Goal: Task Accomplishment & Management: Manage account settings

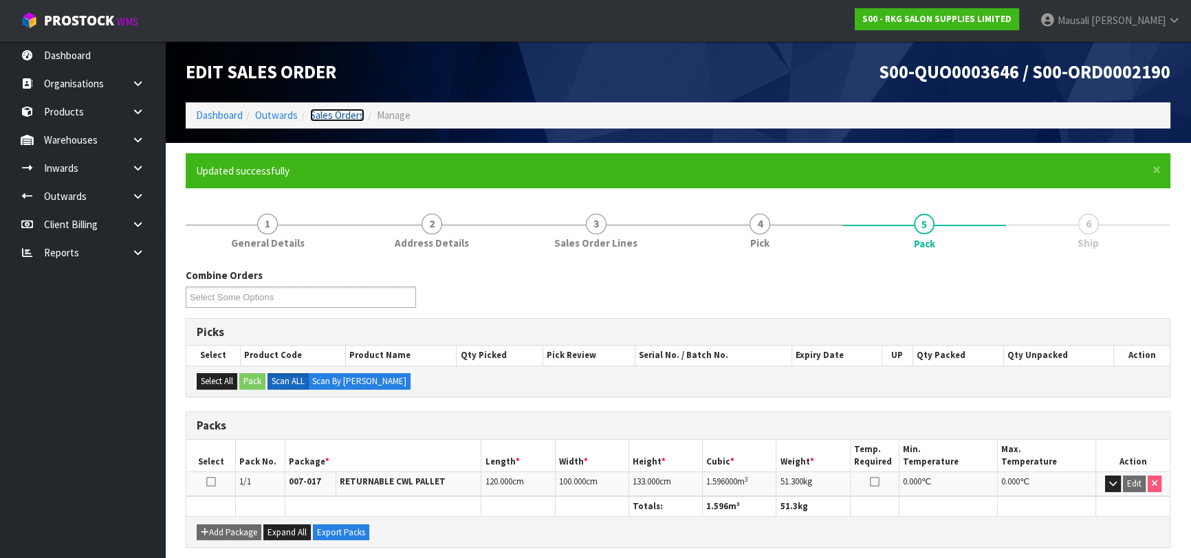
click at [340, 109] on link "Sales Orders" at bounding box center [337, 115] width 54 height 13
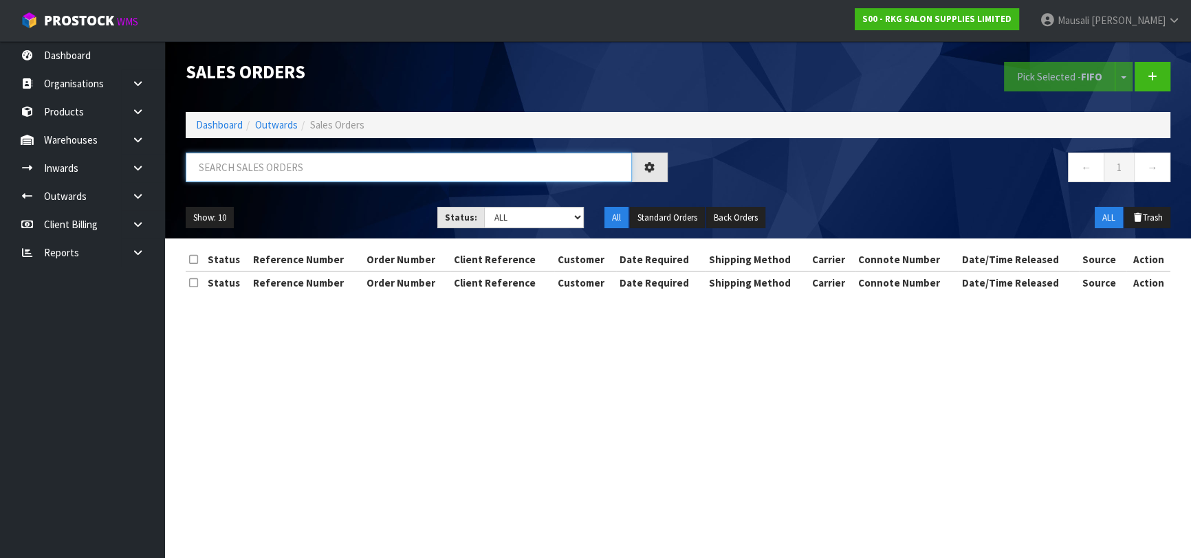
click at [232, 165] on input "text" at bounding box center [409, 168] width 446 height 30
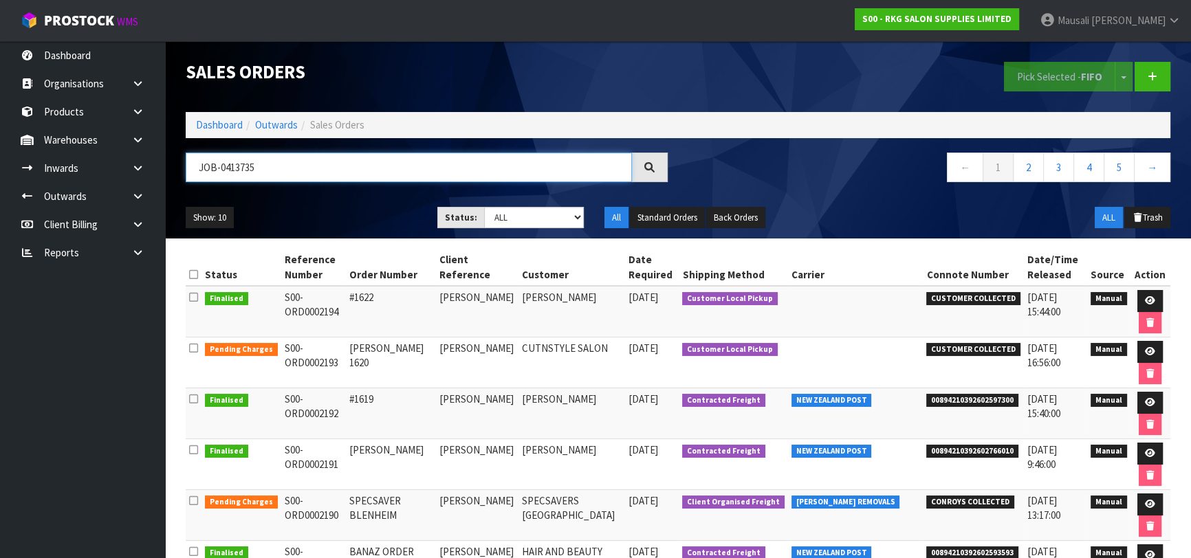
type input "JOB-0413735"
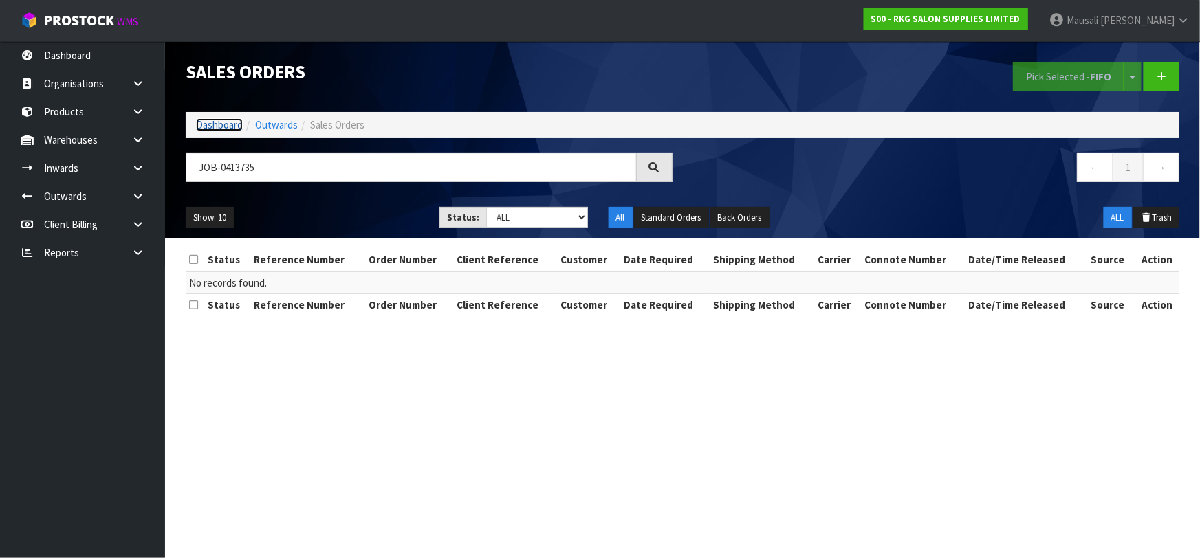
click at [217, 124] on link "Dashboard" at bounding box center [219, 124] width 47 height 13
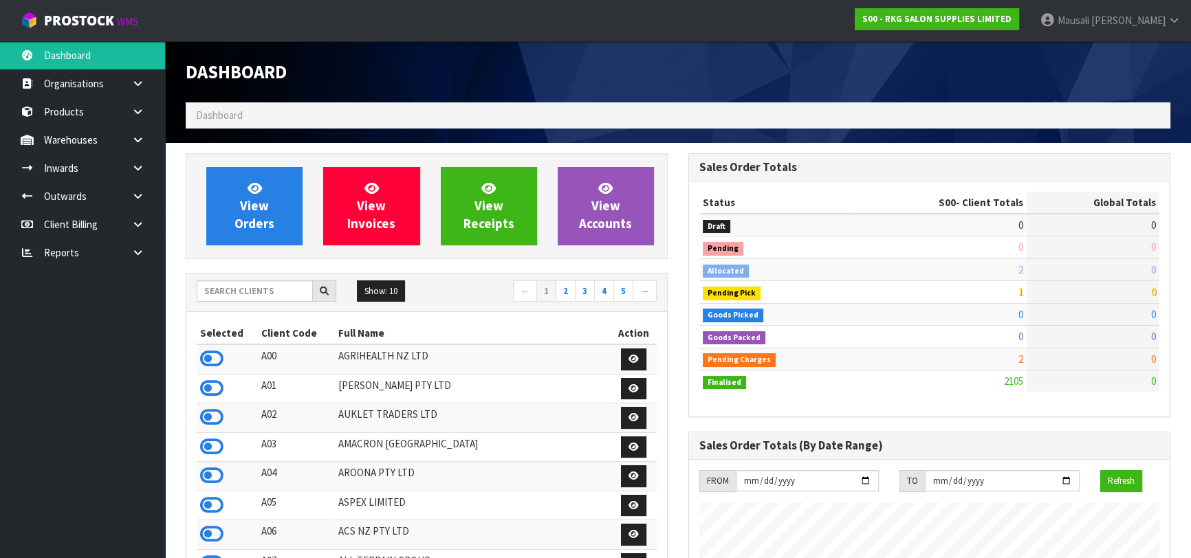
scroll to position [1040, 502]
click at [230, 290] on input "text" at bounding box center [255, 291] width 116 height 21
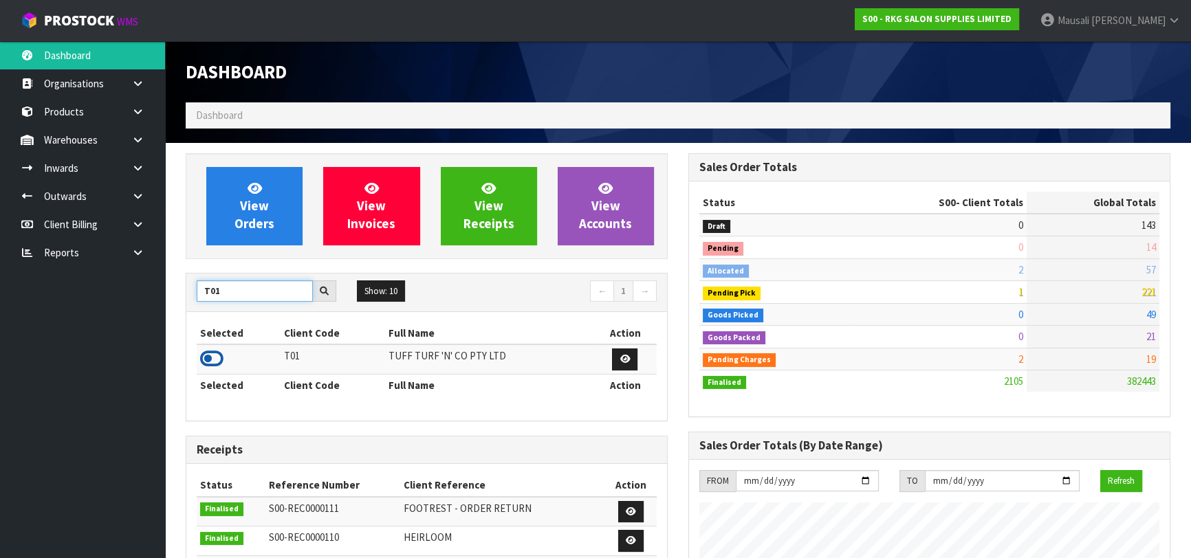
type input "T01"
click at [219, 353] on icon at bounding box center [211, 359] width 23 height 21
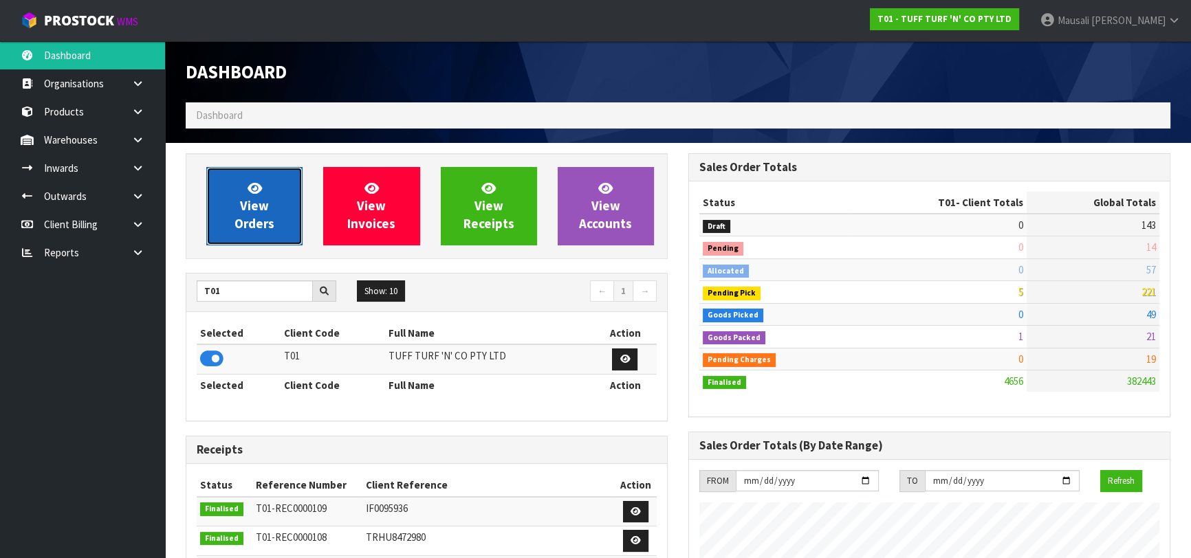
click at [257, 204] on span "View Orders" at bounding box center [254, 206] width 40 height 52
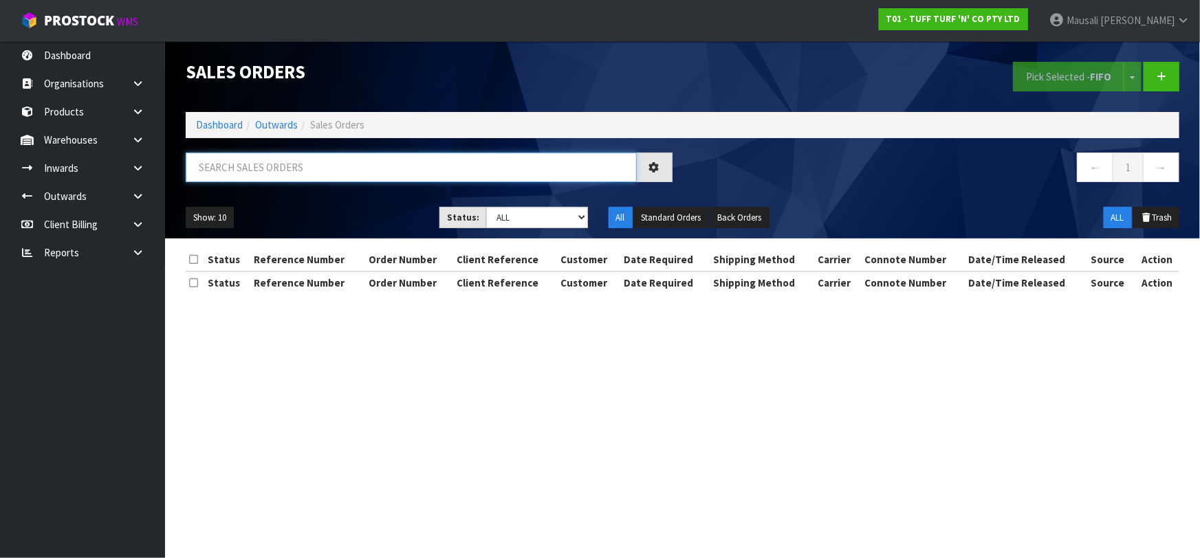
click at [219, 168] on input "text" at bounding box center [411, 168] width 451 height 30
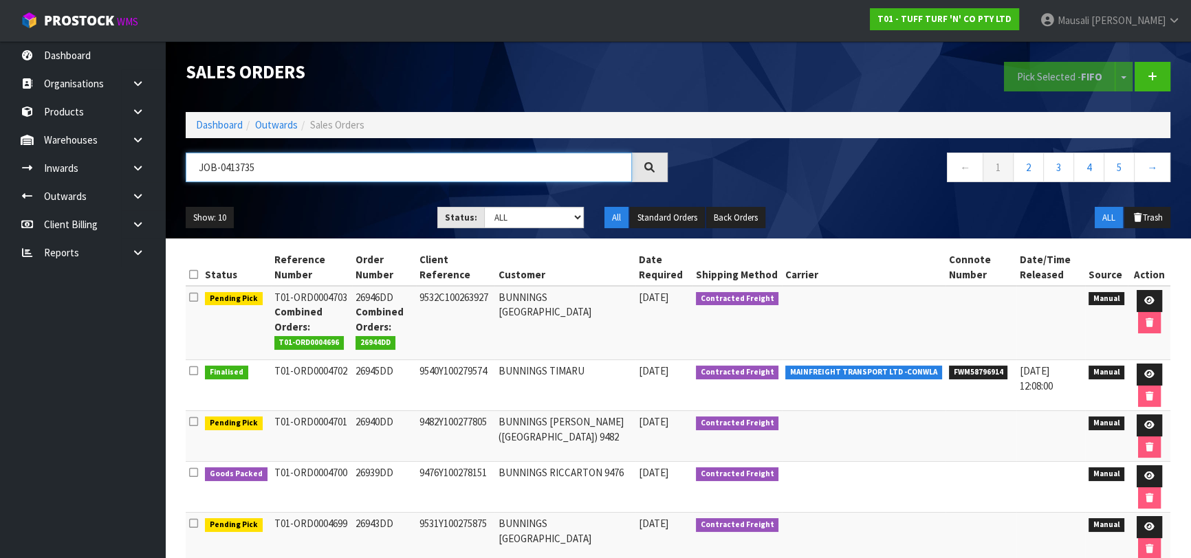
type input "JOB-0413735"
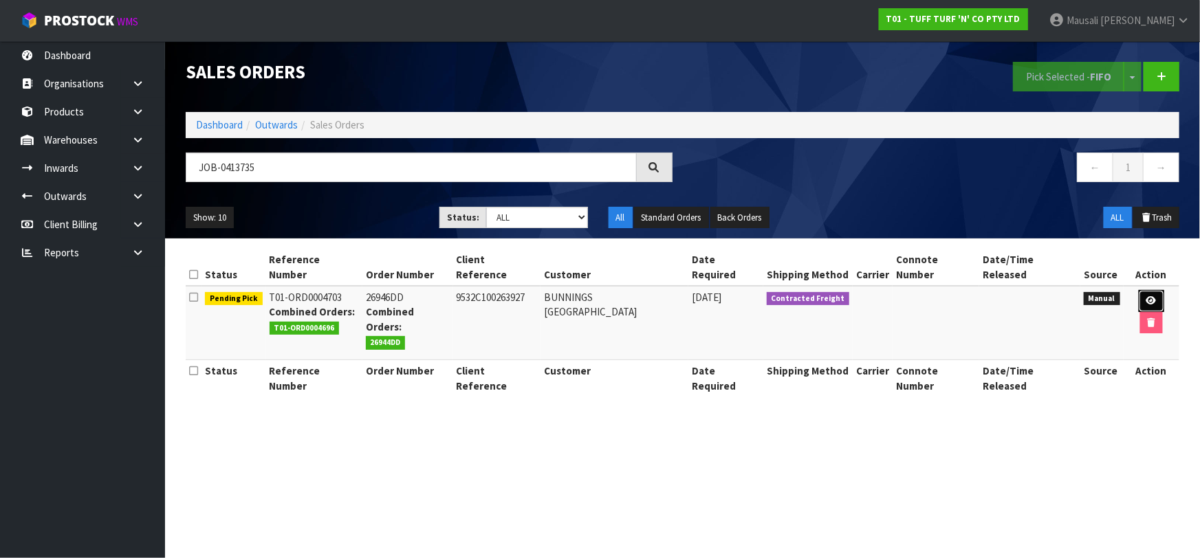
click at [1142, 295] on link at bounding box center [1151, 301] width 25 height 22
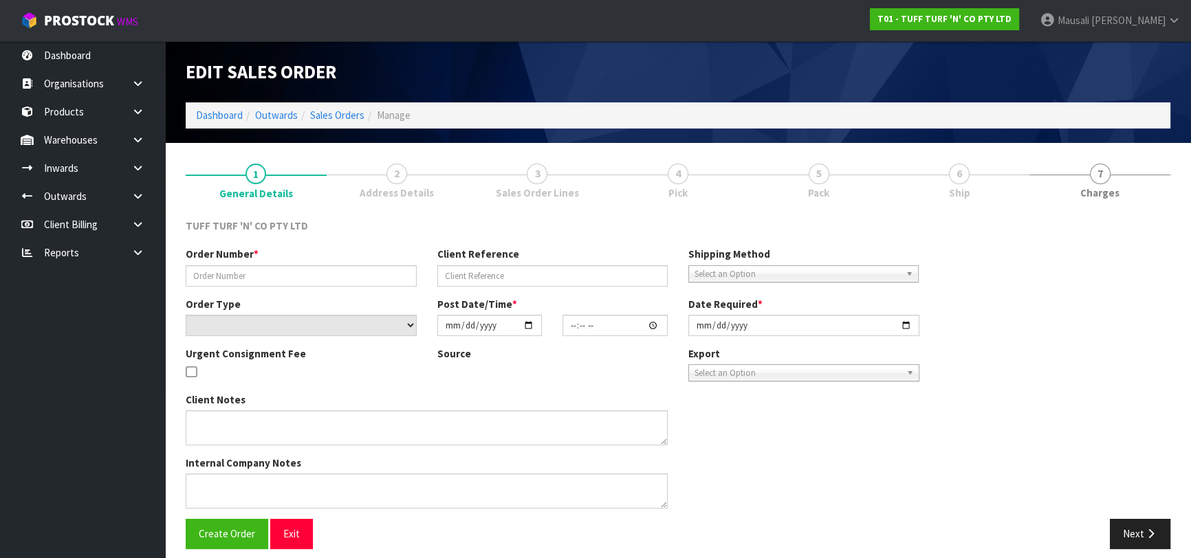
type input "26946DD"
type input "9532C100263927"
select select "number:0"
type input "[DATE]"
type input "13:00:00.000"
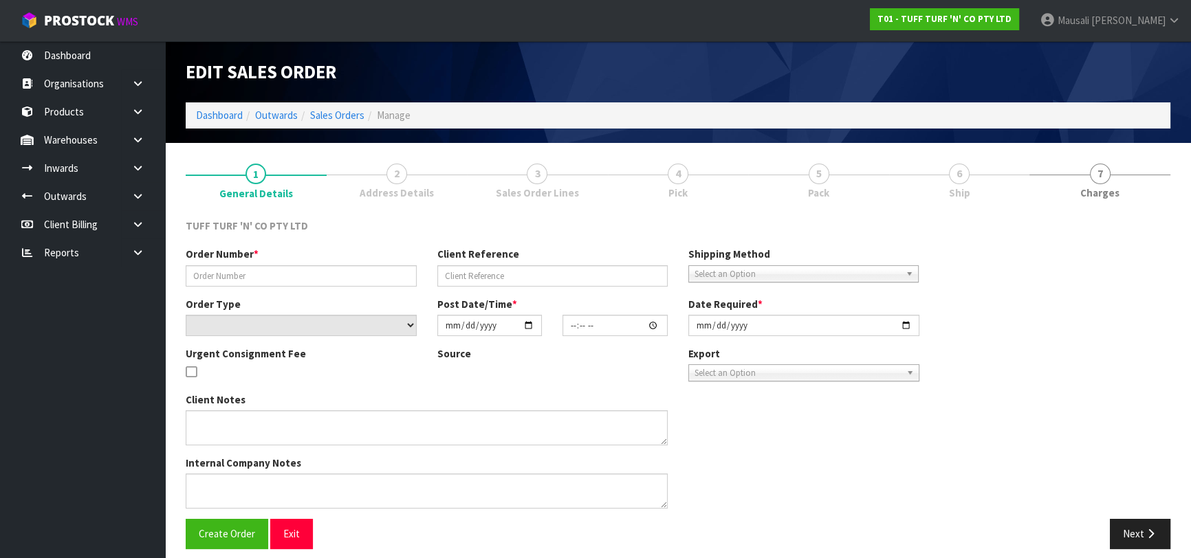
type input "[DATE]"
type textarea "CUSTOMER SPECIAL ORDER - 323837321- 1"
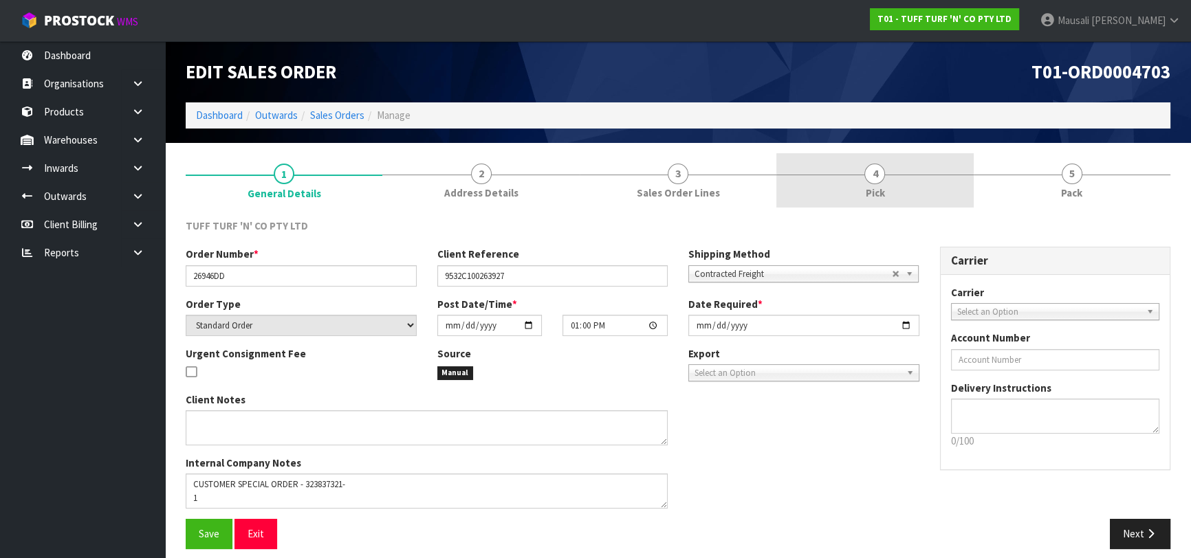
click at [893, 191] on link "4 Pick" at bounding box center [874, 180] width 197 height 54
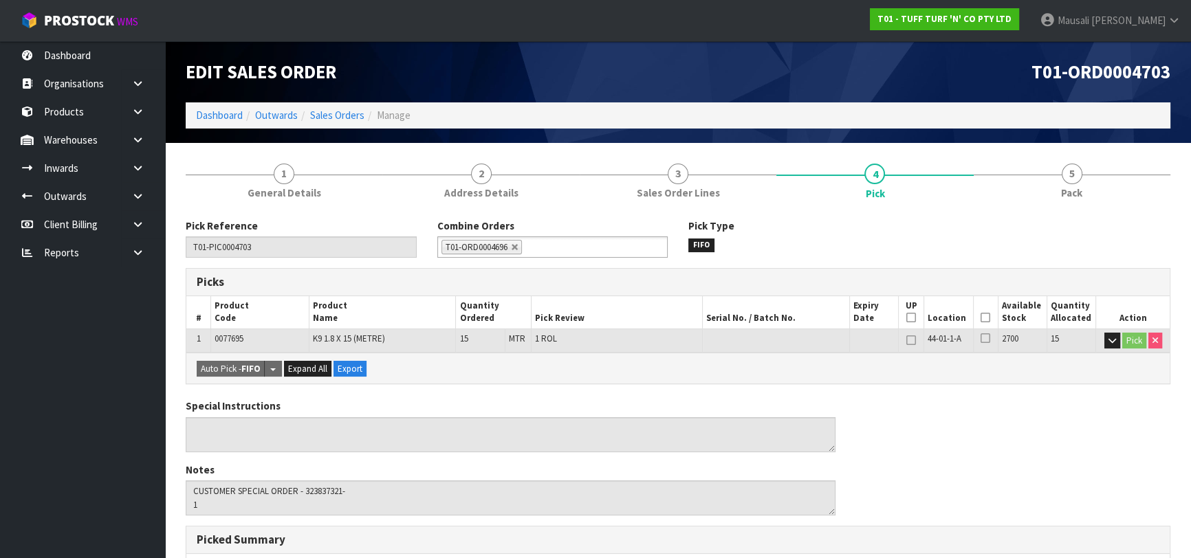
click at [983, 318] on icon at bounding box center [986, 318] width 10 height 1
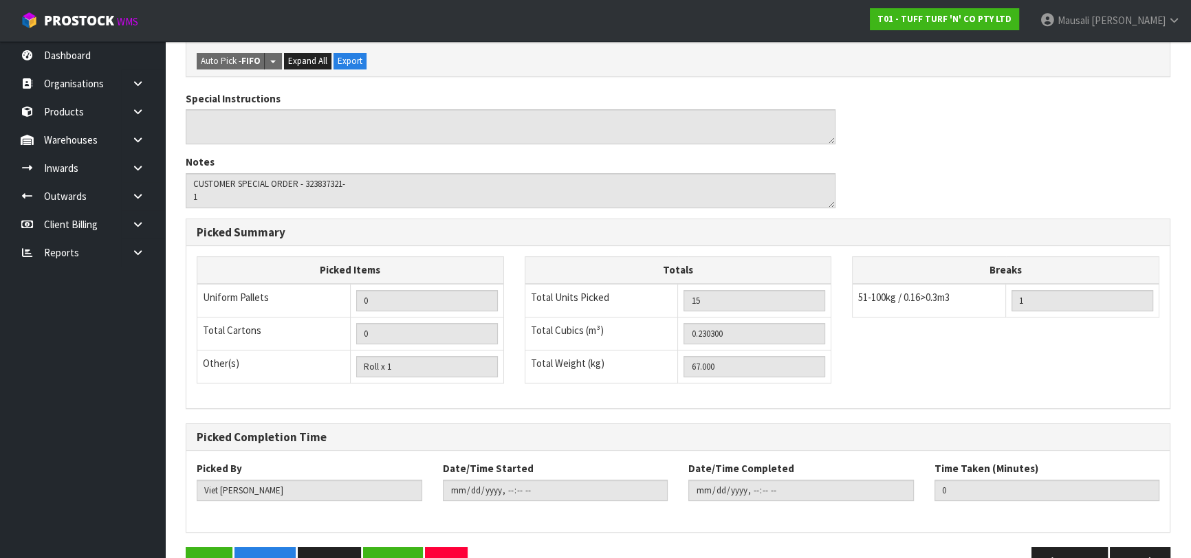
scroll to position [395, 0]
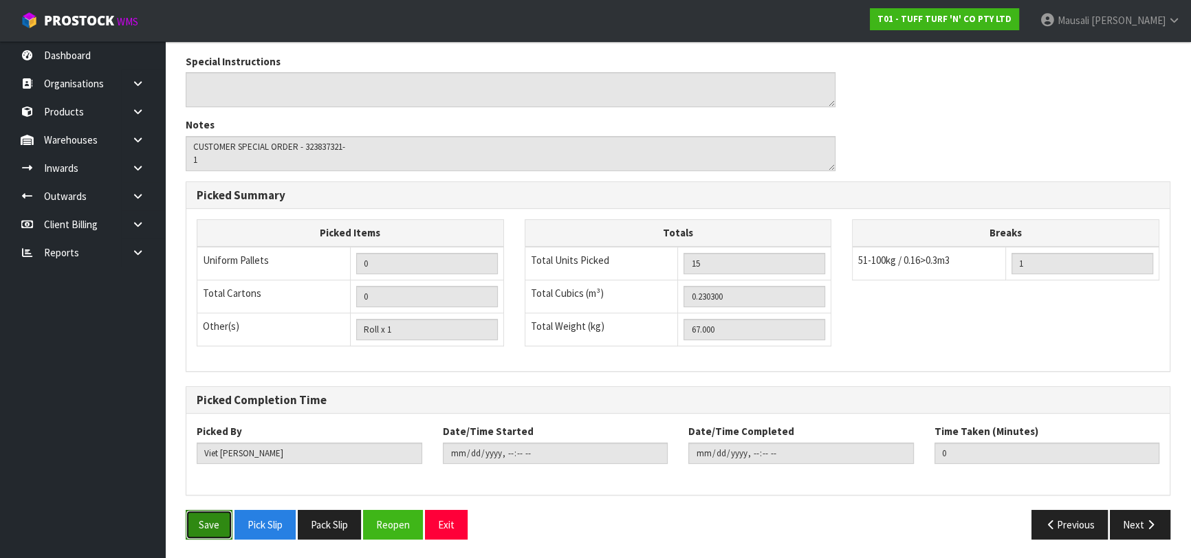
click at [215, 518] on button "Save" at bounding box center [209, 525] width 47 height 30
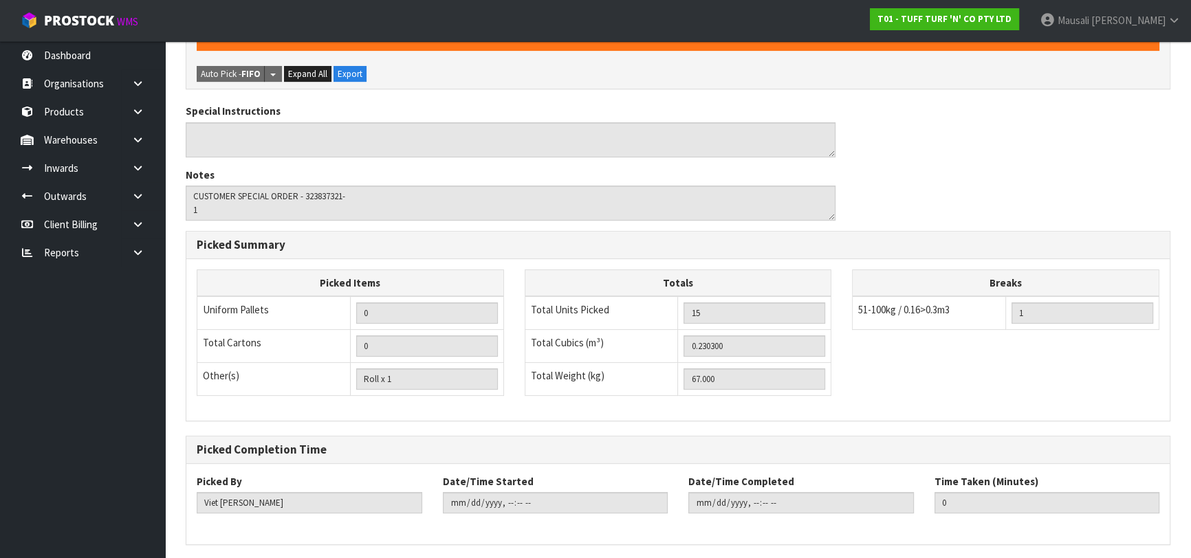
scroll to position [0, 0]
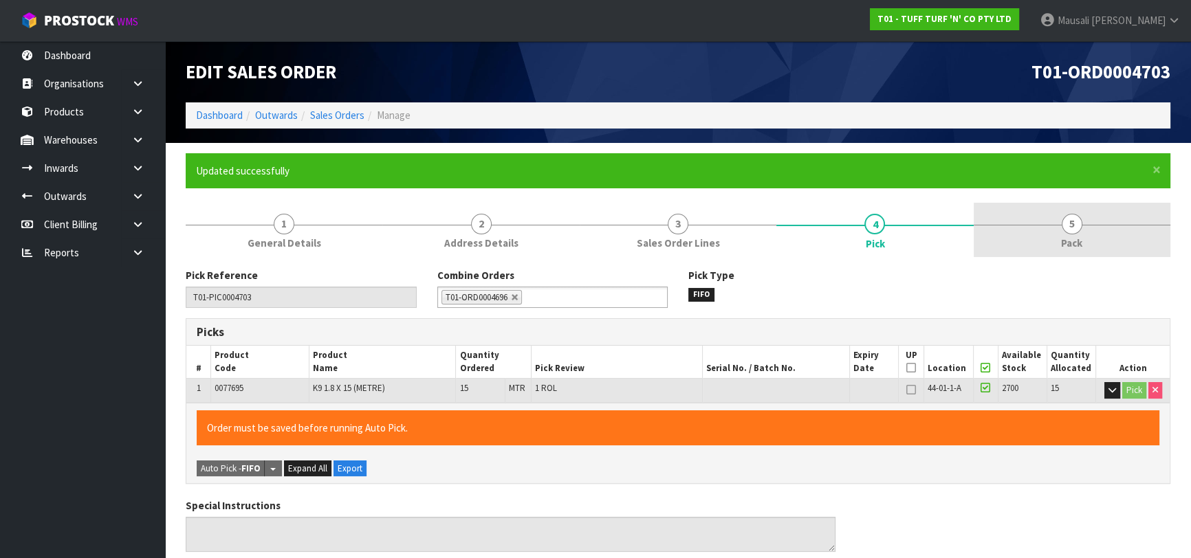
type input "[PERSON_NAME]"
type input "[DATE]T13:38:26"
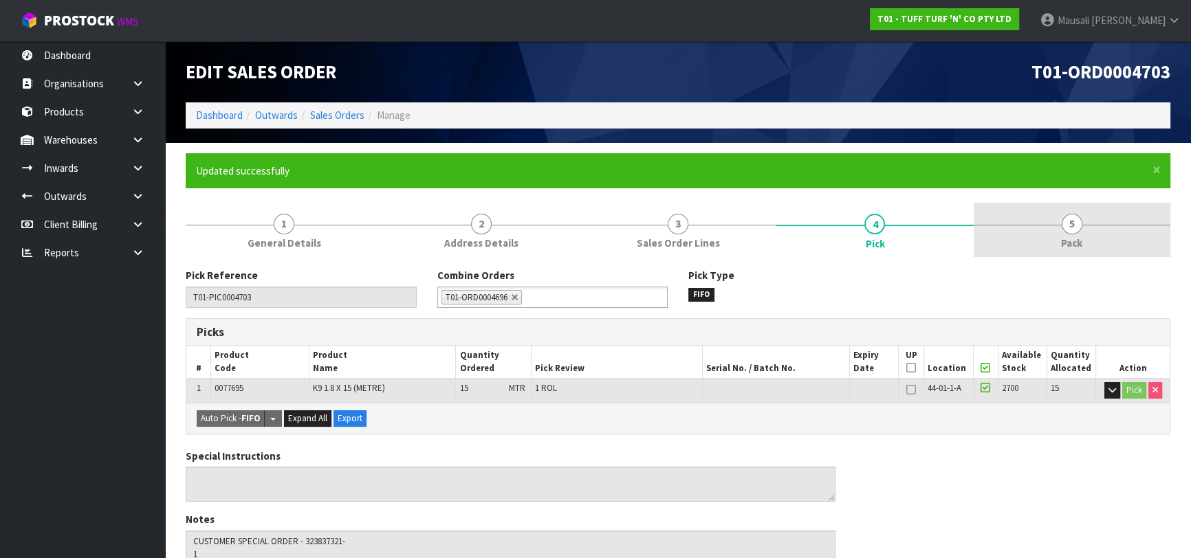
click at [1041, 220] on link "5 Pack" at bounding box center [1072, 230] width 197 height 54
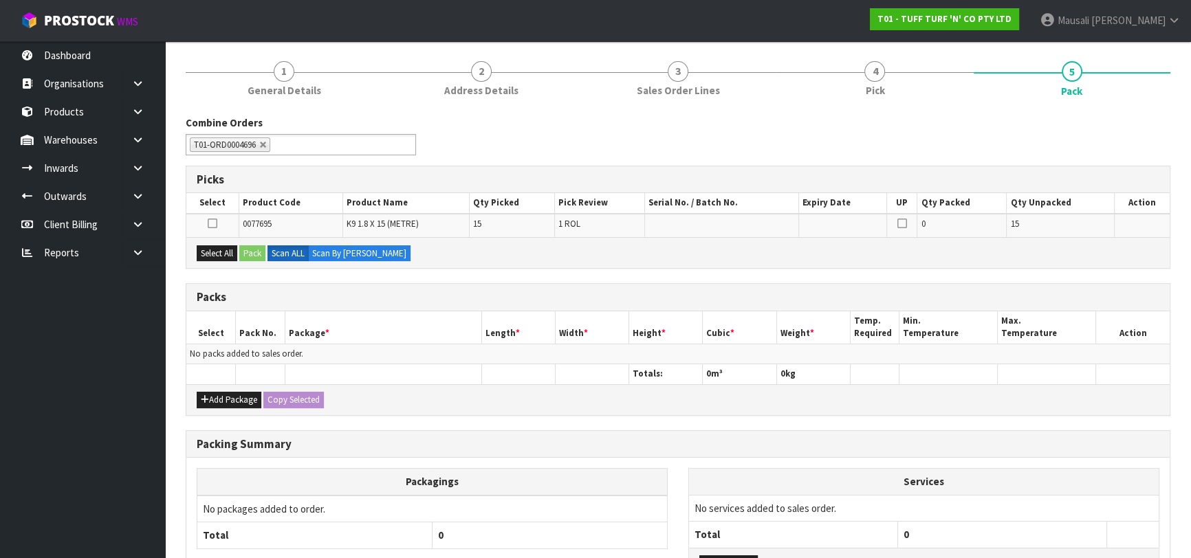
scroll to position [250, 0]
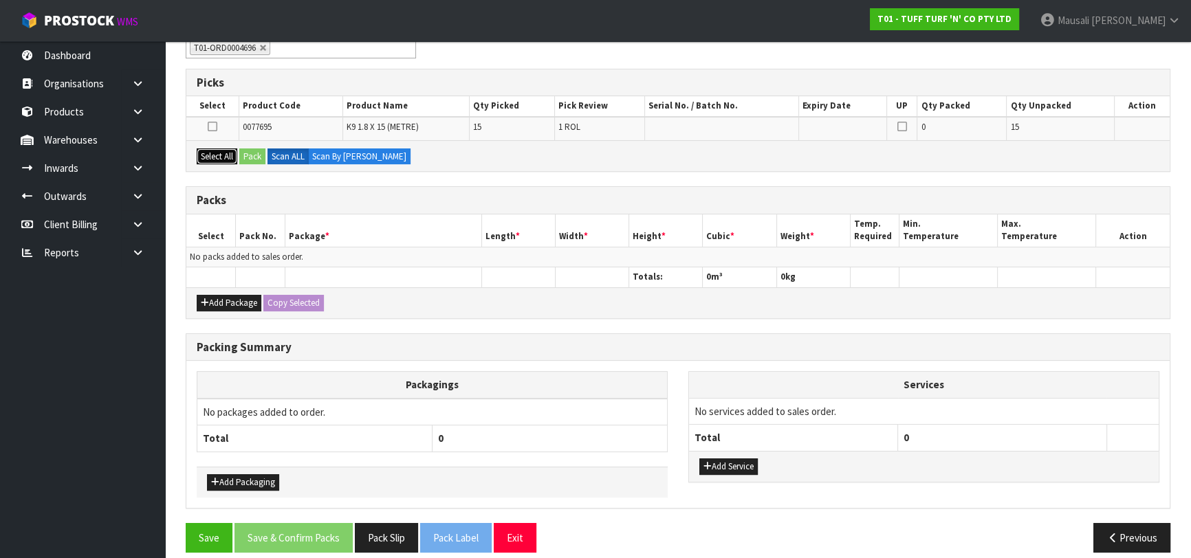
click at [221, 153] on button "Select All" at bounding box center [217, 157] width 41 height 17
click at [259, 155] on button "Pack" at bounding box center [252, 157] width 26 height 17
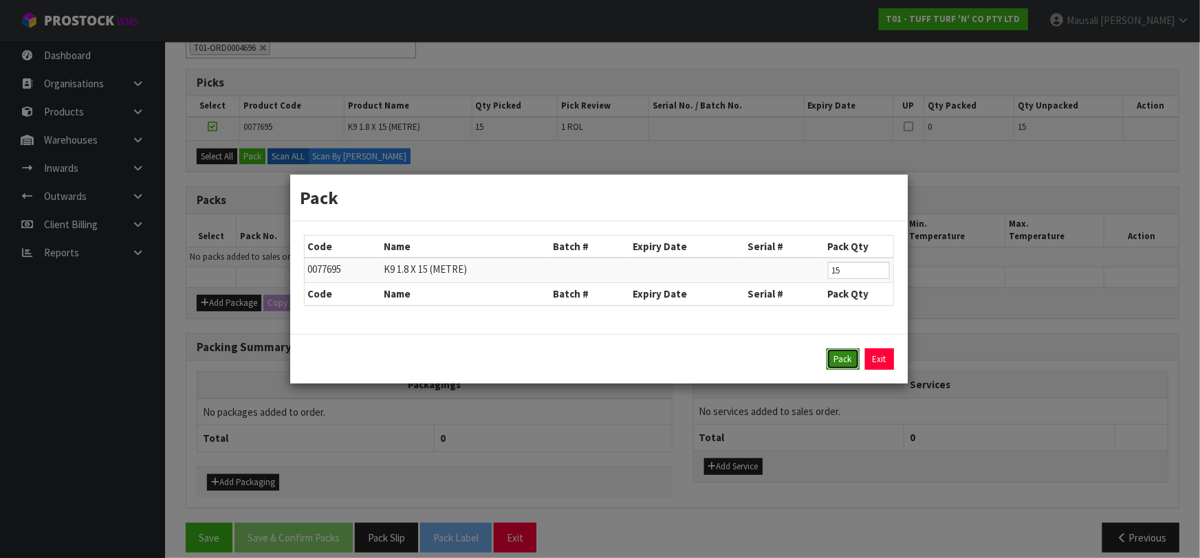
click at [836, 358] on button "Pack" at bounding box center [842, 360] width 33 height 22
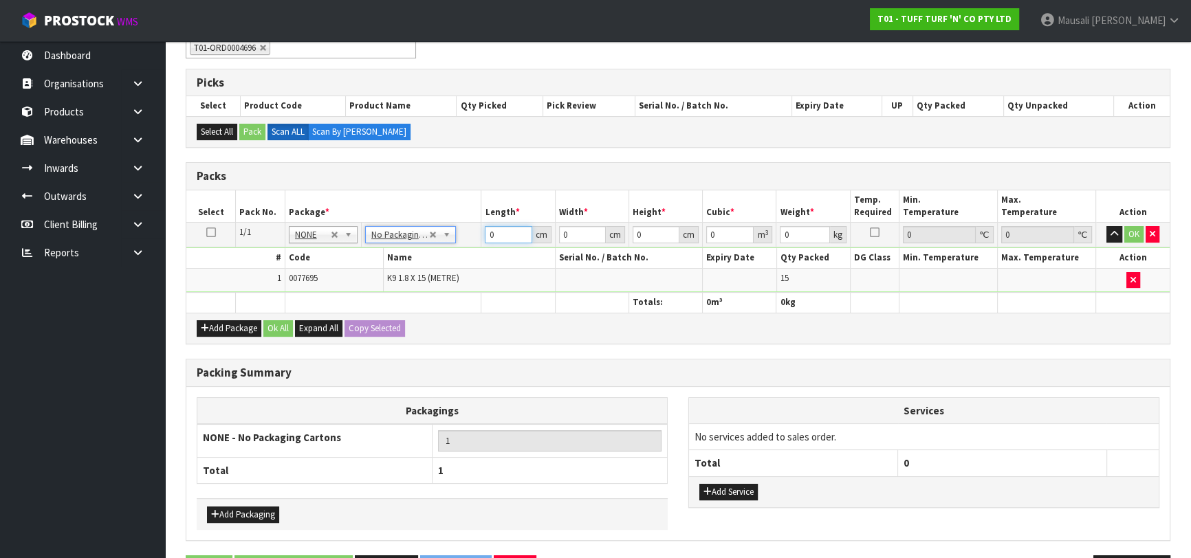
drag, startPoint x: 503, startPoint y: 239, endPoint x: 440, endPoint y: 251, distance: 63.7
click at [450, 249] on tbody "1/1 NONE 007-001 007-002 007-004 007-009 007-013 007-014 007-015 007-017 007-01…" at bounding box center [677, 258] width 983 height 70
type input "185"
type input "120"
type input "8"
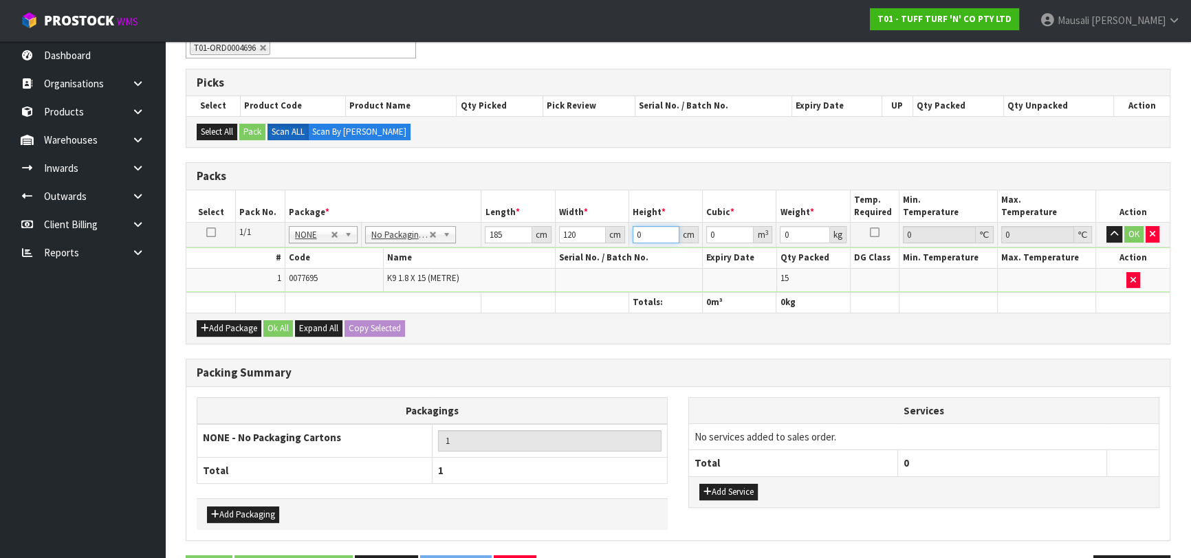
type input "0.1776"
type input "83"
type input "1.8426"
type input "83"
type input "254"
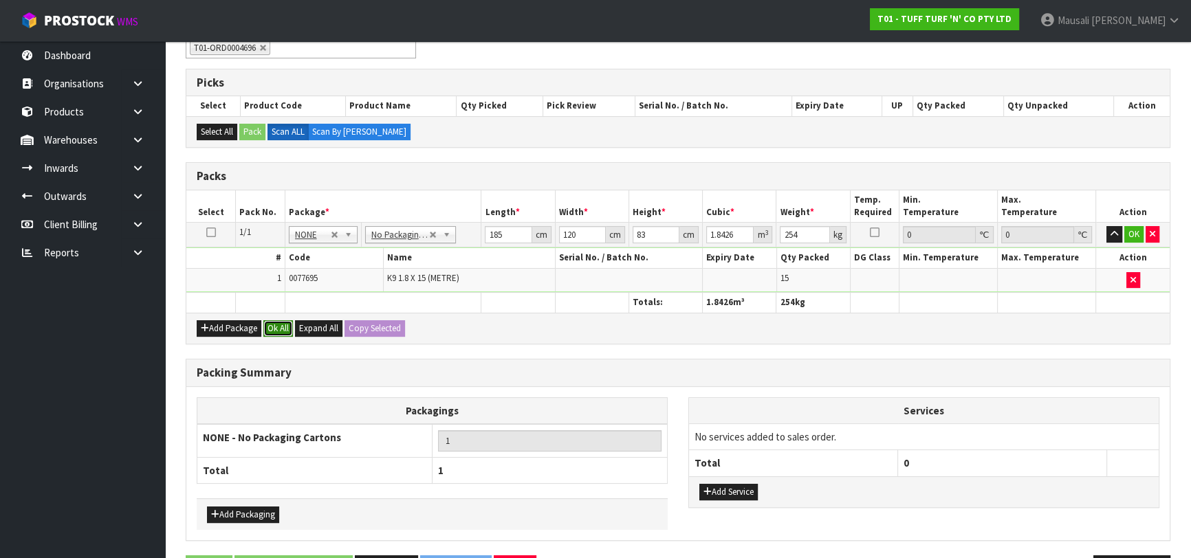
click at [273, 322] on button "Ok All" at bounding box center [278, 328] width 30 height 17
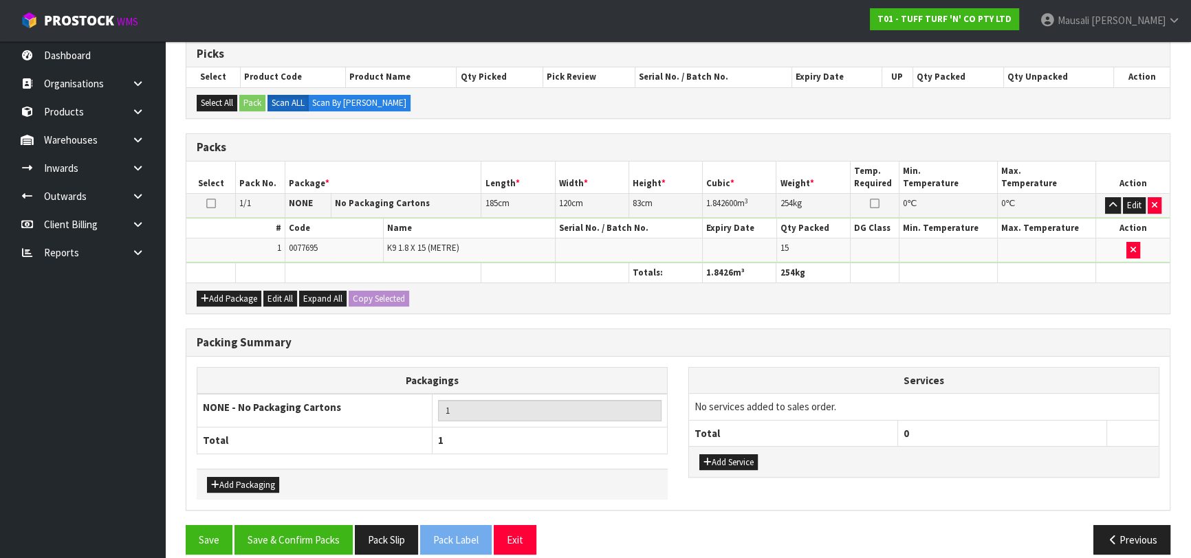
scroll to position [292, 0]
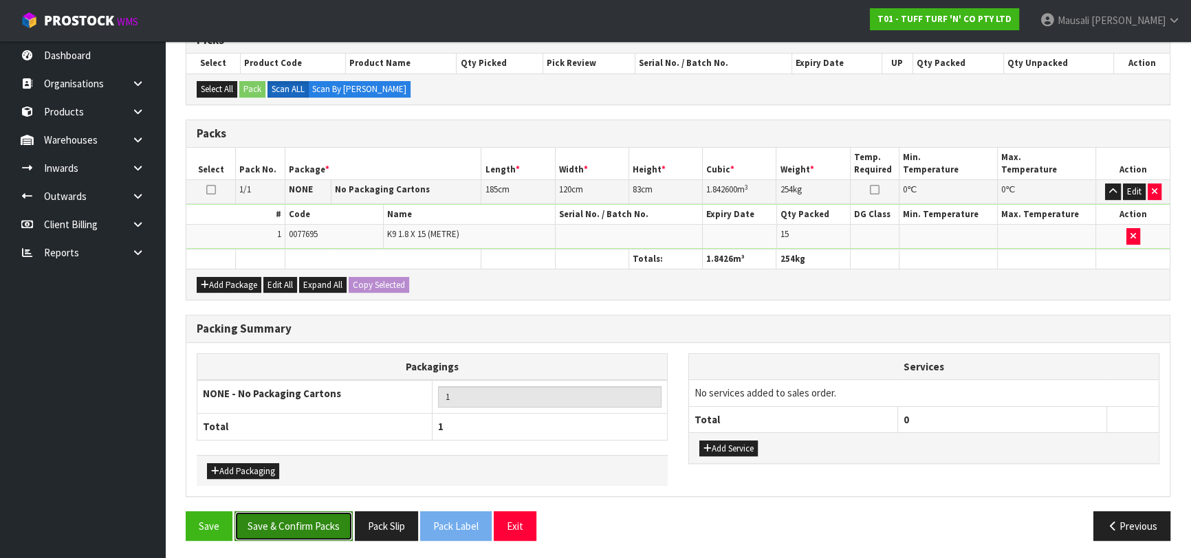
click at [315, 521] on button "Save & Confirm Packs" at bounding box center [293, 527] width 118 height 30
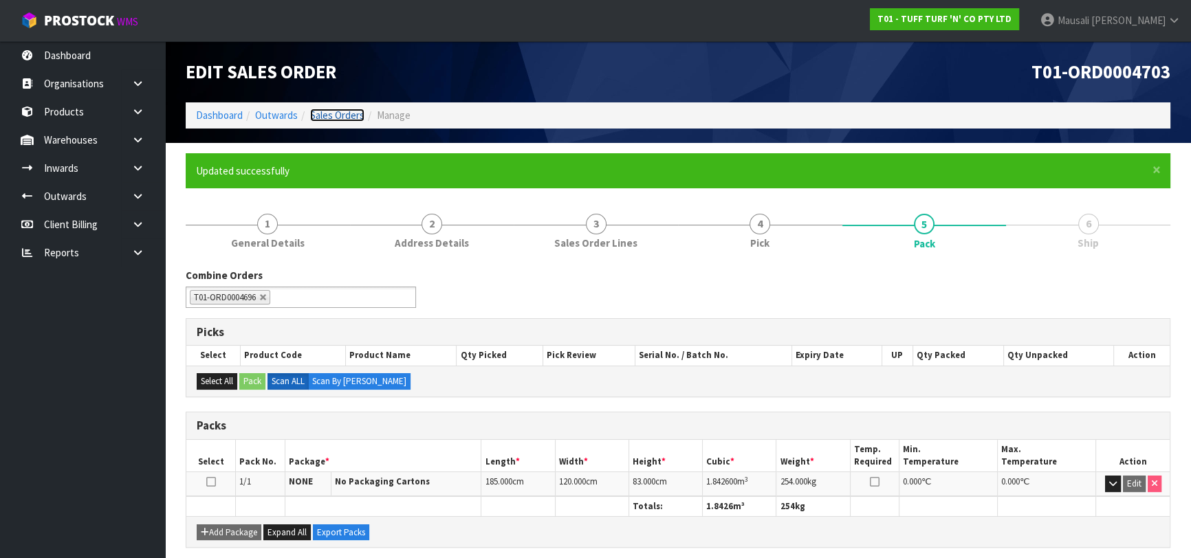
click at [342, 115] on link "Sales Orders" at bounding box center [337, 115] width 54 height 13
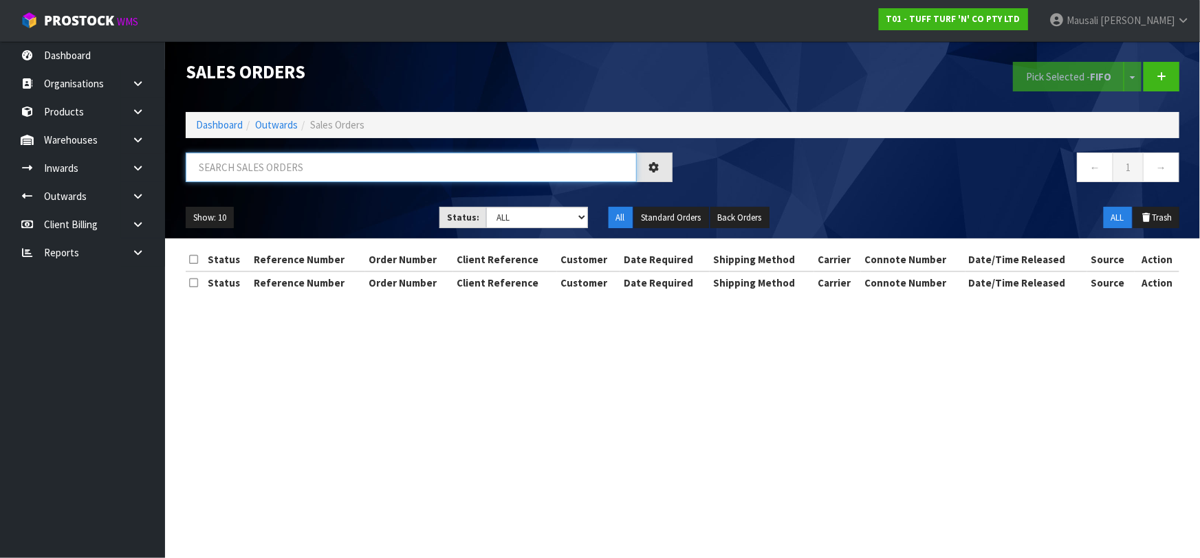
click at [306, 164] on input "text" at bounding box center [411, 168] width 451 height 30
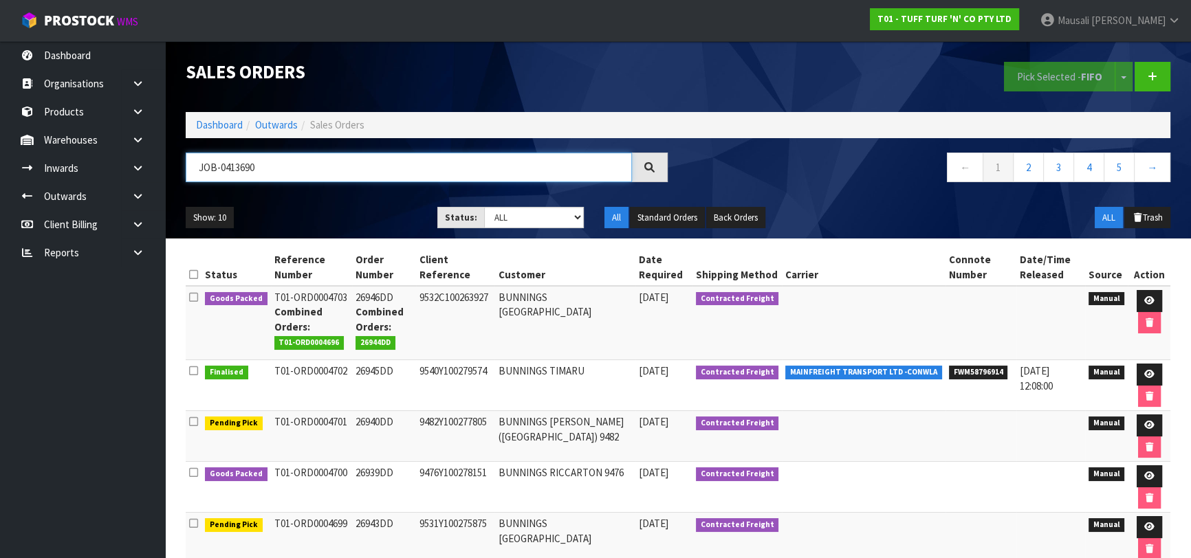
type input "JOB-0413690"
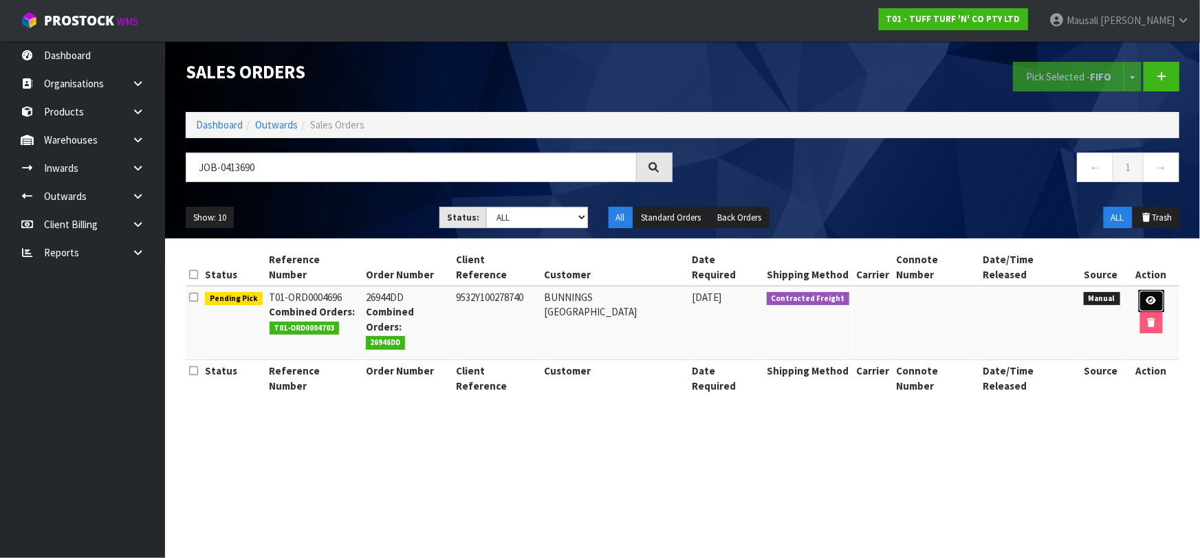
click at [1152, 296] on icon at bounding box center [1151, 300] width 10 height 9
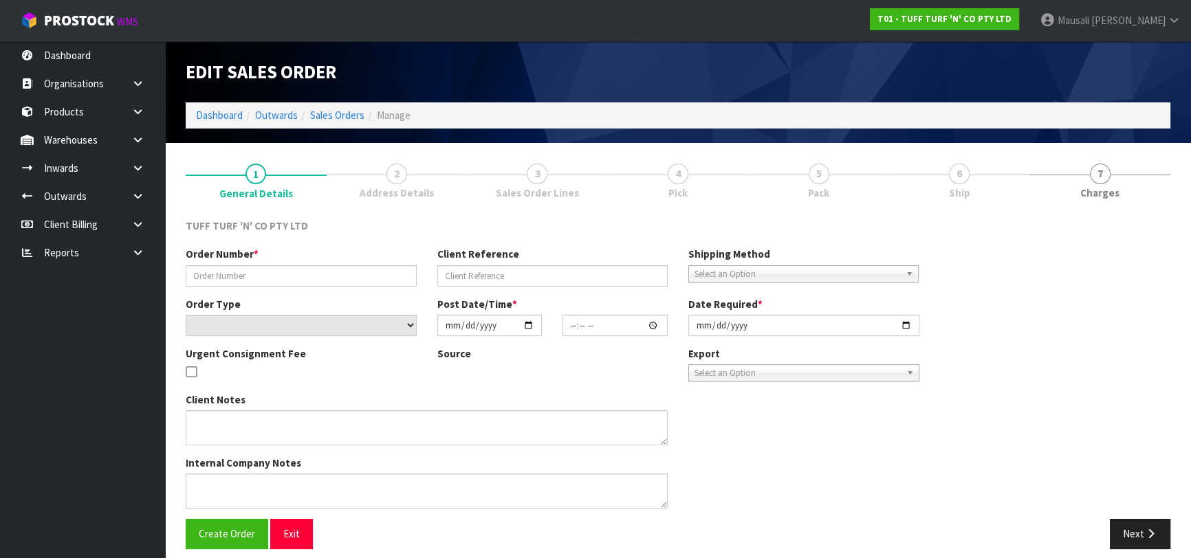
type input "26944DD"
type input "9532Y100278740"
select select "number:0"
type input "[DATE]"
type input "11:28:00.000"
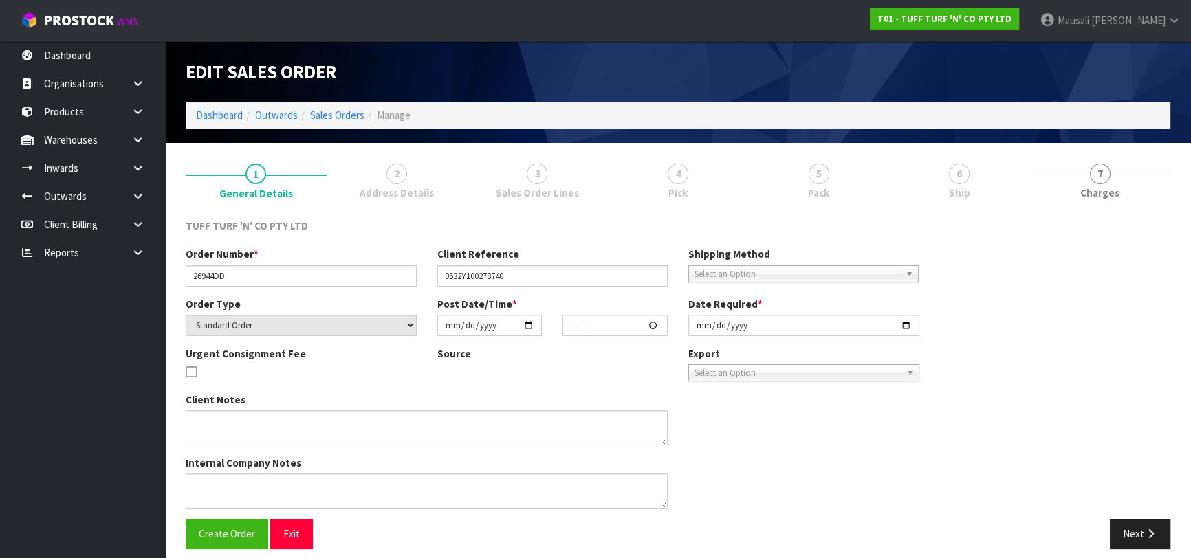
type input "[DATE]"
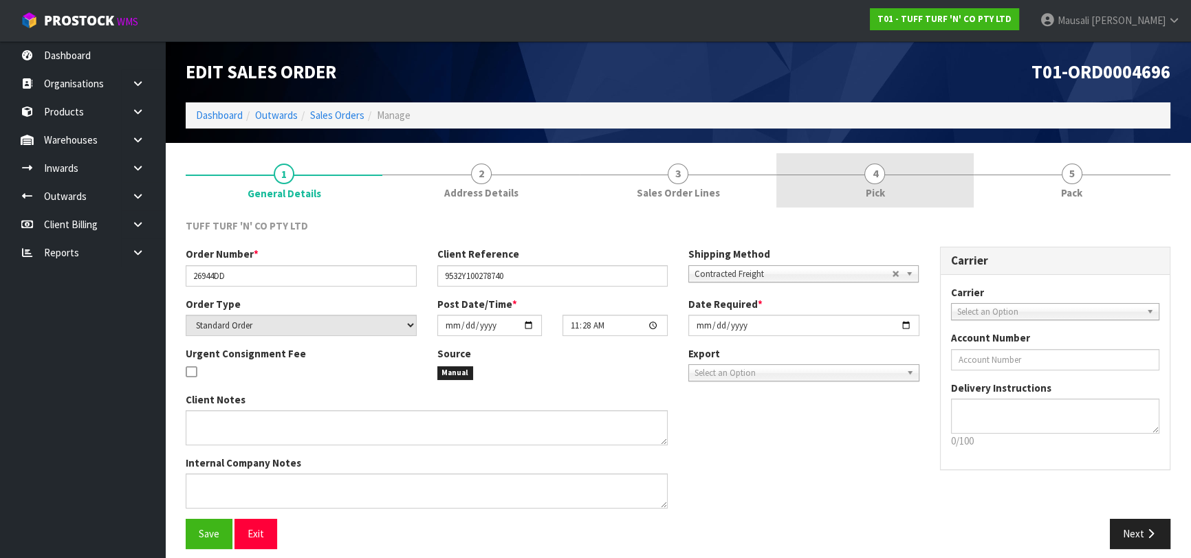
click at [884, 189] on span "Pick" at bounding box center [874, 193] width 19 height 14
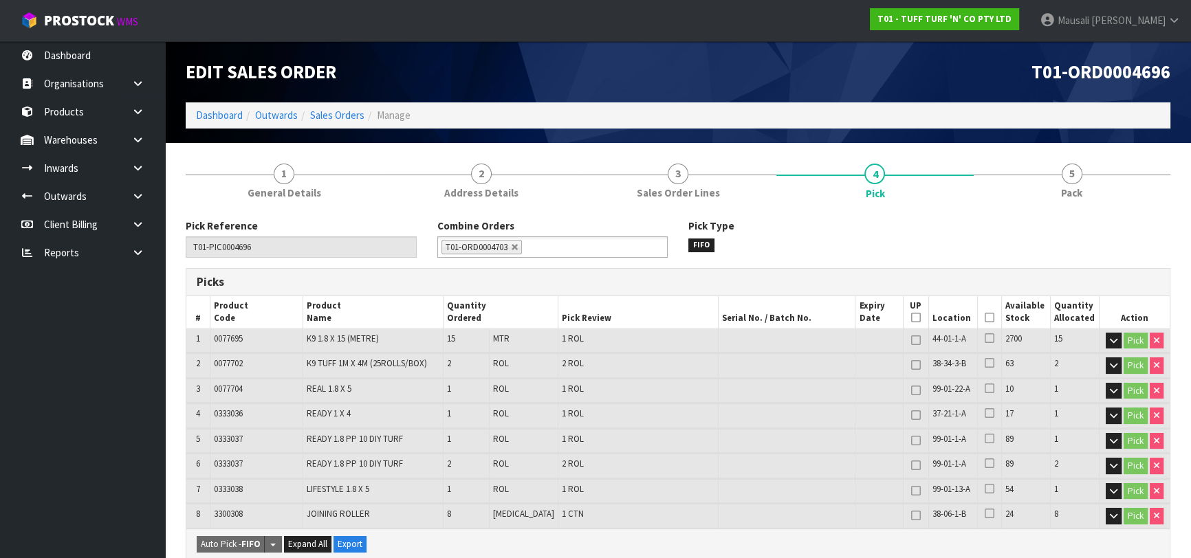
click at [985, 318] on icon at bounding box center [990, 318] width 10 height 1
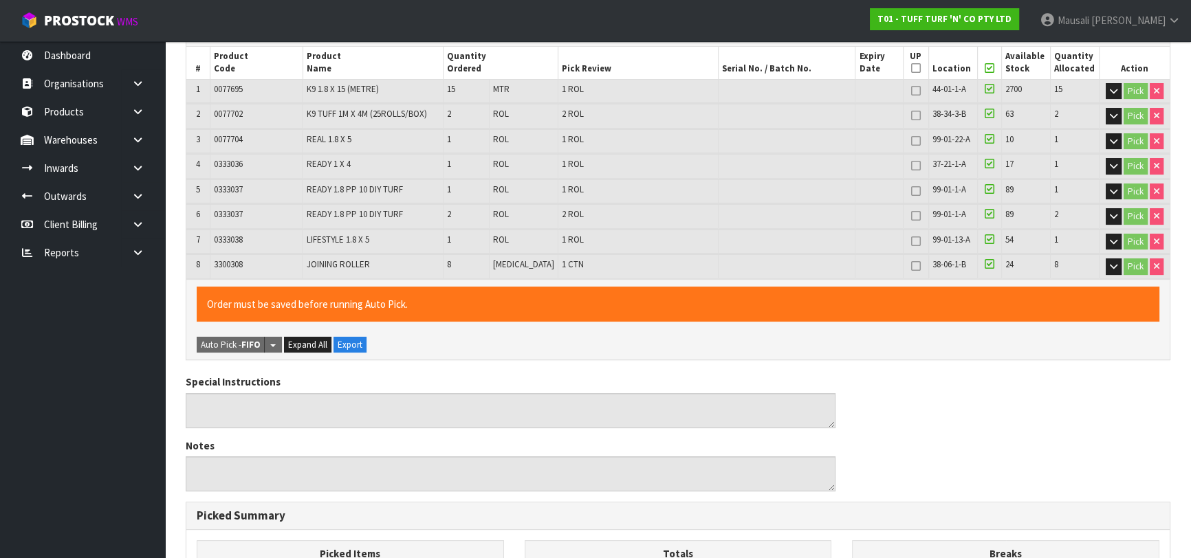
scroll to position [568, 0]
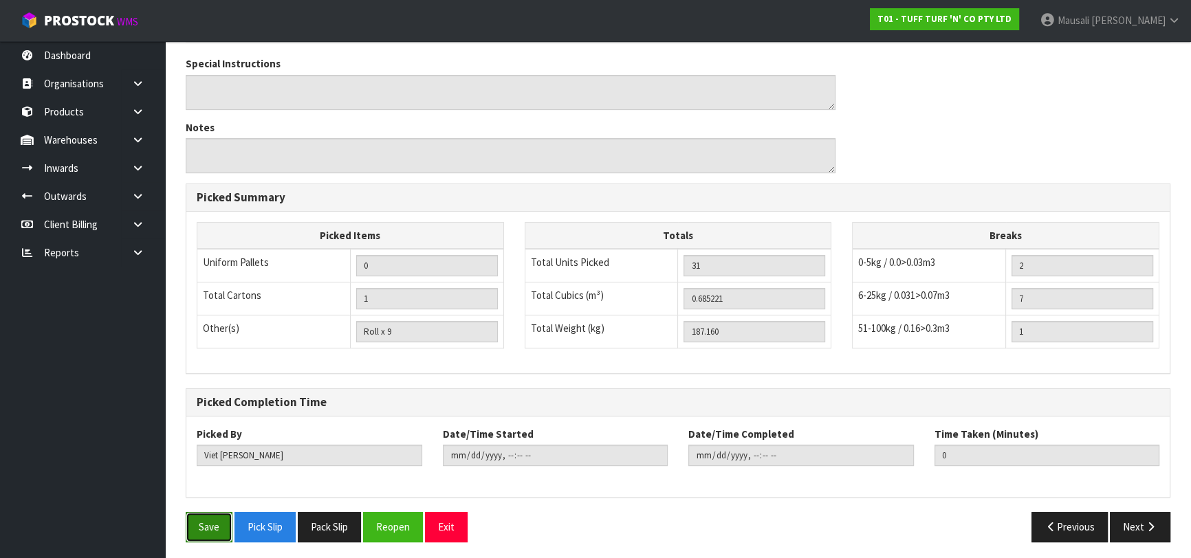
click at [215, 526] on button "Save" at bounding box center [209, 527] width 47 height 30
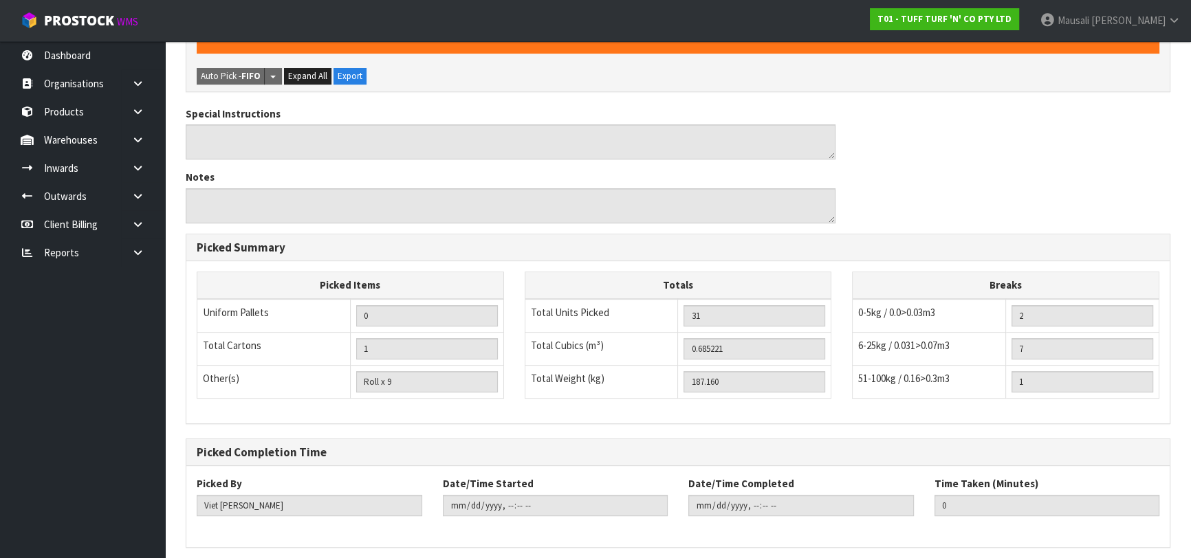
scroll to position [0, 0]
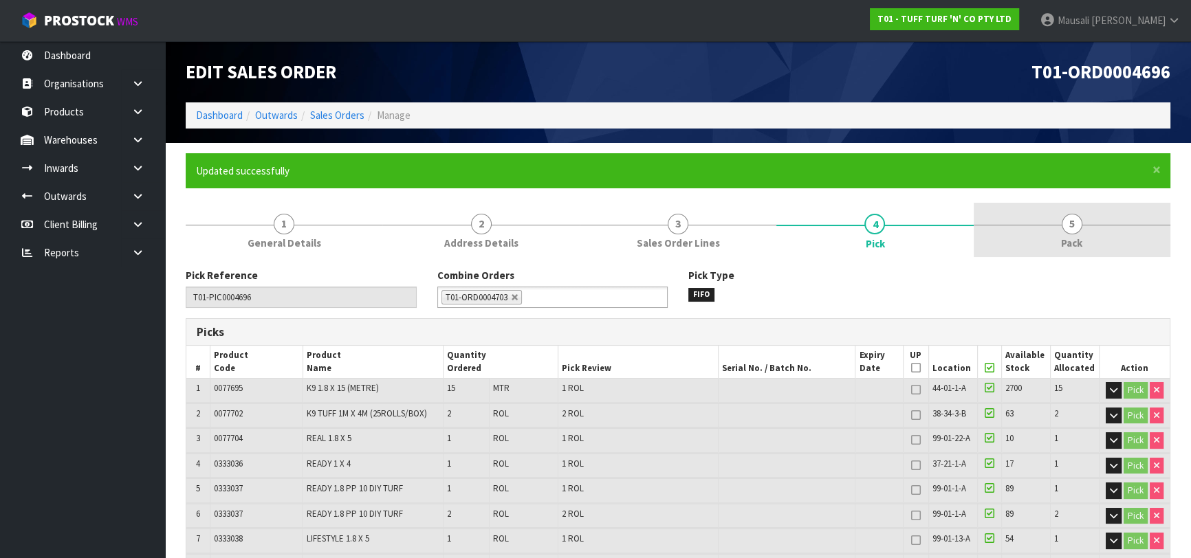
type input "[PERSON_NAME]"
type input "[DATE]T13:39:14"
click at [1055, 243] on link "5 Pack" at bounding box center [1072, 230] width 197 height 54
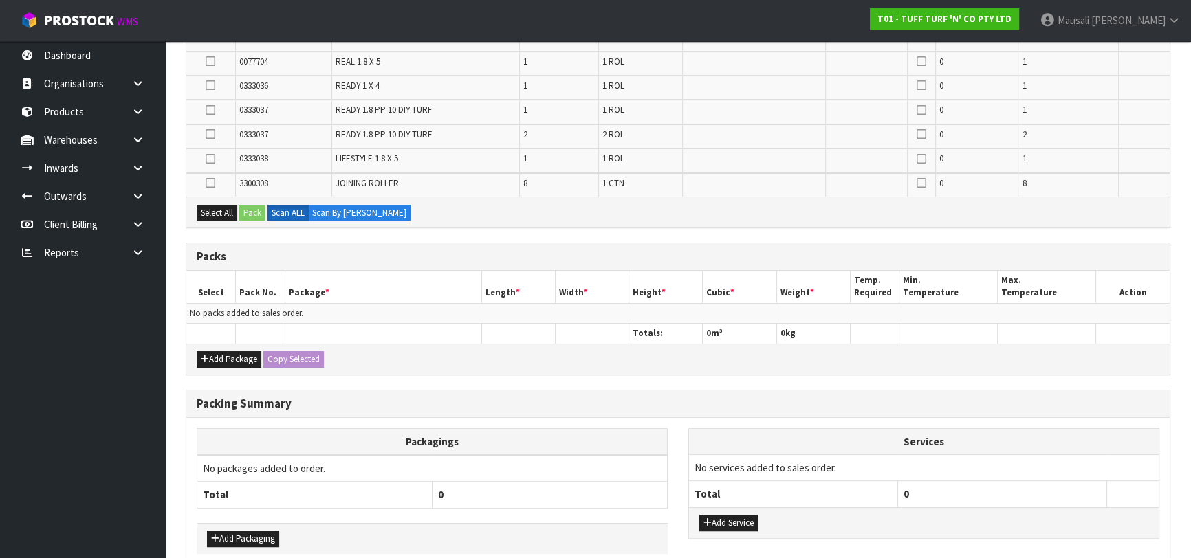
scroll to position [431, 0]
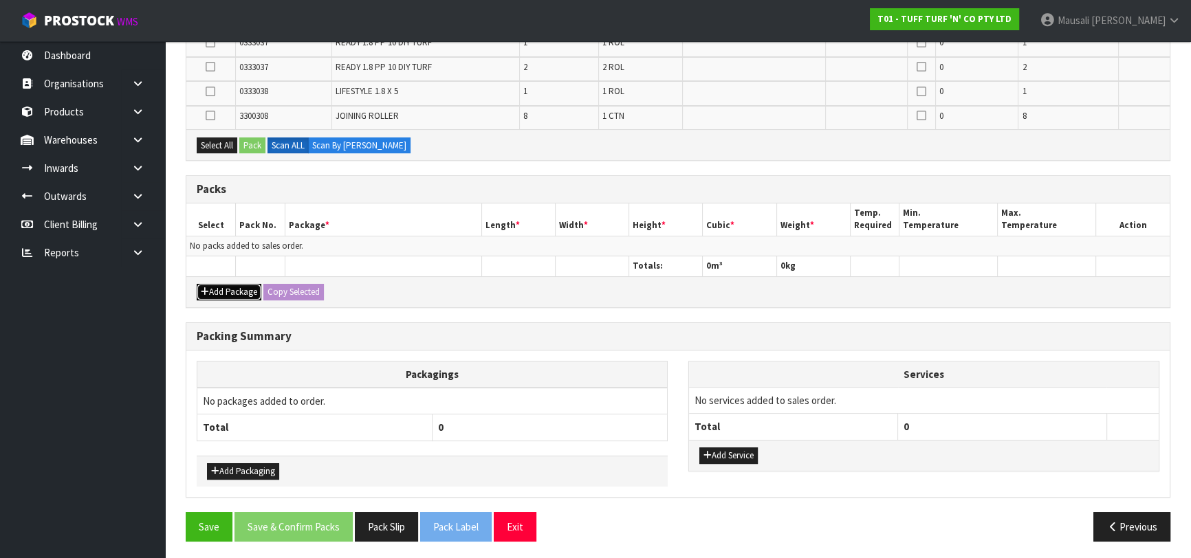
click at [221, 294] on button "Add Package" at bounding box center [229, 292] width 65 height 17
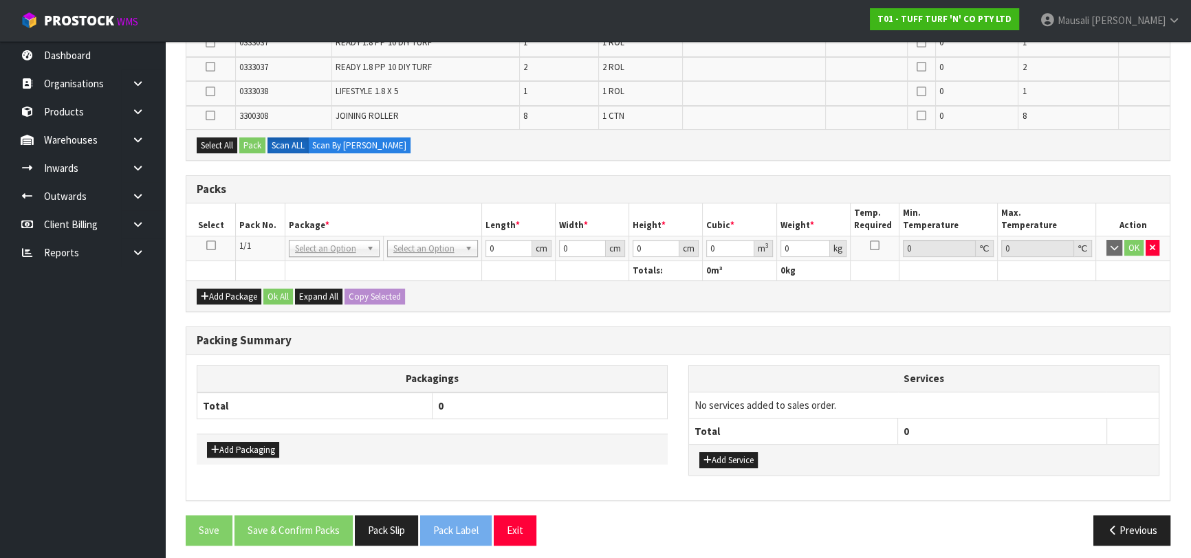
click at [211, 245] on icon at bounding box center [211, 245] width 10 height 1
drag, startPoint x: 219, startPoint y: 144, endPoint x: 247, endPoint y: 145, distance: 27.5
click at [227, 144] on button "Select All" at bounding box center [217, 146] width 41 height 17
click at [245, 144] on button "Pack" at bounding box center [252, 146] width 26 height 17
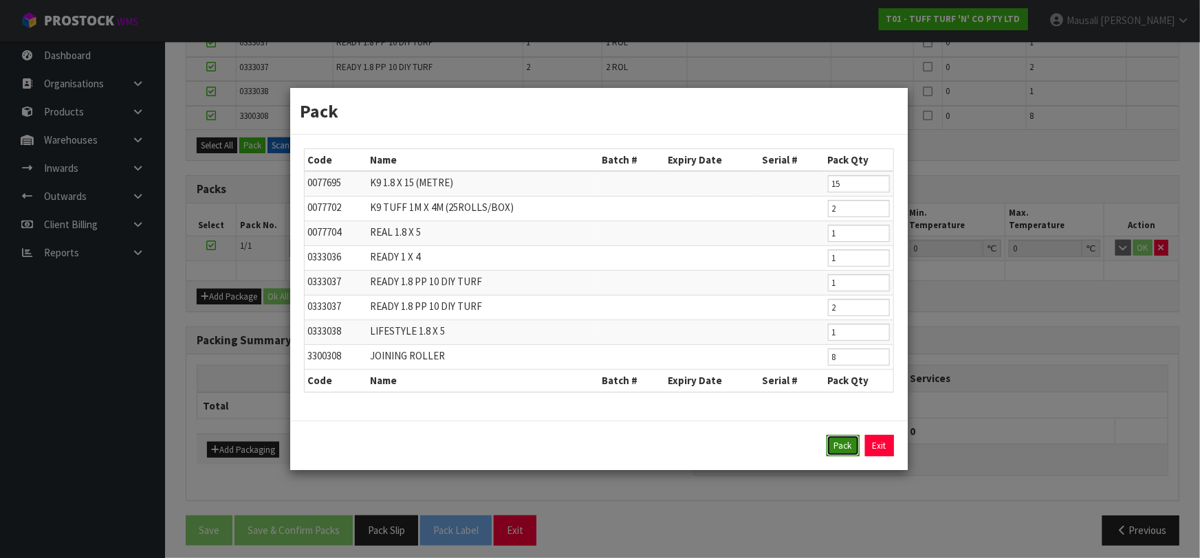
click at [838, 454] on button "Pack" at bounding box center [842, 446] width 33 height 22
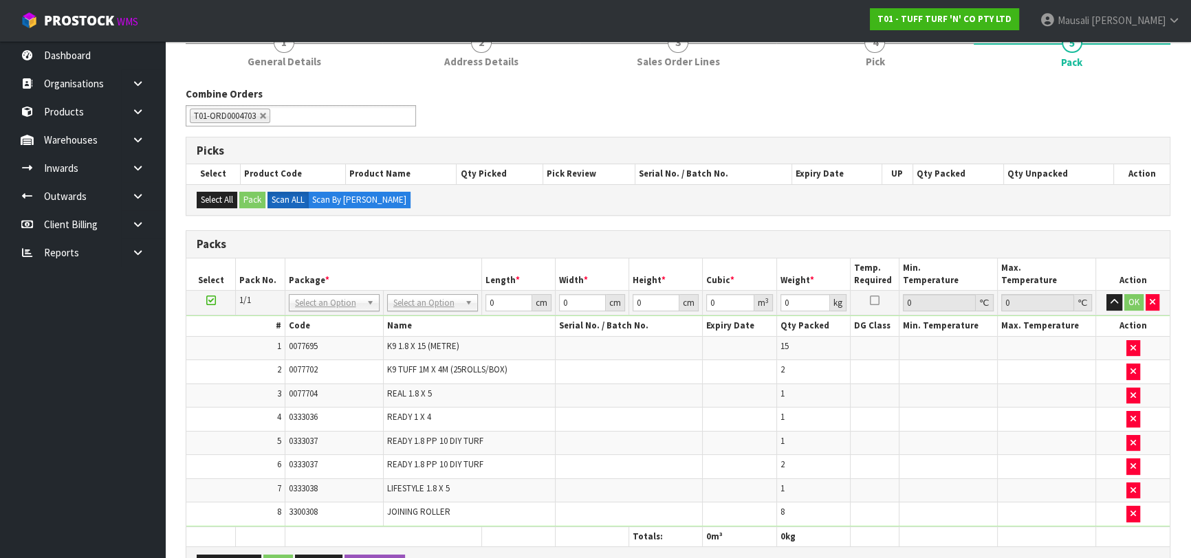
scroll to position [181, 0]
type input "120"
type input "100"
type input "187.16"
drag, startPoint x: 504, startPoint y: 304, endPoint x: 472, endPoint y: 305, distance: 32.3
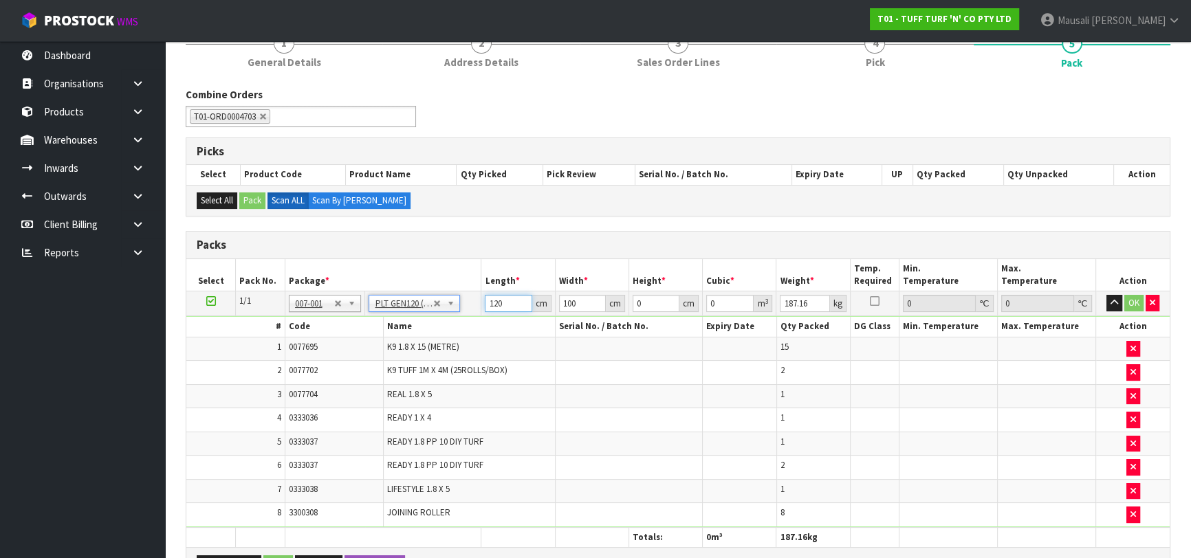
click at [472, 305] on tr "1/1 NONE 007-001 007-002 007-004 007-009 007-013 007-014 007-015 007-017 007-01…" at bounding box center [677, 304] width 983 height 25
type input "185"
type input "120"
type input "8"
type input "0.1776"
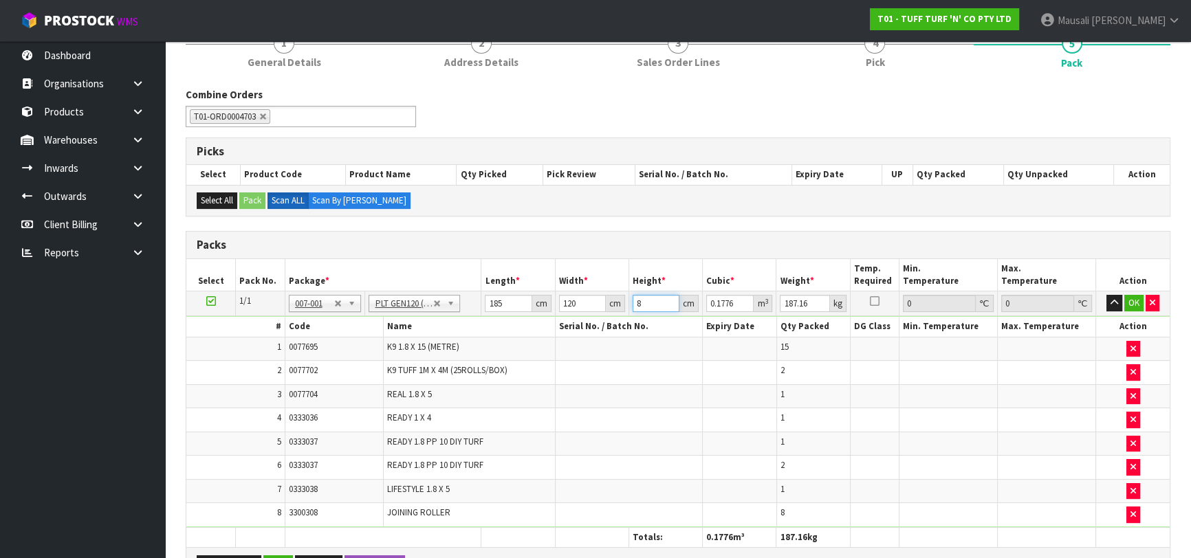
type input "83"
type input "1.8426"
type input "83"
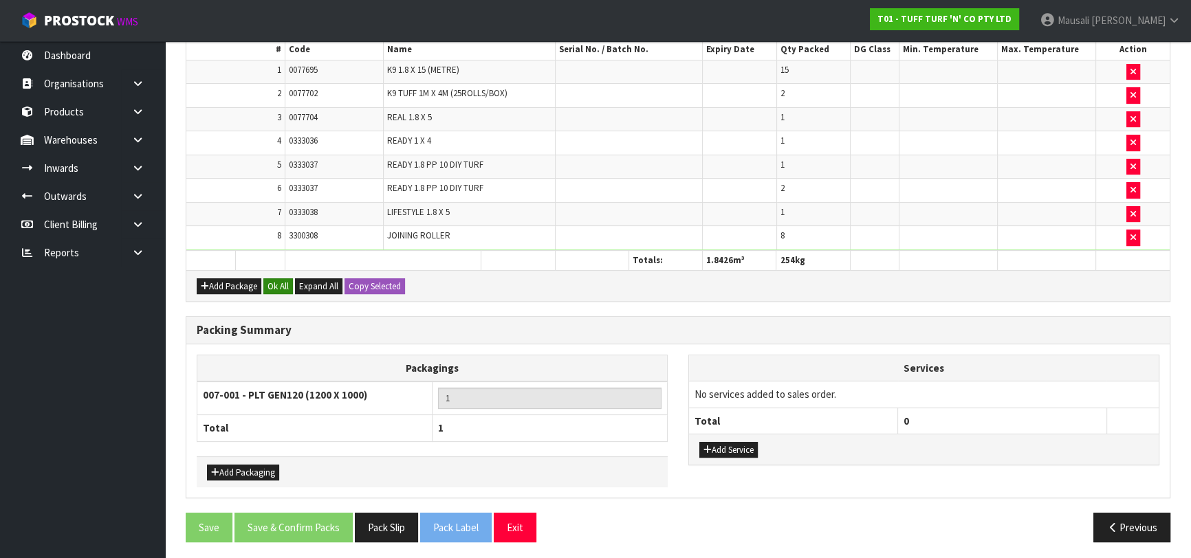
type input "254"
click at [292, 278] on button "Ok All" at bounding box center [278, 286] width 30 height 17
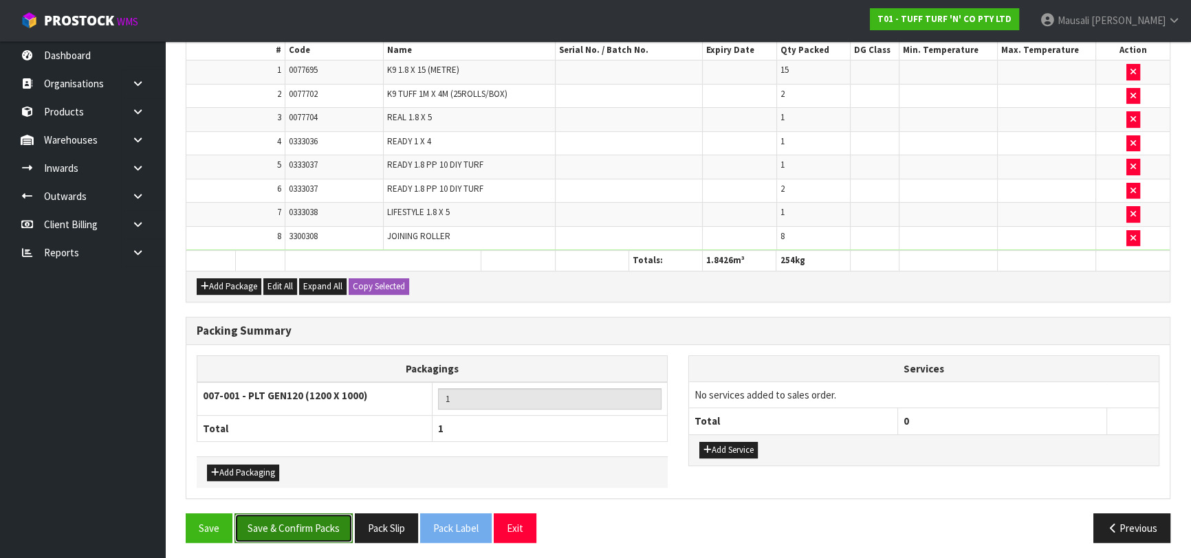
drag, startPoint x: 304, startPoint y: 521, endPoint x: 342, endPoint y: 490, distance: 48.4
click at [304, 520] on button "Save & Confirm Packs" at bounding box center [293, 529] width 118 height 30
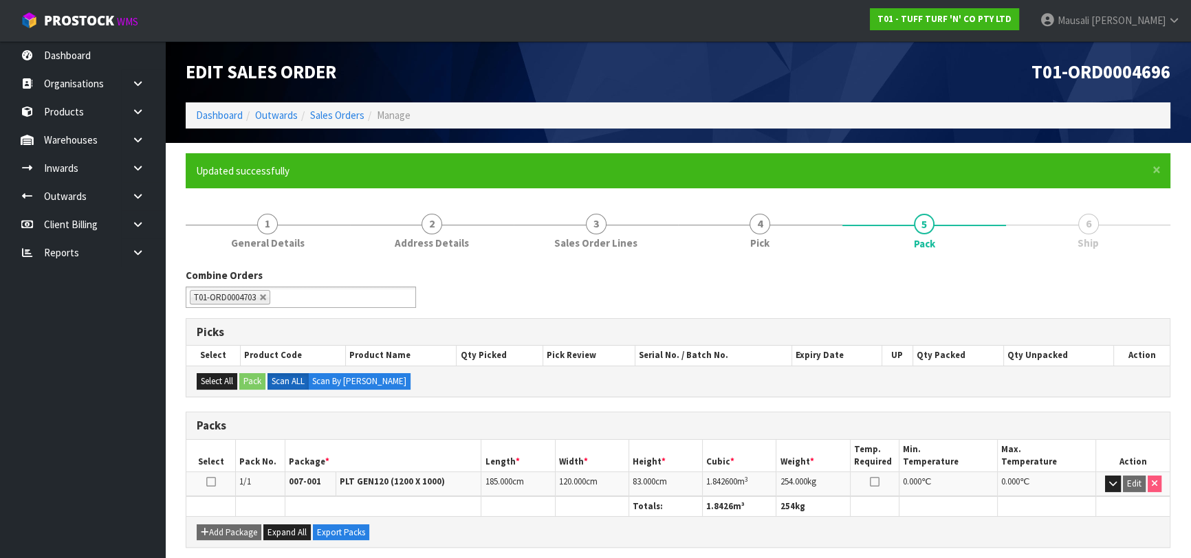
scroll to position [217, 0]
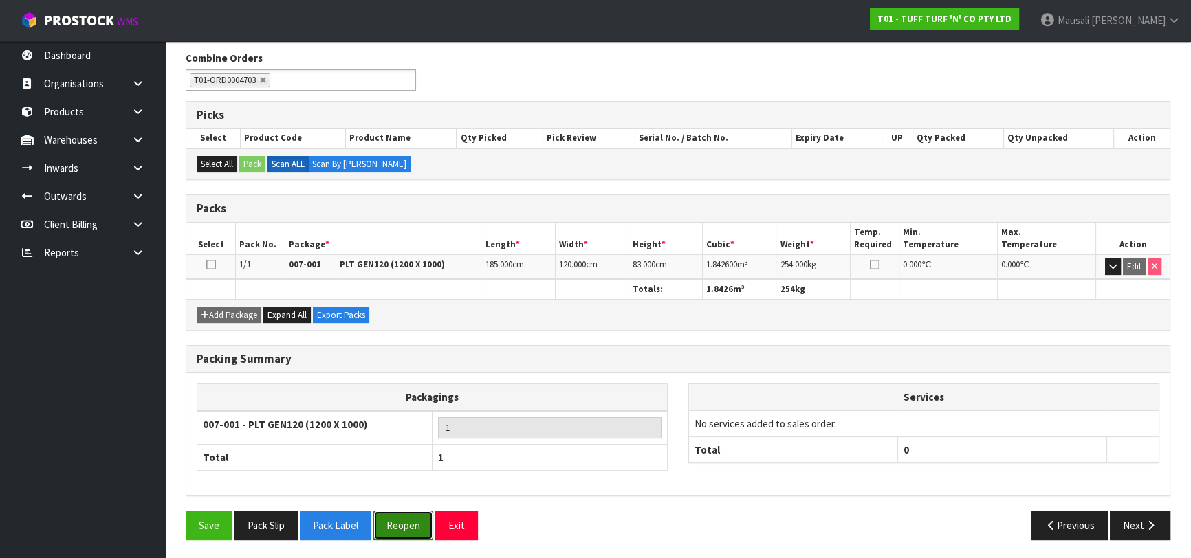
click at [402, 528] on button "Reopen" at bounding box center [403, 526] width 60 height 30
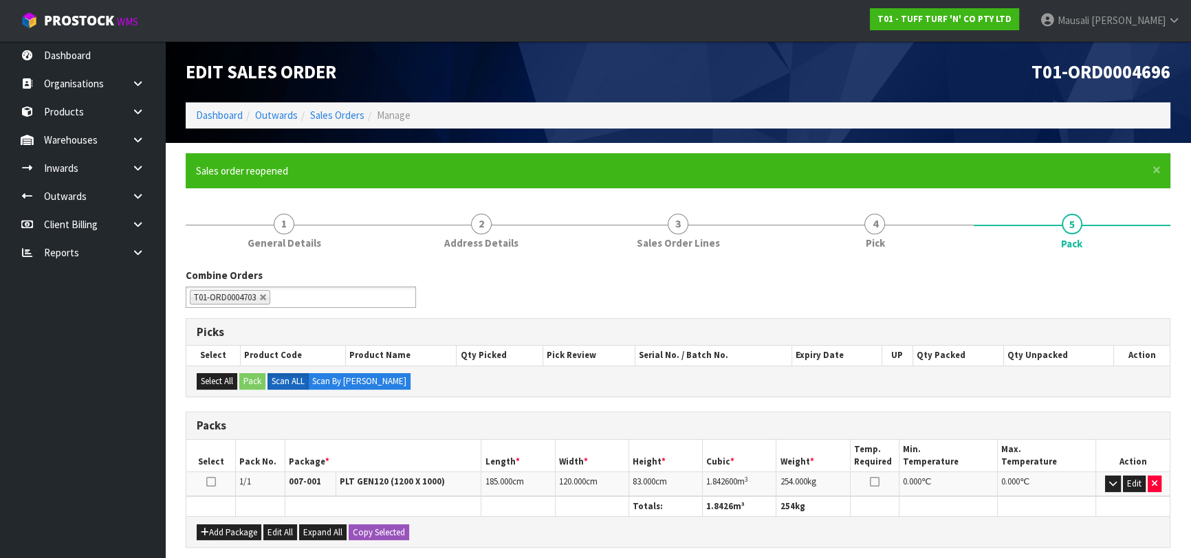
scroll to position [248, 0]
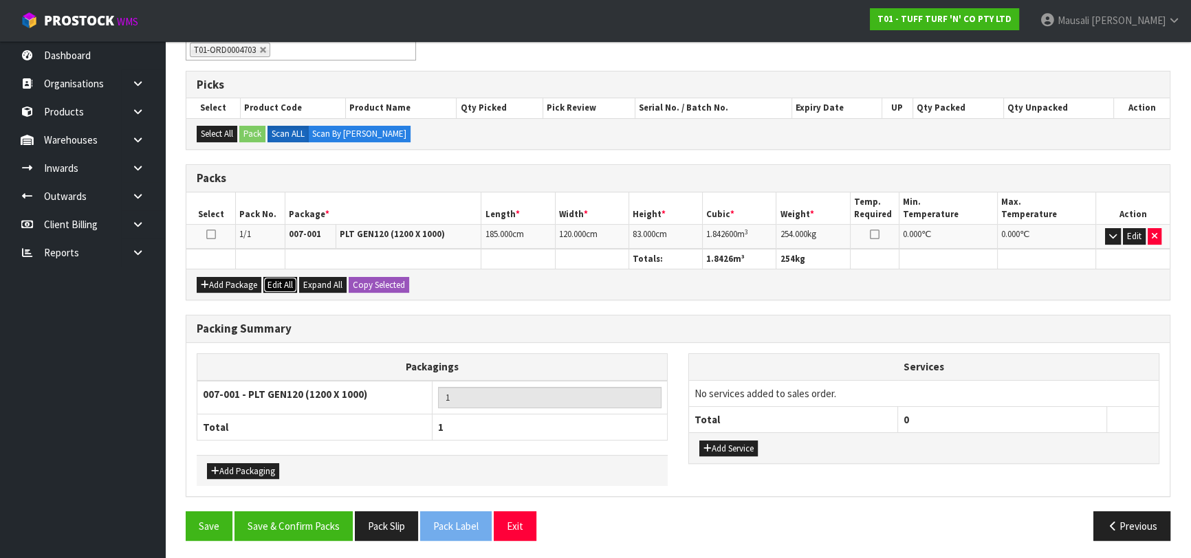
click at [274, 277] on button "Edit All" at bounding box center [280, 285] width 34 height 17
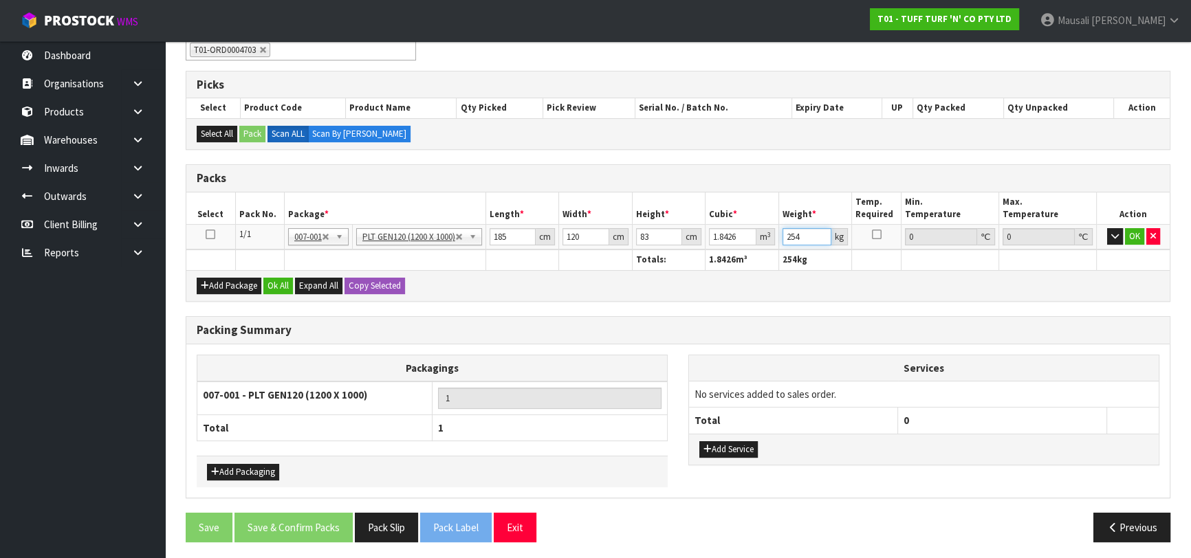
drag, startPoint x: 804, startPoint y: 234, endPoint x: 780, endPoint y: 237, distance: 25.0
click at [780, 237] on td "254 kg" at bounding box center [815, 237] width 74 height 25
type input "274"
click at [270, 281] on button "Ok All" at bounding box center [278, 286] width 30 height 17
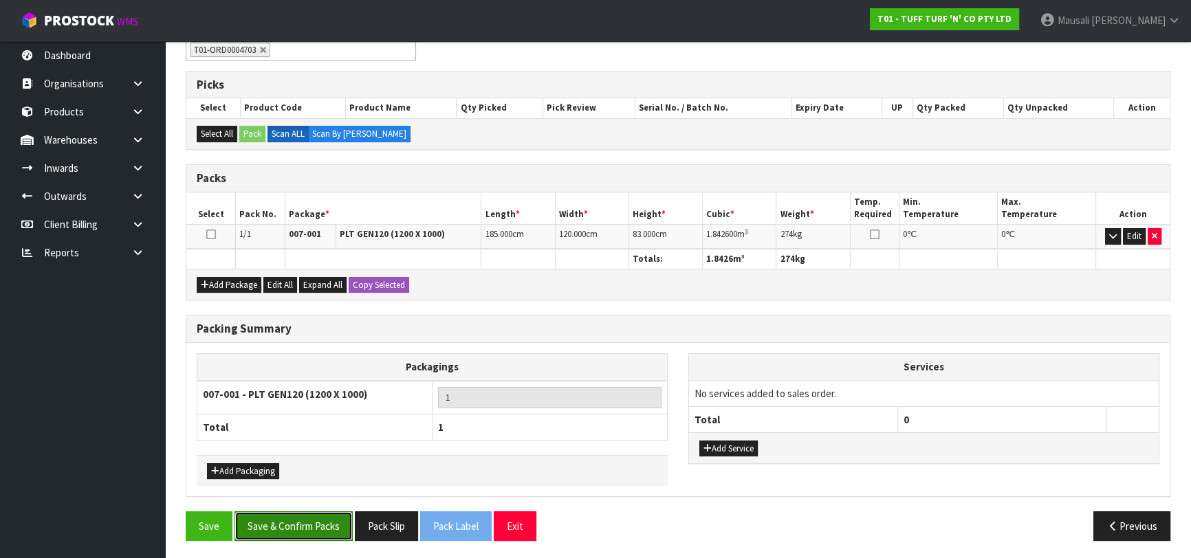
click at [287, 531] on button "Save & Confirm Packs" at bounding box center [293, 527] width 118 height 30
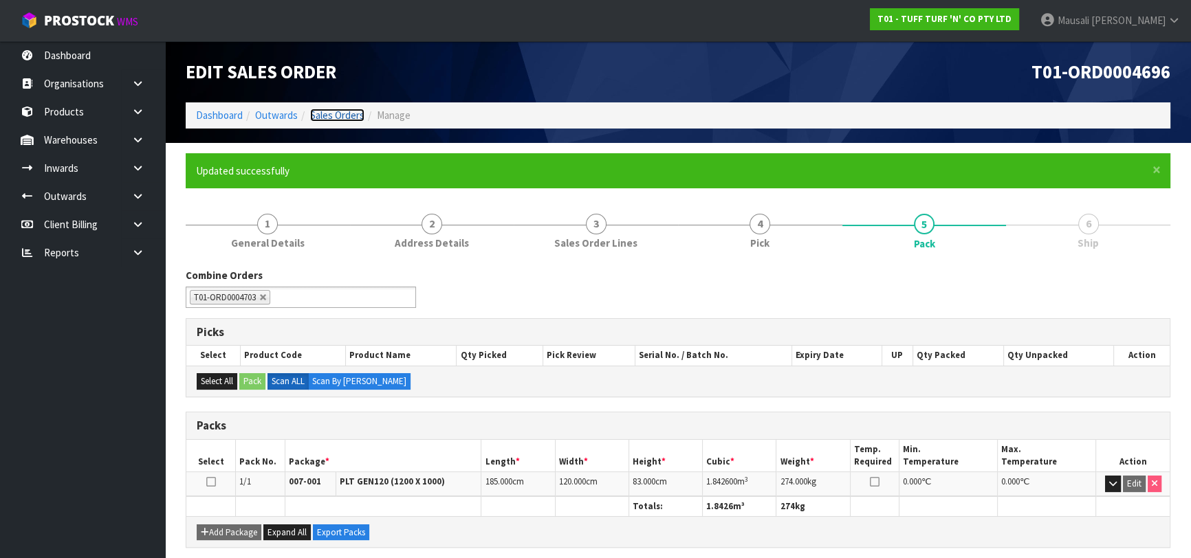
click at [346, 110] on link "Sales Orders" at bounding box center [337, 115] width 54 height 13
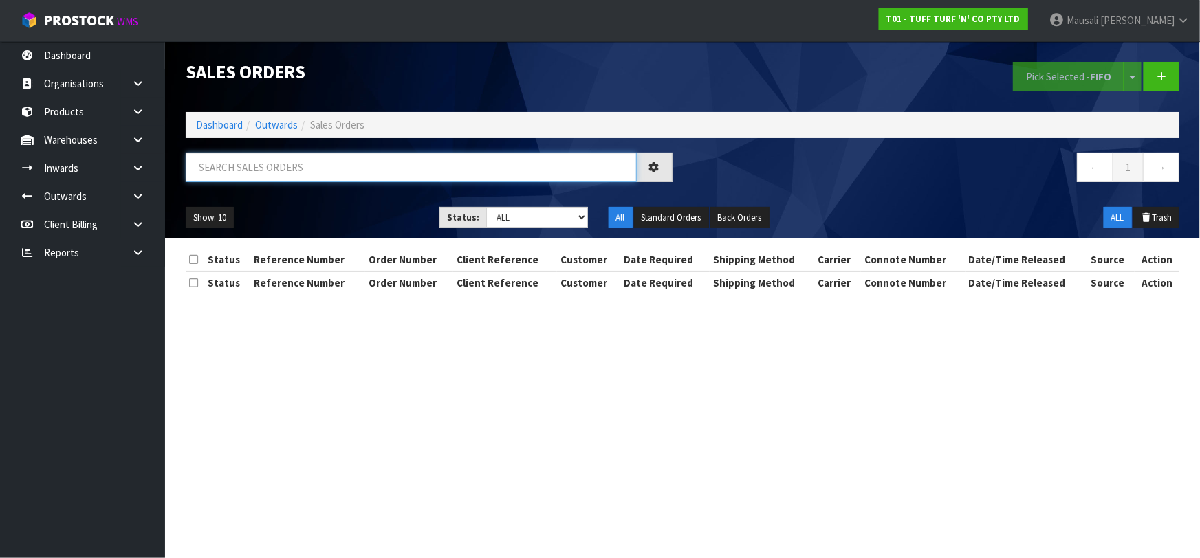
click at [228, 170] on input "text" at bounding box center [411, 168] width 451 height 30
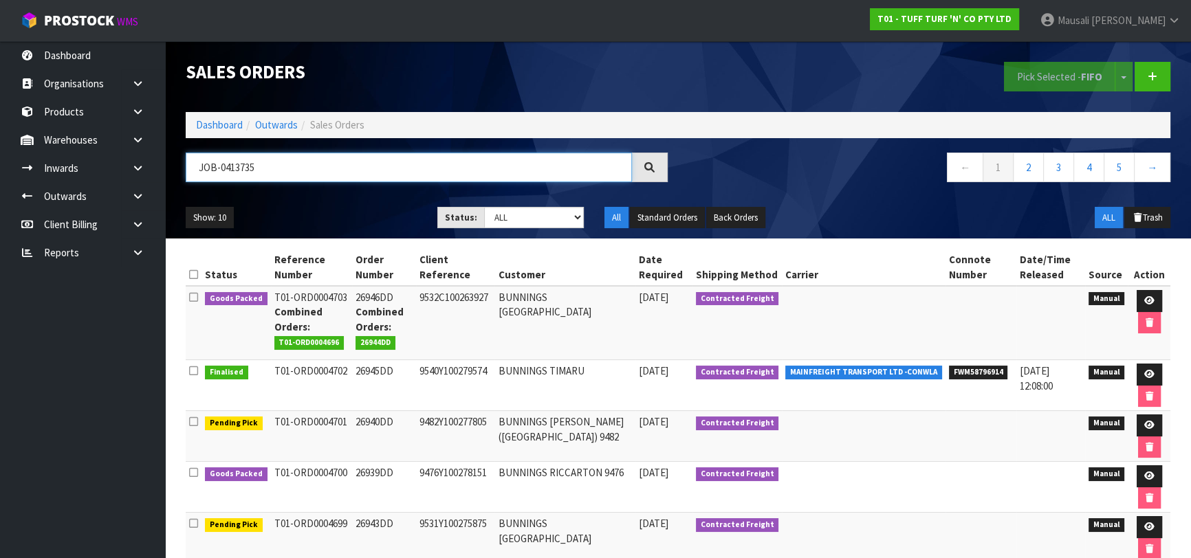
type input "JOB-0413735"
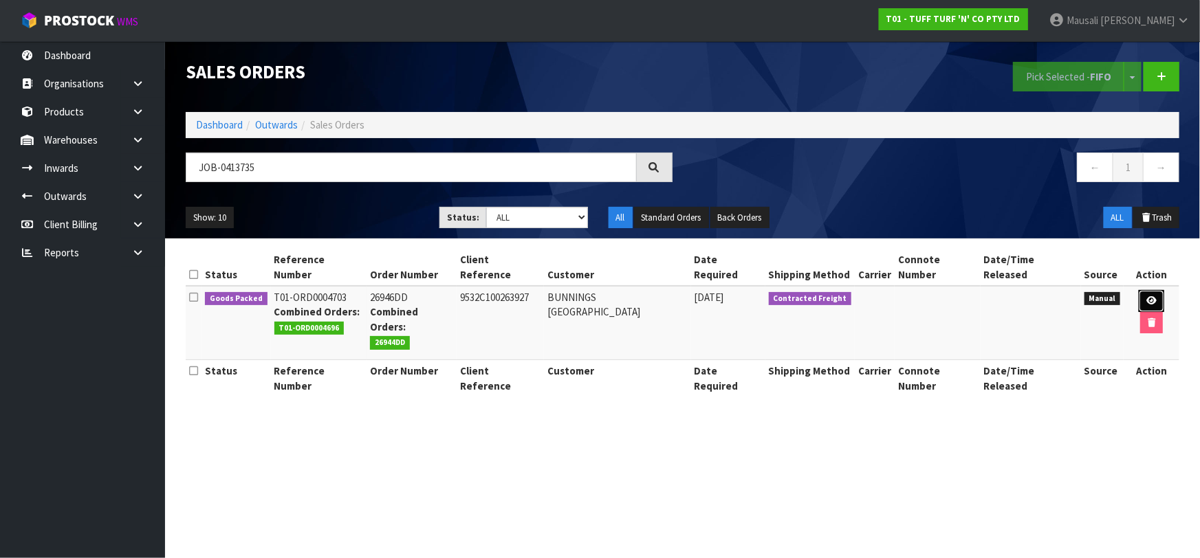
click at [1155, 299] on icon at bounding box center [1151, 300] width 10 height 9
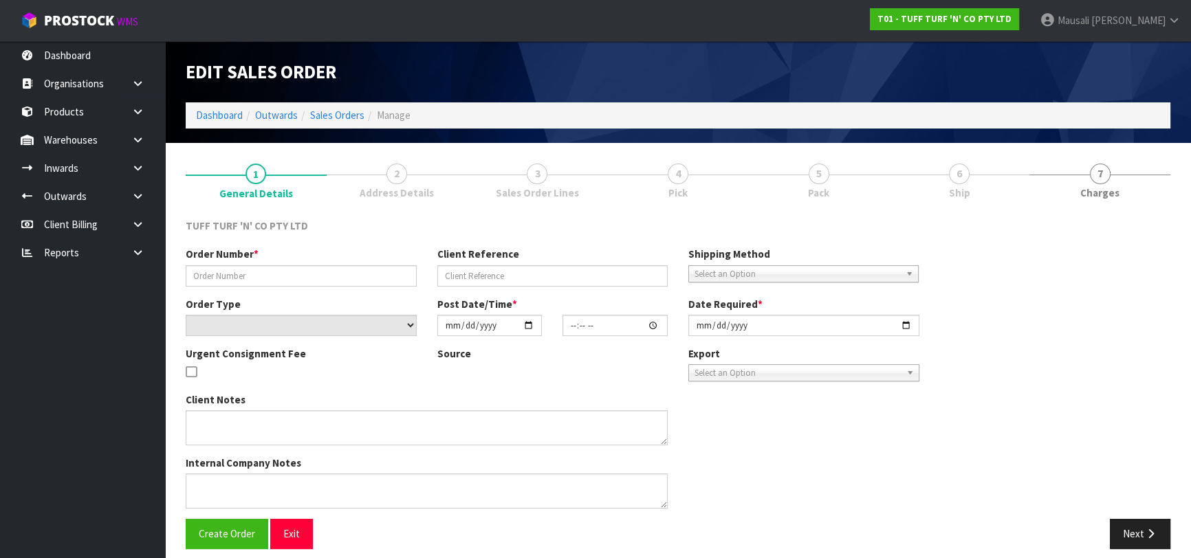
type input "26946DD"
type input "9532C100263927"
select select "number:0"
type input "[DATE]"
type input "13:00:00.000"
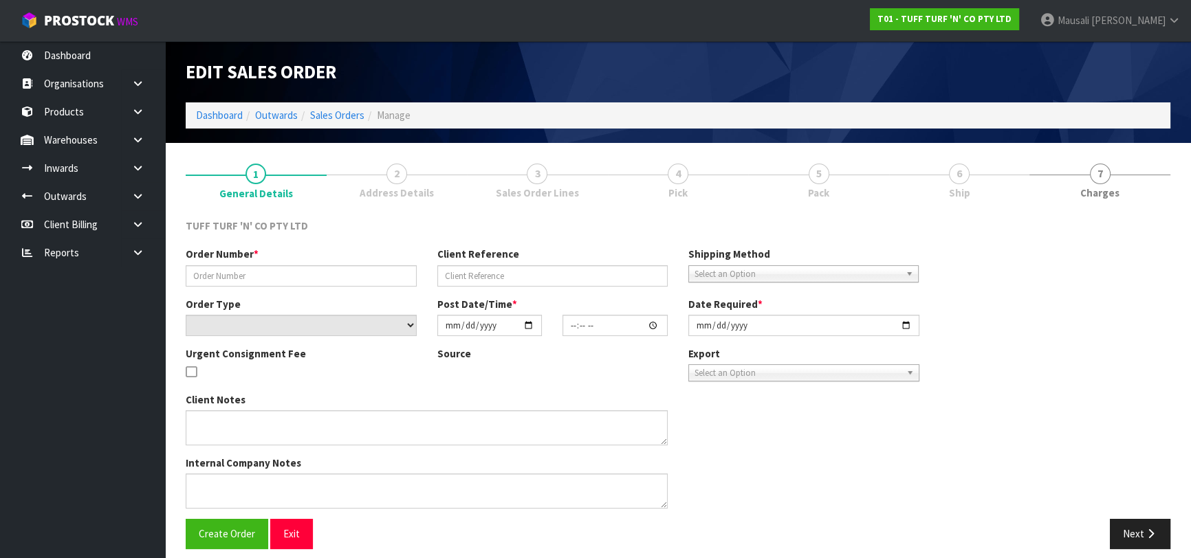
type input "[DATE]"
type textarea "CUSTOMER SPECIAL ORDER - 323837321- 1"
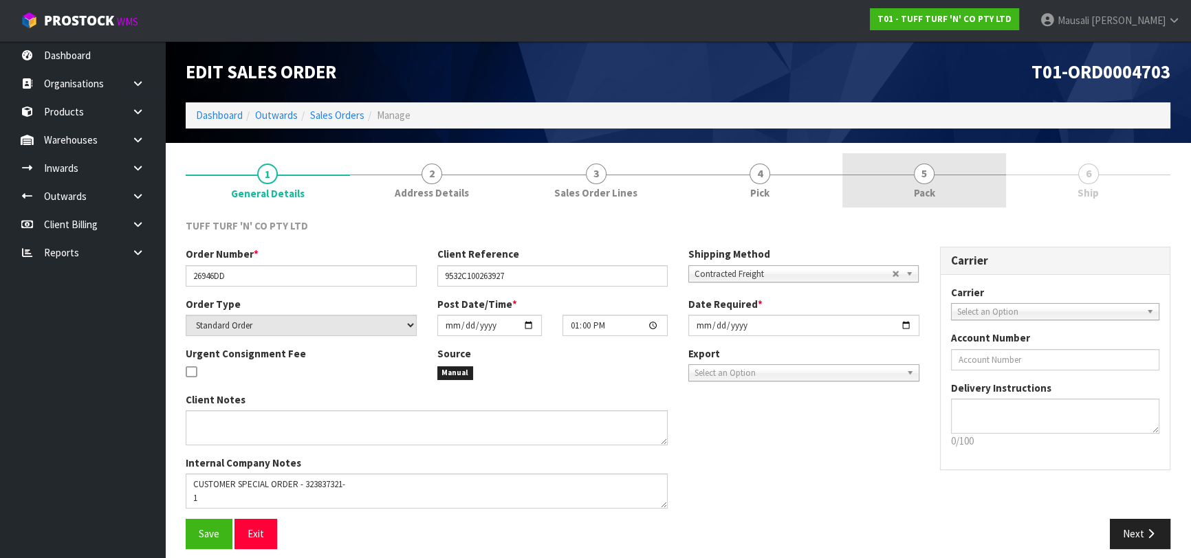
click at [941, 194] on link "5 Pack" at bounding box center [924, 180] width 164 height 54
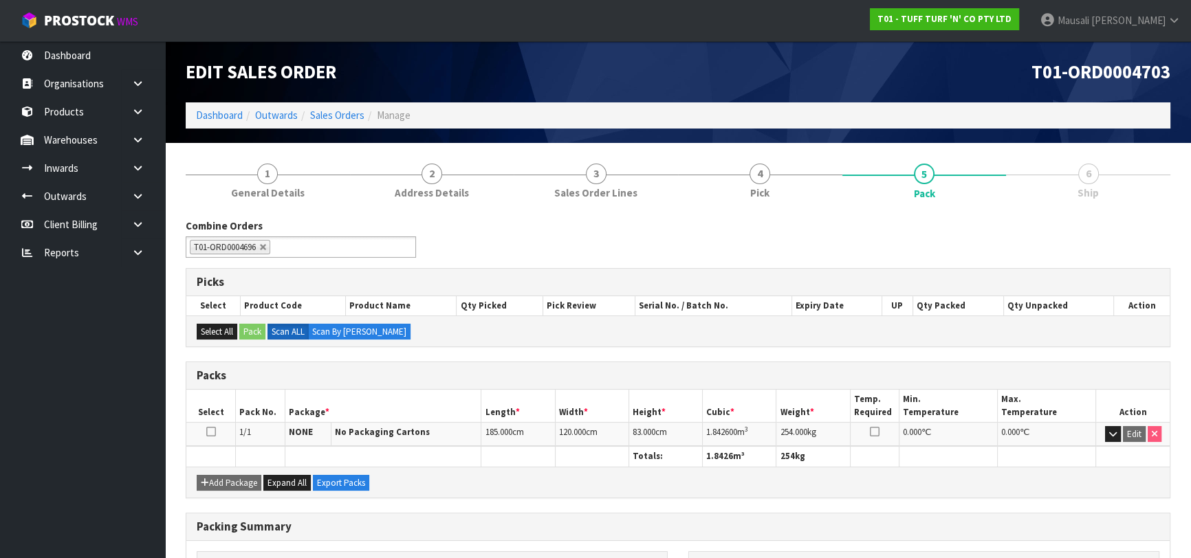
scroll to position [168, 0]
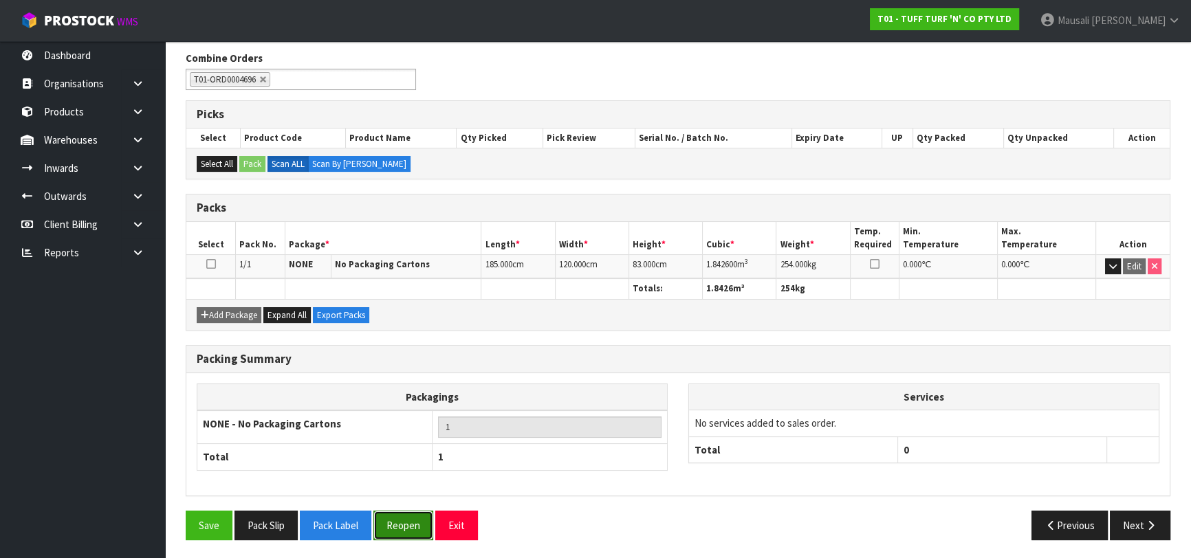
drag, startPoint x: 391, startPoint y: 523, endPoint x: 395, endPoint y: 516, distance: 8.0
click at [392, 523] on button "Reopen" at bounding box center [403, 526] width 60 height 30
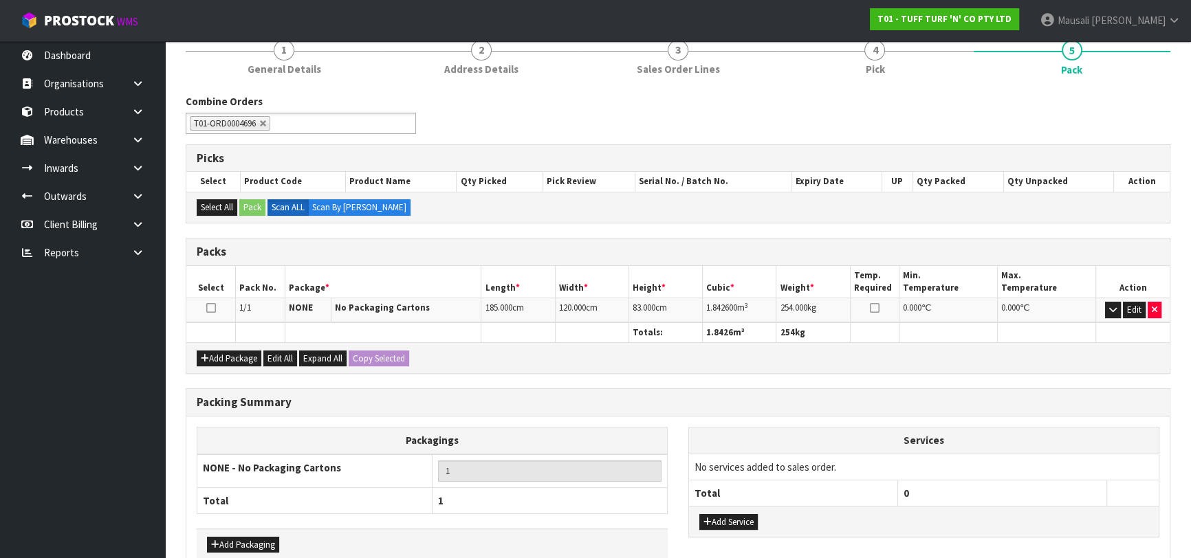
scroll to position [248, 0]
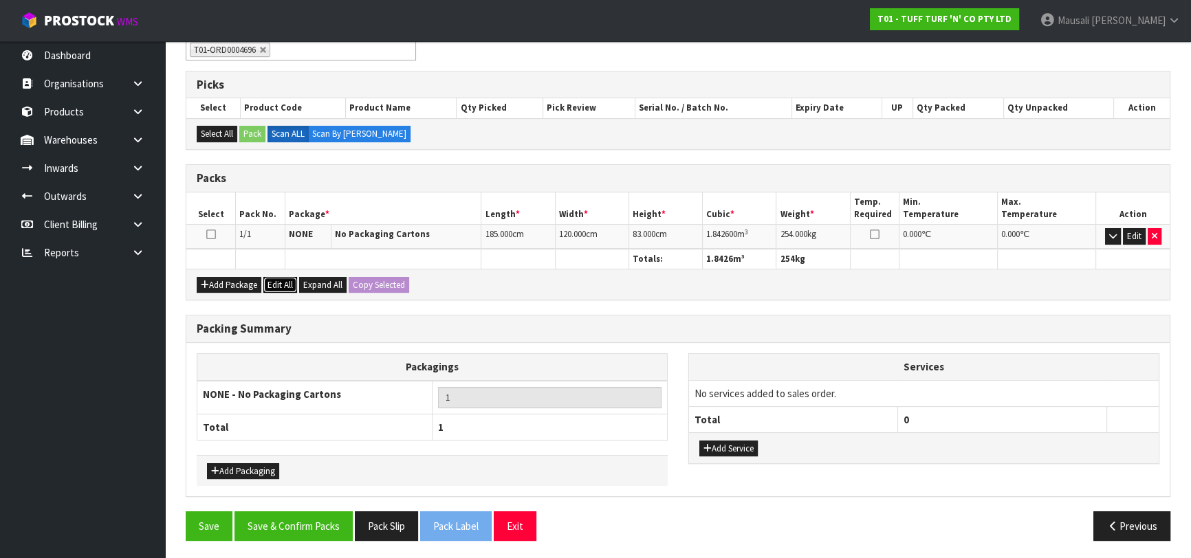
click at [279, 284] on button "Edit All" at bounding box center [280, 285] width 34 height 17
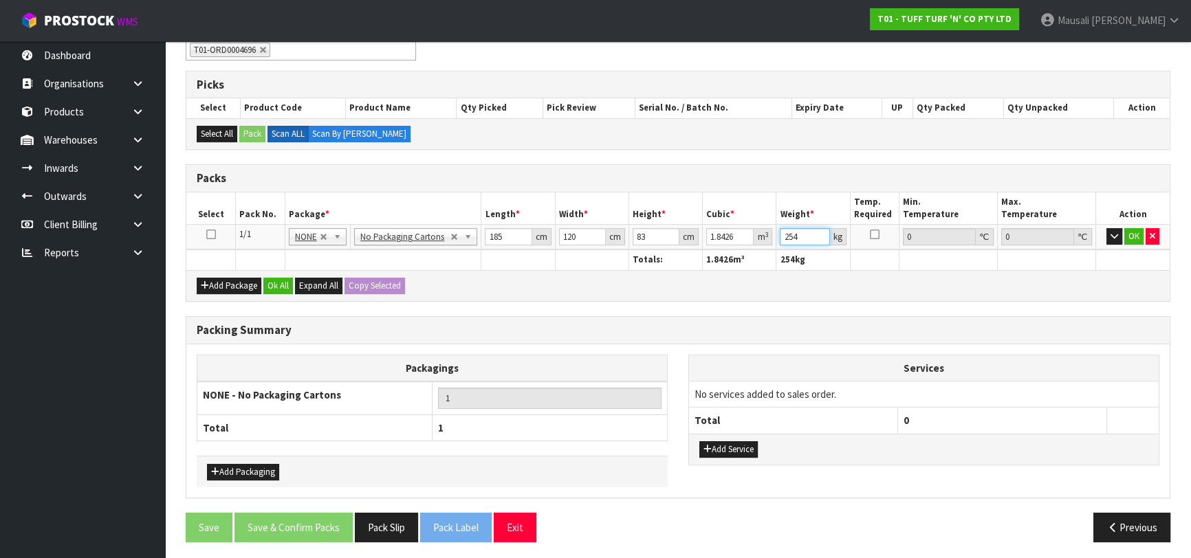
drag, startPoint x: 804, startPoint y: 234, endPoint x: 729, endPoint y: 263, distance: 81.2
click at [729, 263] on table "Select Pack No. Package * Length * Width * Height * Cubic * Weight * Temp. Requ…" at bounding box center [677, 232] width 983 height 78
type input "274"
drag, startPoint x: 289, startPoint y: 287, endPoint x: 299, endPoint y: 344, distance: 57.3
click at [291, 290] on button "Ok All" at bounding box center [278, 286] width 30 height 17
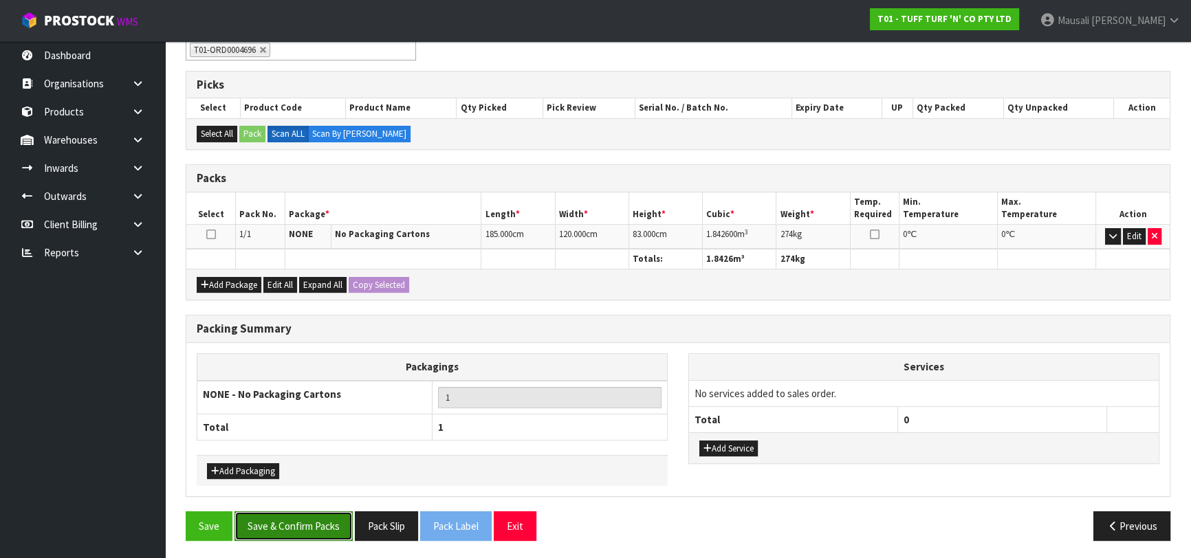
click at [302, 516] on button "Save & Confirm Packs" at bounding box center [293, 527] width 118 height 30
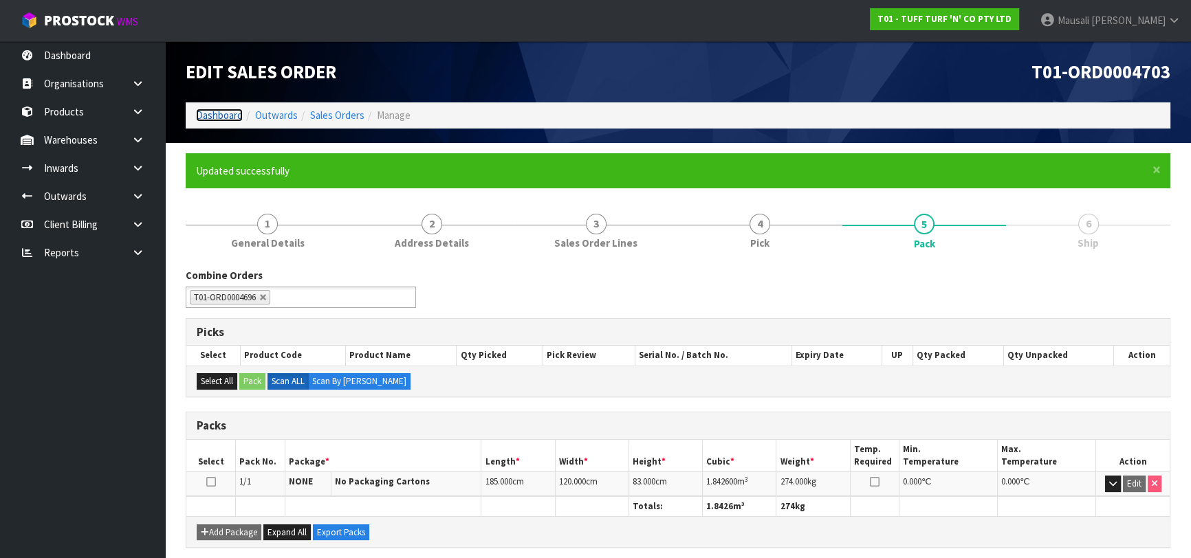
click at [212, 118] on link "Dashboard" at bounding box center [219, 115] width 47 height 13
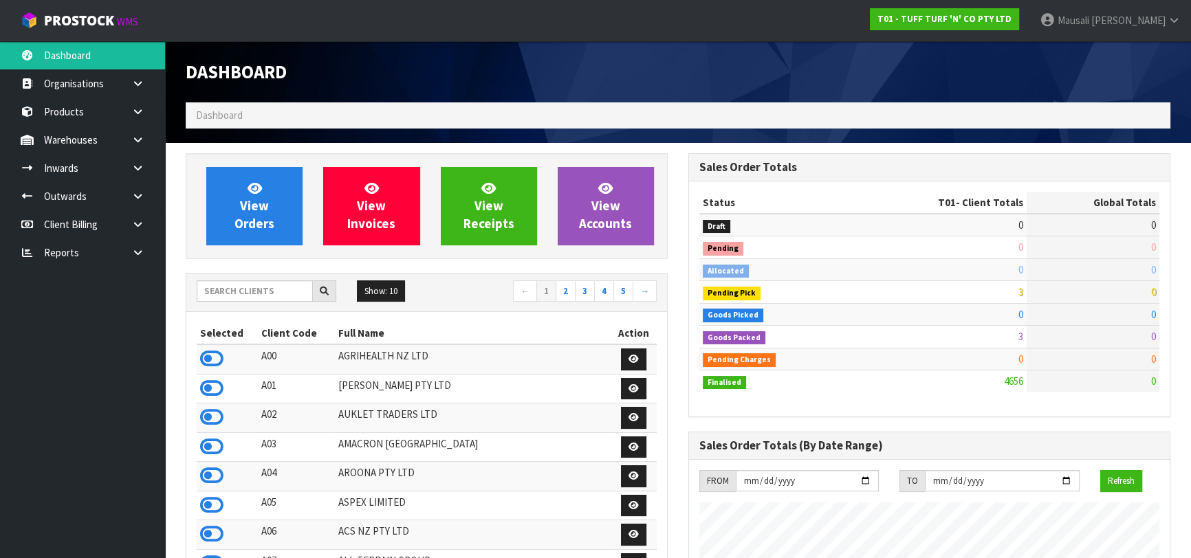
scroll to position [1040, 502]
click at [206, 289] on input "text" at bounding box center [255, 291] width 116 height 21
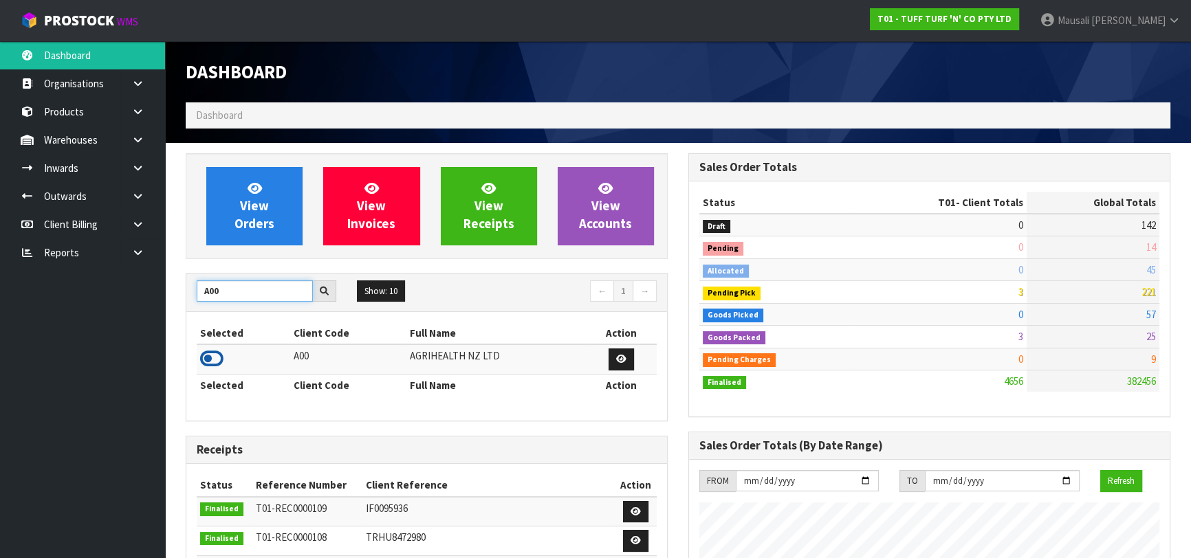
type input "A00"
click at [217, 356] on icon at bounding box center [211, 359] width 23 height 21
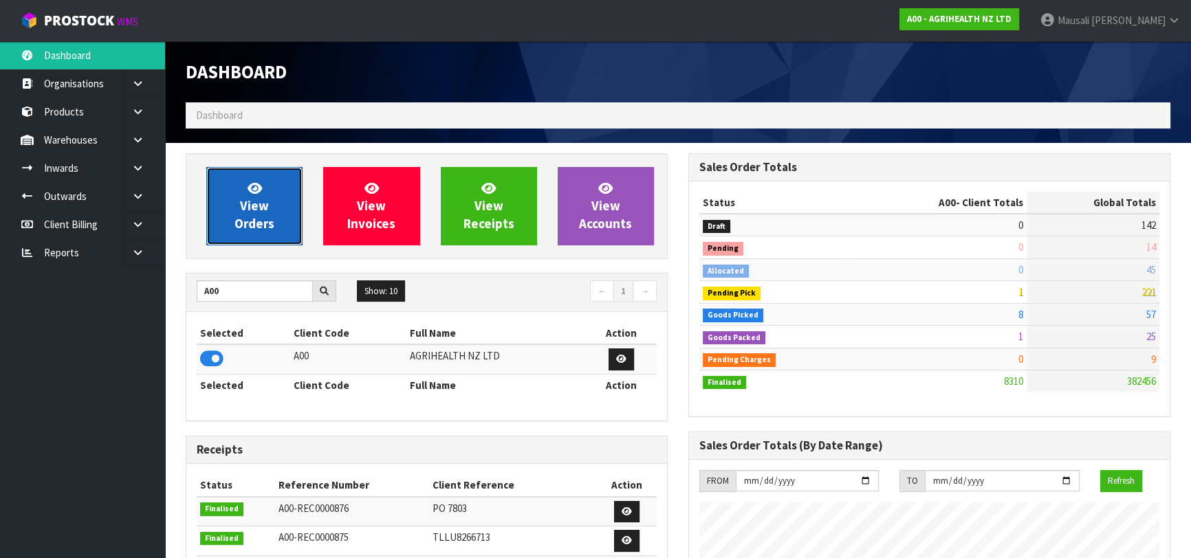
click at [277, 213] on link "View Orders" at bounding box center [254, 206] width 96 height 78
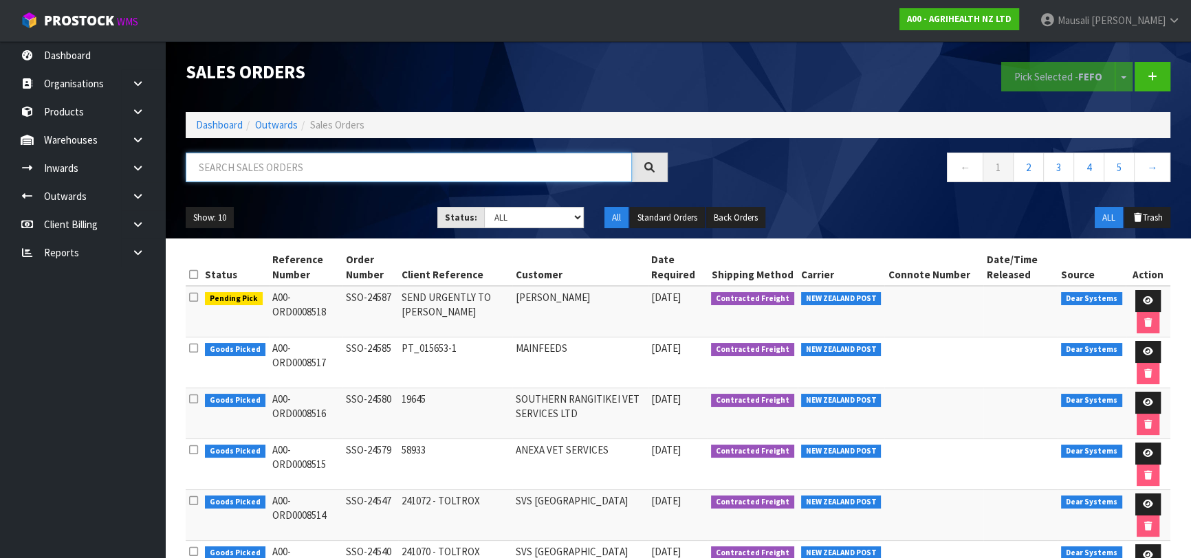
click at [229, 161] on input "text" at bounding box center [409, 168] width 446 height 30
click at [234, 122] on link "Dashboard" at bounding box center [219, 124] width 47 height 13
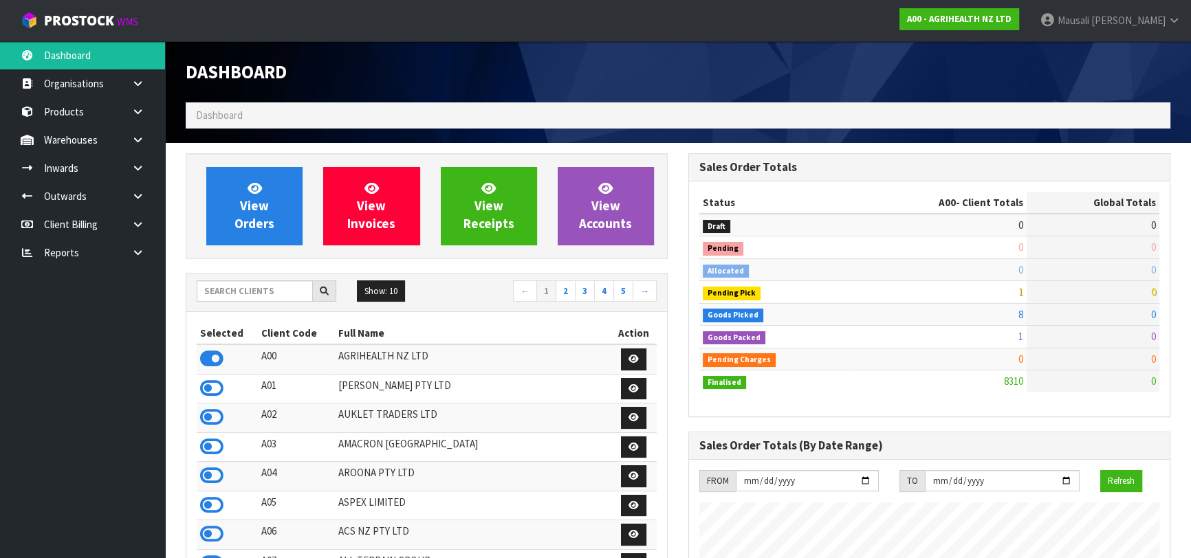
scroll to position [1040, 502]
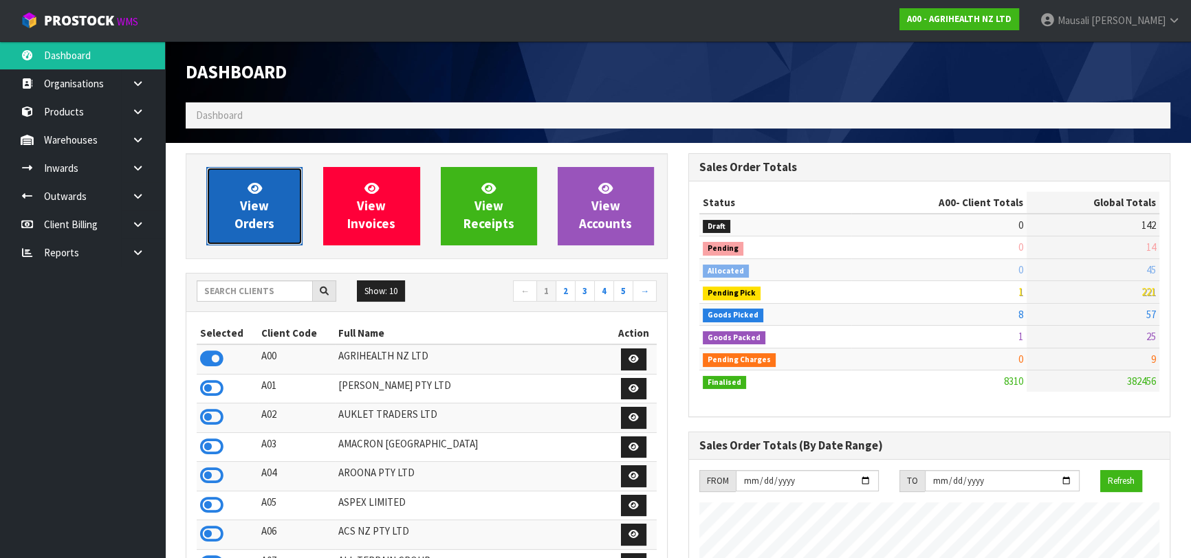
click at [270, 205] on link "View Orders" at bounding box center [254, 206] width 96 height 78
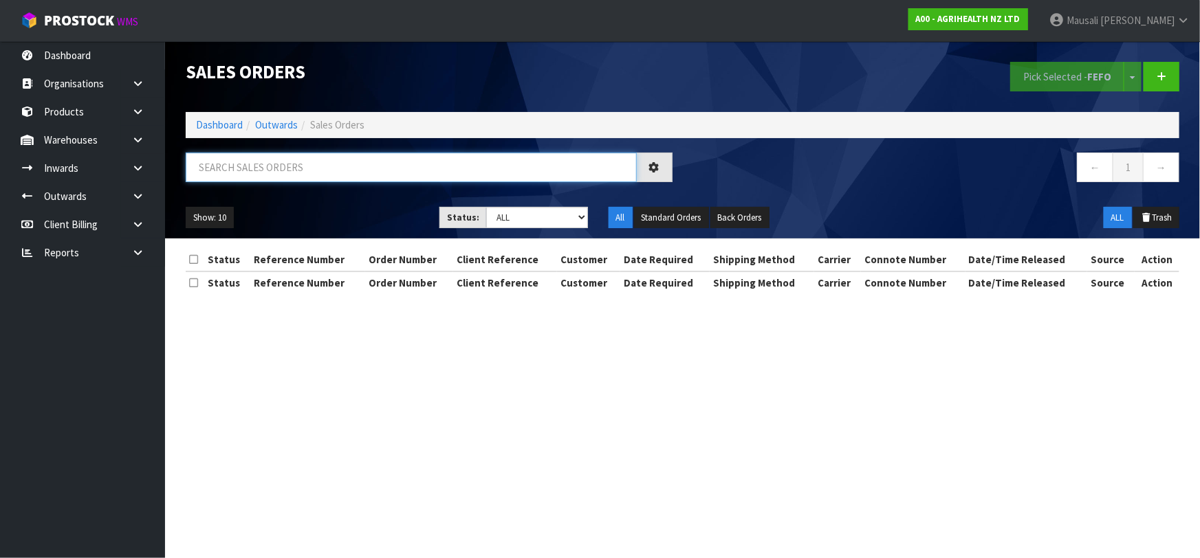
click at [231, 171] on input "text" at bounding box center [411, 168] width 451 height 30
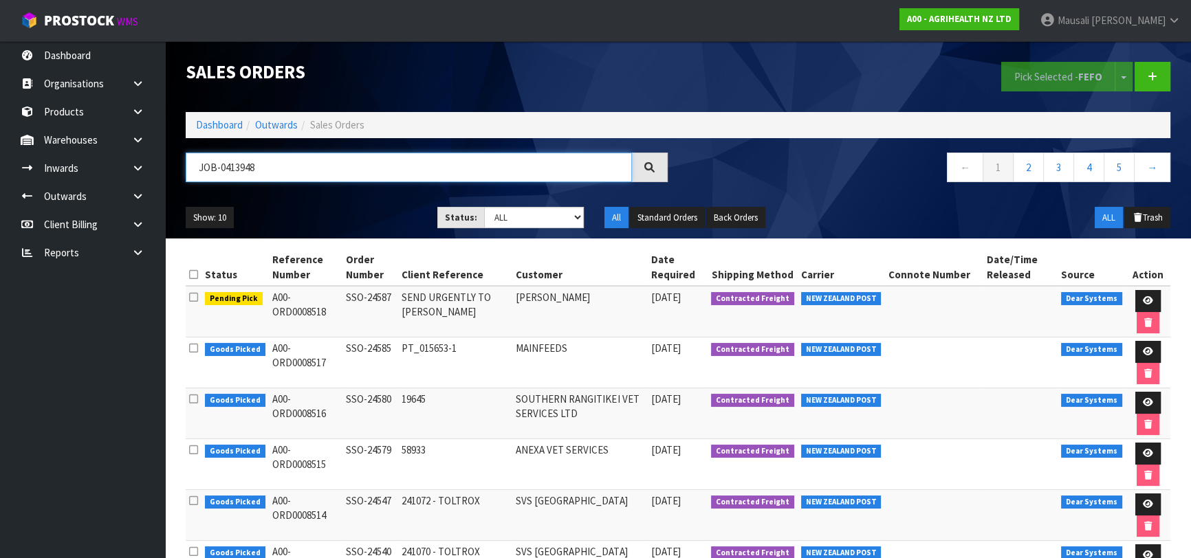
type input "JOB-0413948"
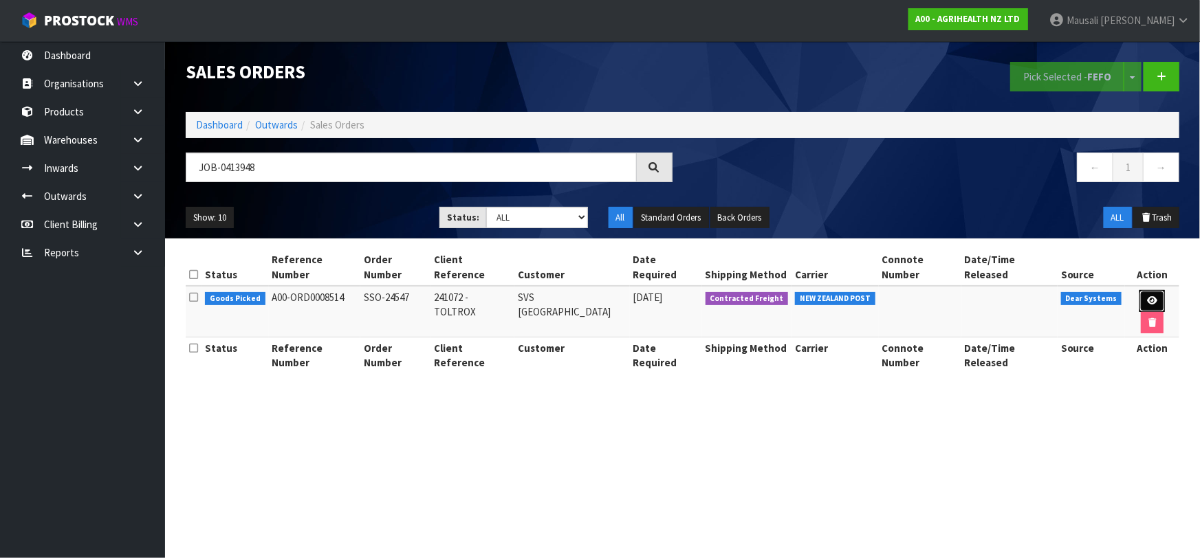
click at [1147, 296] on icon at bounding box center [1152, 300] width 10 height 9
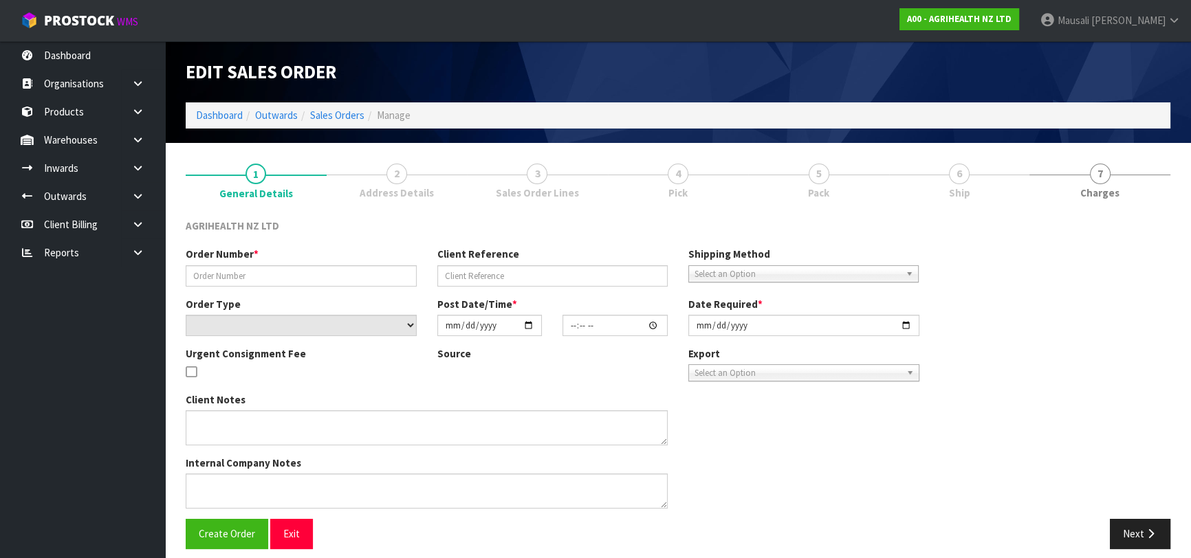
type input "SSO-24547"
type input "241072 - TOLTROX"
select select "number:0"
type input "[DATE]"
type input "10:31:39.000"
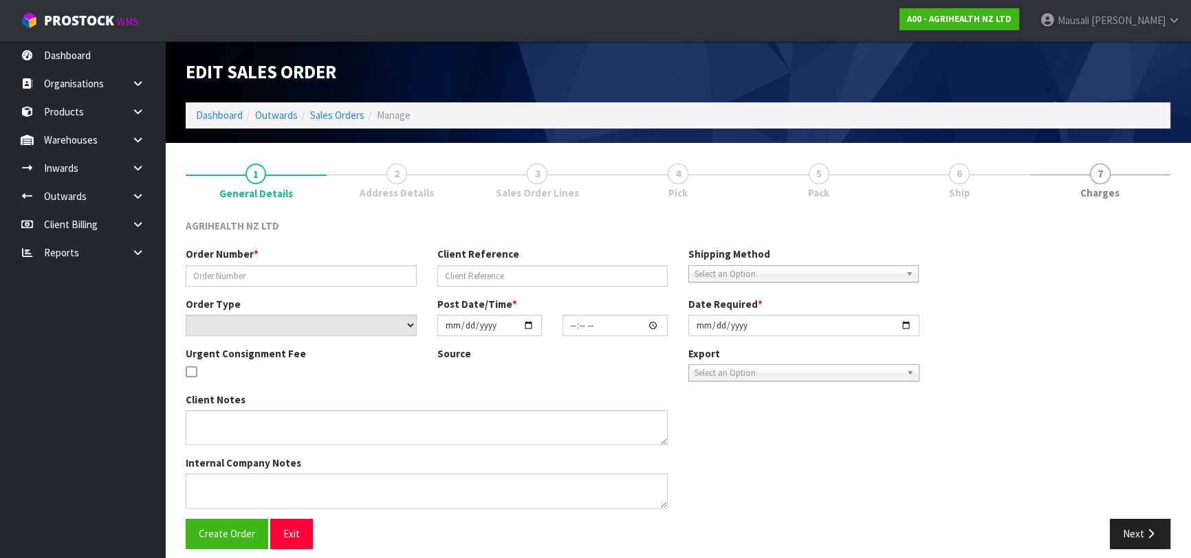
type input "[DATE]"
type textarea "SHIP BY: Overnight Courier"
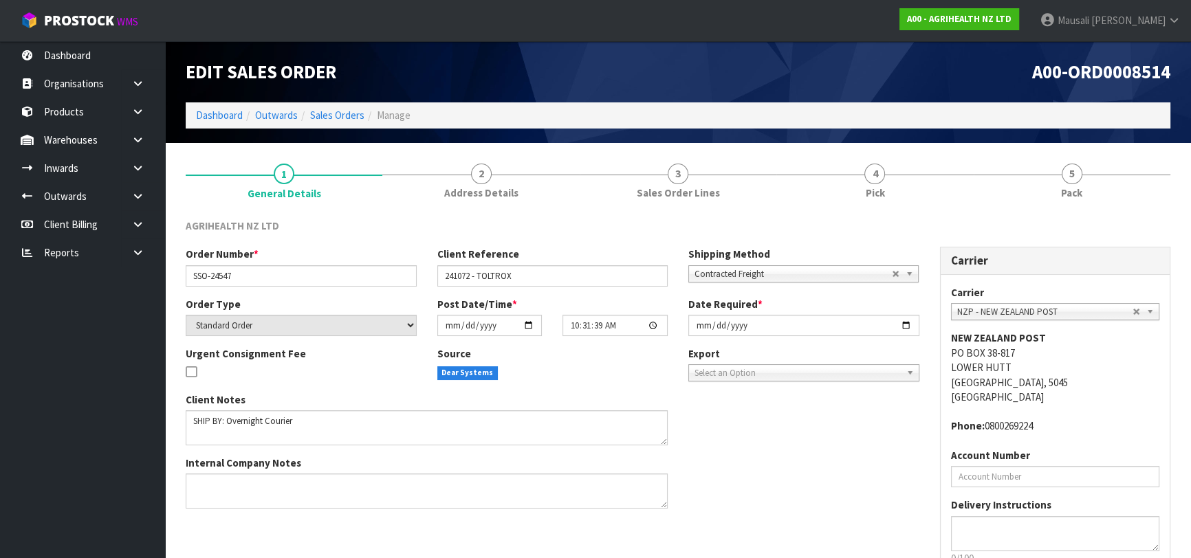
drag, startPoint x: 882, startPoint y: 190, endPoint x: 908, endPoint y: 211, distance: 33.2
click at [884, 190] on span "Pick" at bounding box center [874, 193] width 19 height 14
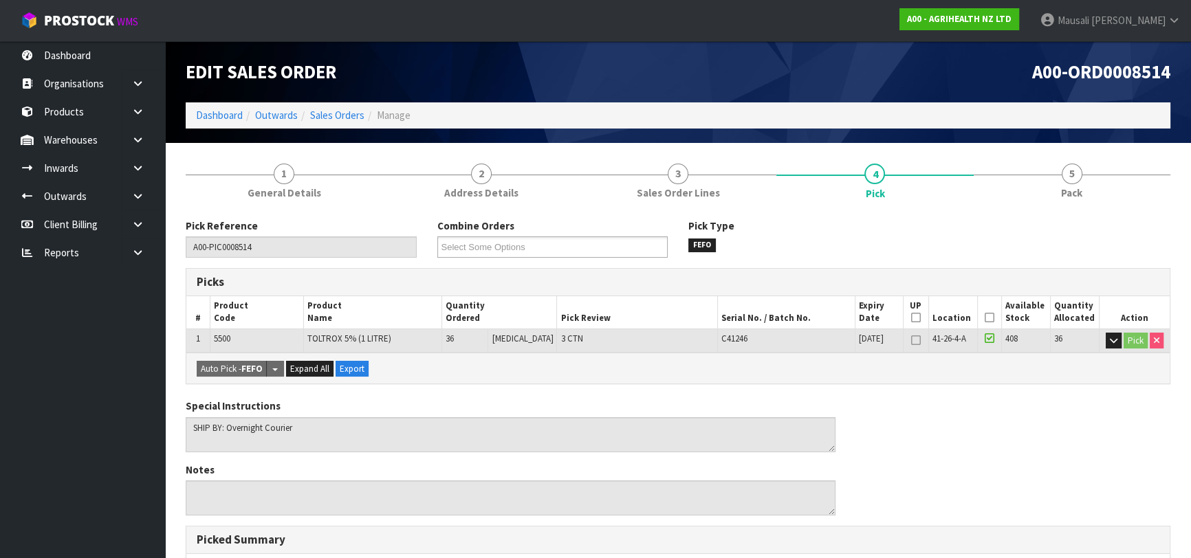
click at [986, 318] on icon at bounding box center [990, 318] width 10 height 1
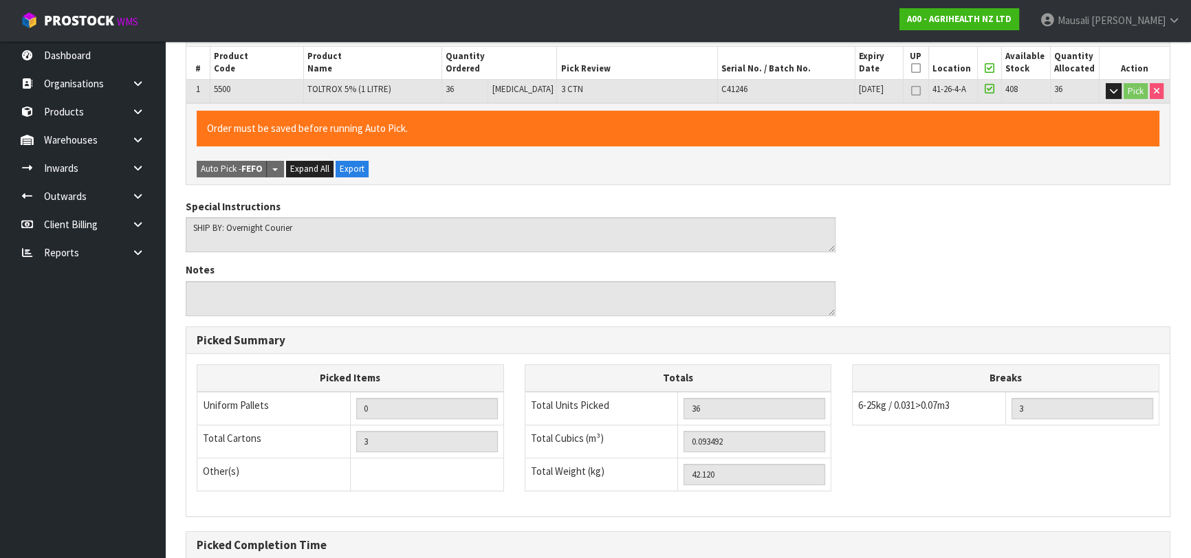
scroll to position [395, 0]
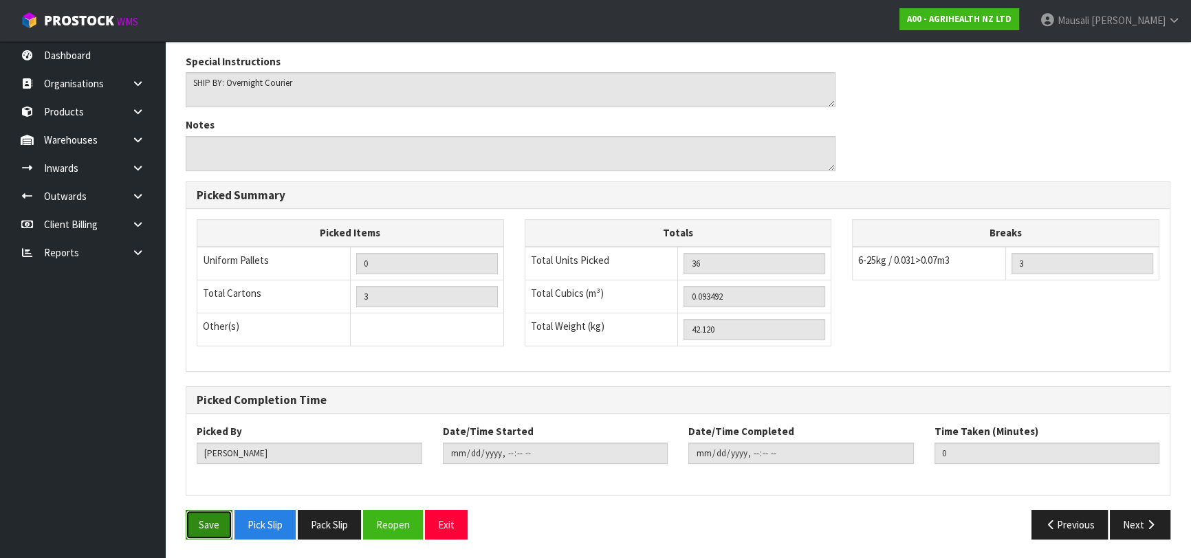
click at [204, 523] on button "Save" at bounding box center [209, 525] width 47 height 30
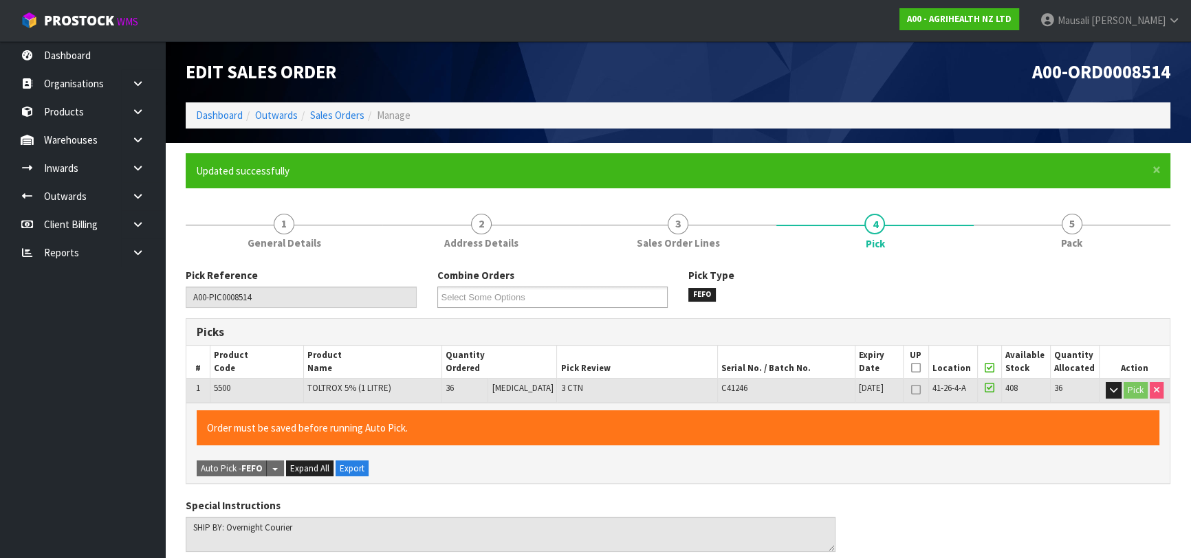
type input "[PERSON_NAME]"
type input "[DATE]T13:58:07"
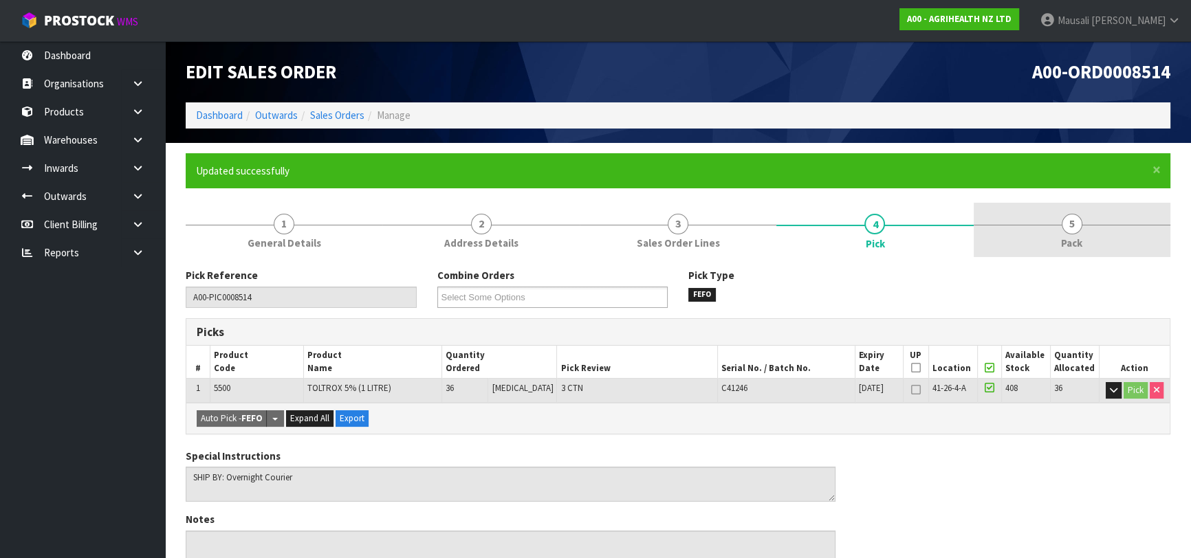
click at [1066, 233] on link "5 Pack" at bounding box center [1072, 230] width 197 height 54
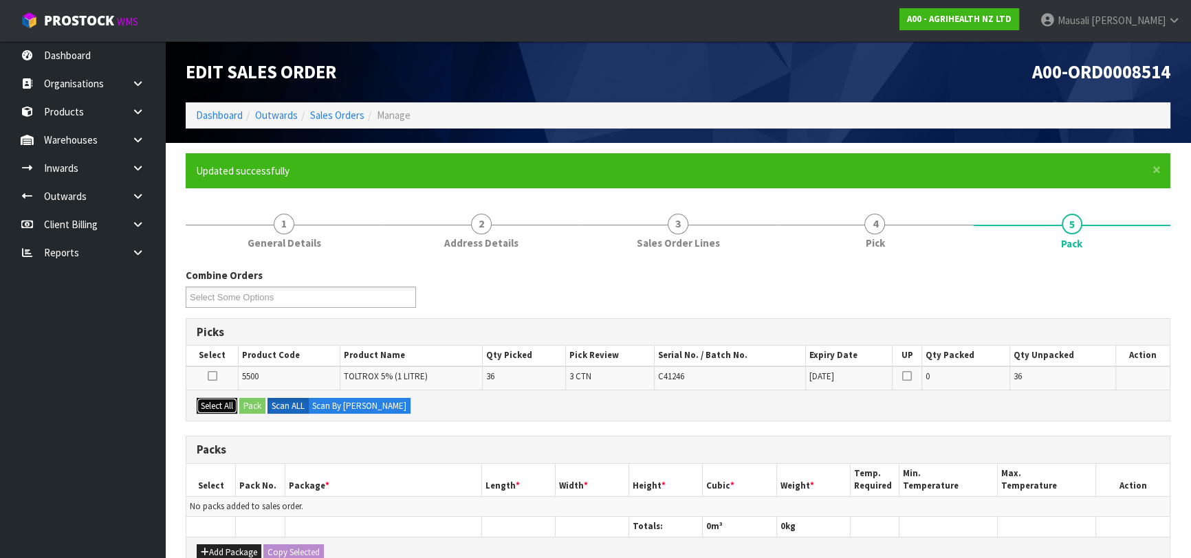
click at [211, 405] on button "Select All" at bounding box center [217, 406] width 41 height 17
click at [254, 406] on button "Pack" at bounding box center [252, 406] width 26 height 17
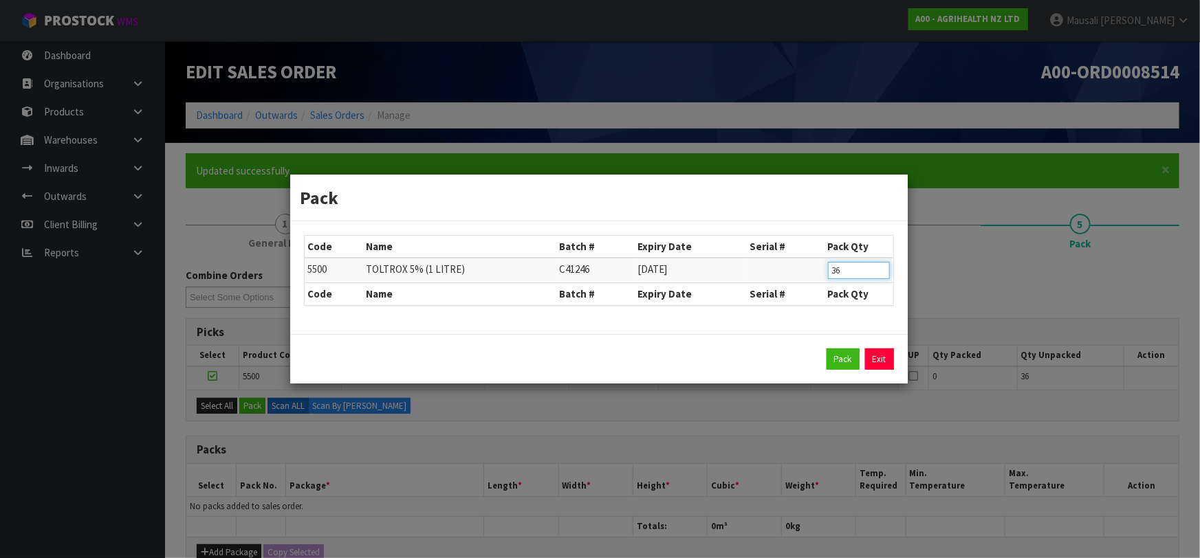
drag, startPoint x: 849, startPoint y: 272, endPoint x: 818, endPoint y: 275, distance: 31.8
click at [818, 275] on tr "5500 TOLTROX 5% (1 LITRE) C41246 [DATE] 36" at bounding box center [599, 270] width 589 height 25
type input "12"
click at [832, 353] on button "Pack" at bounding box center [842, 360] width 33 height 22
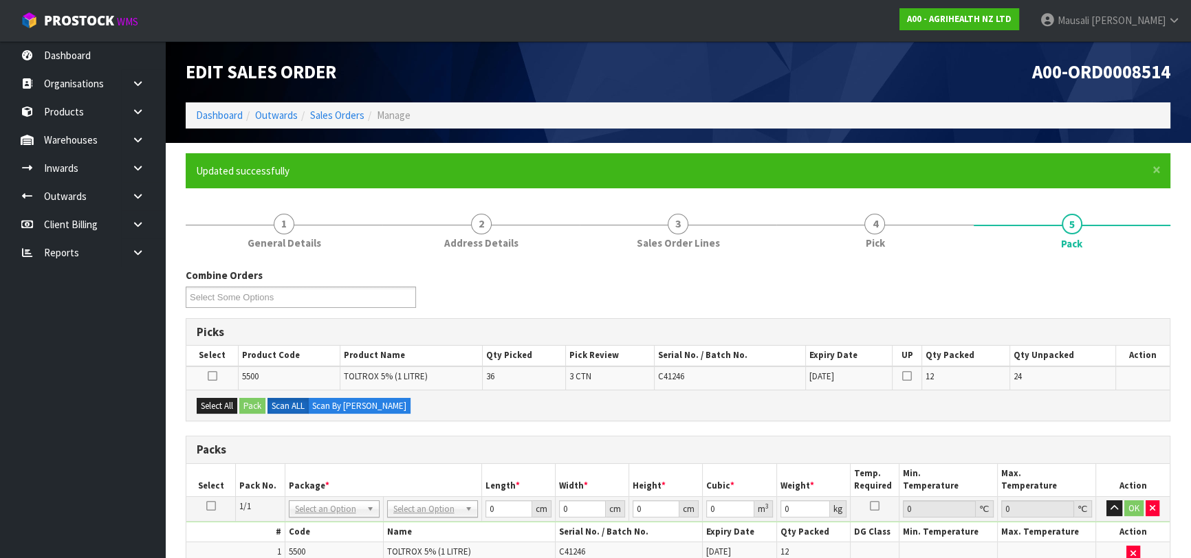
scroll to position [187, 0]
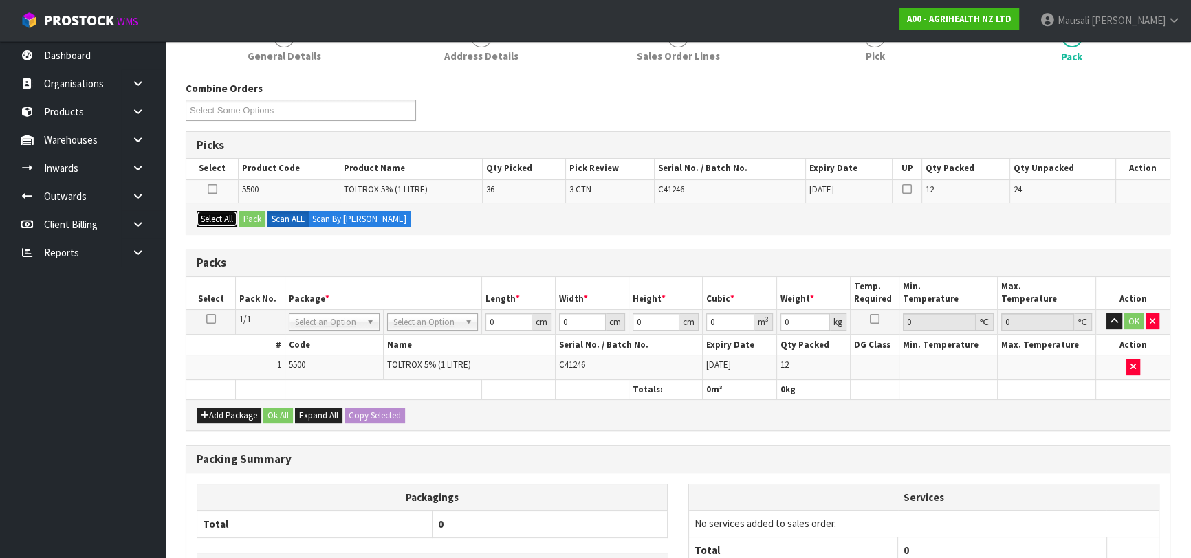
click at [223, 219] on button "Select All" at bounding box center [217, 219] width 41 height 17
click at [246, 216] on button "Pack" at bounding box center [252, 219] width 26 height 17
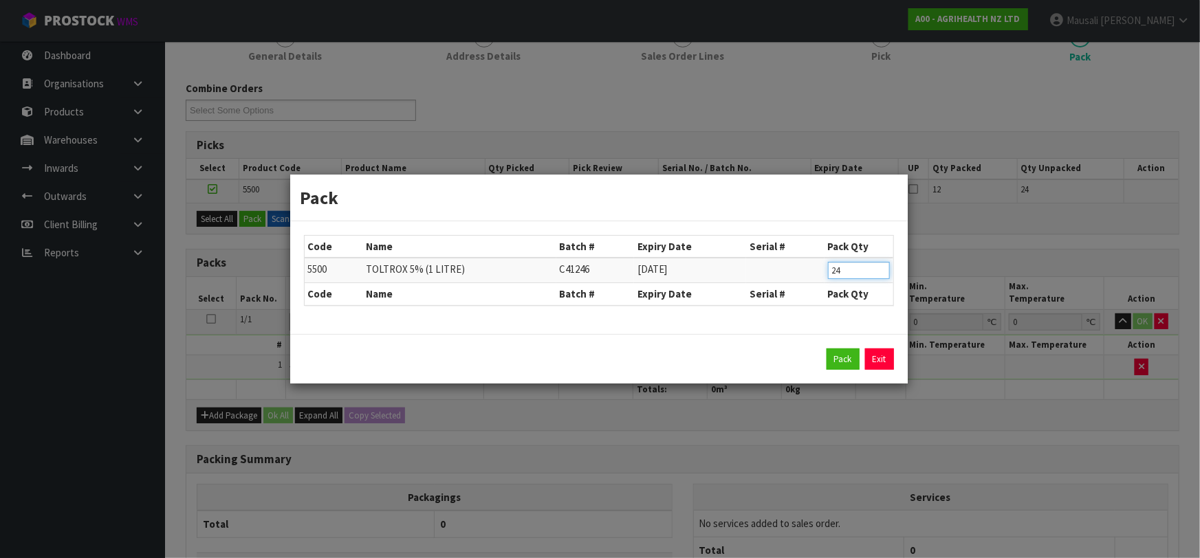
drag, startPoint x: 844, startPoint y: 267, endPoint x: 825, endPoint y: 268, distance: 19.3
click at [825, 268] on td "24" at bounding box center [858, 270] width 69 height 25
type input "12"
click at [842, 353] on button "Pack" at bounding box center [842, 360] width 33 height 22
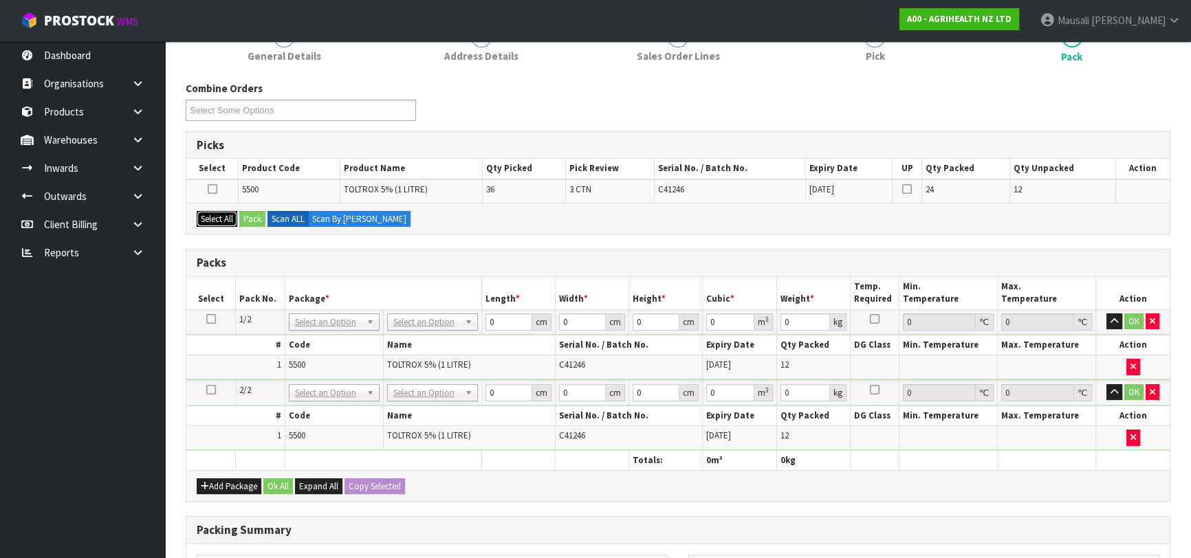
click at [209, 220] on button "Select All" at bounding box center [217, 219] width 41 height 17
click at [252, 216] on button "Pack" at bounding box center [252, 219] width 26 height 17
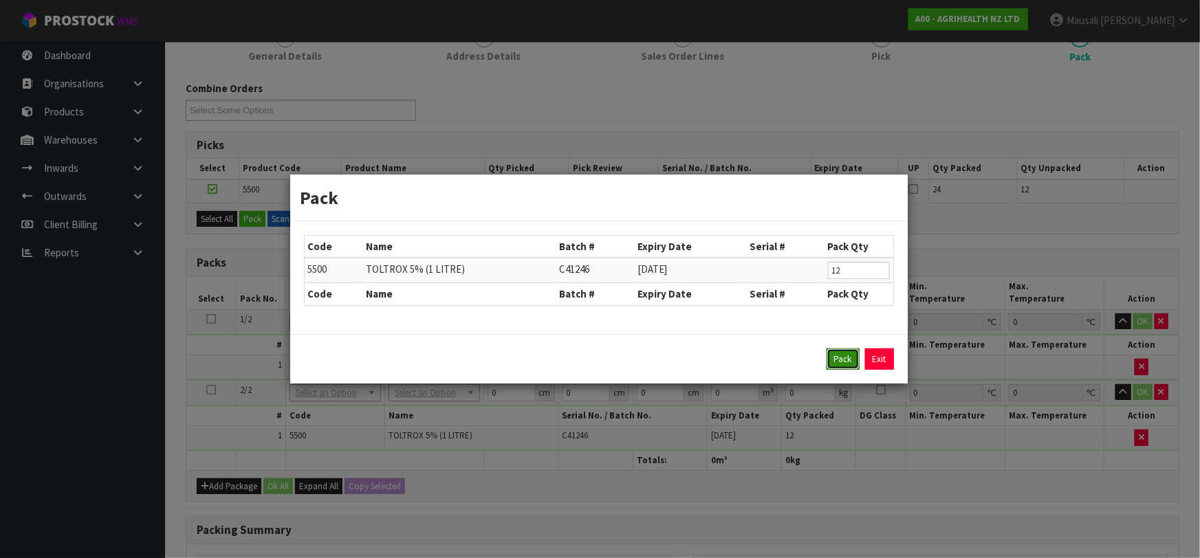
click at [841, 355] on button "Pack" at bounding box center [842, 360] width 33 height 22
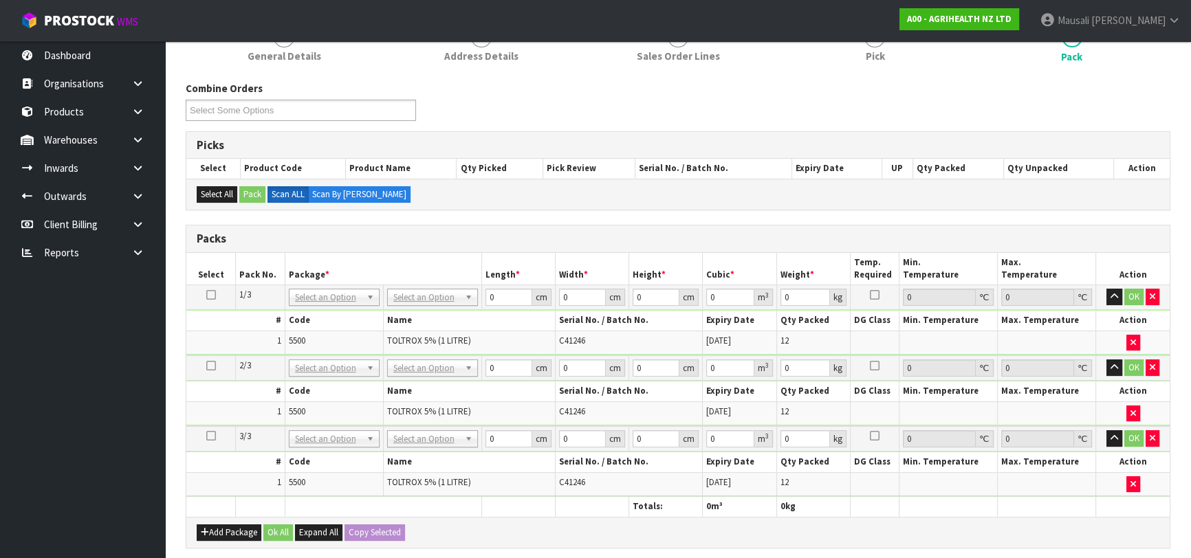
click at [213, 295] on icon at bounding box center [211, 295] width 10 height 1
drag, startPoint x: 503, startPoint y: 294, endPoint x: 449, endPoint y: 308, distance: 55.5
click at [452, 308] on tbody "1/3 NONE 007-001 007-002 007-004 007-009 007-013 007-014 007-015 007-017 007-01…" at bounding box center [677, 320] width 983 height 70
type input "38"
type input "32"
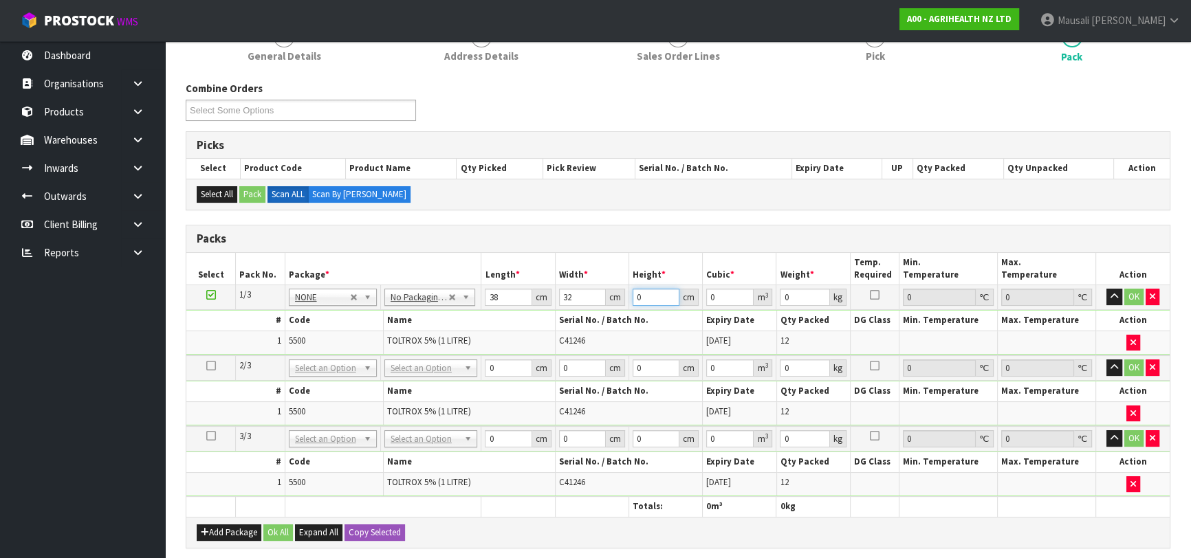
type input "3"
type input "0.003648"
type input "30"
type input "0.03648"
type input "30"
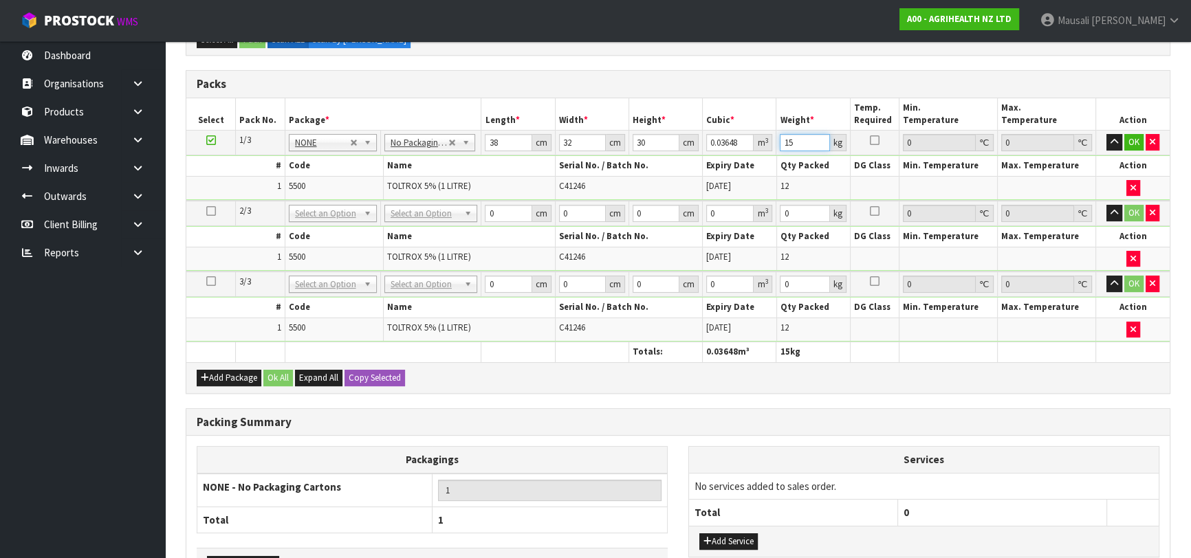
scroll to position [434, 0]
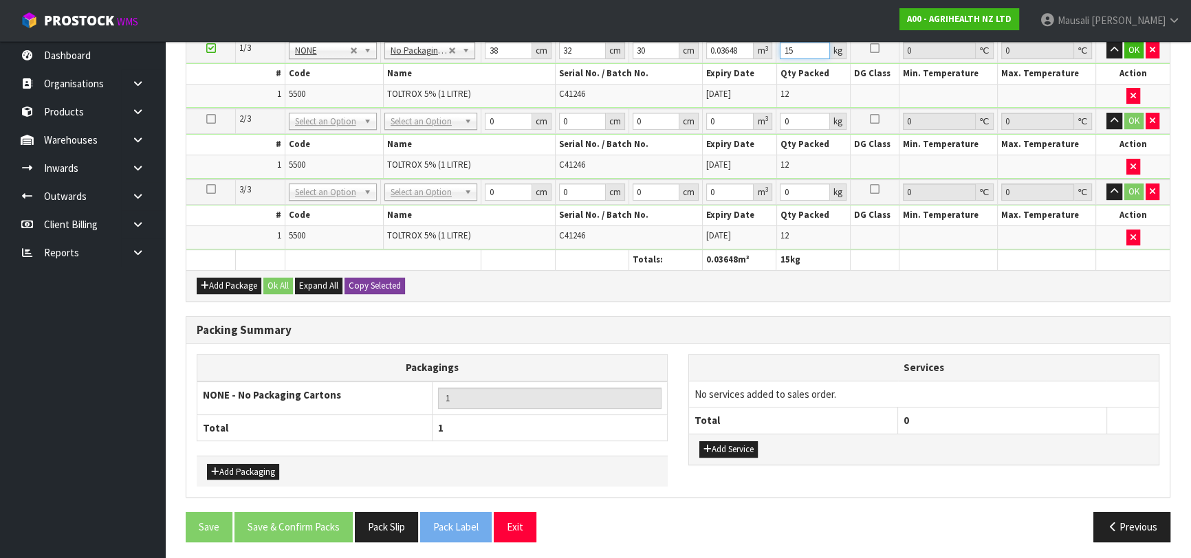
type input "15"
click at [380, 281] on button "Copy Selected" at bounding box center [374, 286] width 61 height 17
click at [380, 281] on button "Confirm Copy Selected" at bounding box center [389, 286] width 91 height 17
type input "38"
type input "32"
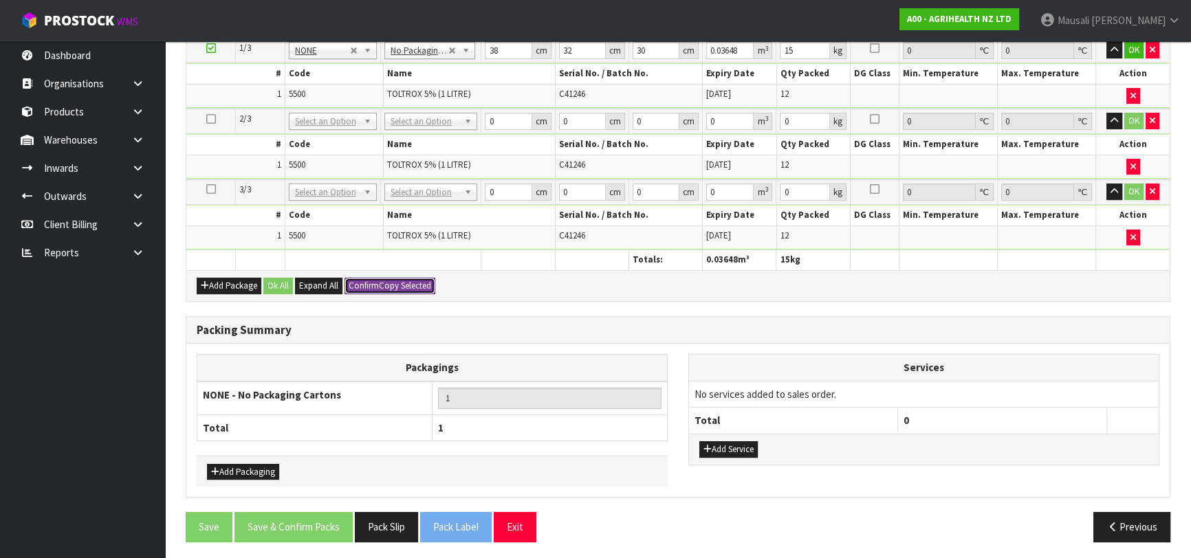
type input "30"
type input "0.03648"
type input "15"
type input "38"
type input "32"
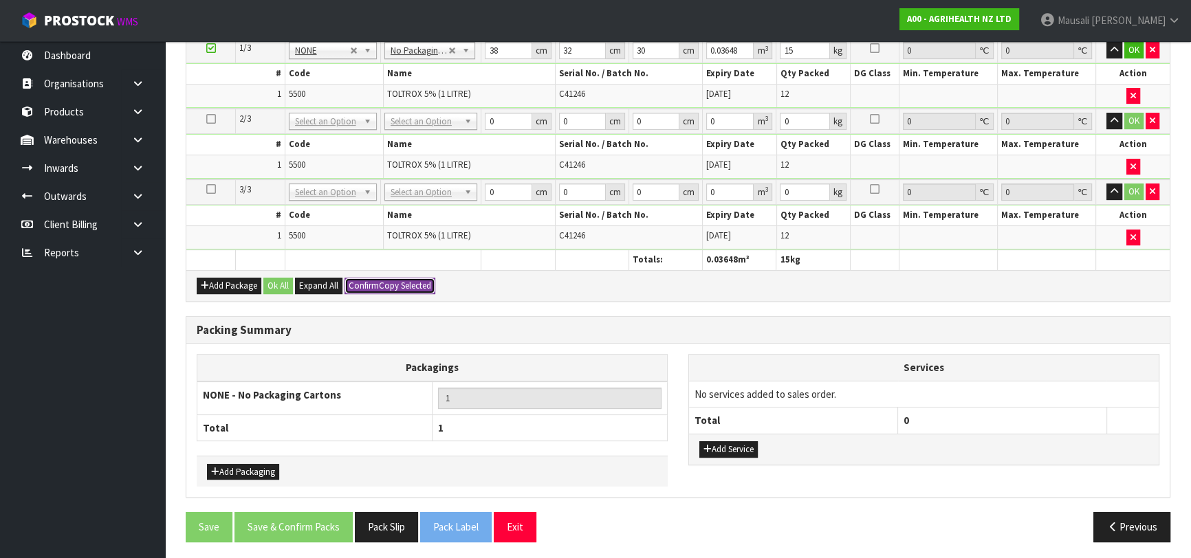
type input "30"
type input "0.03648"
type input "15"
type input "3"
click at [282, 281] on button "Ok All" at bounding box center [278, 286] width 30 height 17
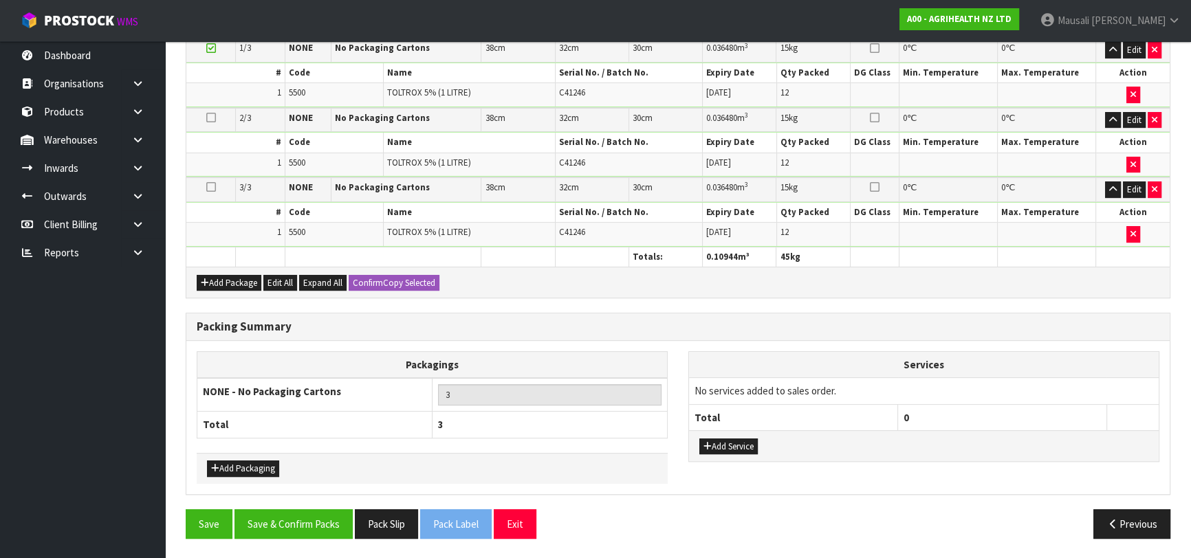
scroll to position [430, 0]
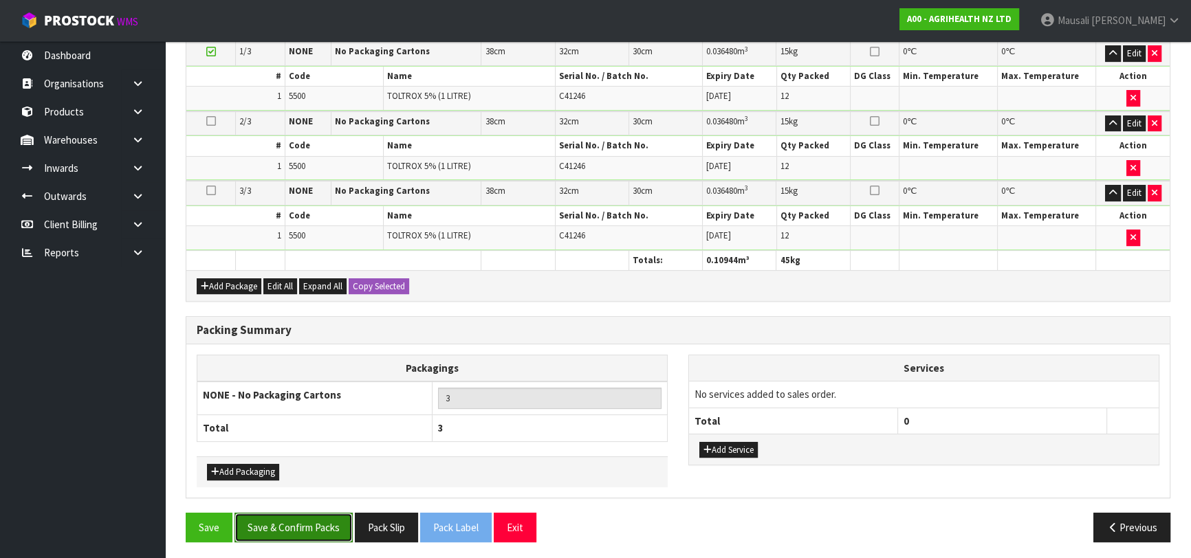
click at [309, 523] on button "Save & Confirm Packs" at bounding box center [293, 528] width 118 height 30
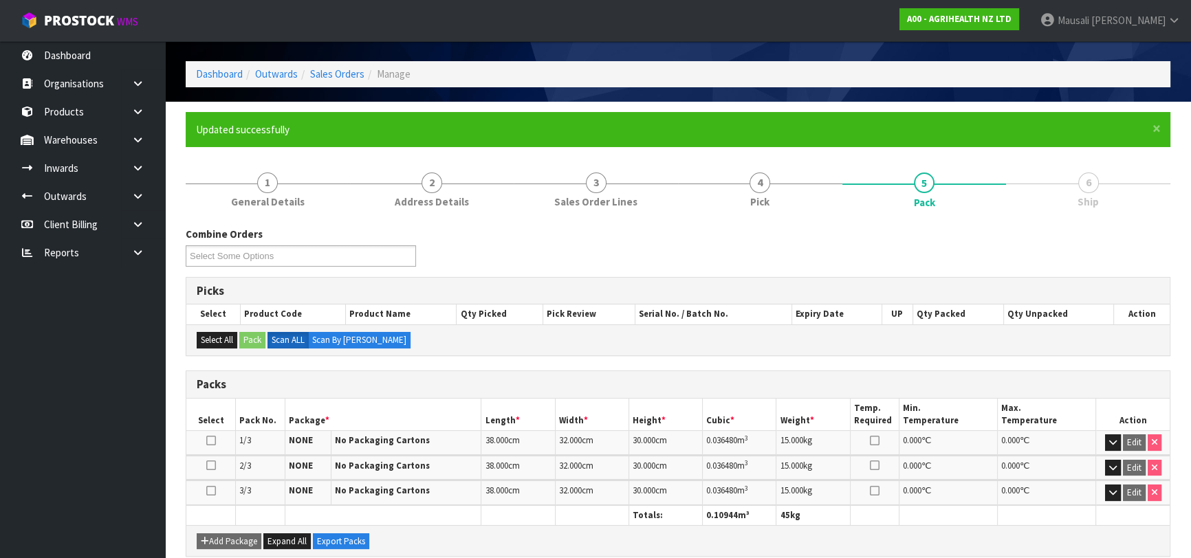
scroll to position [267, 0]
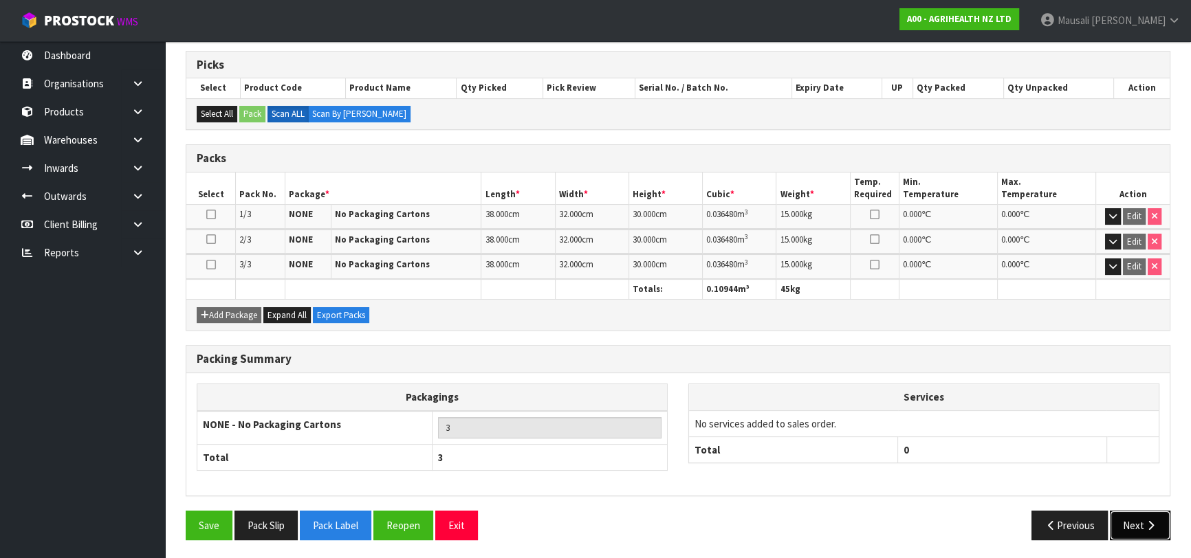
click at [1144, 521] on icon "button" at bounding box center [1150, 526] width 13 height 10
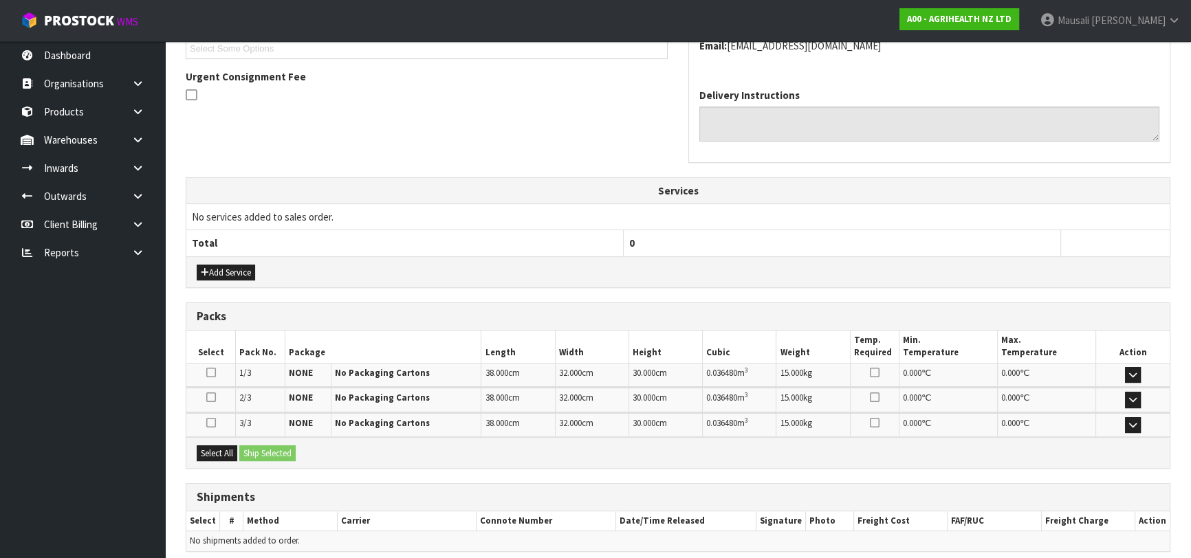
scroll to position [441, 0]
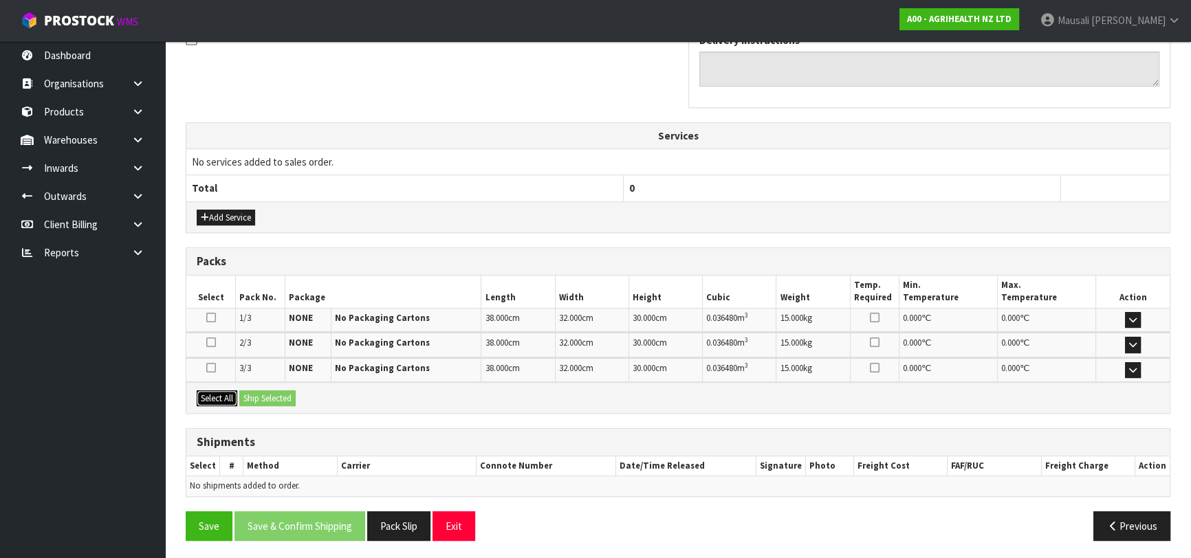
drag, startPoint x: 215, startPoint y: 392, endPoint x: 234, endPoint y: 393, distance: 20.0
click at [215, 392] on button "Select All" at bounding box center [217, 399] width 41 height 17
click at [258, 391] on button "Ship Selected" at bounding box center [267, 399] width 56 height 17
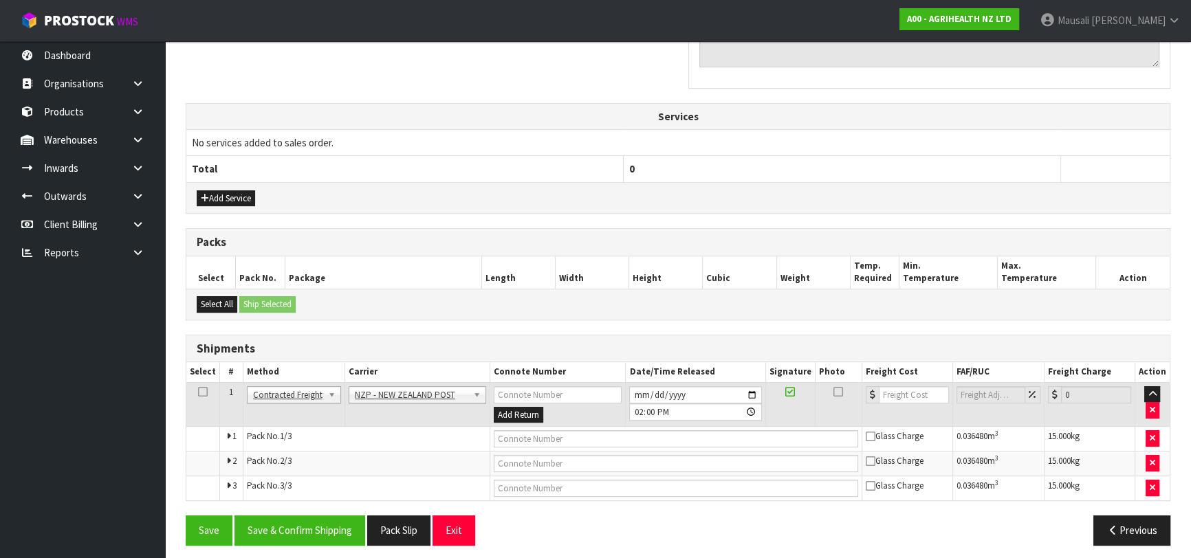
scroll to position [466, 0]
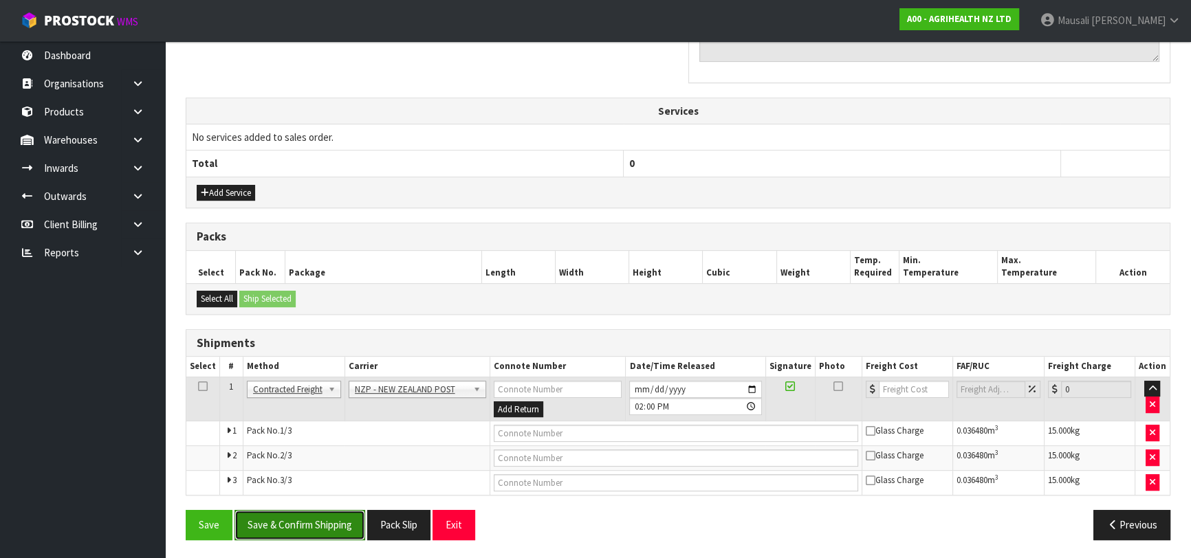
click at [329, 522] on button "Save & Confirm Shipping" at bounding box center [299, 525] width 131 height 30
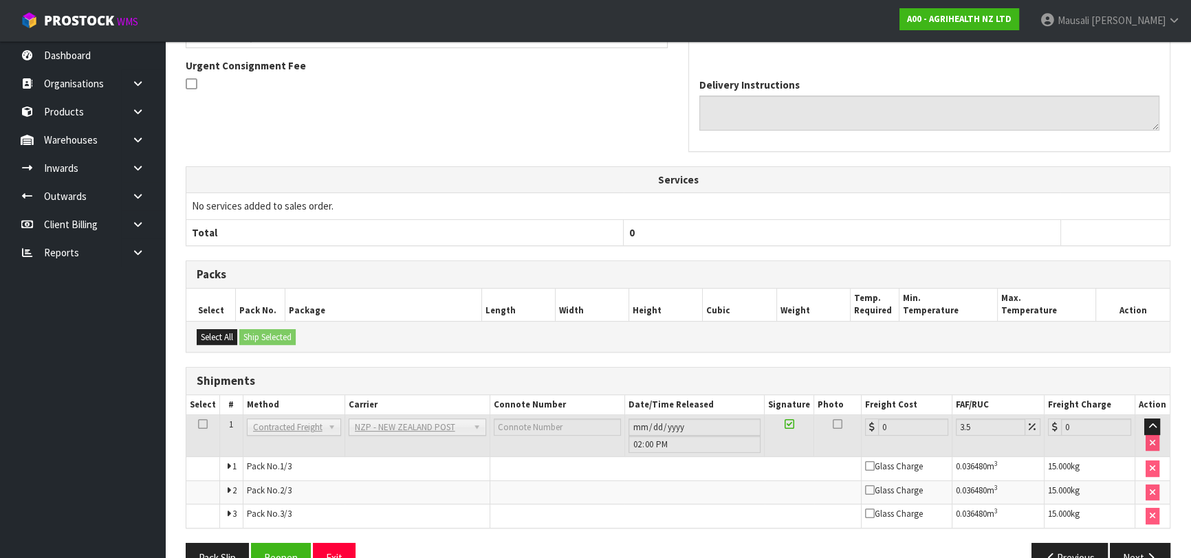
scroll to position [444, 0]
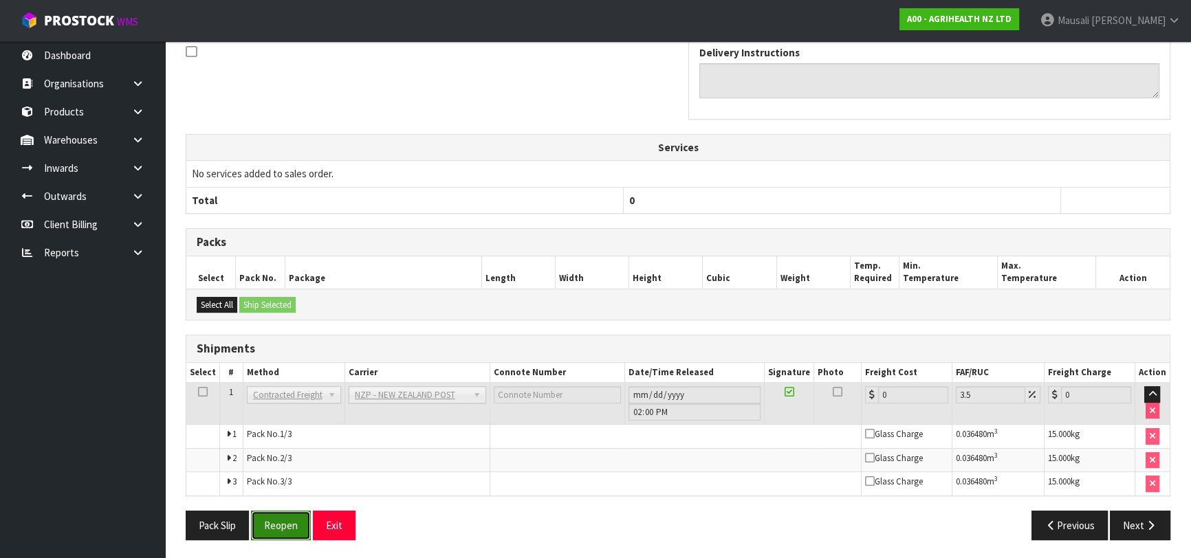
drag, startPoint x: 292, startPoint y: 520, endPoint x: 314, endPoint y: 516, distance: 21.7
click at [292, 520] on button "Reopen" at bounding box center [281, 526] width 60 height 30
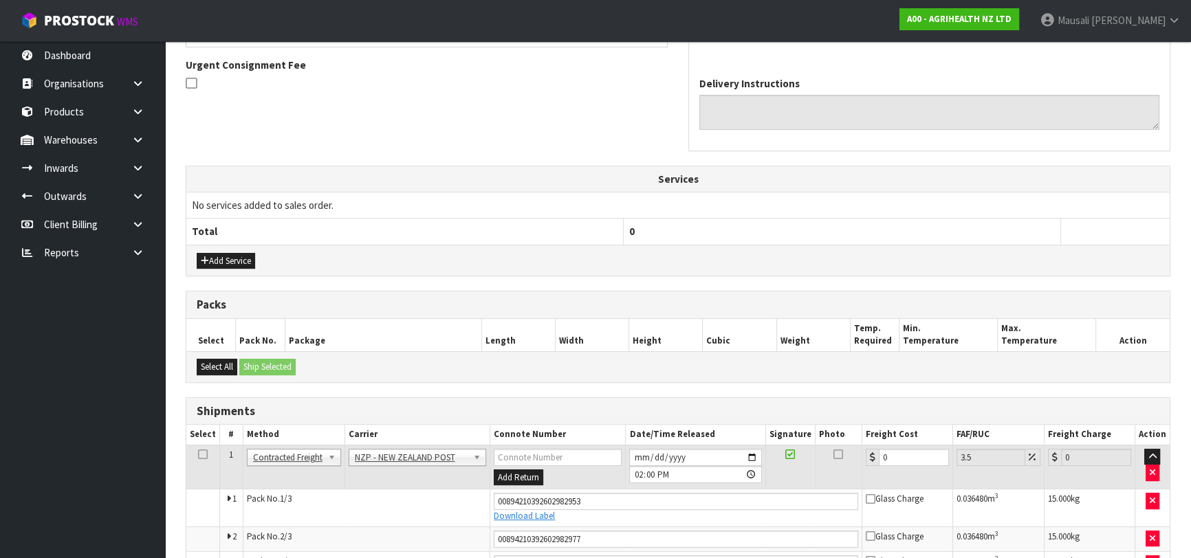
scroll to position [478, 0]
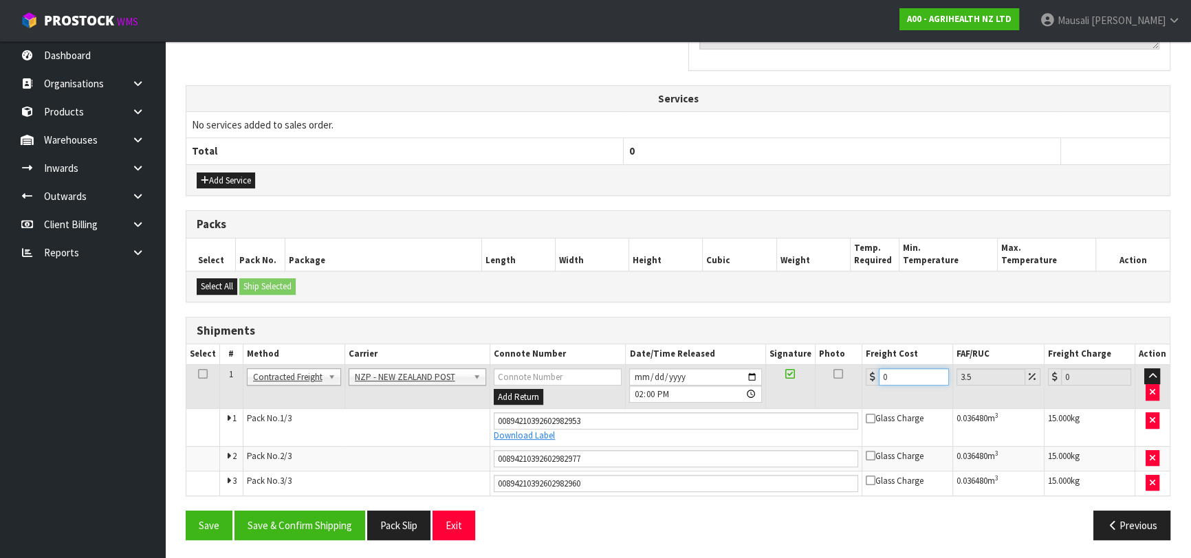
drag, startPoint x: 909, startPoint y: 374, endPoint x: 857, endPoint y: 388, distance: 53.4
click at [857, 388] on tr "1 Client Local Pickup Customer Local Pickup Company Freight Contracted Freight …" at bounding box center [677, 386] width 983 height 45
type input "3"
type input "3.1"
type input "37"
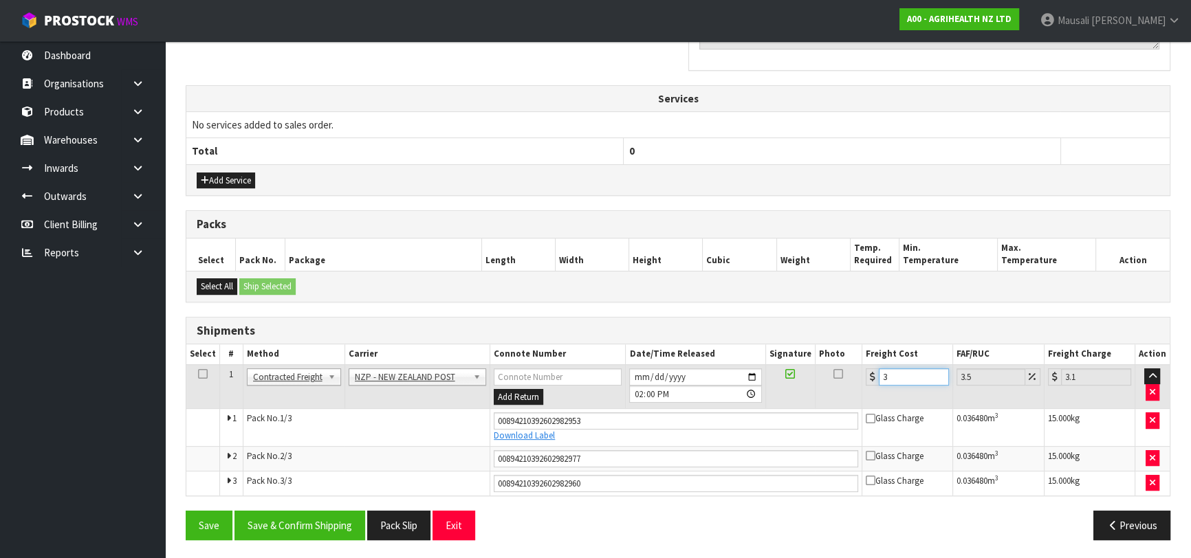
type input "38.29"
type input "37.5"
type input "38.81"
type input "37.53"
type input "38.84"
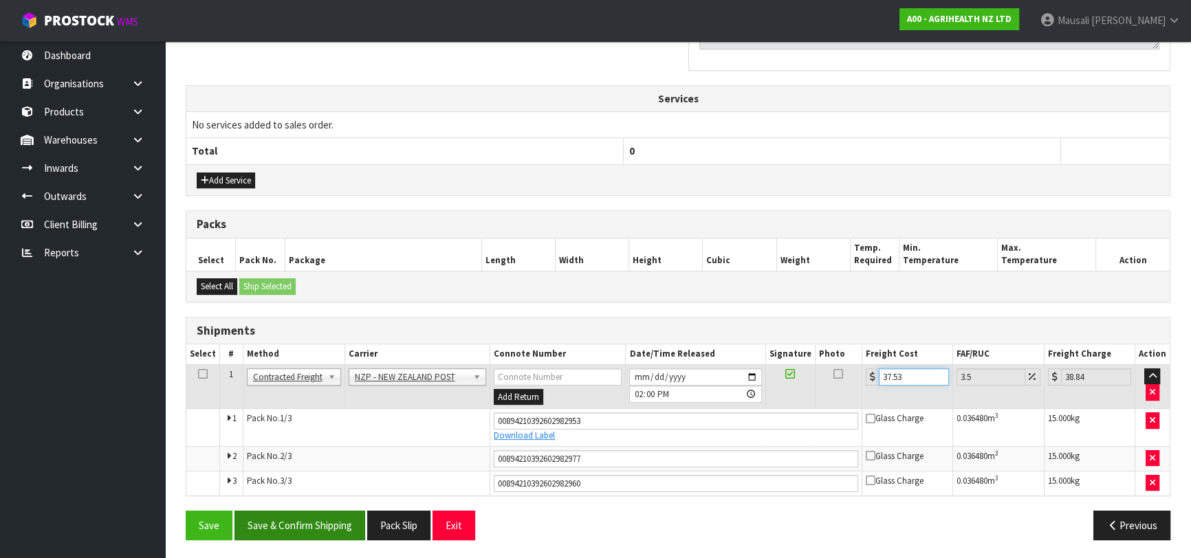
type input "37.53"
click at [320, 515] on button "Save & Confirm Shipping" at bounding box center [299, 526] width 131 height 30
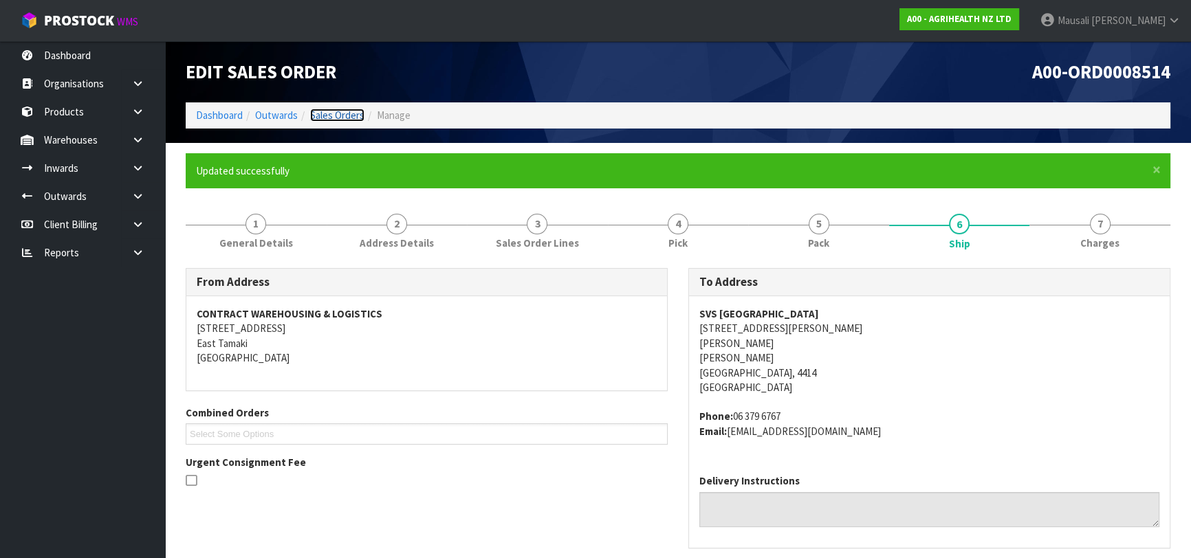
click at [327, 112] on link "Sales Orders" at bounding box center [337, 115] width 54 height 13
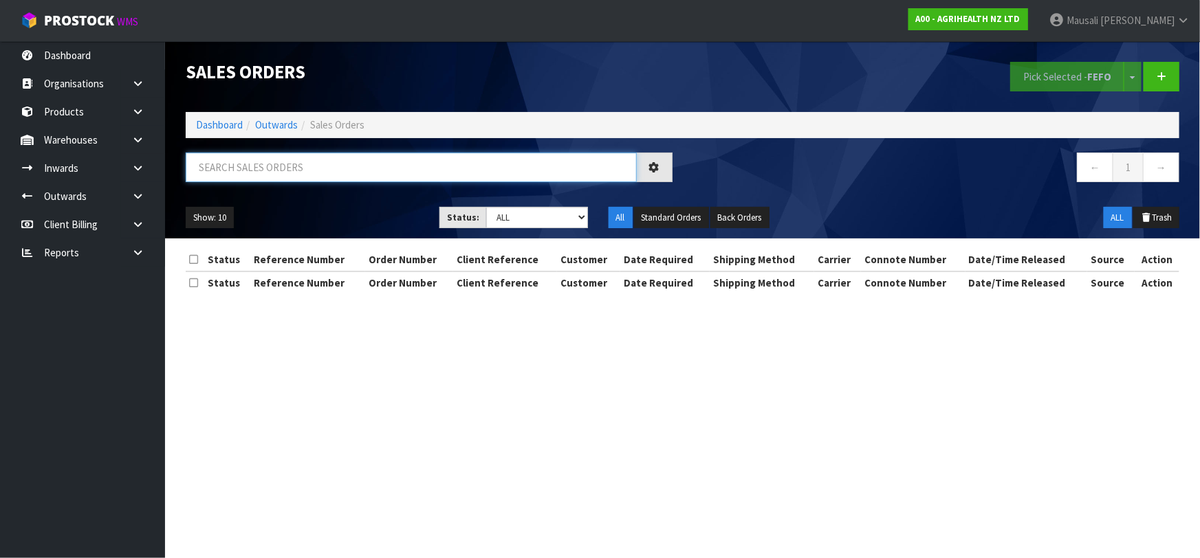
click at [223, 161] on input "text" at bounding box center [411, 168] width 451 height 30
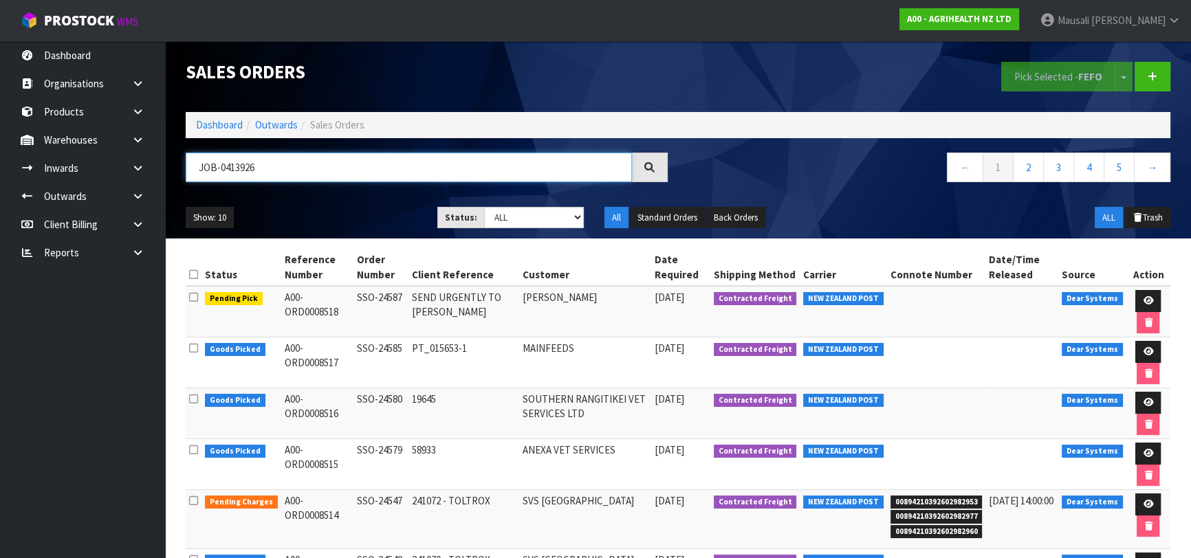
type input "JOB-0413926"
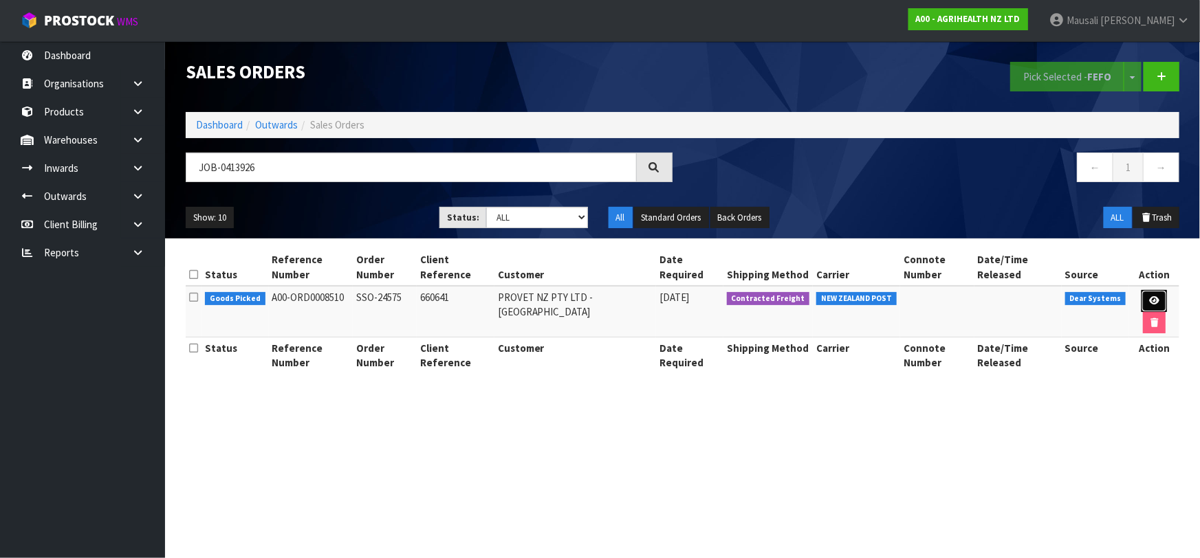
click at [1149, 298] on icon at bounding box center [1154, 300] width 10 height 9
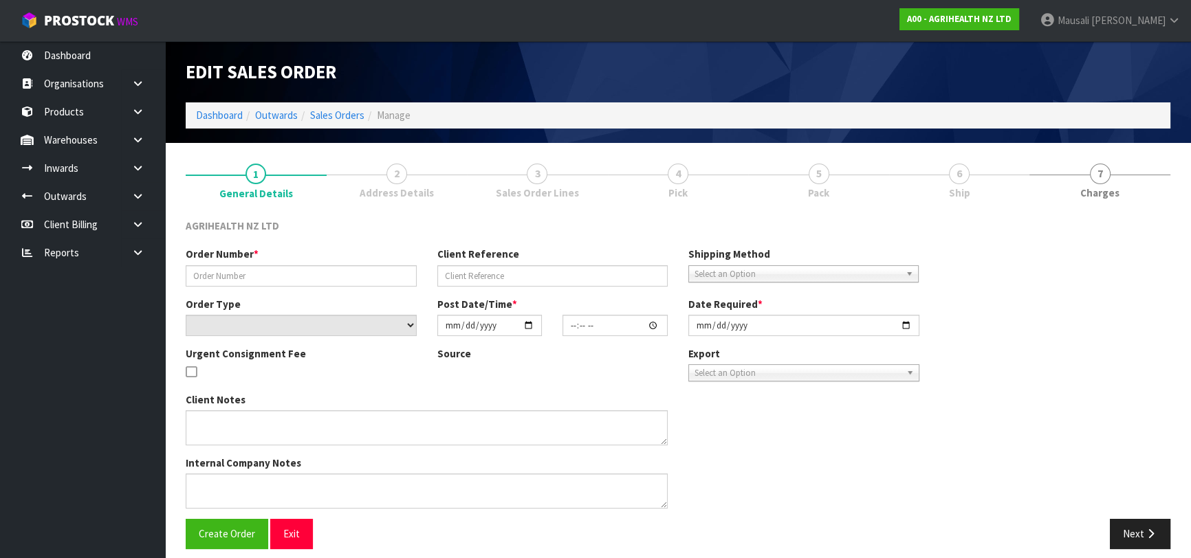
type input "SSO-24575"
type input "660641"
select select "number:0"
type input "[DATE]"
type input "10:01:05.000"
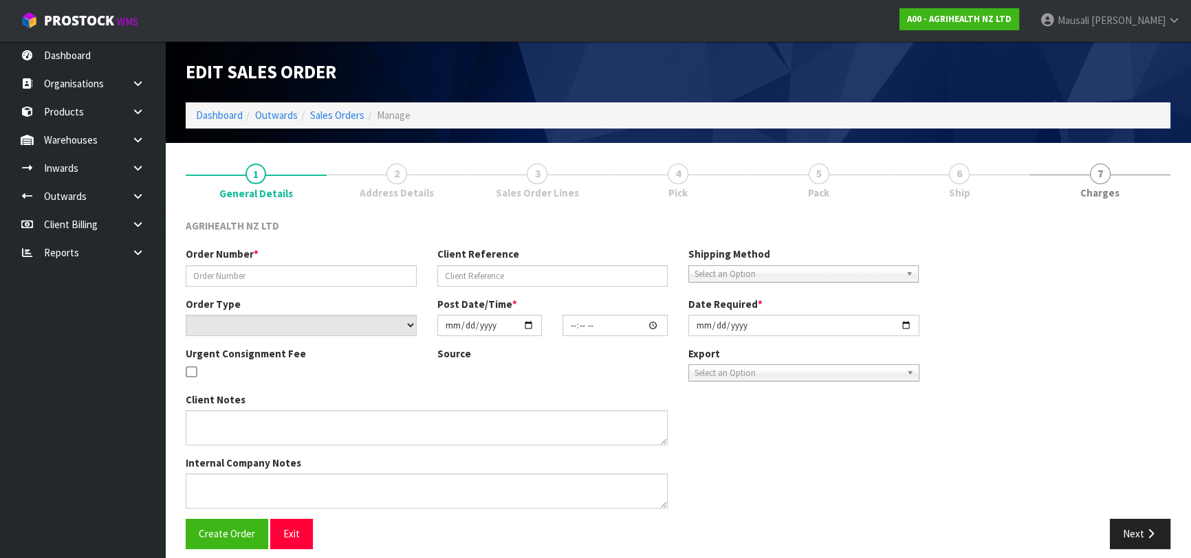
type input "[DATE]"
type textarea "50 UNITS SENT SEPARATELY AND 100 UNITS TO BE SENT NEXT WEEK SHIP BY: Overnight …"
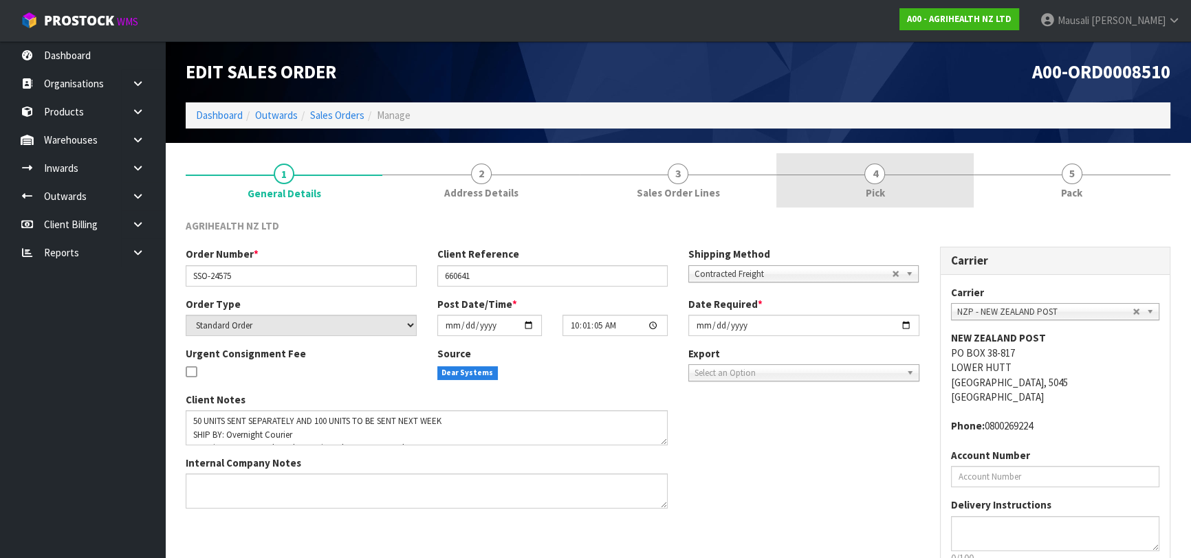
click at [846, 181] on link "4 Pick" at bounding box center [874, 180] width 197 height 54
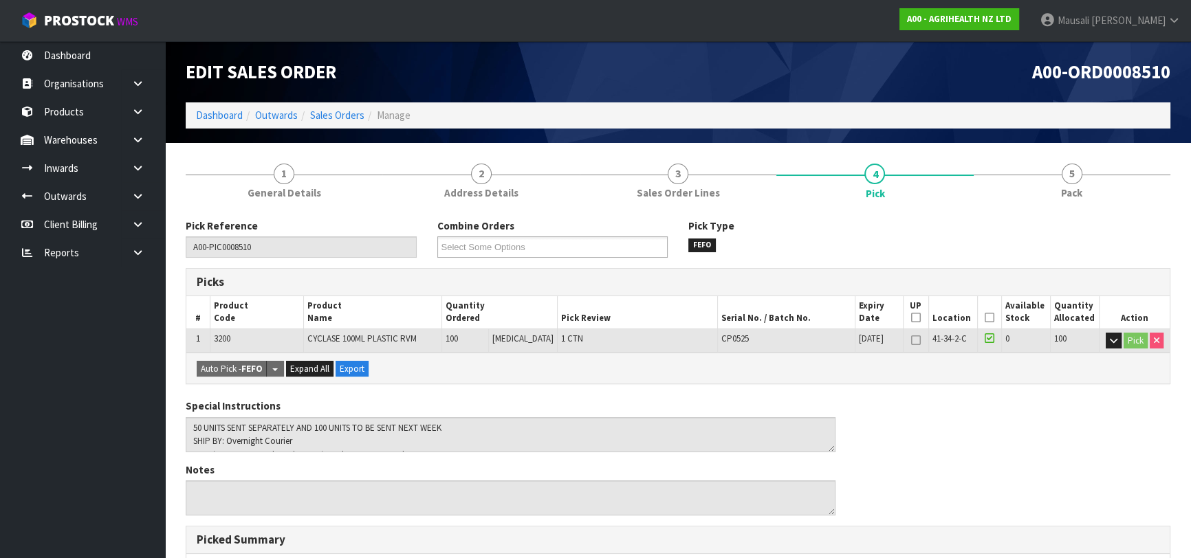
click at [987, 318] on icon at bounding box center [990, 318] width 10 height 1
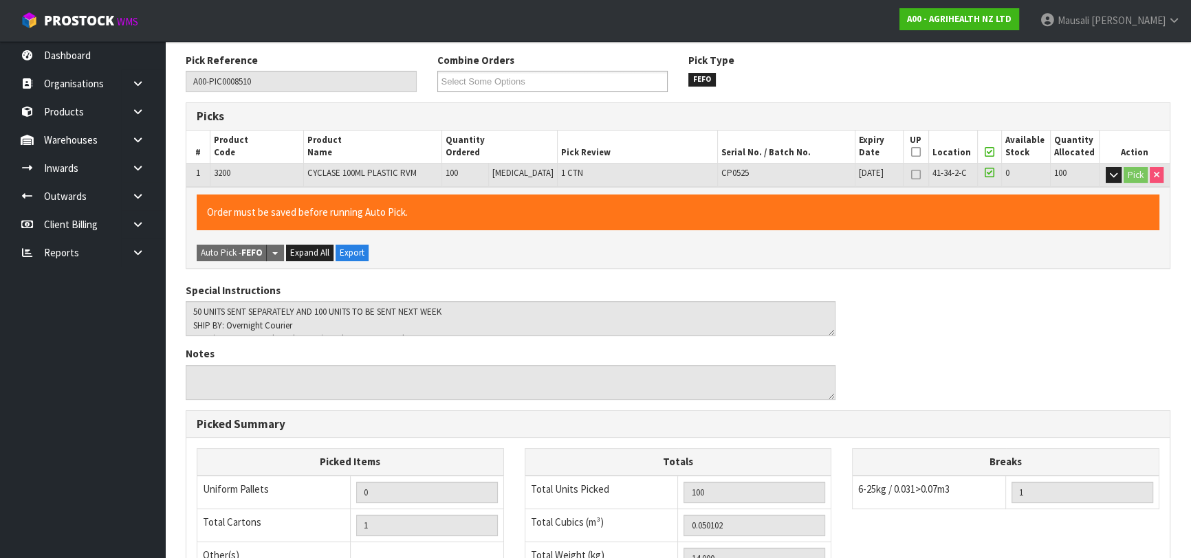
scroll to position [395, 0]
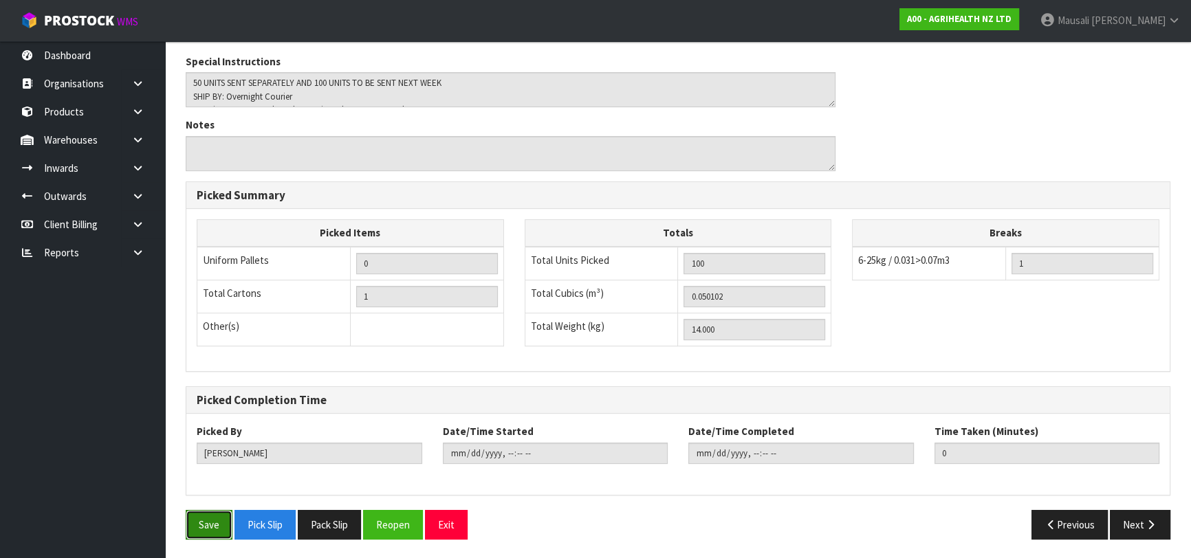
click at [213, 529] on button "Save" at bounding box center [209, 525] width 47 height 30
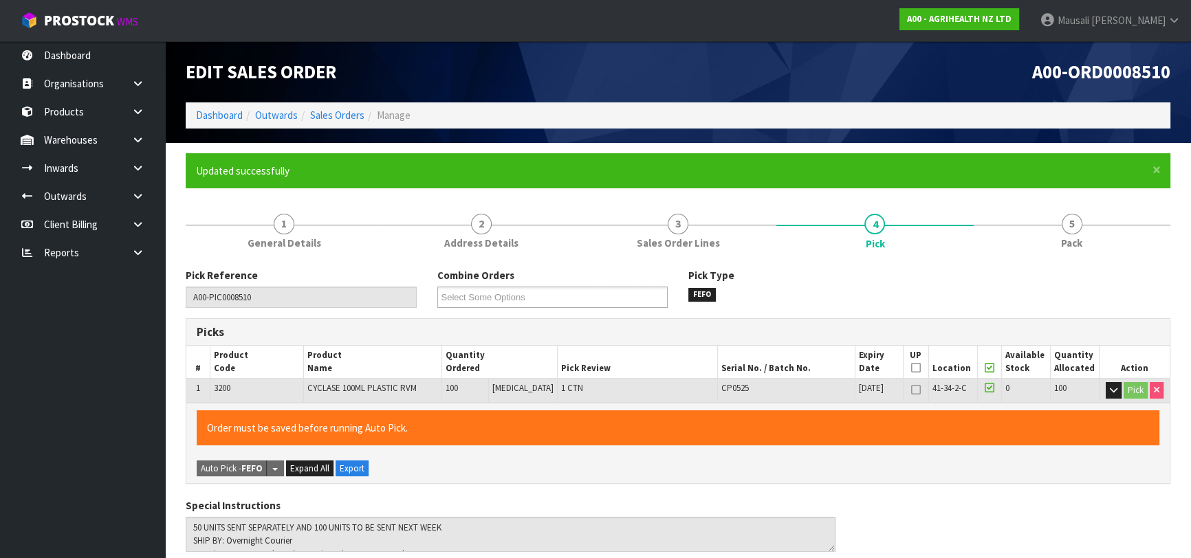
type input "[PERSON_NAME]"
type input "[DATE]T14:07:34"
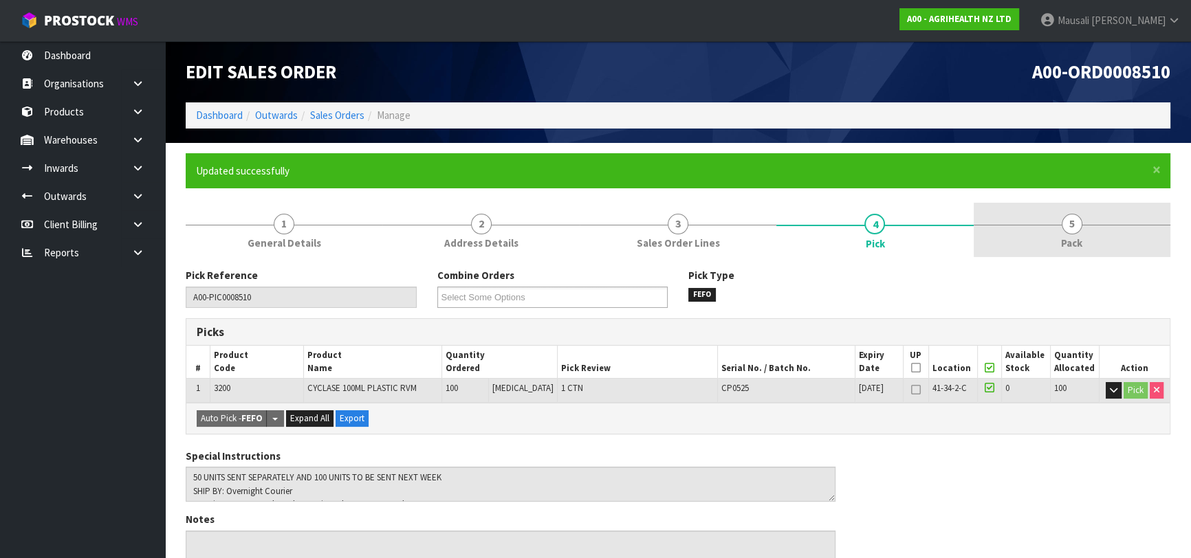
click at [1074, 253] on link "5 Pack" at bounding box center [1072, 230] width 197 height 54
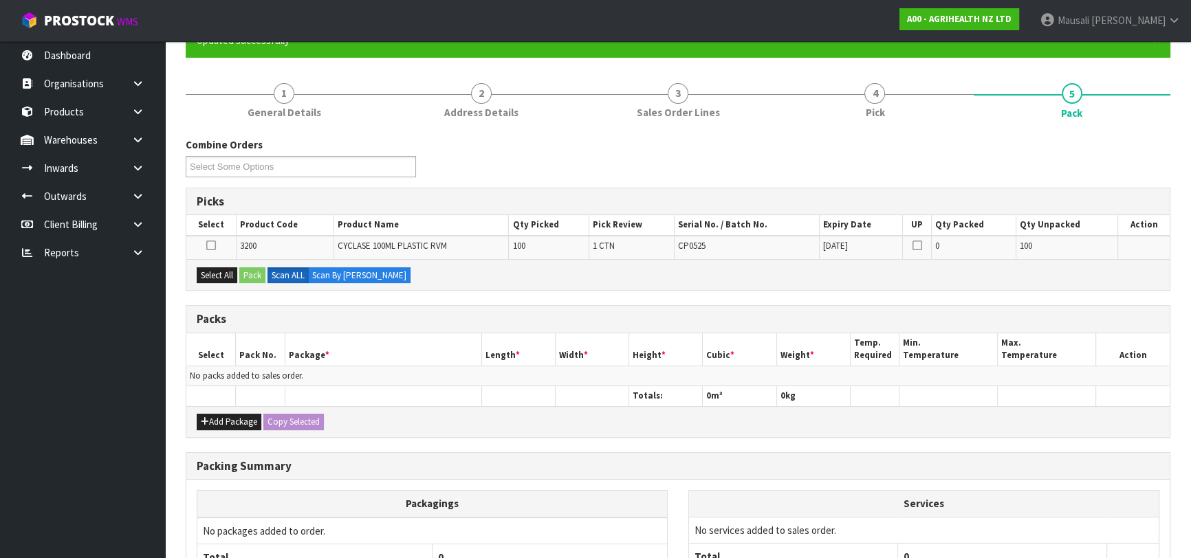
scroll to position [250, 0]
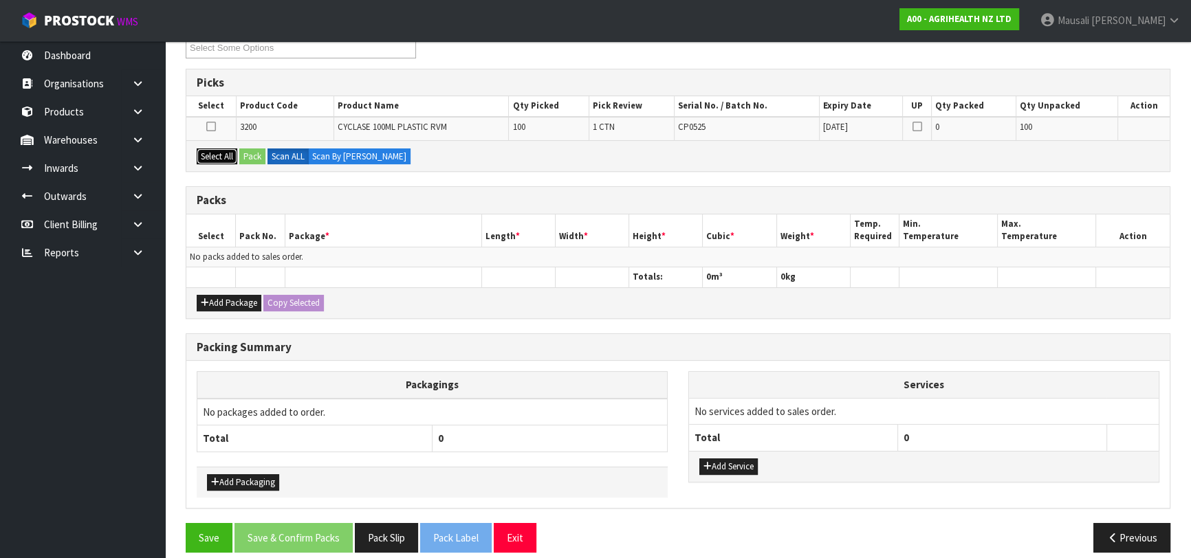
click at [217, 149] on button "Select All" at bounding box center [217, 157] width 41 height 17
click at [245, 155] on button "Pack" at bounding box center [252, 157] width 26 height 17
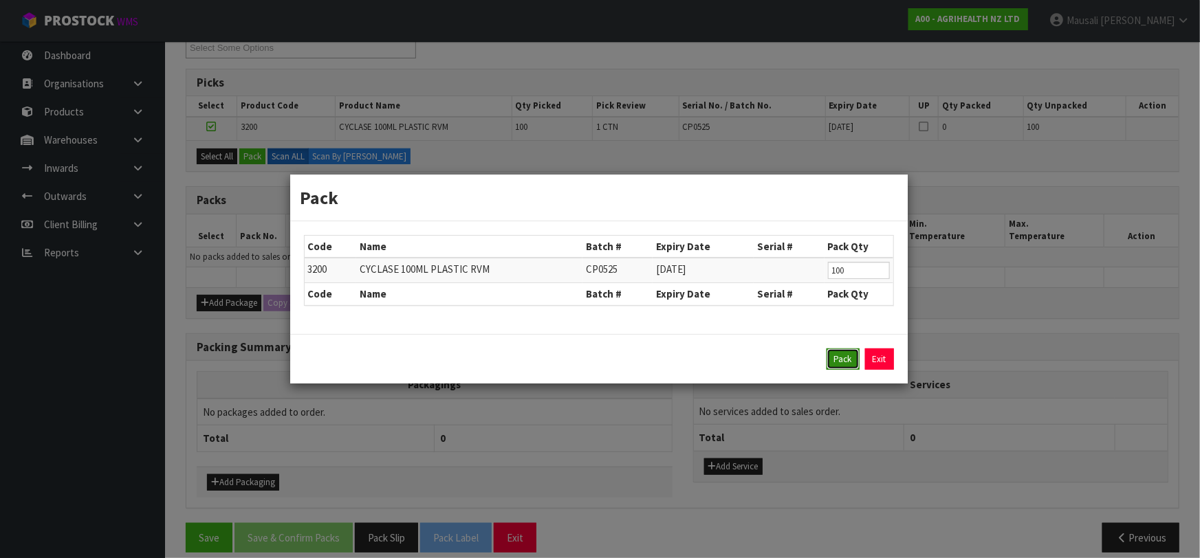
click at [832, 352] on button "Pack" at bounding box center [842, 360] width 33 height 22
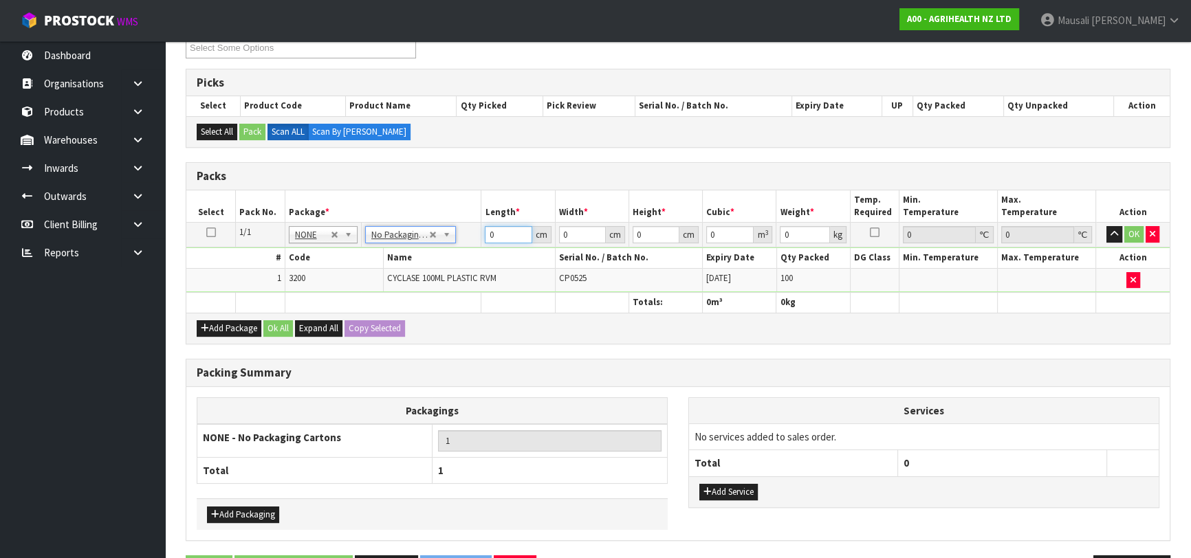
drag, startPoint x: 505, startPoint y: 238, endPoint x: 487, endPoint y: 241, distance: 18.2
click at [487, 241] on input "0" at bounding box center [508, 234] width 47 height 17
type input "46"
type input "26"
type input "4"
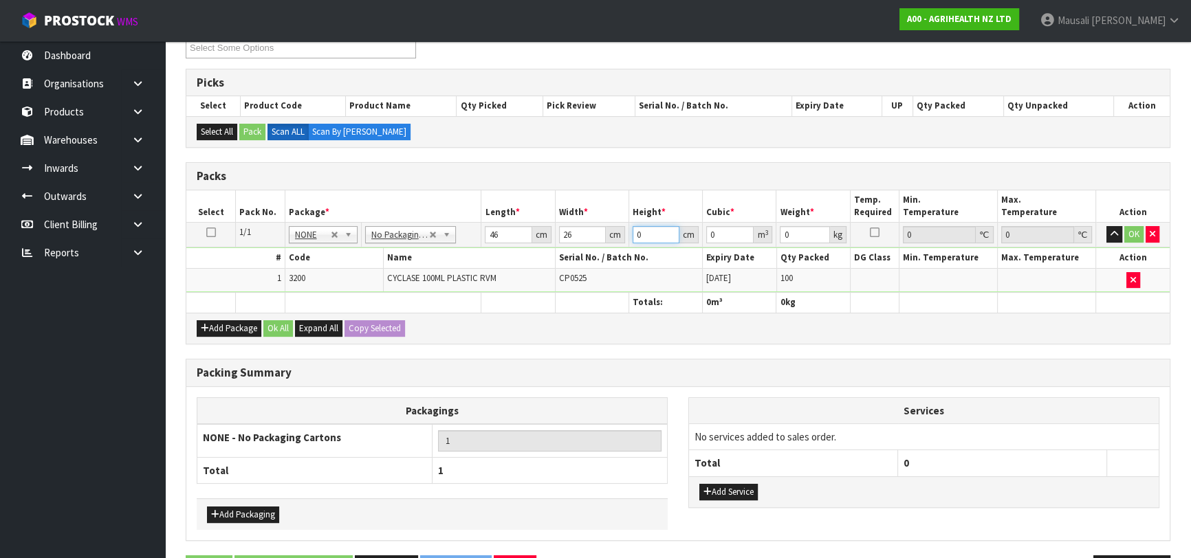
type input "0.004784"
type input "42"
type input "0.050232"
type input "42"
type input "14"
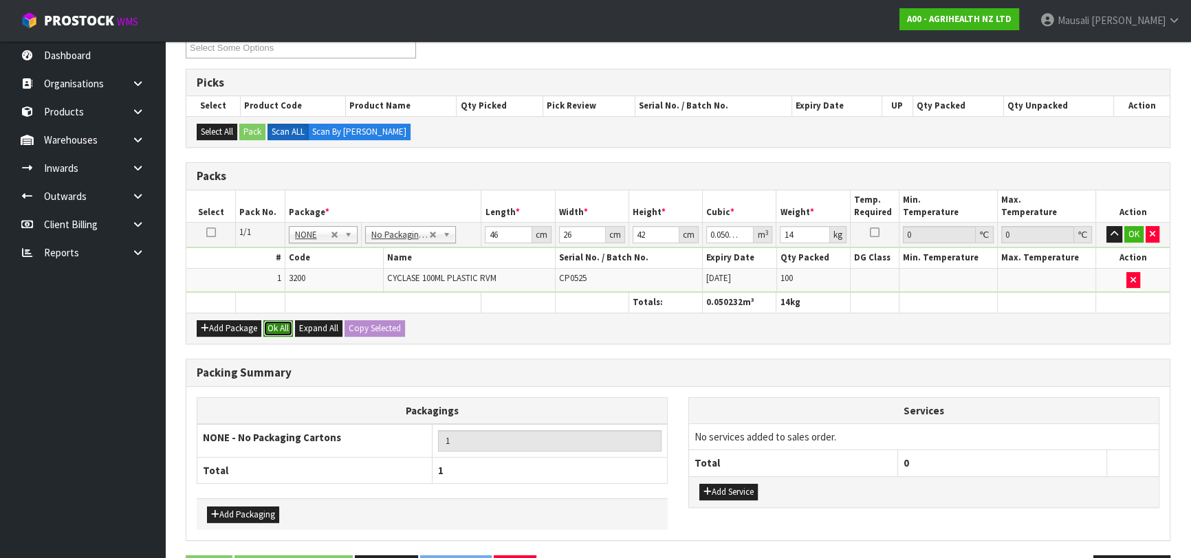
click at [280, 322] on button "Ok All" at bounding box center [278, 328] width 30 height 17
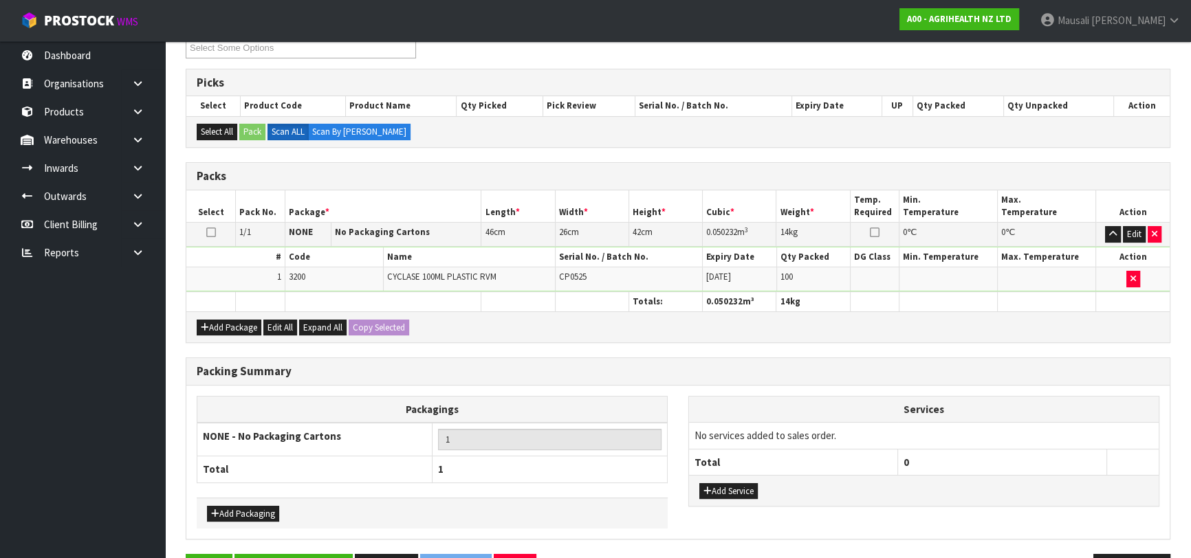
scroll to position [292, 0]
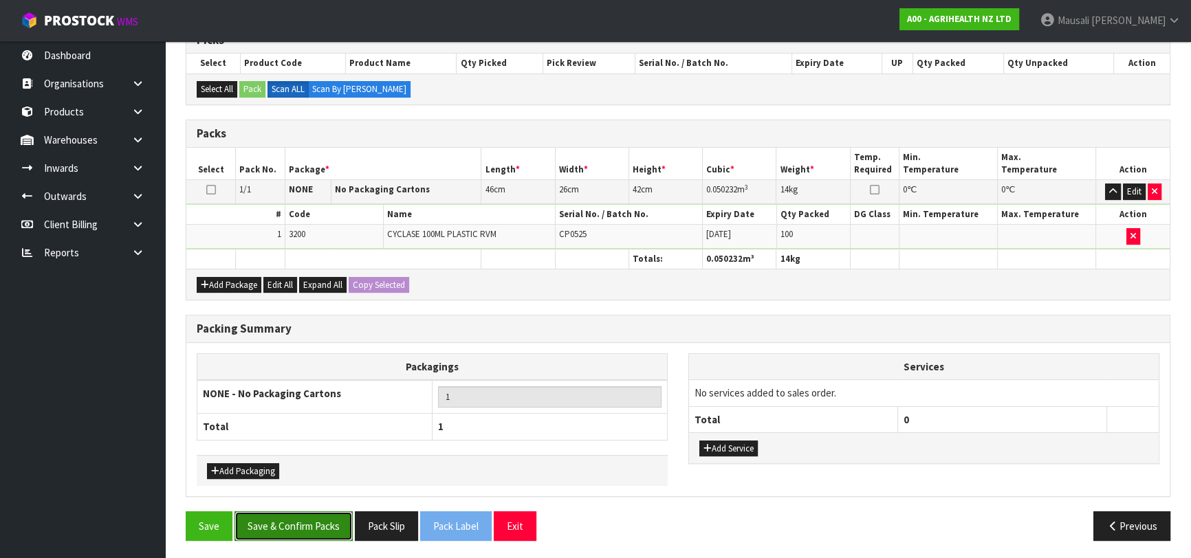
click at [302, 525] on button "Save & Confirm Packs" at bounding box center [293, 527] width 118 height 30
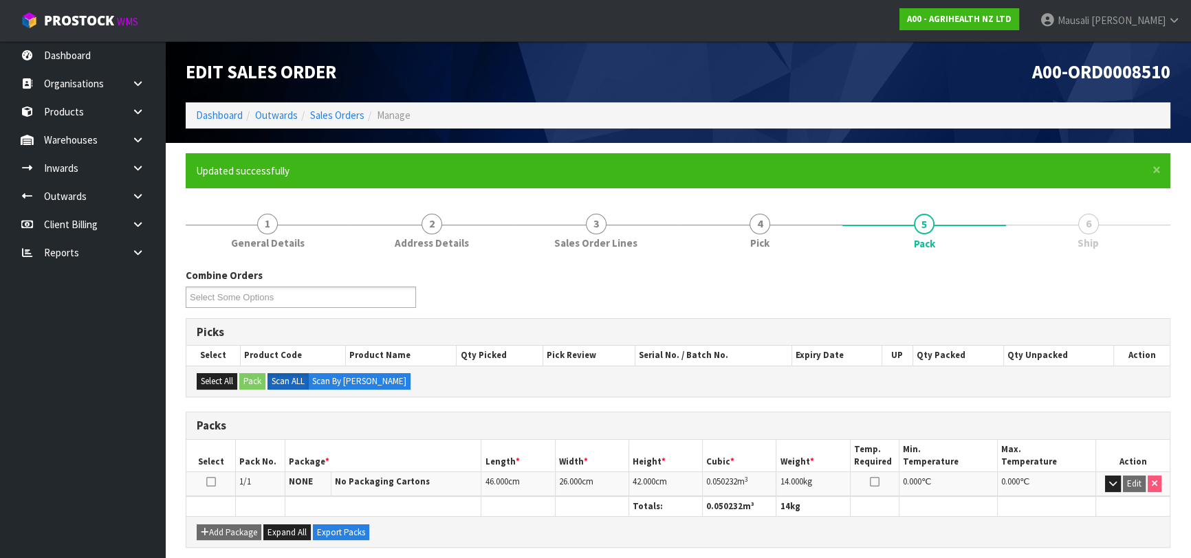
scroll to position [217, 0]
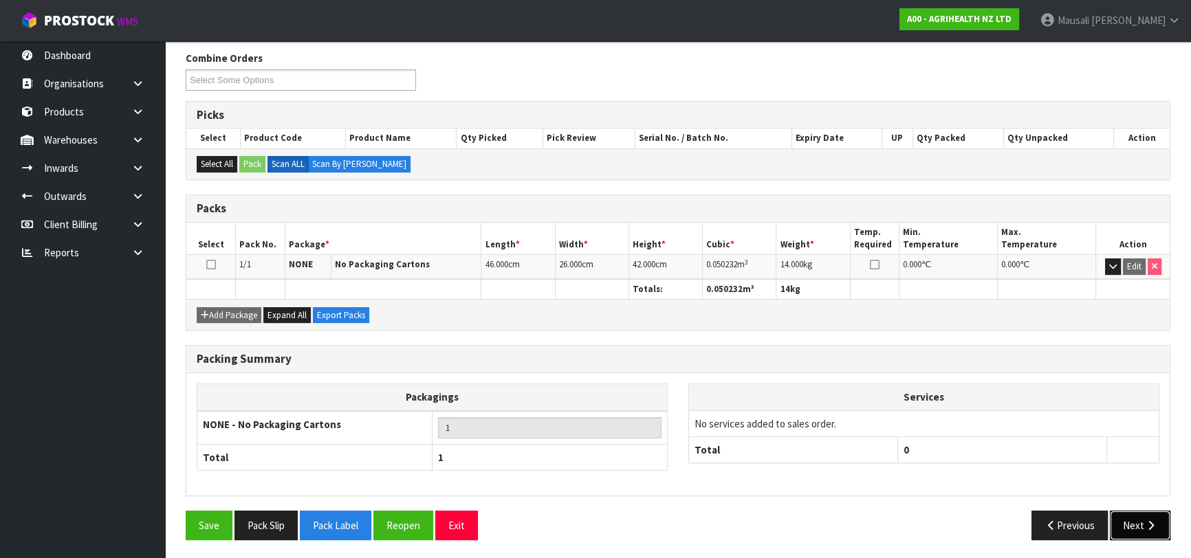
click at [1141, 523] on button "Next" at bounding box center [1140, 526] width 61 height 30
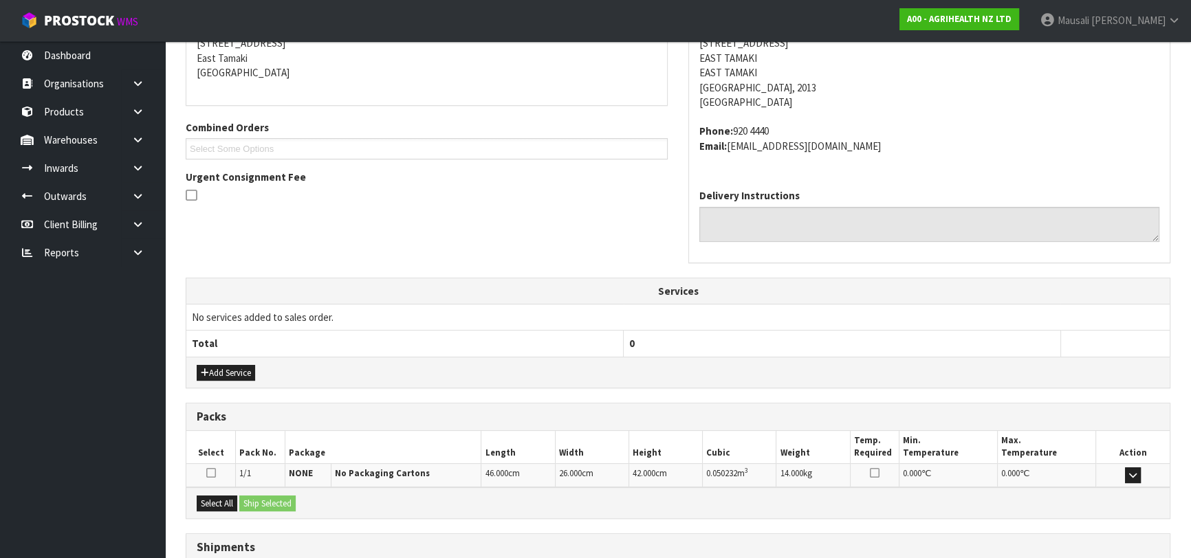
scroll to position [392, 0]
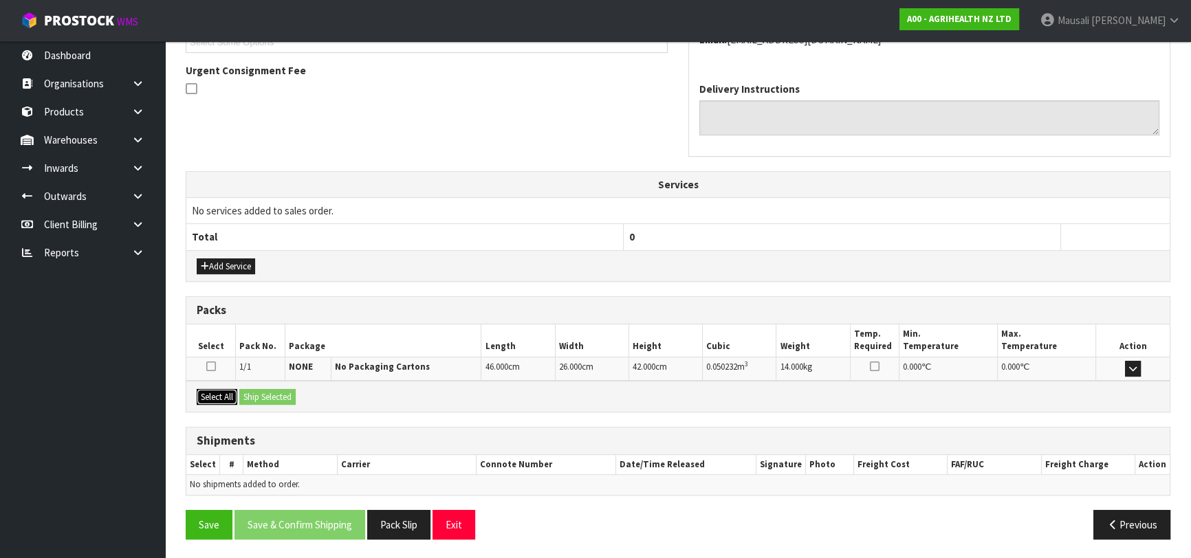
click at [217, 397] on button "Select All" at bounding box center [217, 397] width 41 height 17
click at [283, 391] on button "Ship Selected" at bounding box center [267, 397] width 56 height 17
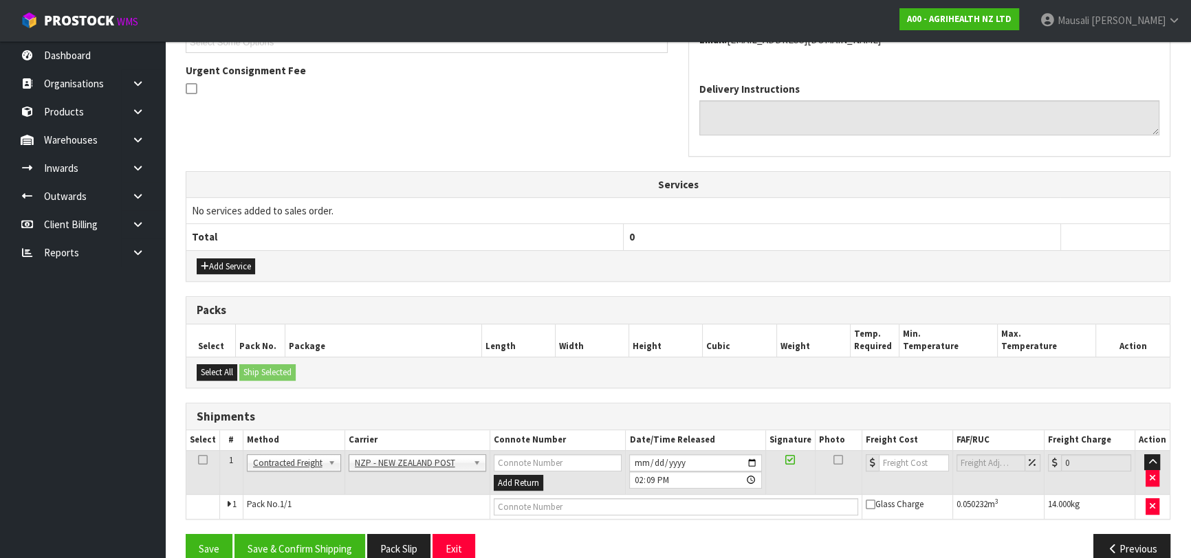
scroll to position [416, 0]
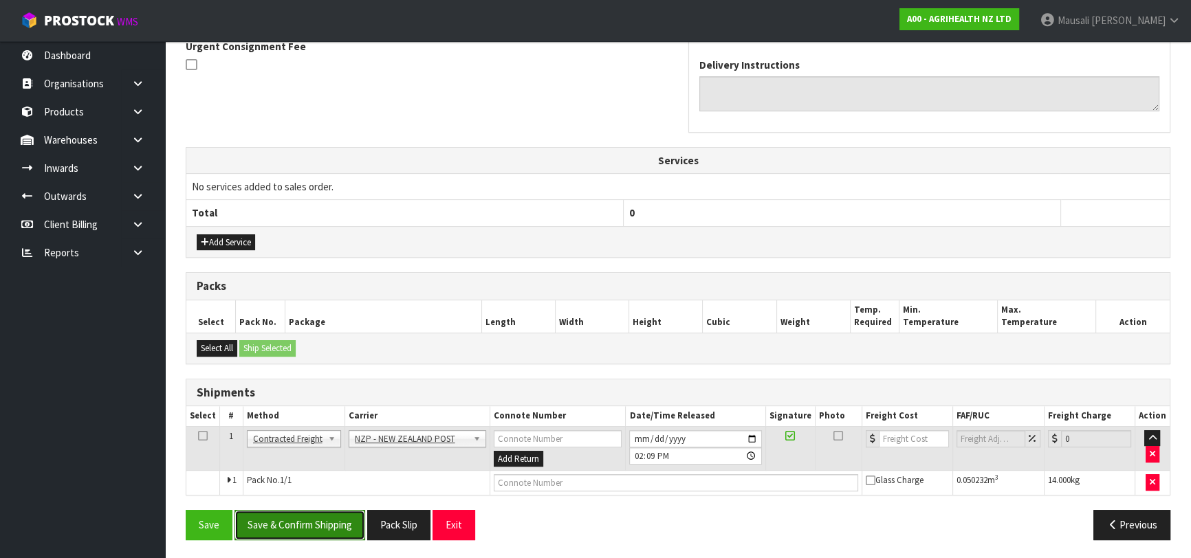
click at [327, 518] on button "Save & Confirm Shipping" at bounding box center [299, 525] width 131 height 30
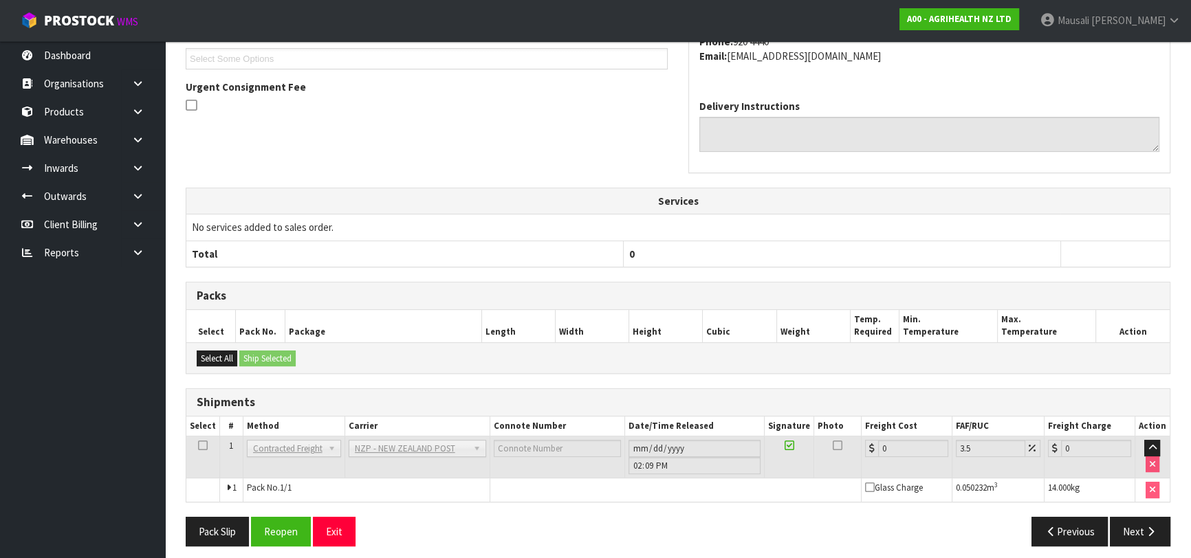
scroll to position [397, 0]
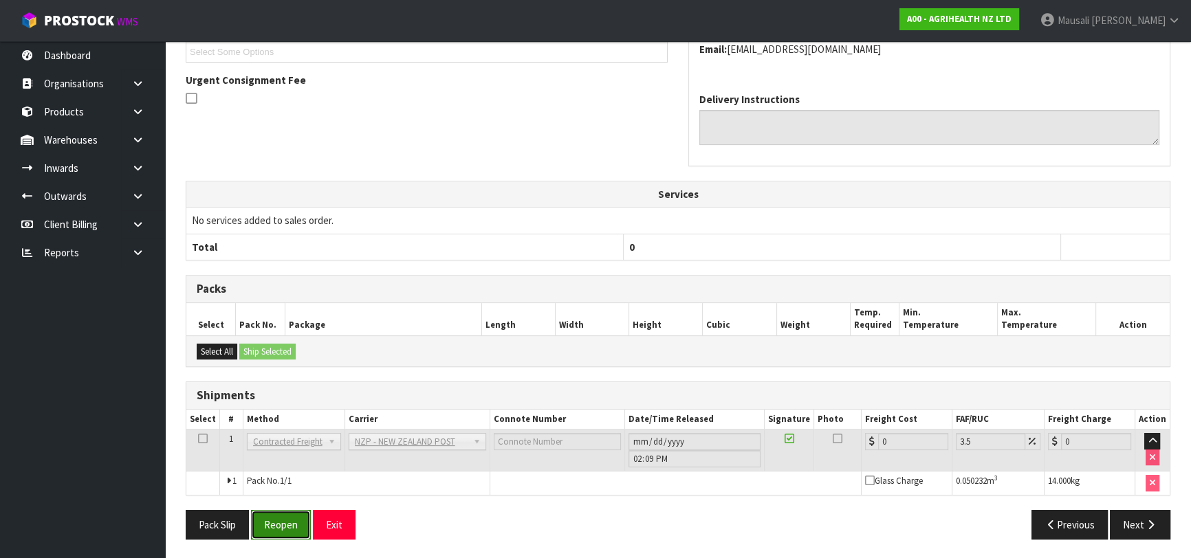
click at [271, 523] on button "Reopen" at bounding box center [281, 525] width 60 height 30
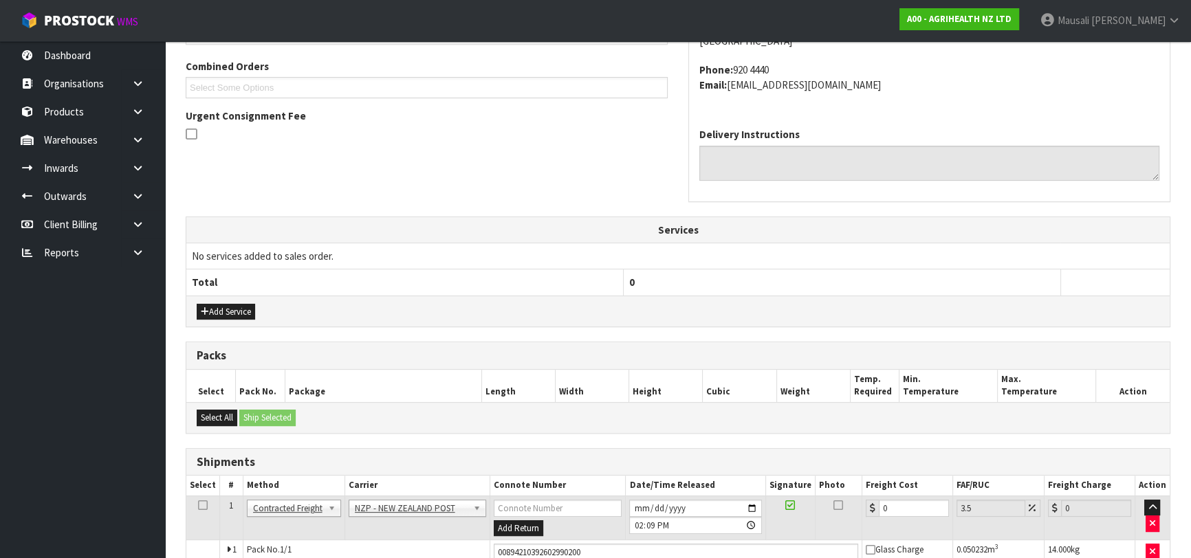
scroll to position [428, 0]
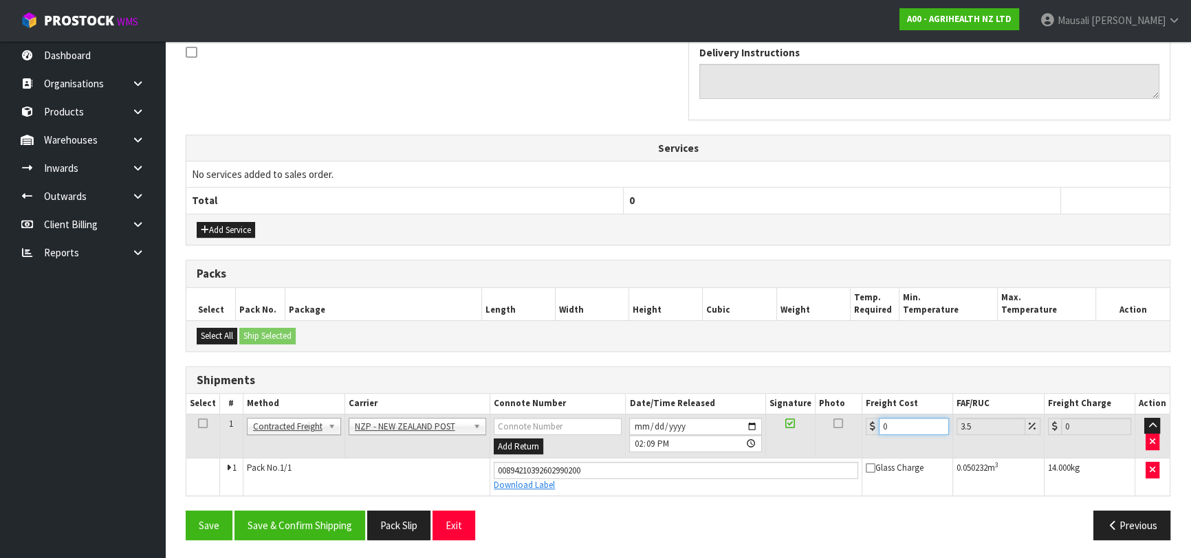
drag, startPoint x: 908, startPoint y: 421, endPoint x: 838, endPoint y: 433, distance: 71.2
click at [838, 433] on tr "1 Client Local Pickup Customer Local Pickup Company Freight Contracted Freight …" at bounding box center [677, 436] width 983 height 45
type input "4"
type input "4.14"
type input "4.3"
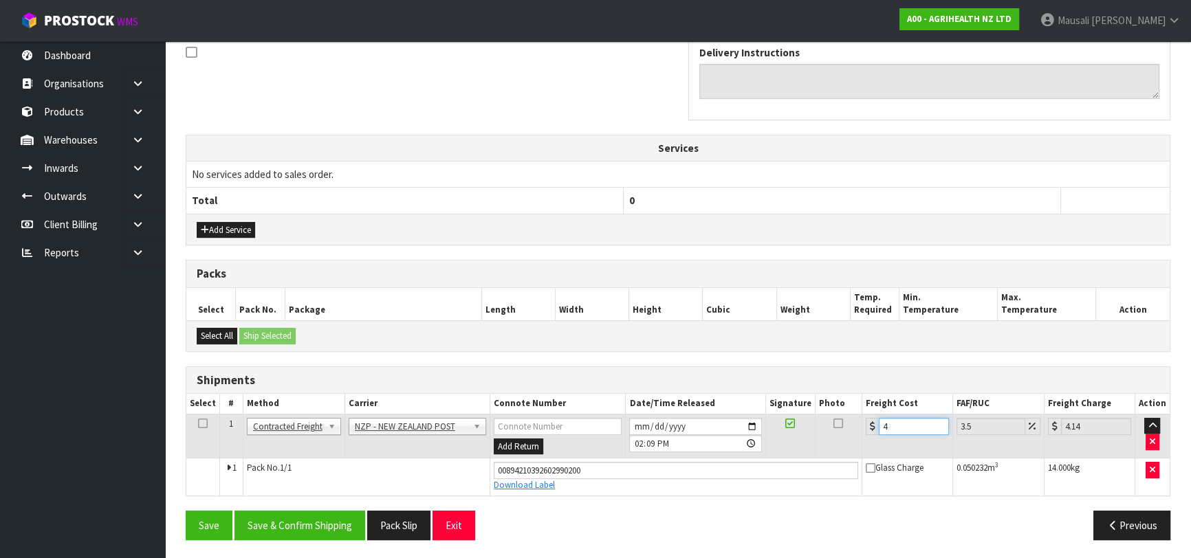
type input "4.45"
type input "4.33"
type input "4.48"
type input "4.33"
click at [297, 522] on button "Save & Confirm Shipping" at bounding box center [299, 526] width 131 height 30
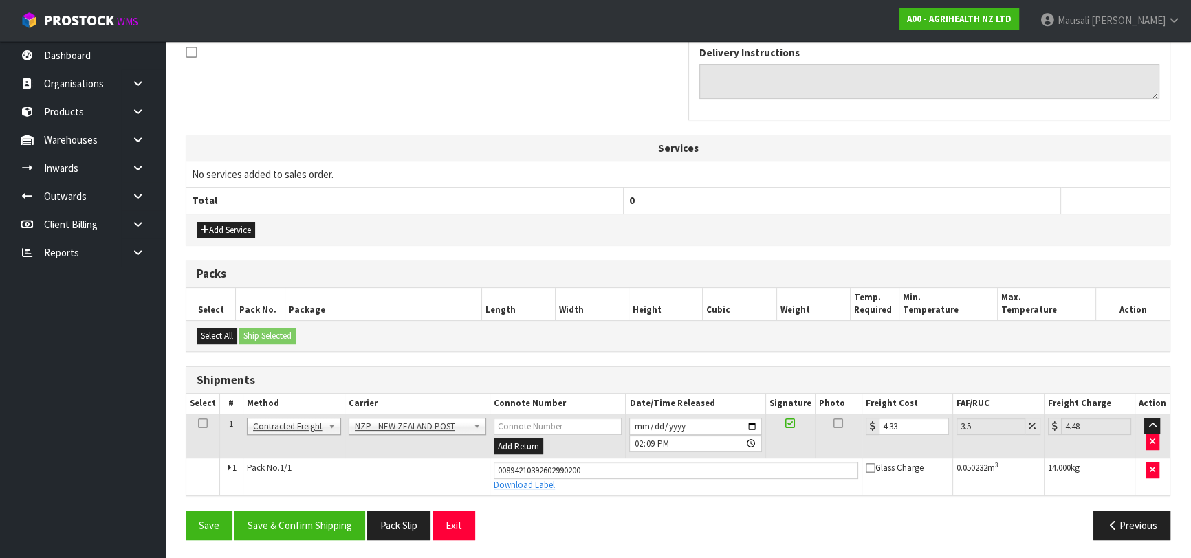
scroll to position [0, 0]
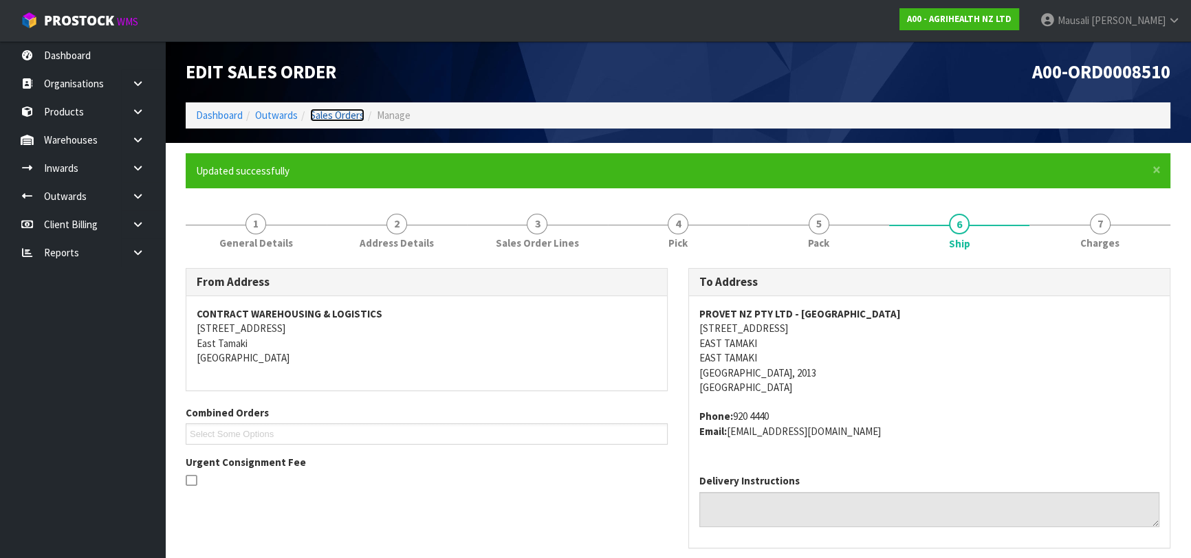
click at [342, 116] on link "Sales Orders" at bounding box center [337, 115] width 54 height 13
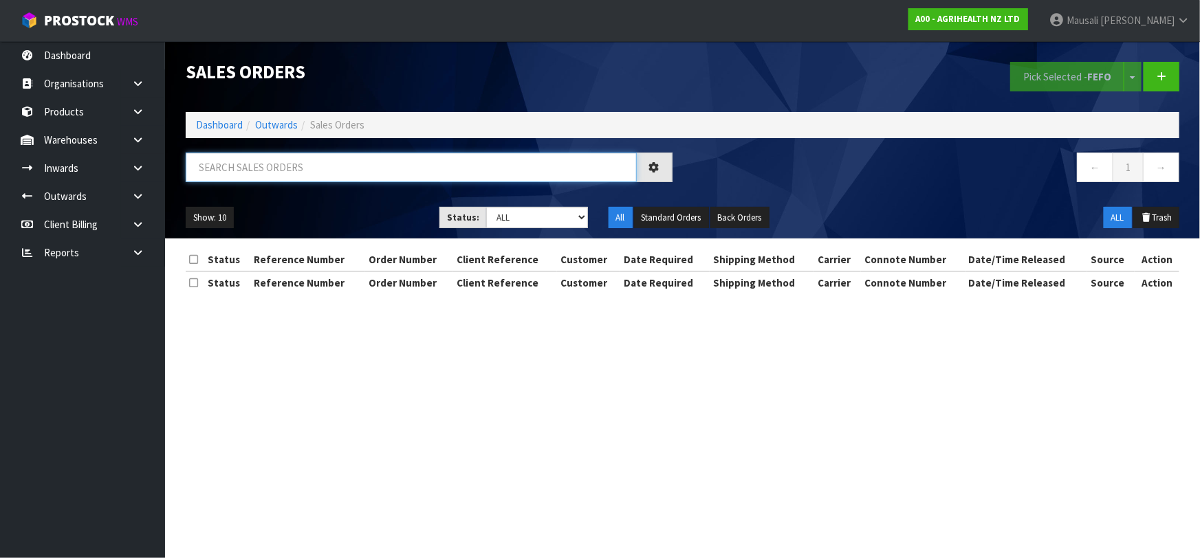
click at [252, 170] on input "text" at bounding box center [411, 168] width 451 height 30
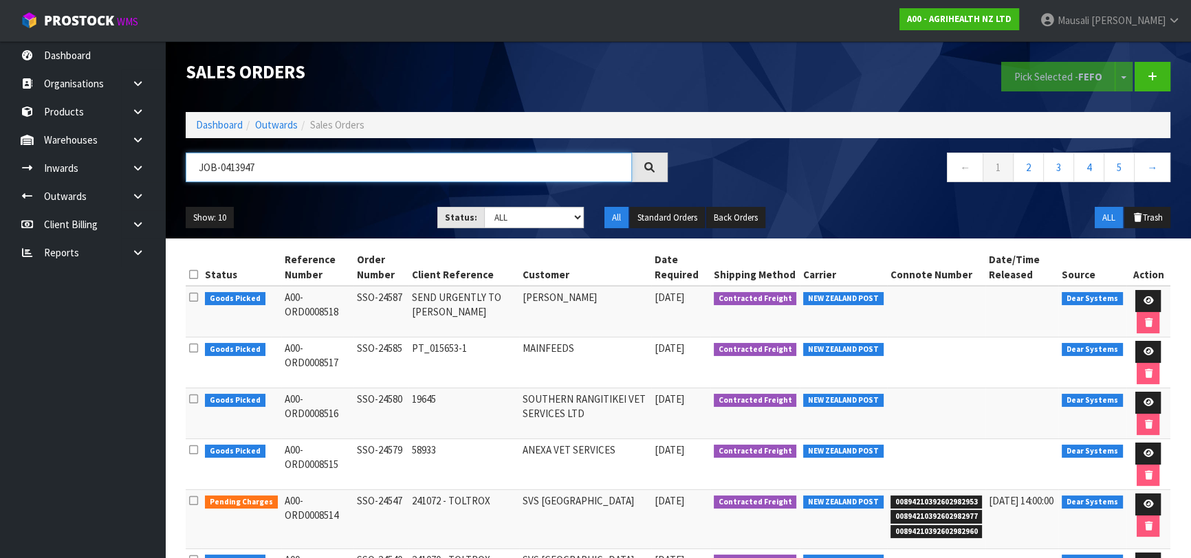
type input "JOB-0413947"
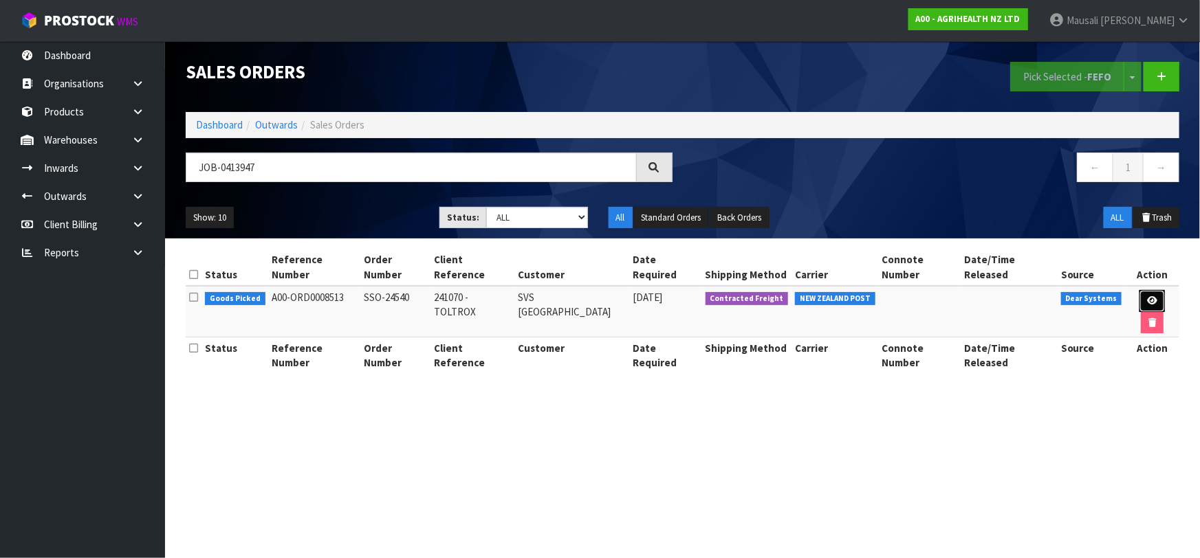
click at [1139, 290] on link at bounding box center [1151, 301] width 25 height 22
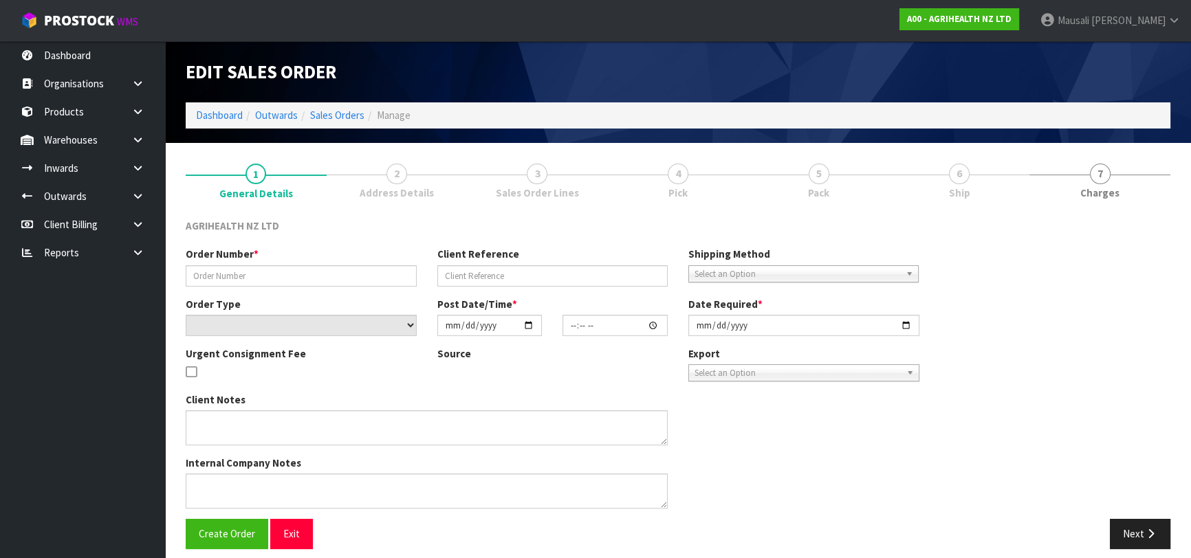
type input "SSO-24540"
type input "241070 - TOLTROX"
select select "number:0"
type input "[DATE]"
type input "10:31:38.000"
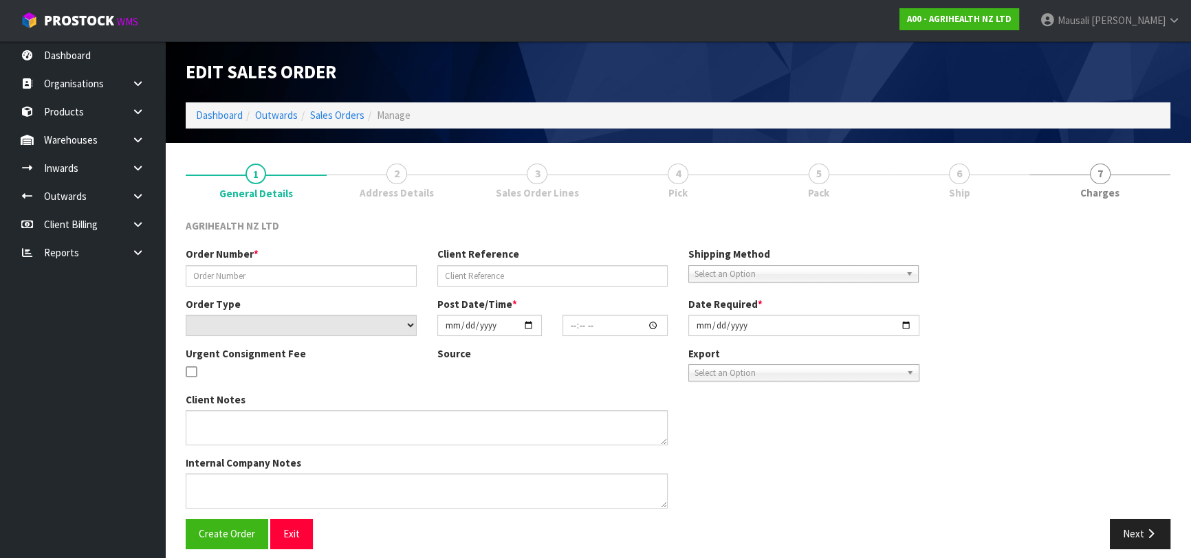
type input "[DATE]"
type textarea "REST OF ORDER SENT SEPARATELY SHIP BY: economy courier"
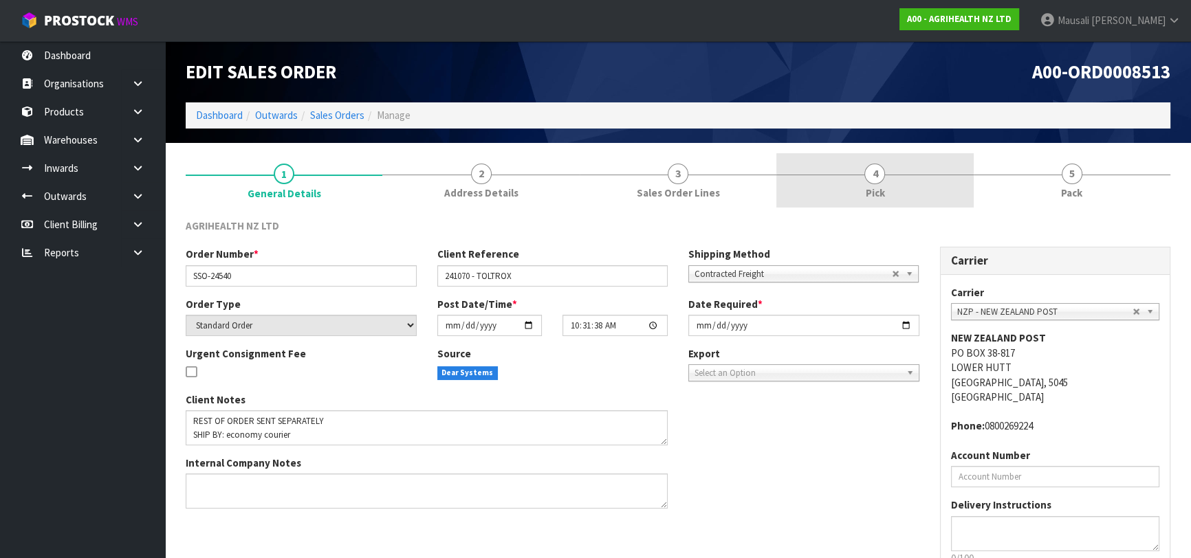
click at [924, 193] on link "4 Pick" at bounding box center [874, 180] width 197 height 54
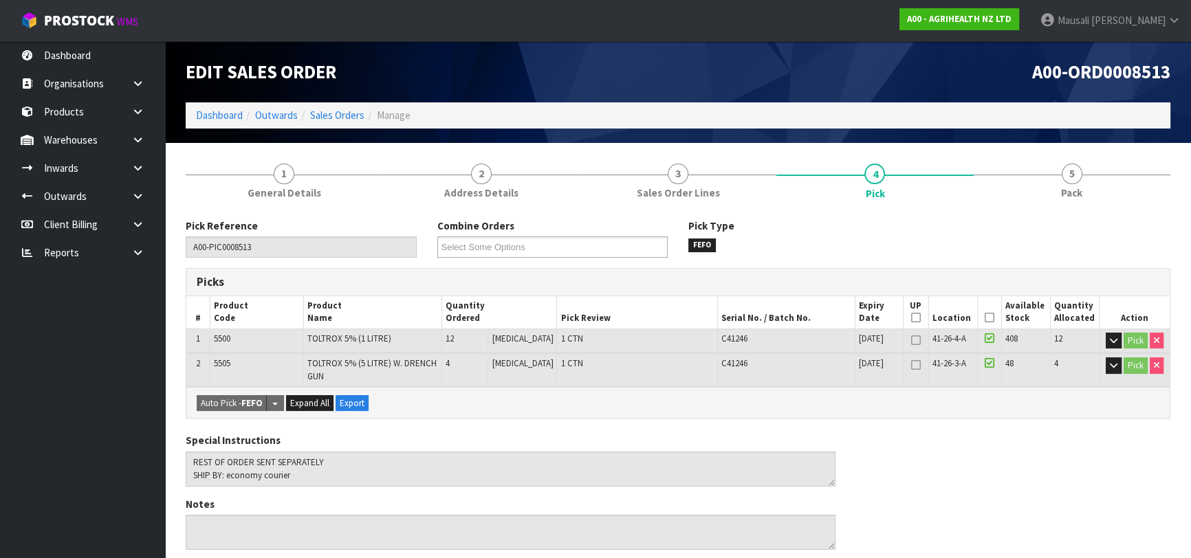
click at [985, 318] on icon at bounding box center [990, 318] width 10 height 1
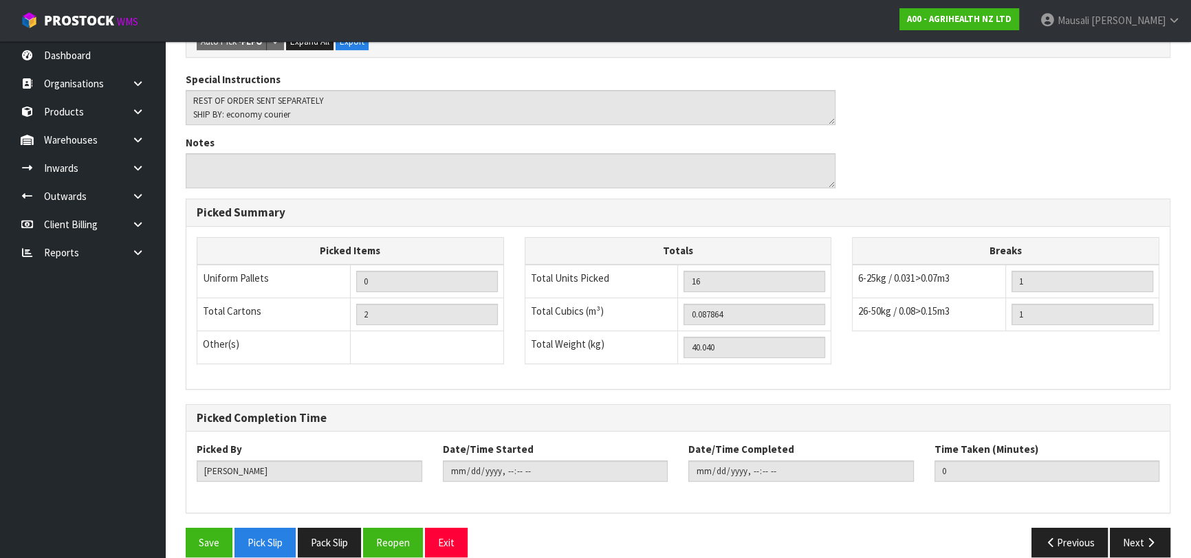
scroll to position [428, 0]
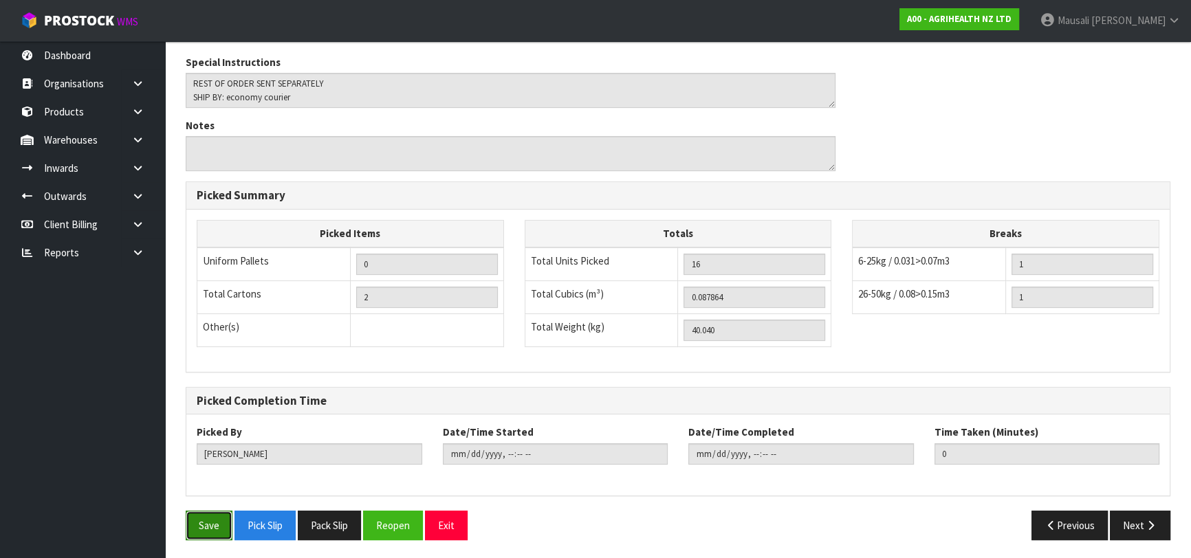
click at [217, 518] on button "Save" at bounding box center [209, 526] width 47 height 30
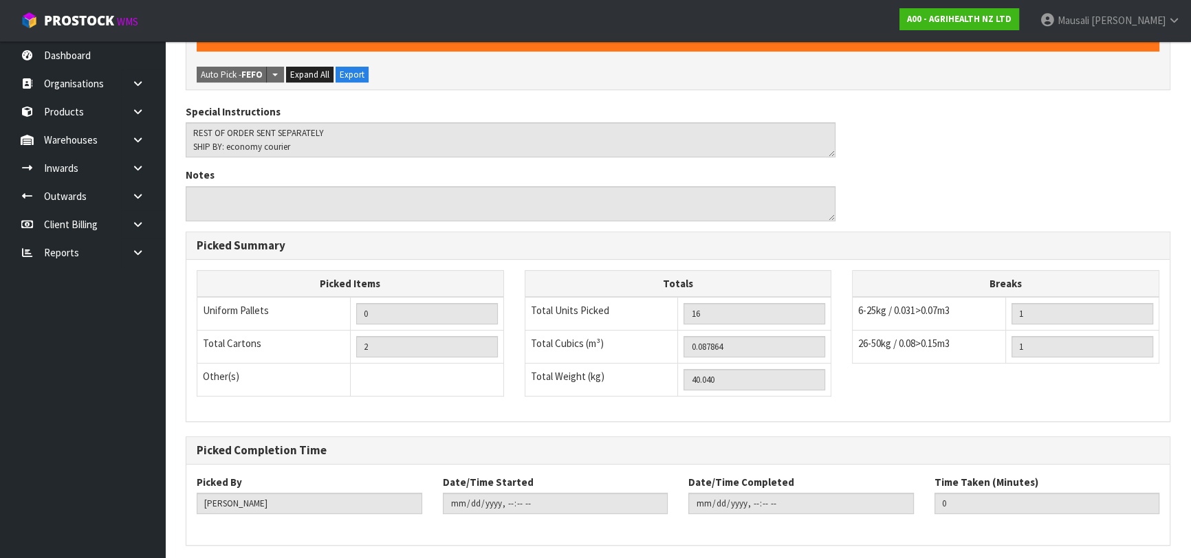
scroll to position [0, 0]
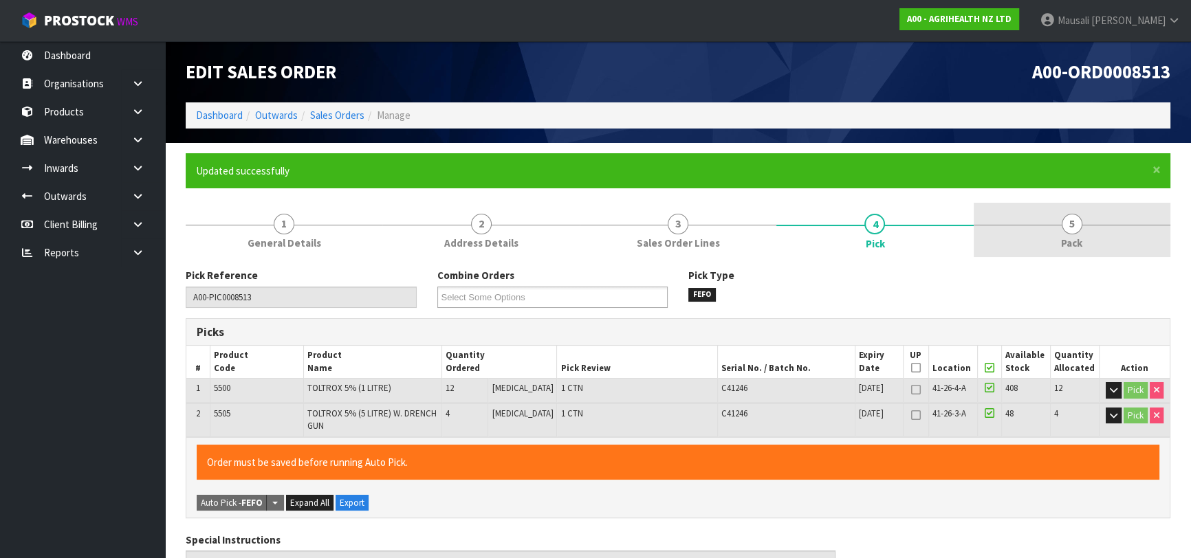
type input "[PERSON_NAME]"
type input "[DATE]T14:18:47"
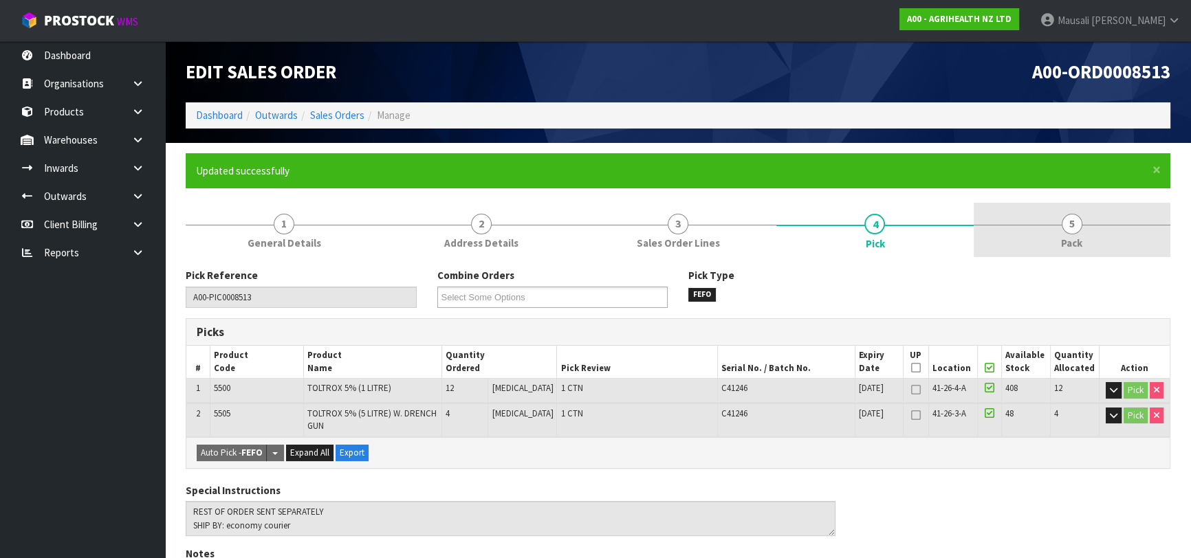
click at [1060, 226] on link "5 Pack" at bounding box center [1072, 230] width 197 height 54
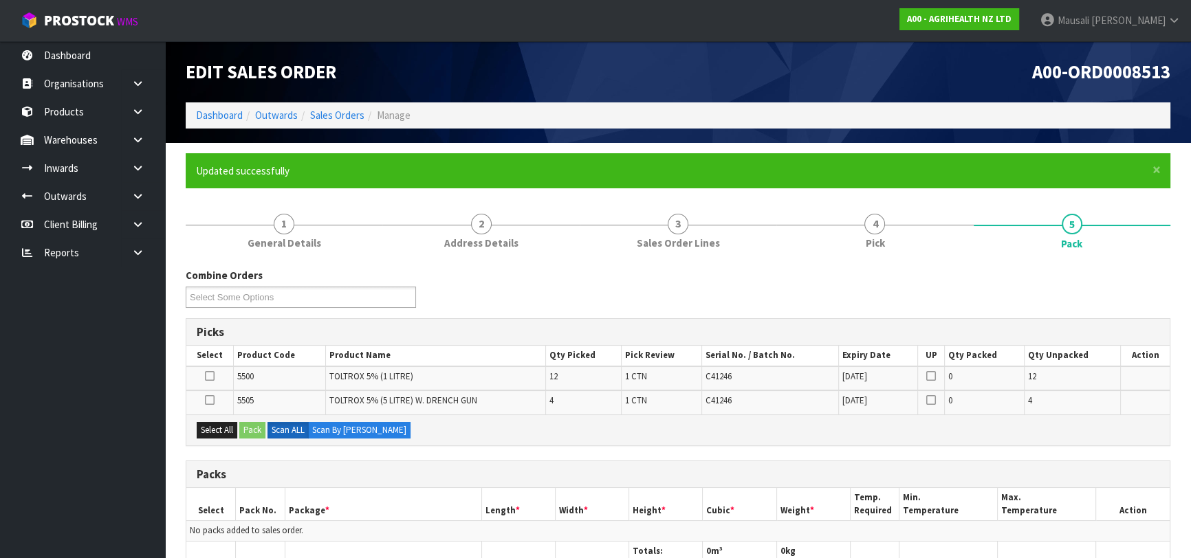
scroll to position [250, 0]
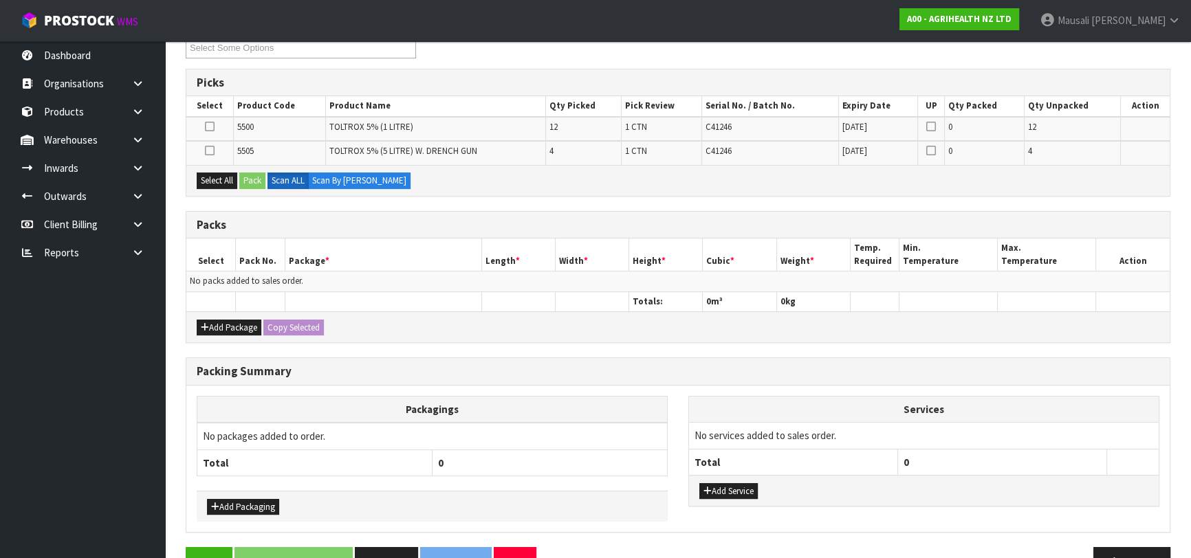
click at [210, 127] on icon at bounding box center [210, 127] width 10 height 1
click at [0, 0] on input "checkbox" at bounding box center [0, 0] width 0 height 0
click at [222, 174] on button "Select All" at bounding box center [217, 181] width 41 height 17
click at [247, 173] on button "Pack" at bounding box center [252, 181] width 26 height 17
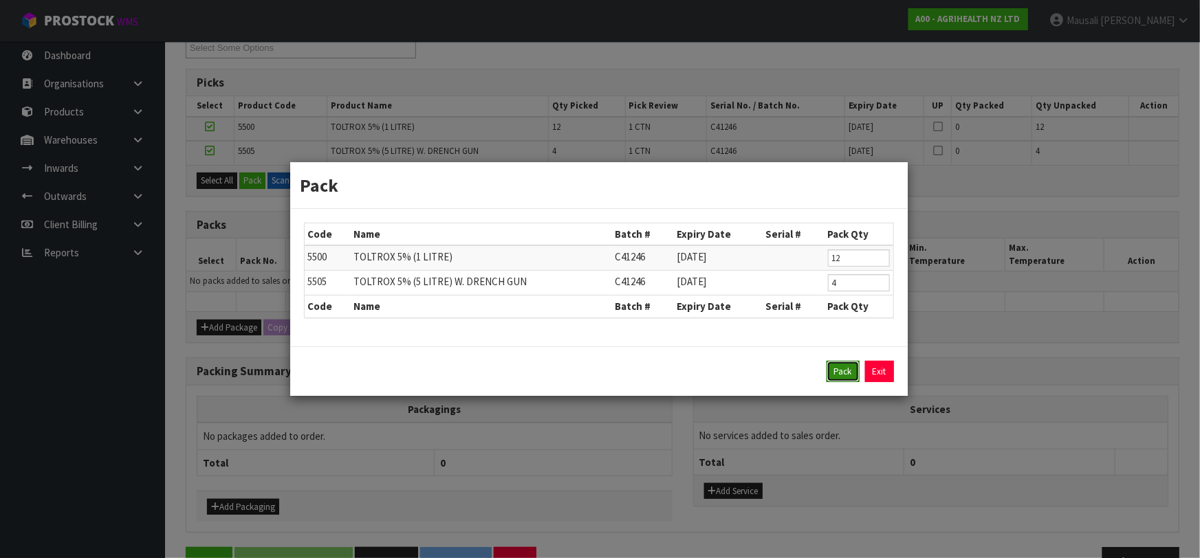
click at [839, 373] on button "Pack" at bounding box center [842, 372] width 33 height 22
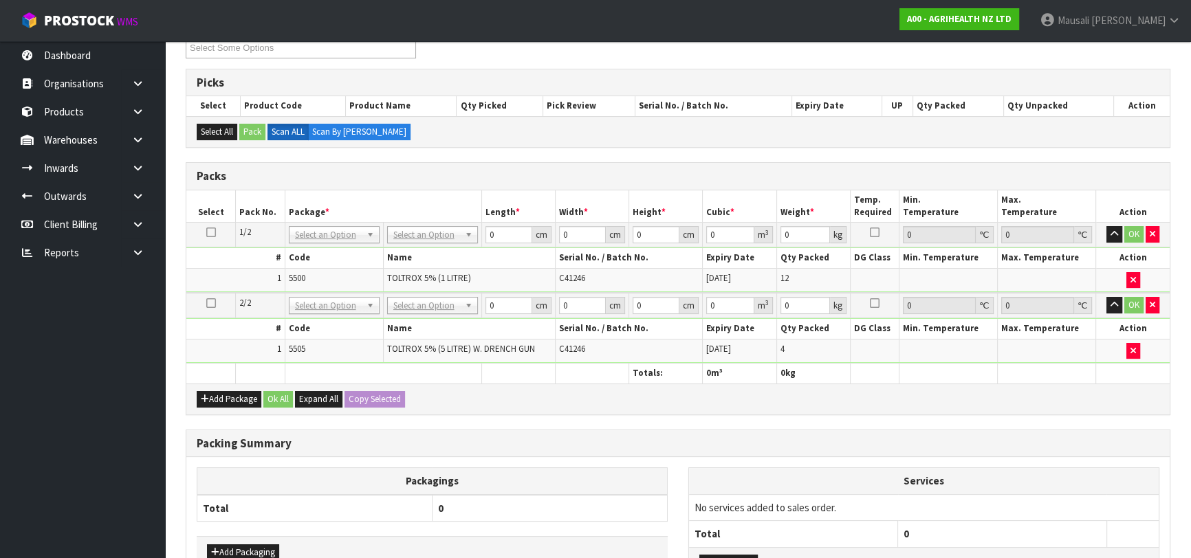
drag, startPoint x: 212, startPoint y: 228, endPoint x: 281, endPoint y: 236, distance: 69.2
click at [213, 232] on icon at bounding box center [211, 232] width 10 height 1
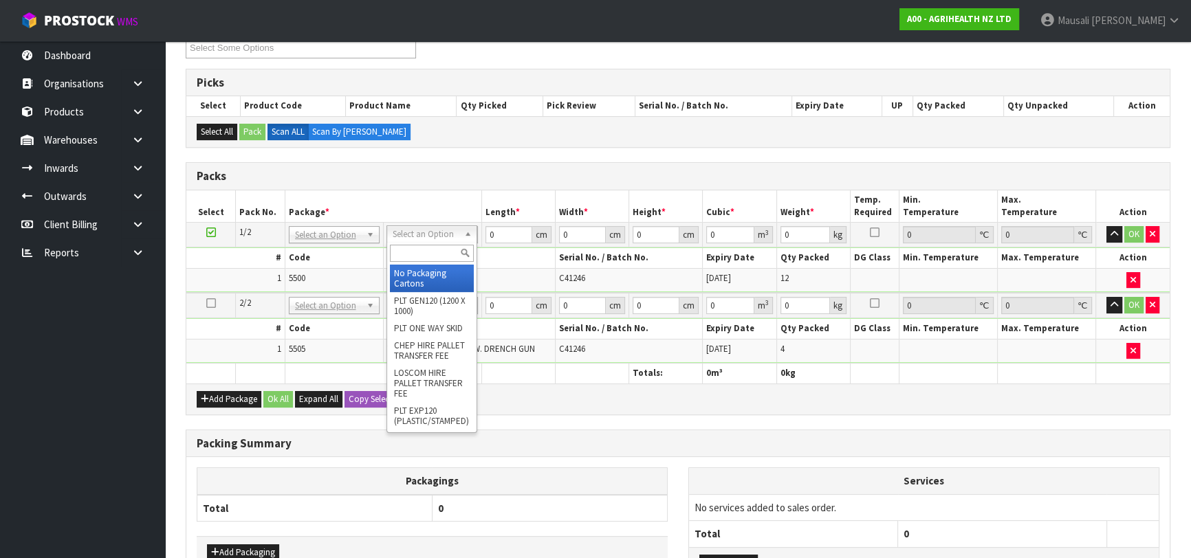
drag, startPoint x: 436, startPoint y: 278, endPoint x: 431, endPoint y: 304, distance: 25.9
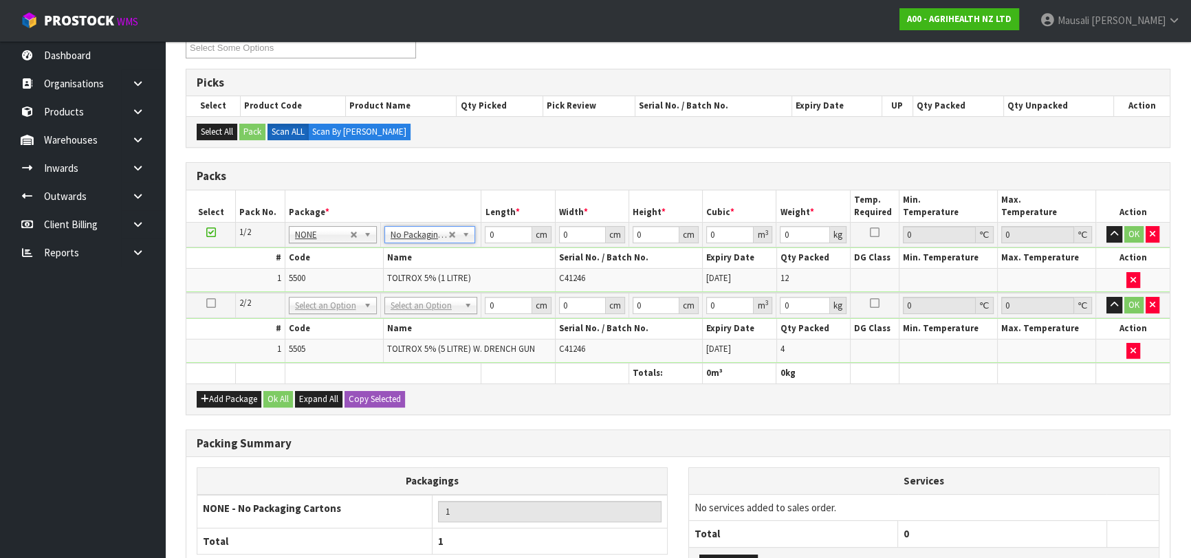
drag, startPoint x: 428, startPoint y: 302, endPoint x: 428, endPoint y: 313, distance: 11.0
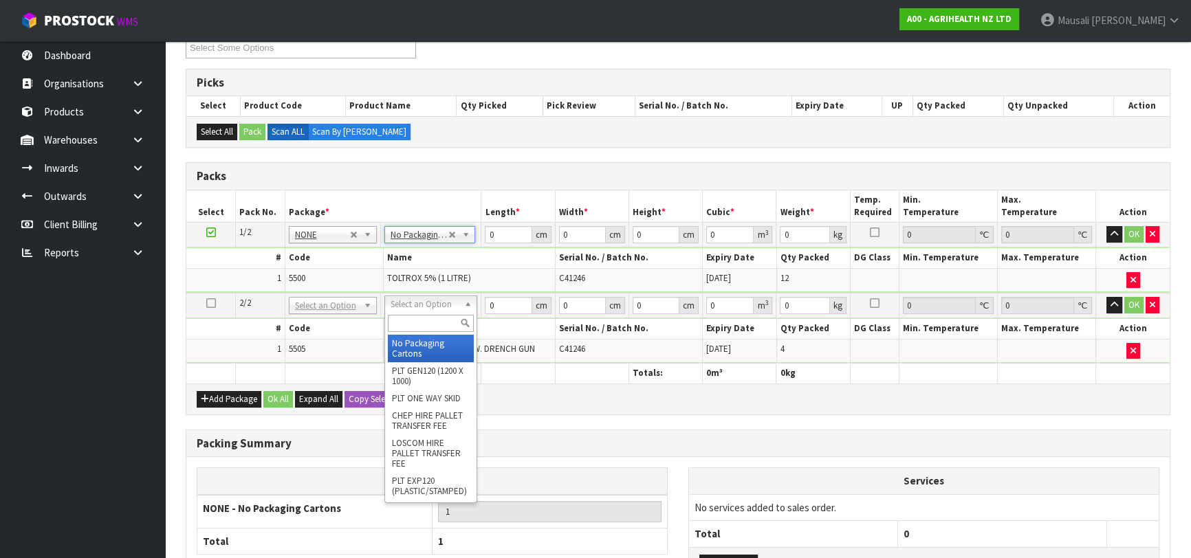
type input "2"
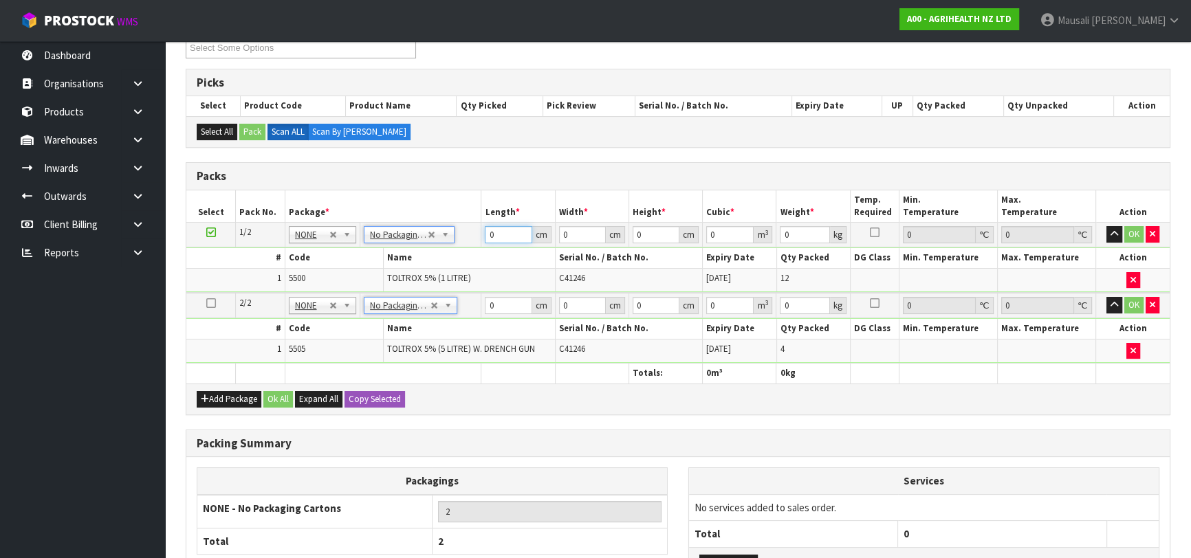
drag, startPoint x: 497, startPoint y: 234, endPoint x: 408, endPoint y: 251, distance: 90.9
click at [451, 248] on tbody "1/2 NONE 007-001 007-002 007-004 007-009 007-013 007-014 007-015 007-017 007-01…" at bounding box center [677, 258] width 983 height 70
type input "38"
type input "32"
type input "3"
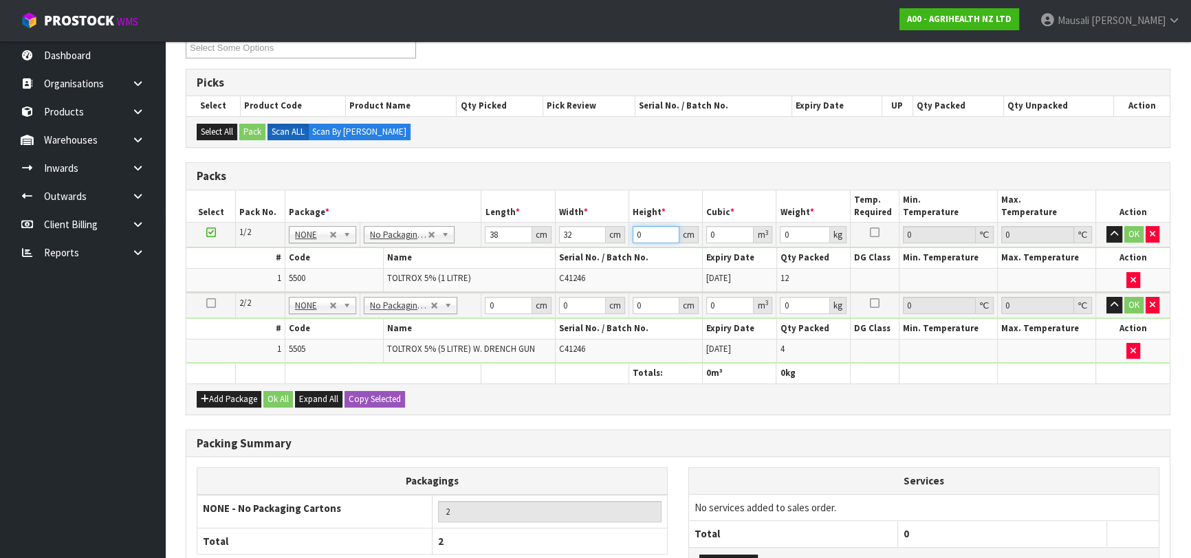
type input "0.003648"
type input "30"
type input "0.03648"
type input "30"
type input "15"
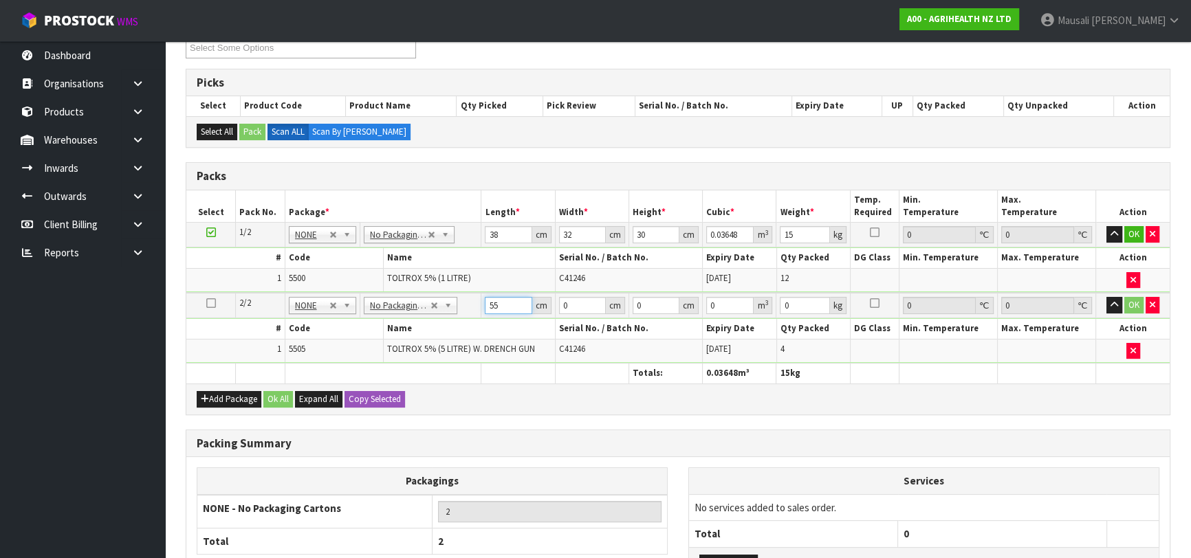
type input "55"
type input "26"
type input "4"
type input "0.00572"
type input "42"
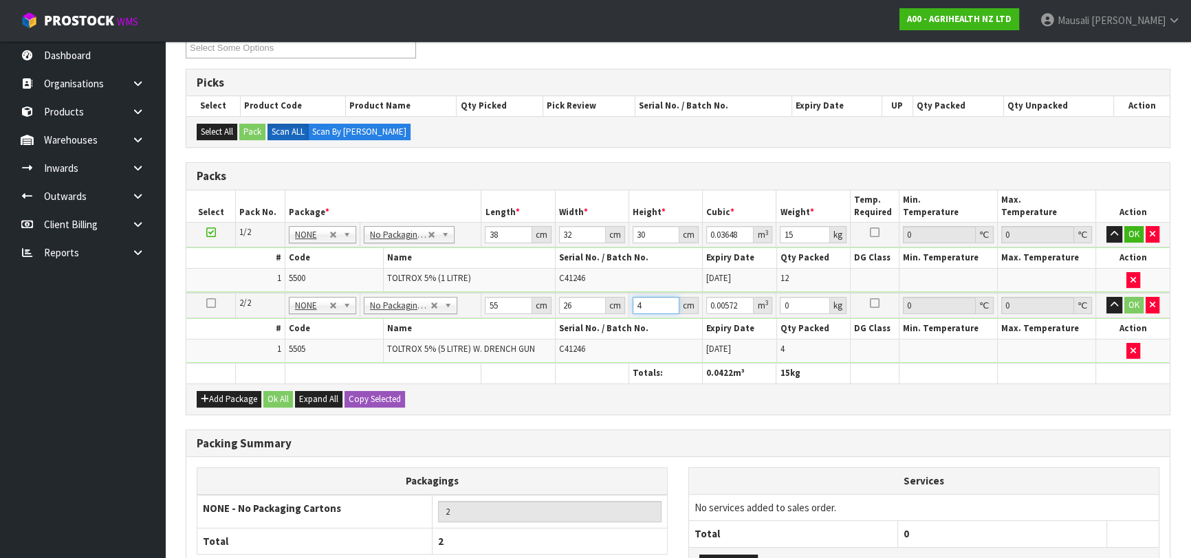
type input "0.06006"
type input "42"
type input "26"
click at [280, 399] on button "Ok All" at bounding box center [278, 399] width 30 height 17
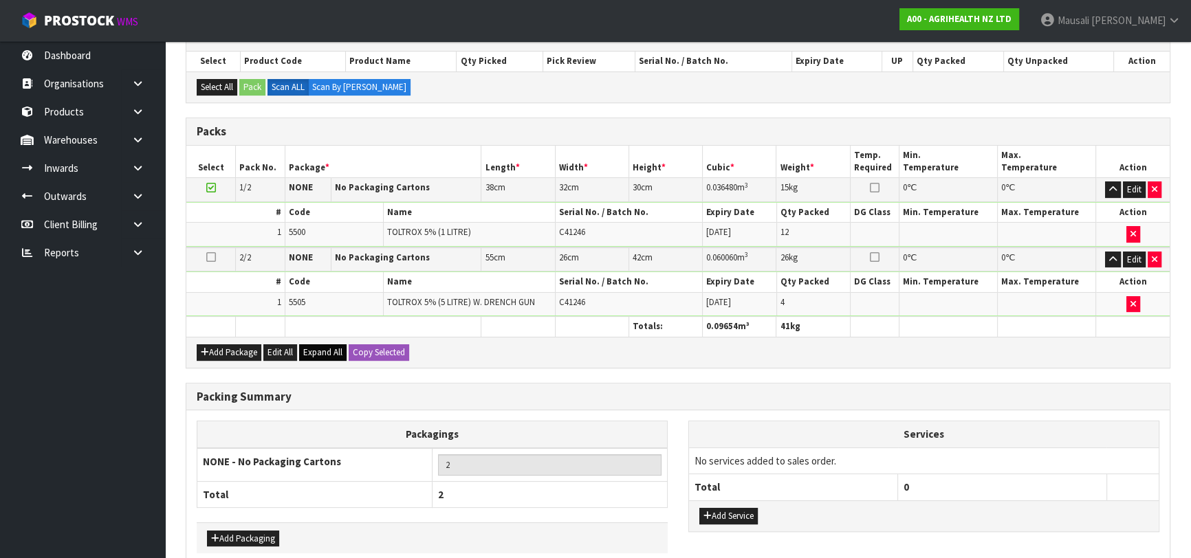
scroll to position [362, 0]
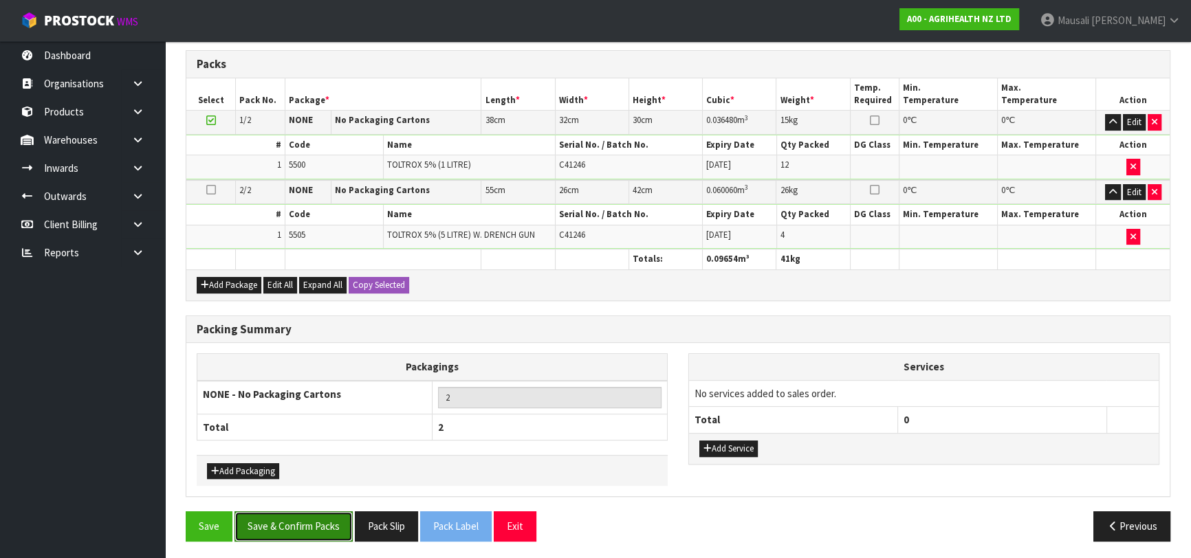
click at [297, 523] on button "Save & Confirm Packs" at bounding box center [293, 527] width 118 height 30
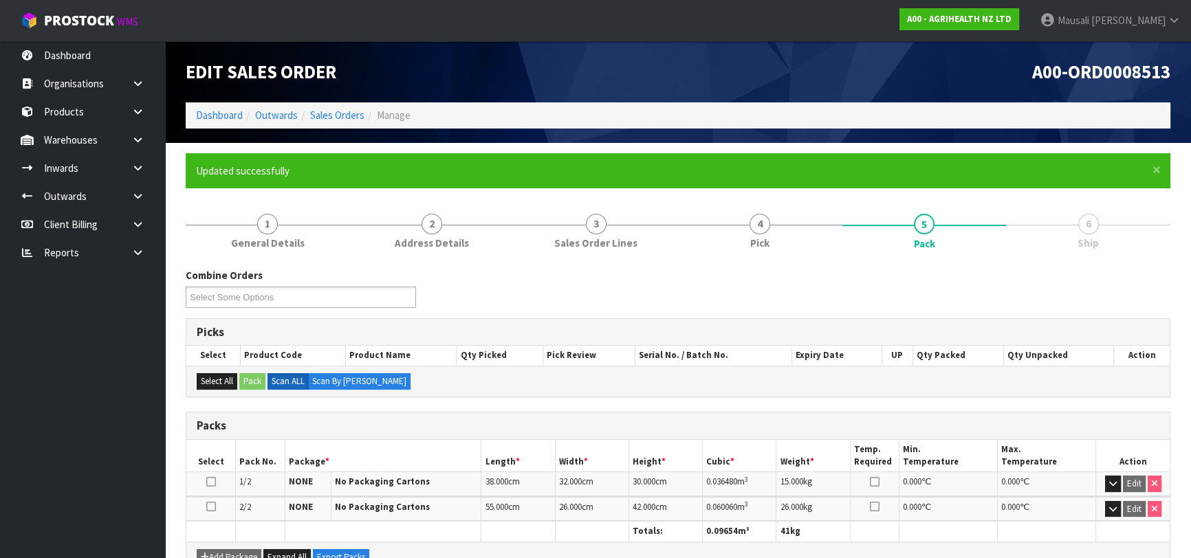
scroll to position [242, 0]
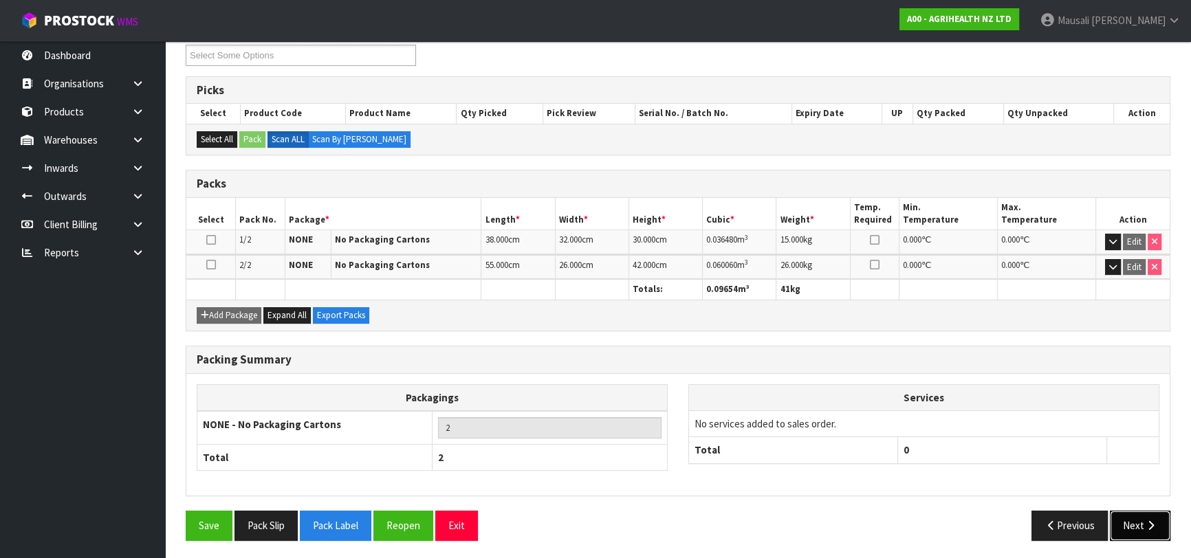
click at [1129, 521] on button "Next" at bounding box center [1140, 526] width 61 height 30
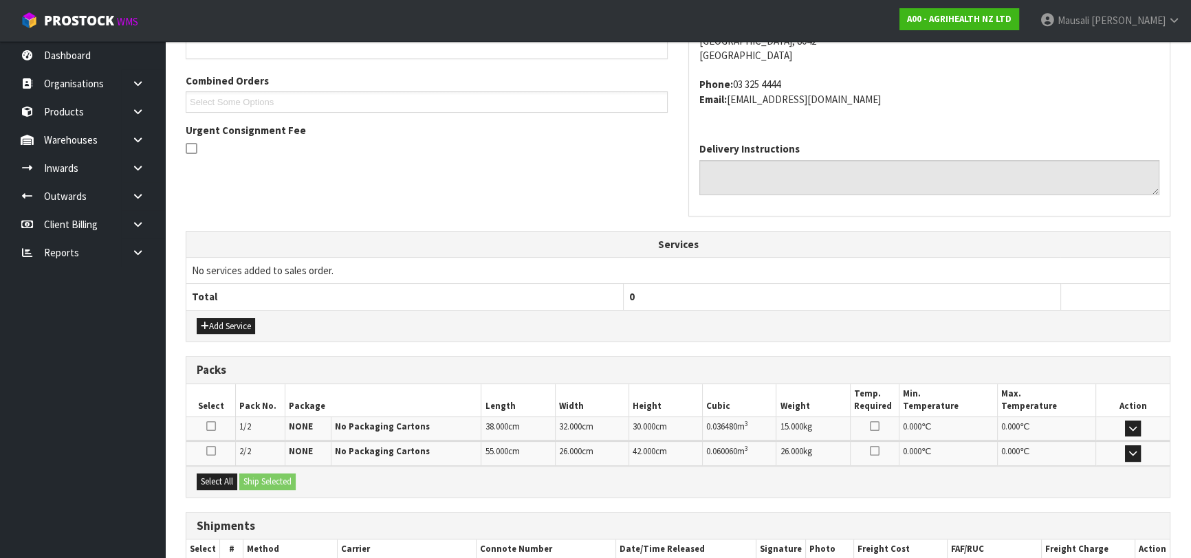
scroll to position [416, 0]
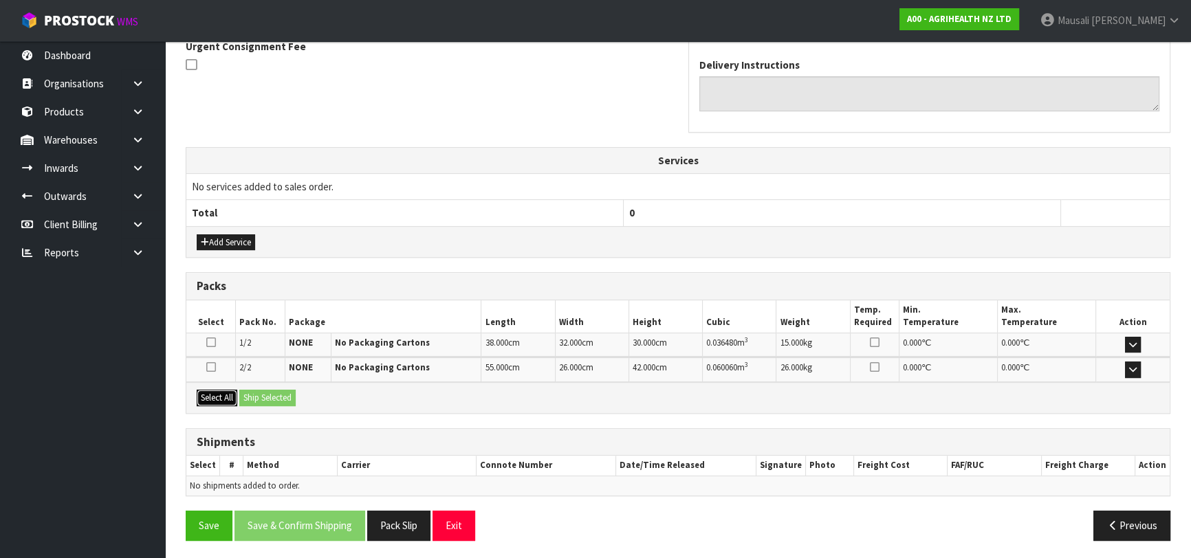
drag, startPoint x: 220, startPoint y: 392, endPoint x: 254, endPoint y: 392, distance: 34.4
click at [226, 392] on button "Select All" at bounding box center [217, 398] width 41 height 17
click at [254, 392] on button "Ship Selected" at bounding box center [267, 398] width 56 height 17
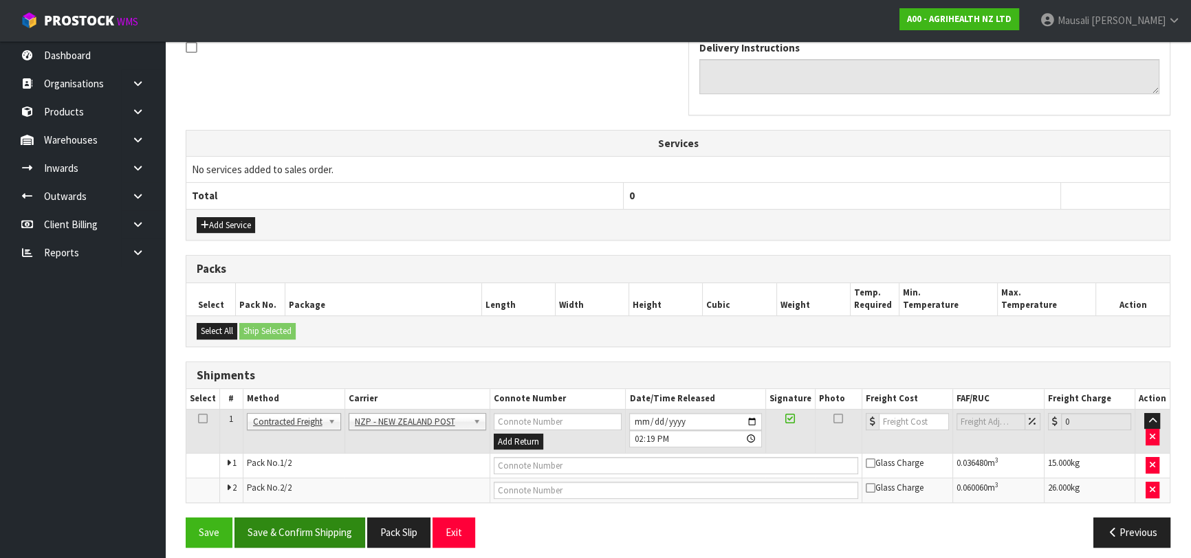
scroll to position [440, 0]
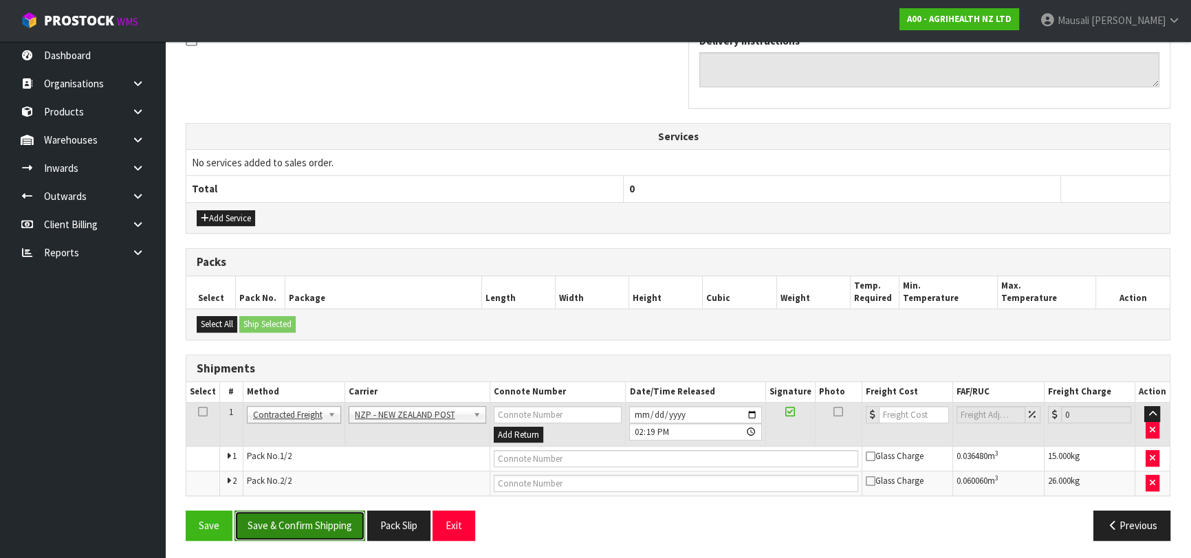
click at [331, 516] on button "Save & Confirm Shipping" at bounding box center [299, 526] width 131 height 30
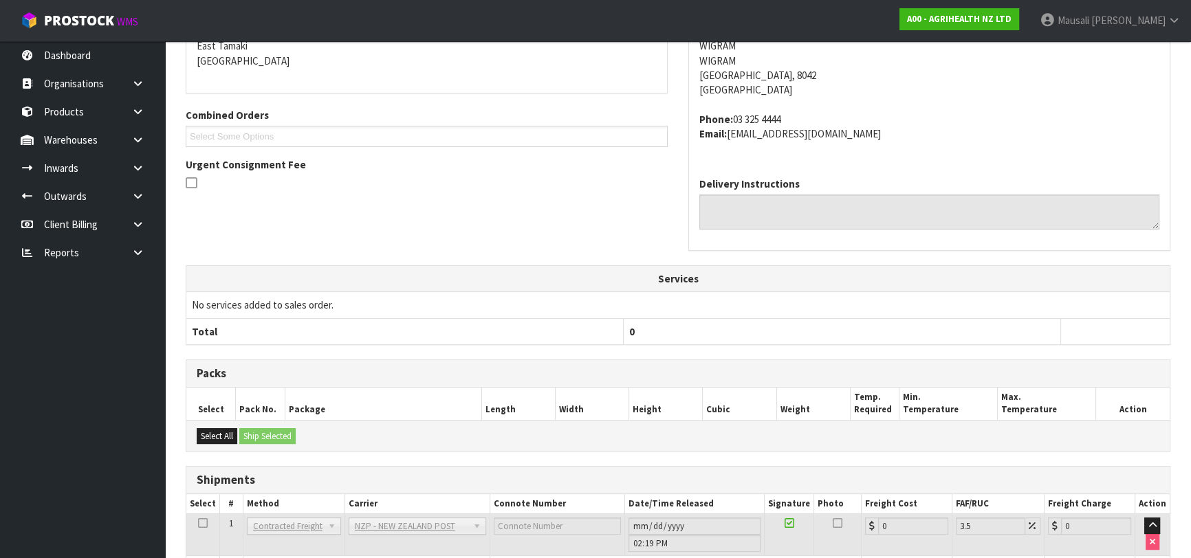
scroll to position [420, 0]
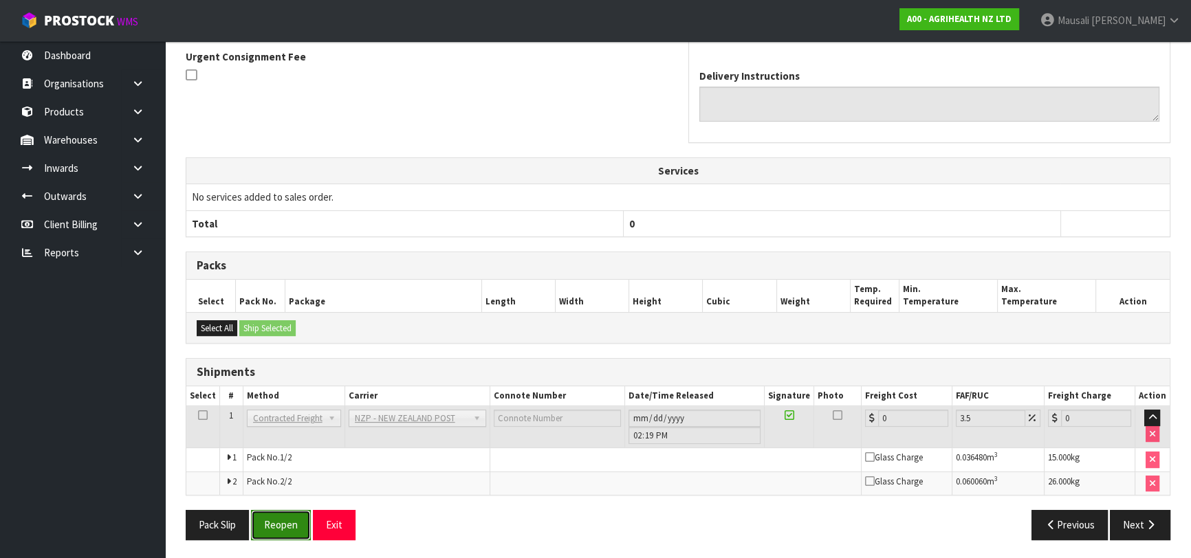
click at [289, 510] on button "Reopen" at bounding box center [281, 525] width 60 height 30
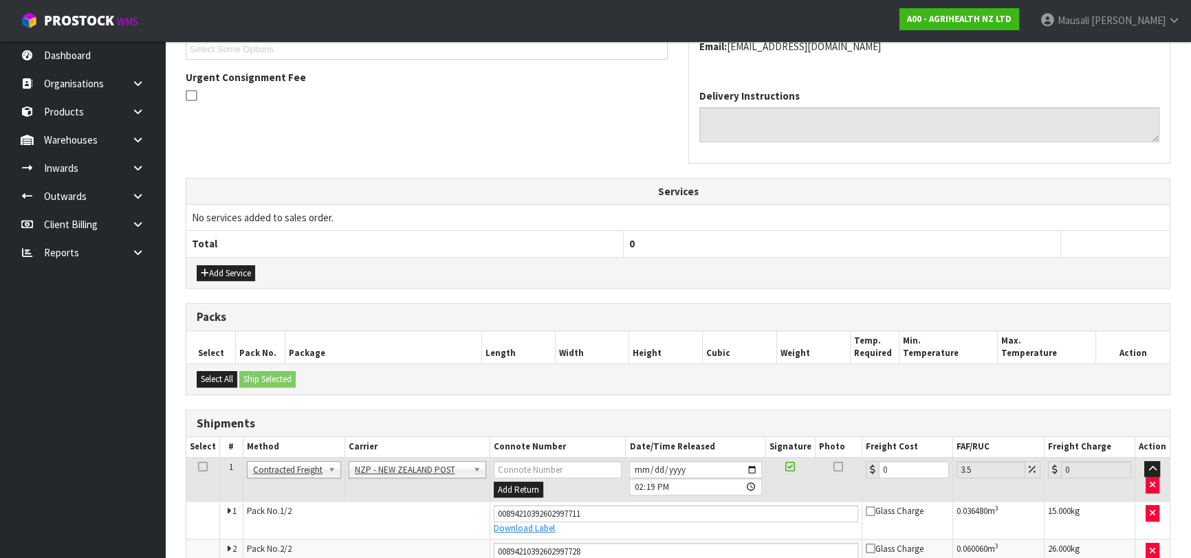
scroll to position [453, 0]
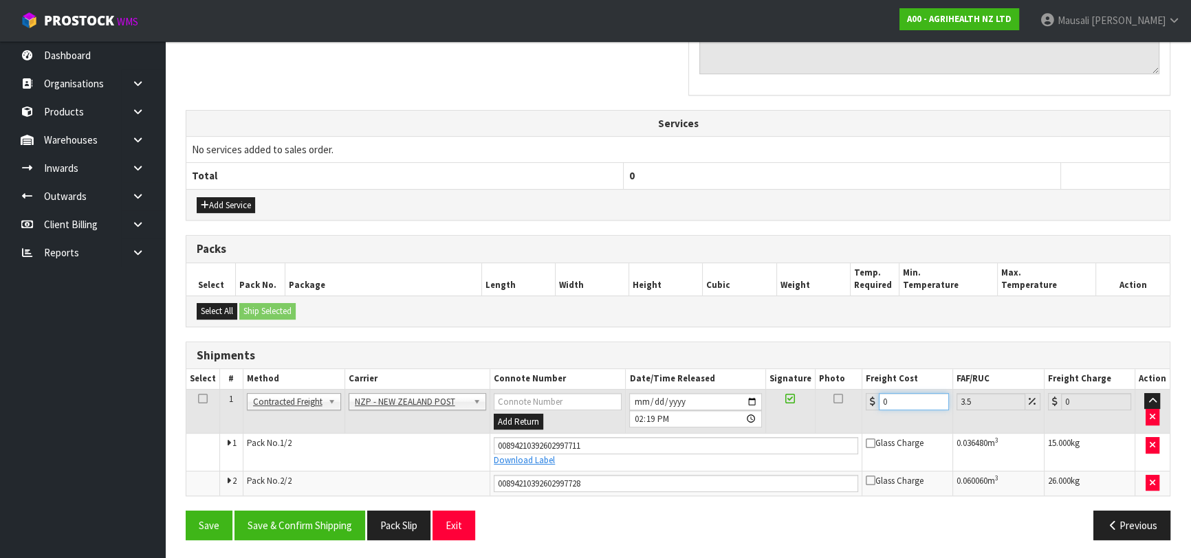
drag, startPoint x: 891, startPoint y: 400, endPoint x: 871, endPoint y: 406, distance: 20.7
click at [871, 406] on div "0" at bounding box center [907, 401] width 83 height 17
type input "5"
type input "5.17"
type input "58"
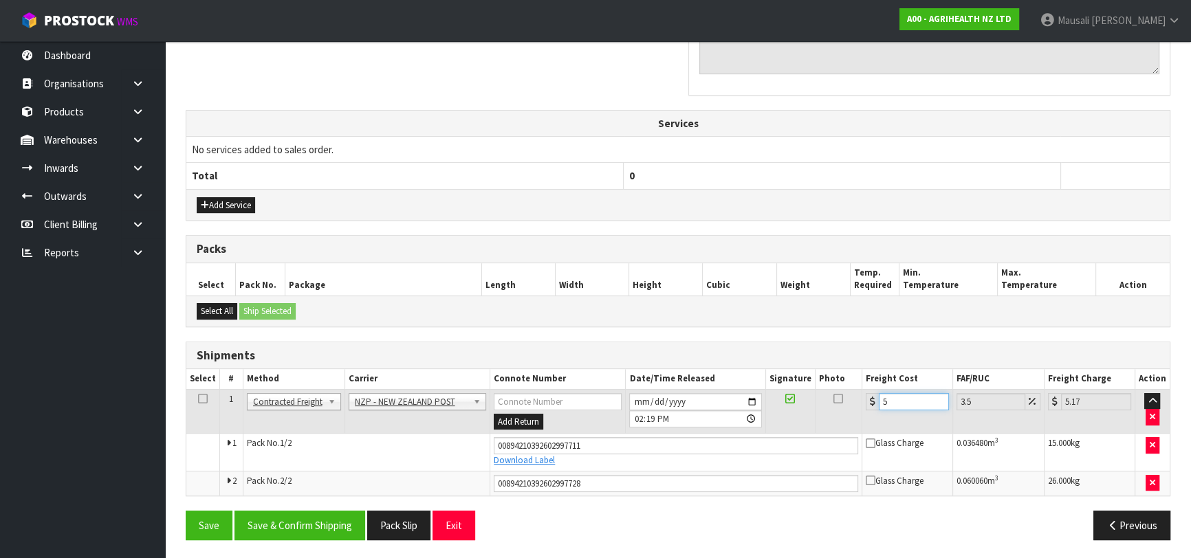
type input "60.03"
type input "58.2"
type input "60.24"
type input "58.22"
type input "60.26"
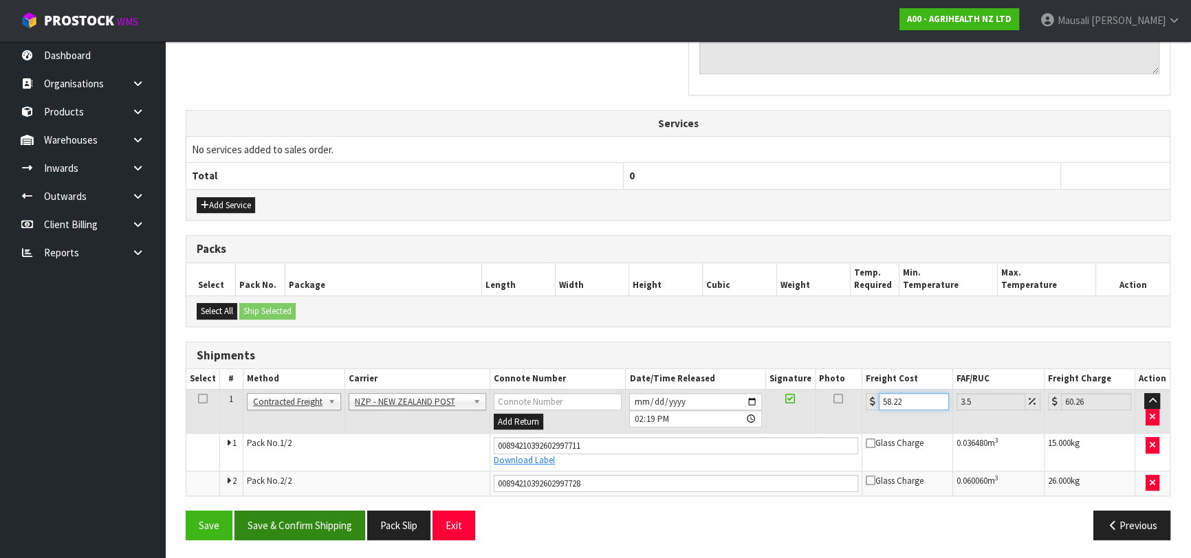
type input "58.22"
click at [336, 513] on button "Save & Confirm Shipping" at bounding box center [299, 526] width 131 height 30
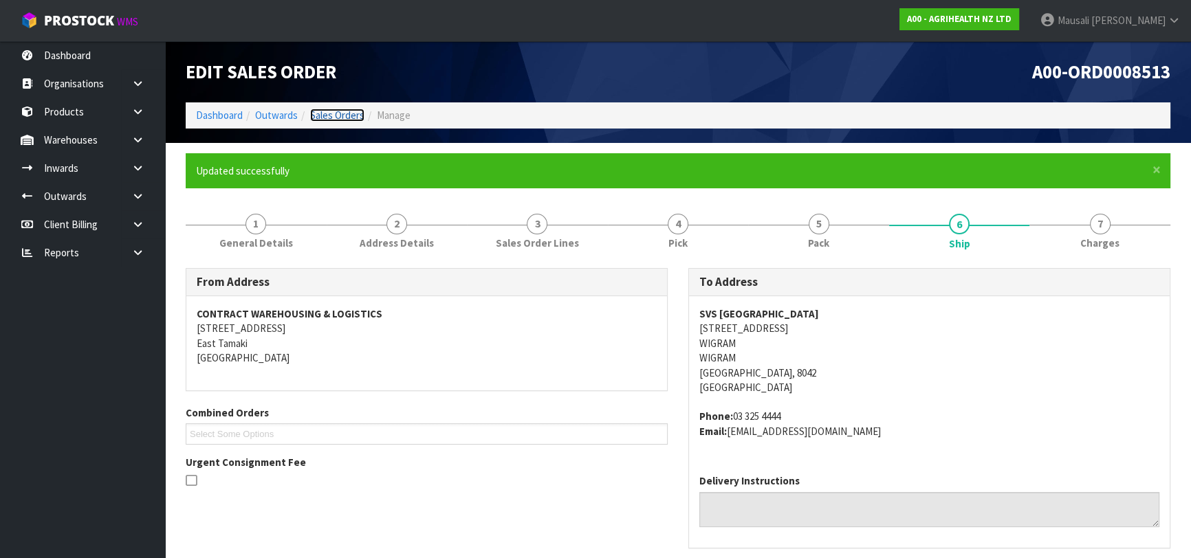
click at [347, 117] on link "Sales Orders" at bounding box center [337, 115] width 54 height 13
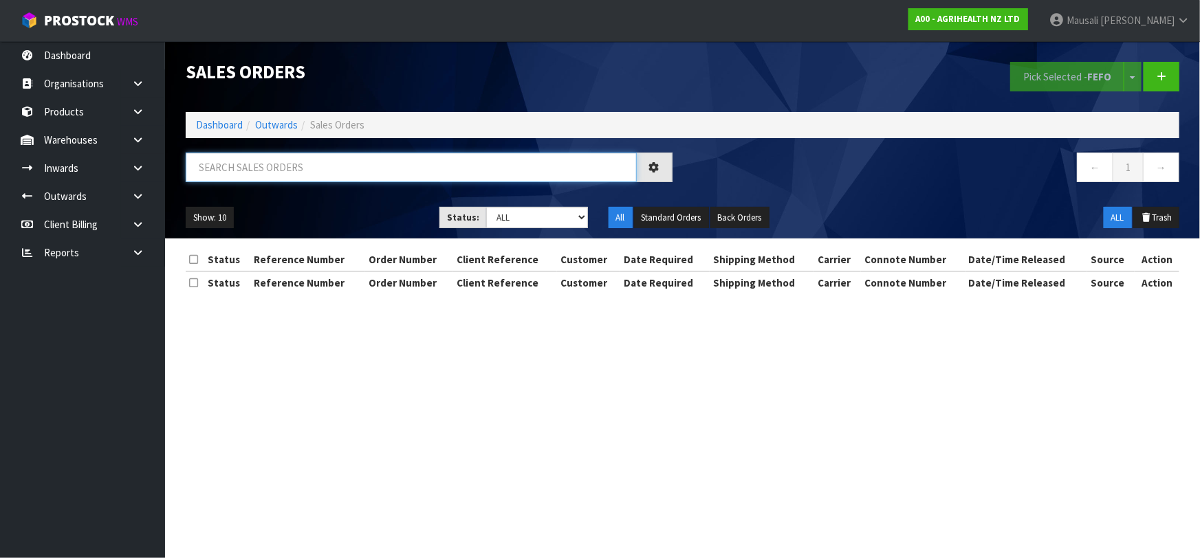
click at [230, 170] on input "text" at bounding box center [411, 168] width 451 height 30
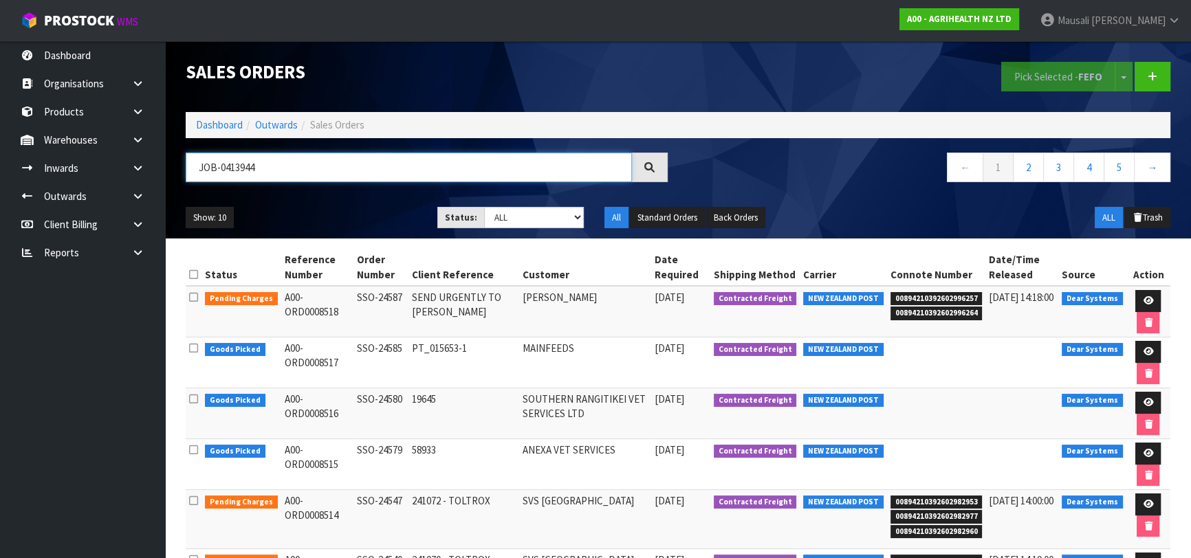
type input "JOB-0413944"
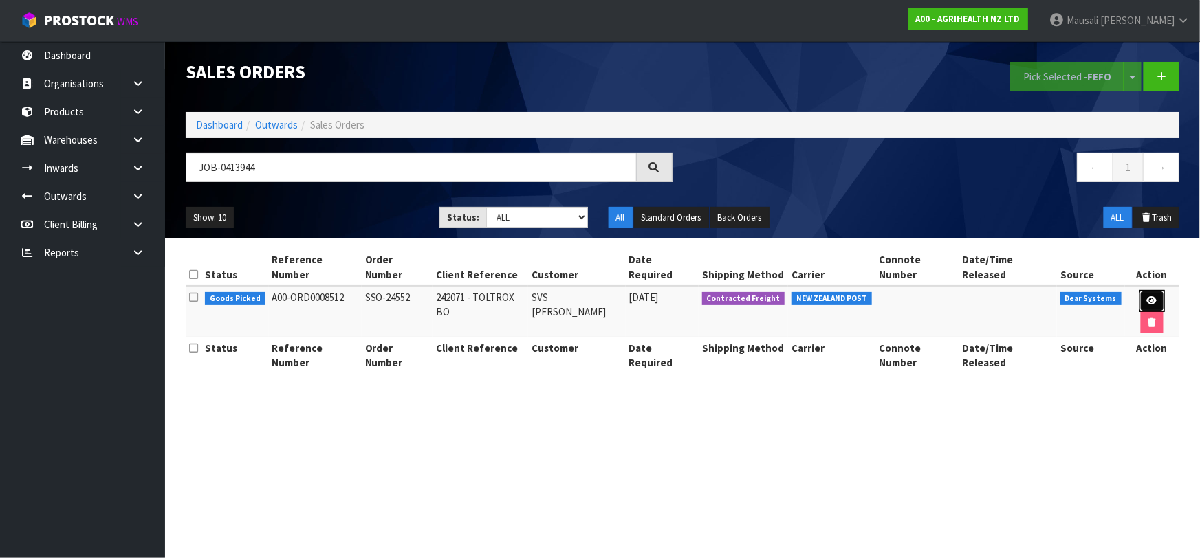
click at [1147, 296] on icon at bounding box center [1152, 300] width 10 height 9
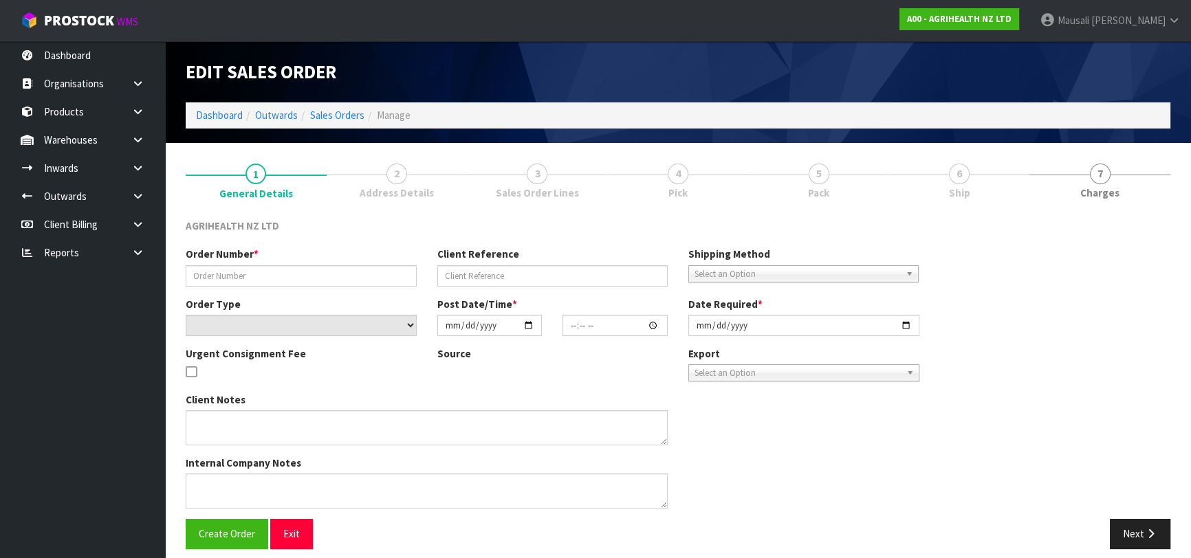
type input "SSO-24552"
type input "242071 - TOLTROX BO"
select select "number:0"
type input "[DATE]"
type input "10:26:09.000"
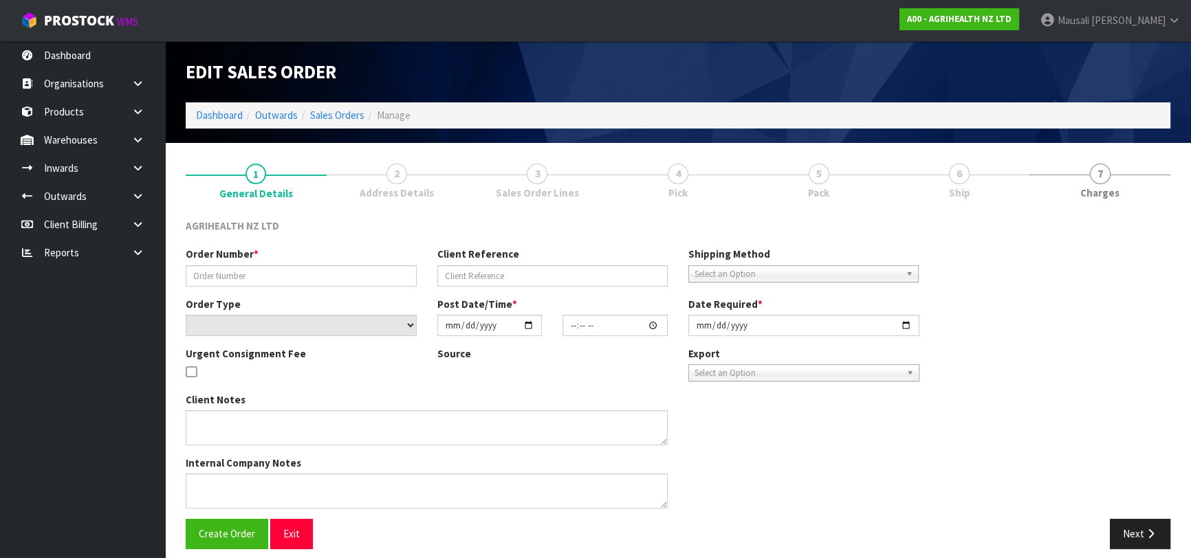
type input "[DATE]"
type textarea "SHIP BY: Freight"
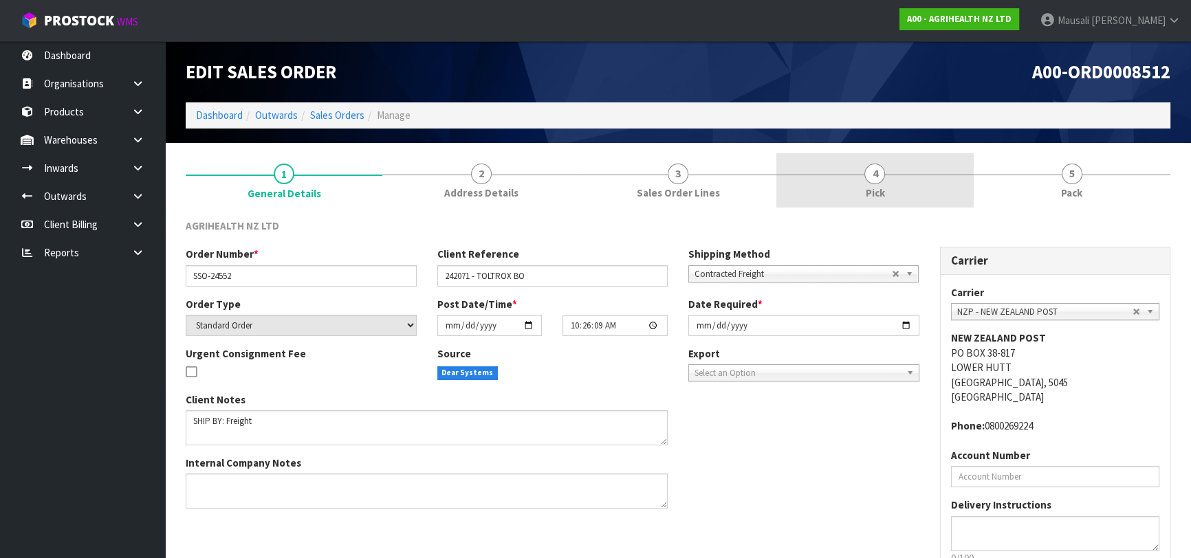
click at [901, 180] on link "4 Pick" at bounding box center [874, 180] width 197 height 54
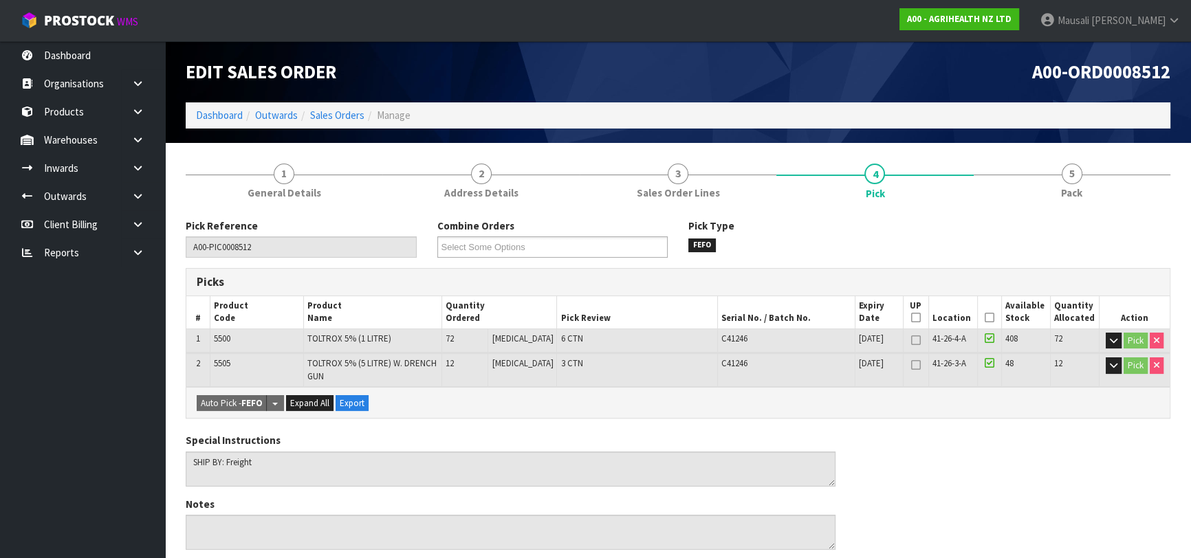
click at [988, 318] on icon at bounding box center [990, 318] width 10 height 1
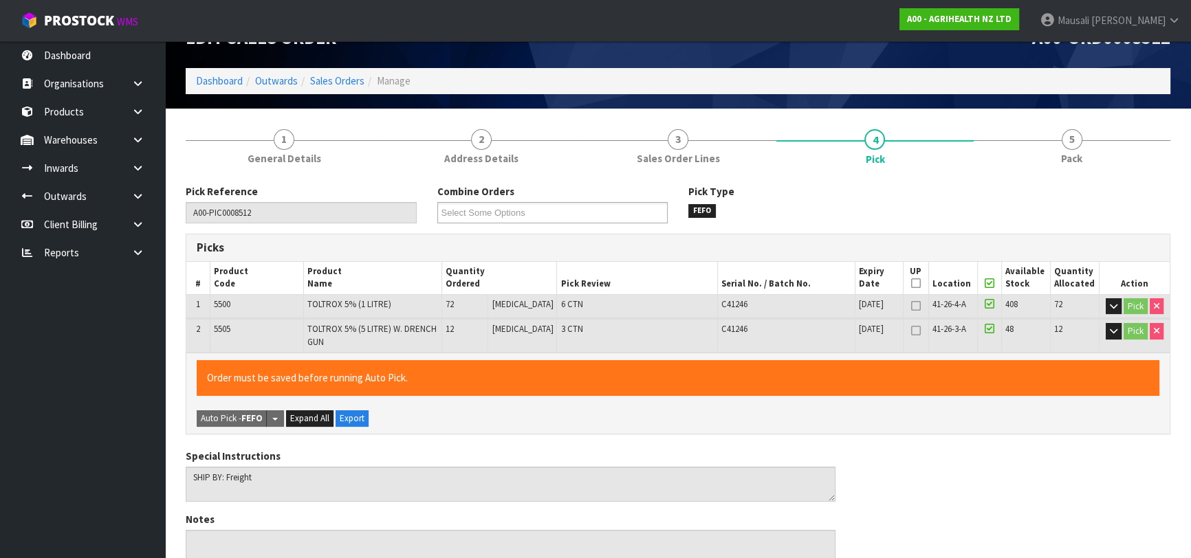
scroll to position [428, 0]
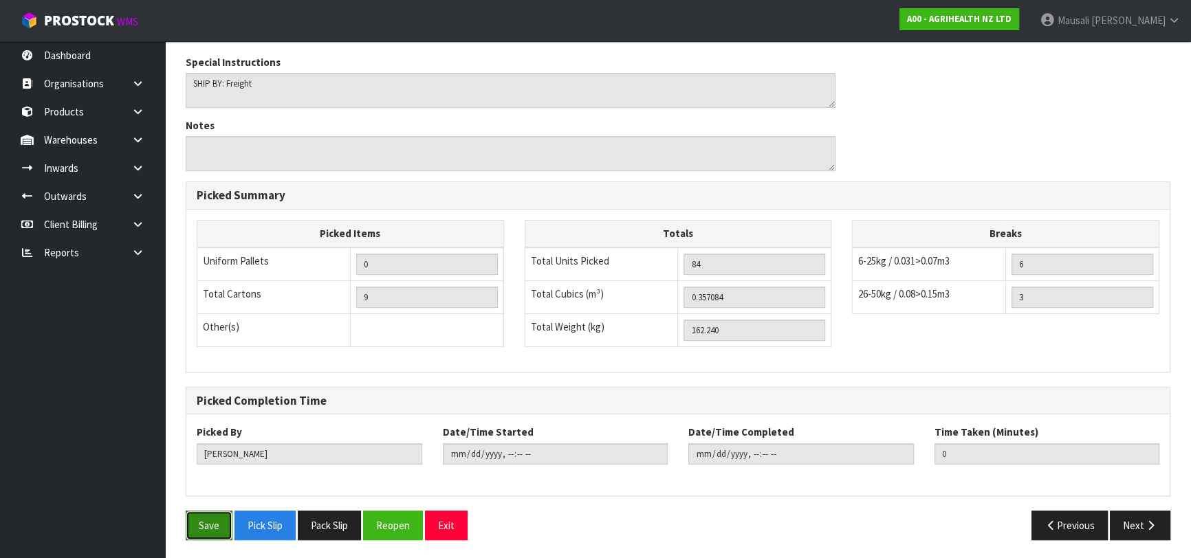
click at [202, 521] on button "Save" at bounding box center [209, 526] width 47 height 30
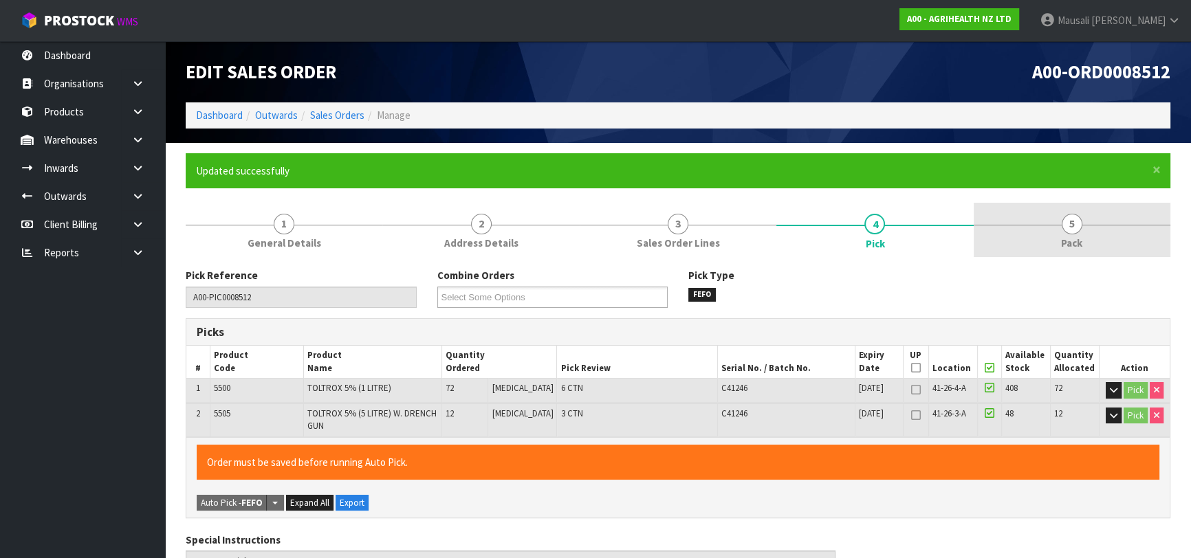
type input "[PERSON_NAME]"
type input "[DATE]T14:28:08"
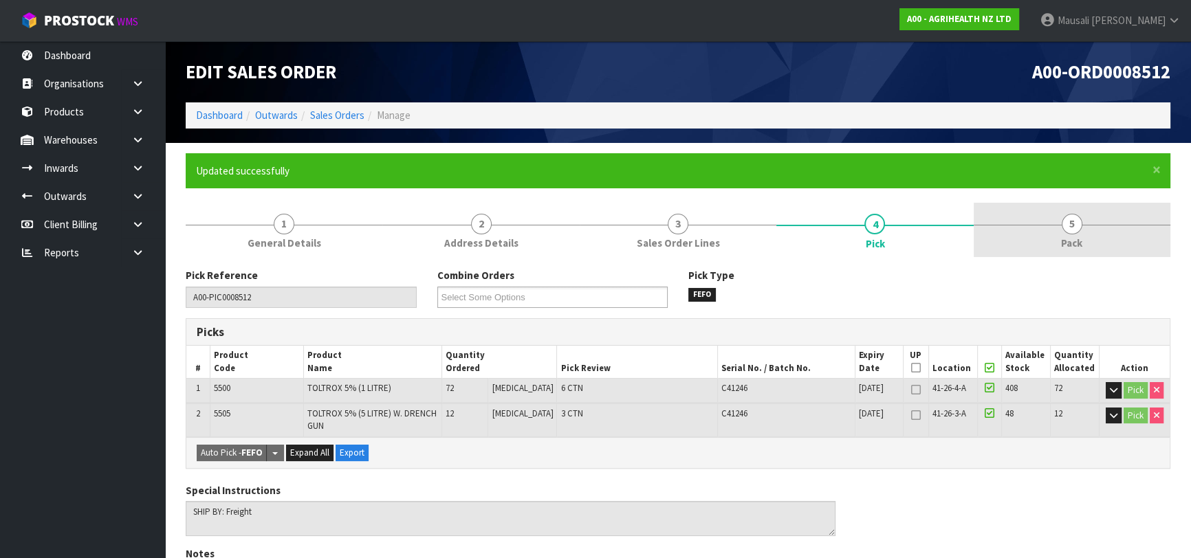
click at [1062, 237] on span "Pack" at bounding box center [1071, 243] width 21 height 14
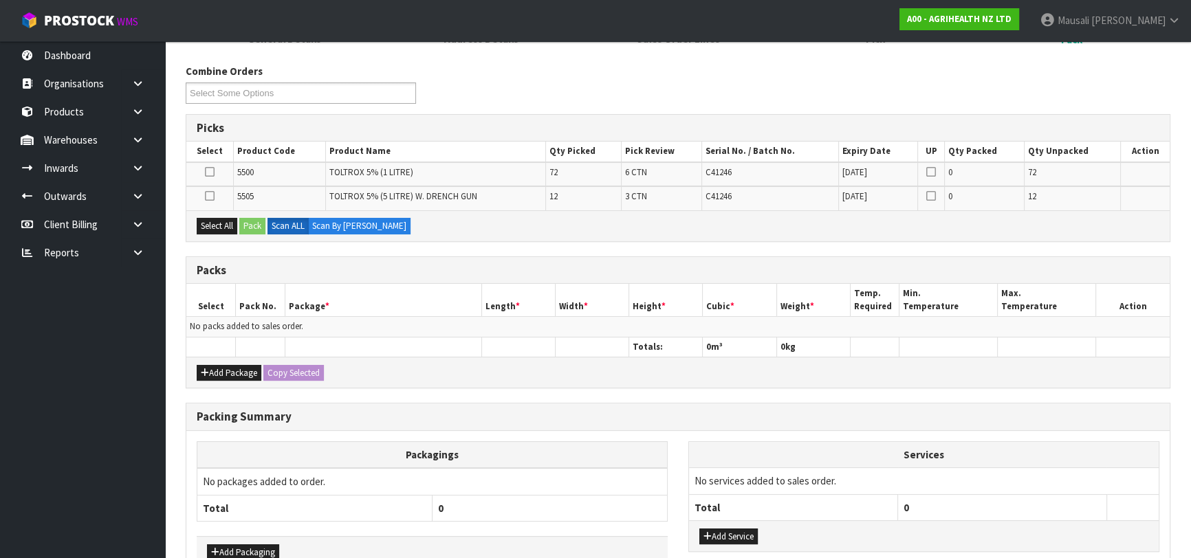
scroll to position [286, 0]
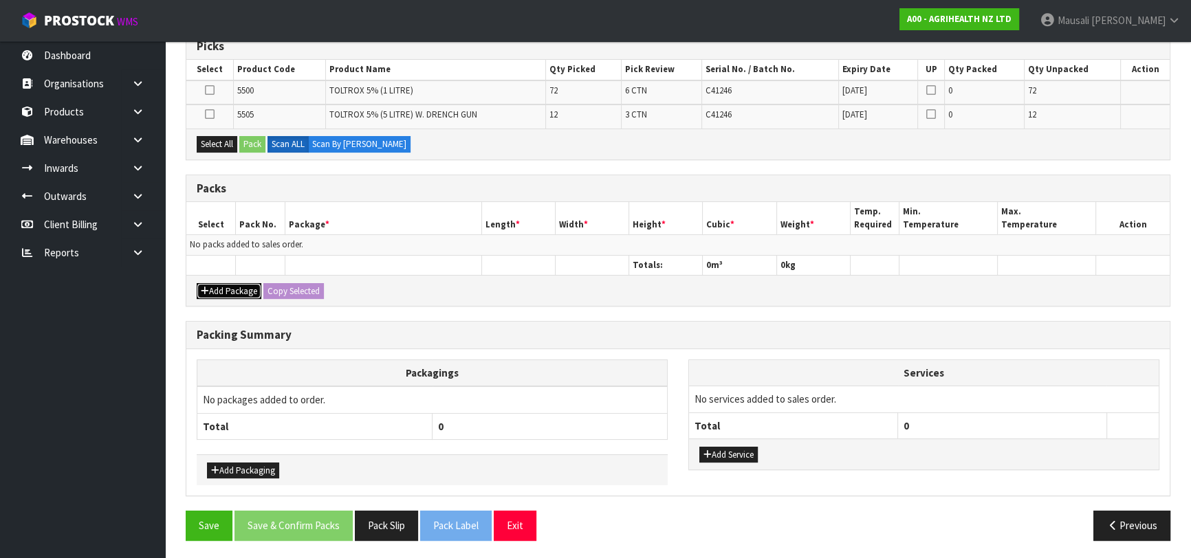
click at [240, 289] on button "Add Package" at bounding box center [229, 291] width 65 height 17
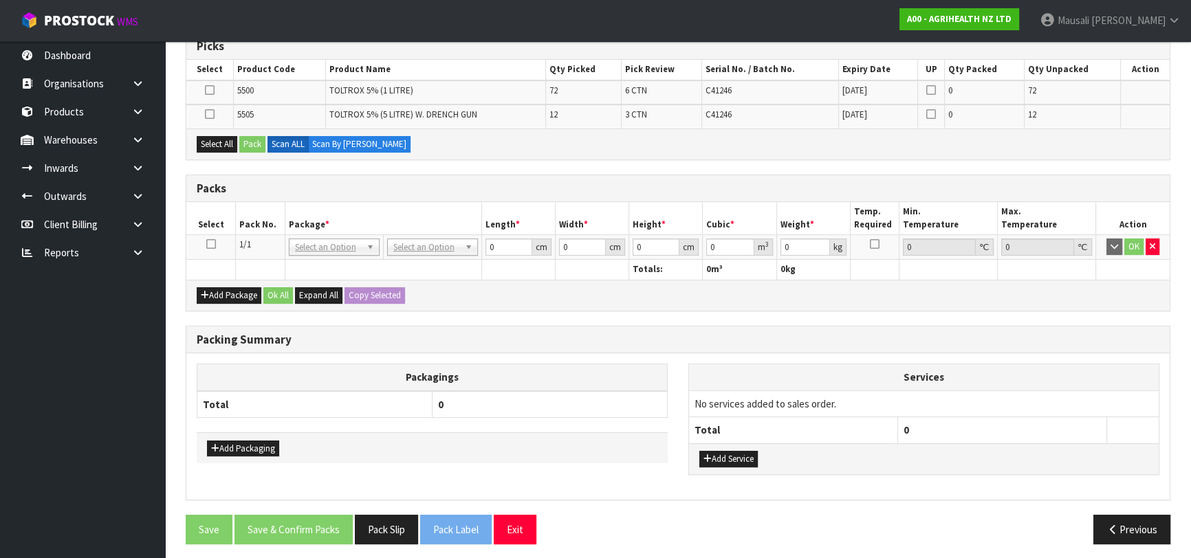
click at [215, 245] on icon at bounding box center [211, 244] width 10 height 1
click at [219, 141] on button "Select All" at bounding box center [217, 144] width 41 height 17
click at [245, 140] on button "Pack" at bounding box center [252, 144] width 26 height 17
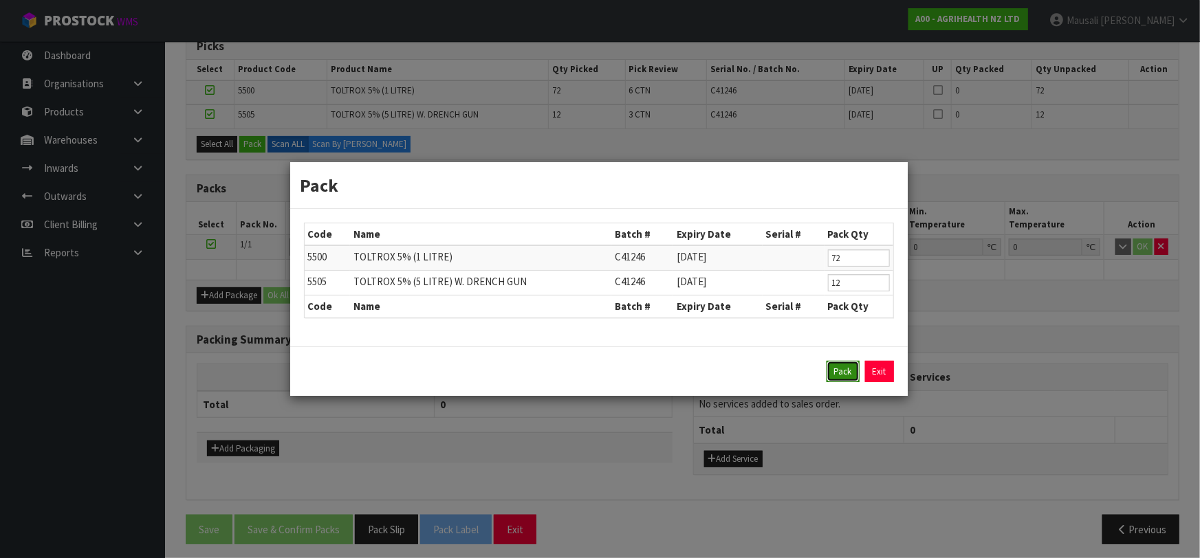
click at [837, 366] on button "Pack" at bounding box center [842, 372] width 33 height 22
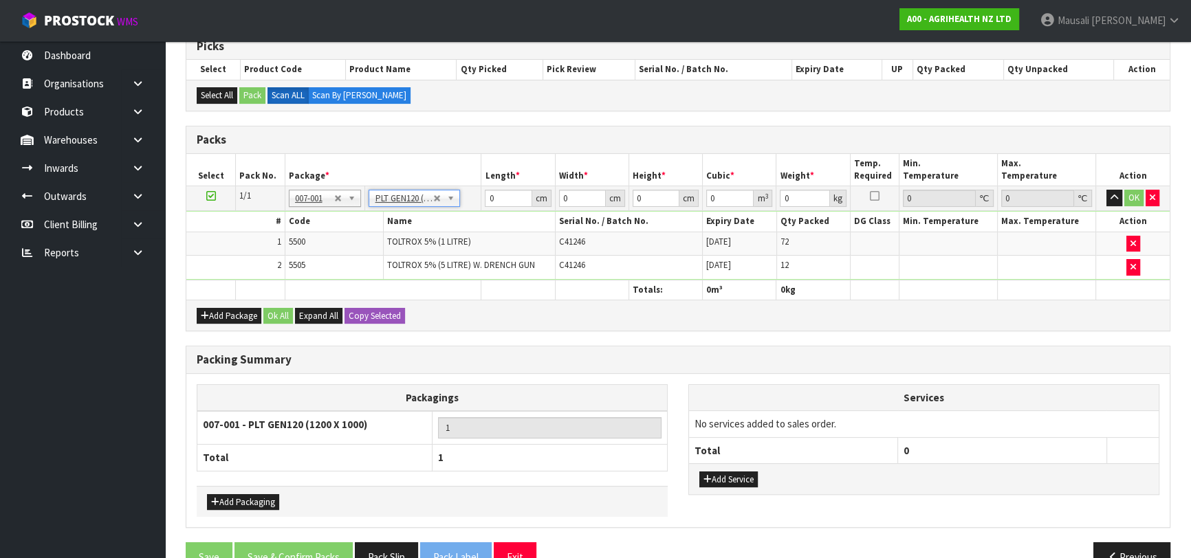
type input "120"
type input "100"
type input "162.24"
drag, startPoint x: 578, startPoint y: 199, endPoint x: 522, endPoint y: 200, distance: 55.7
click at [534, 200] on tr "1/1 NONE 007-001 007-002 007-004 007-009 007-013 007-014 007-015 007-017 007-01…" at bounding box center [677, 198] width 983 height 25
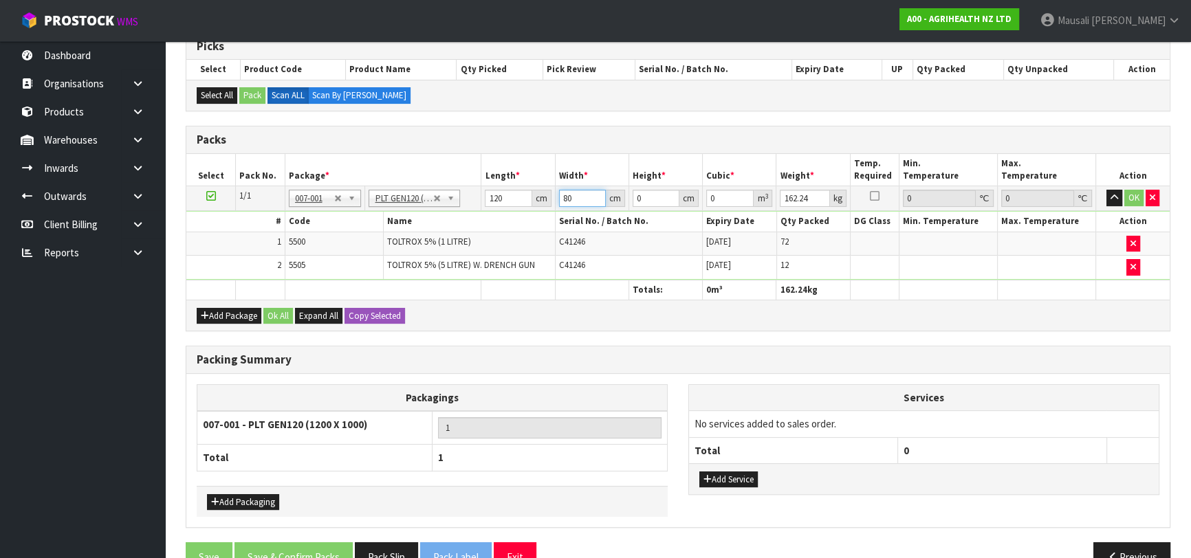
type input "80"
type input "7"
type input "0.0672"
type input "73"
type input "0.7008"
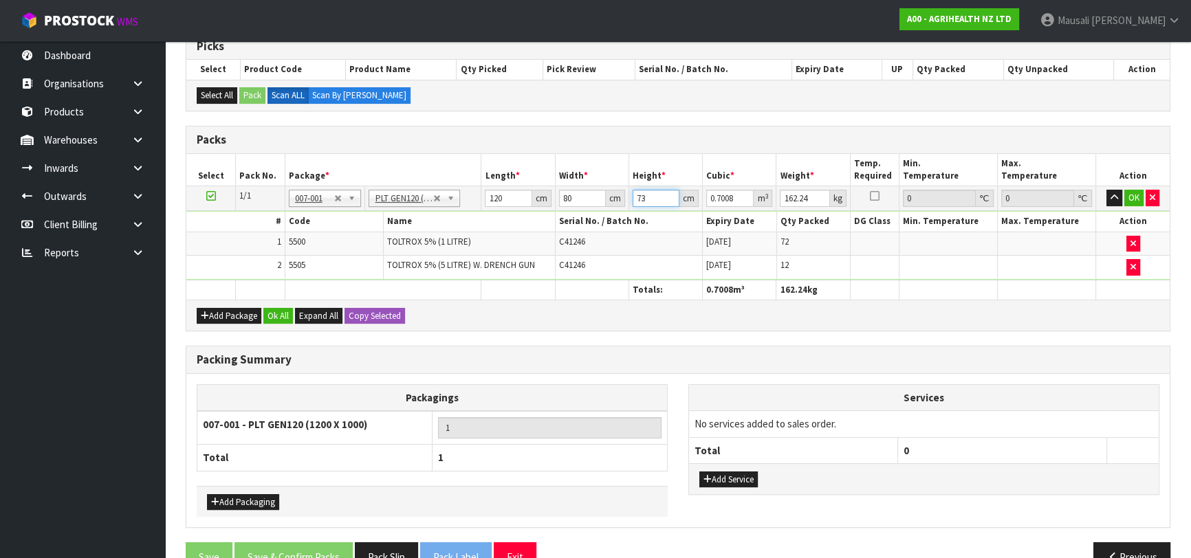
type input "73"
type input "187"
click at [281, 311] on button "Ok All" at bounding box center [278, 316] width 30 height 17
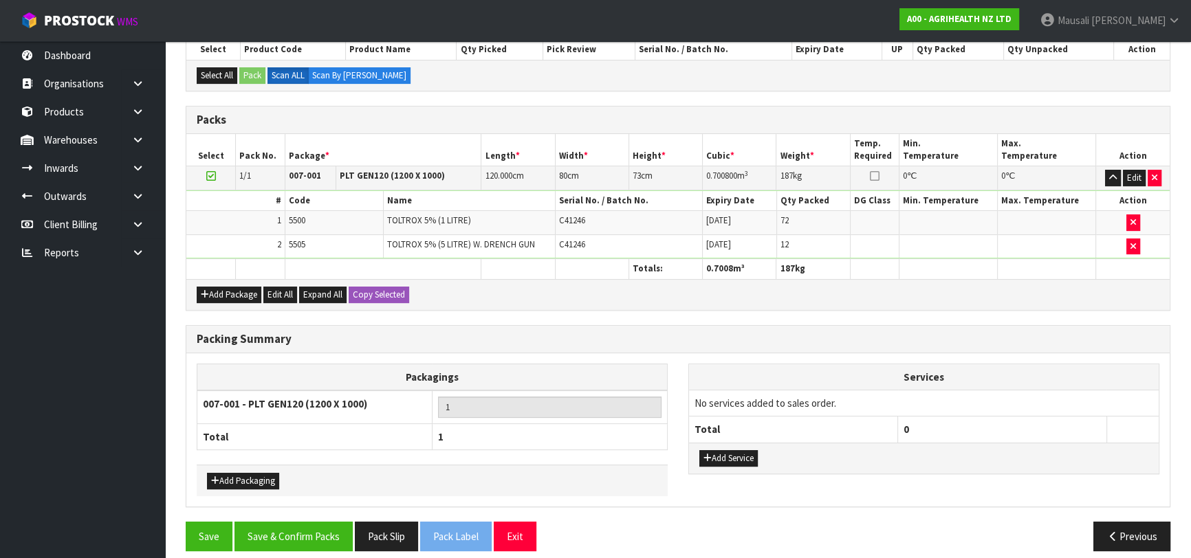
scroll to position [316, 0]
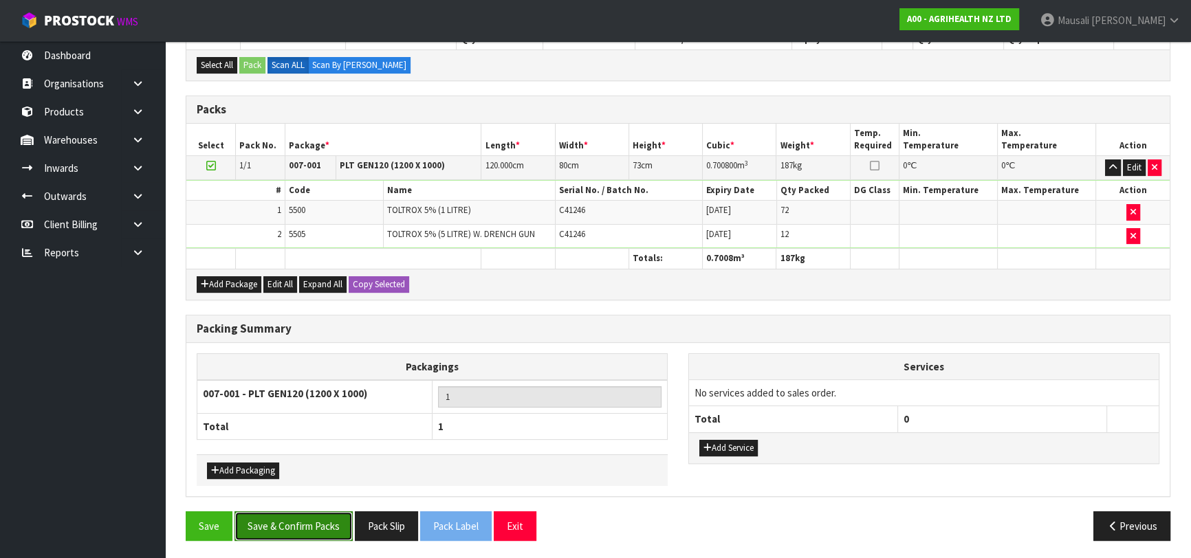
click at [309, 523] on button "Save & Confirm Packs" at bounding box center [293, 527] width 118 height 30
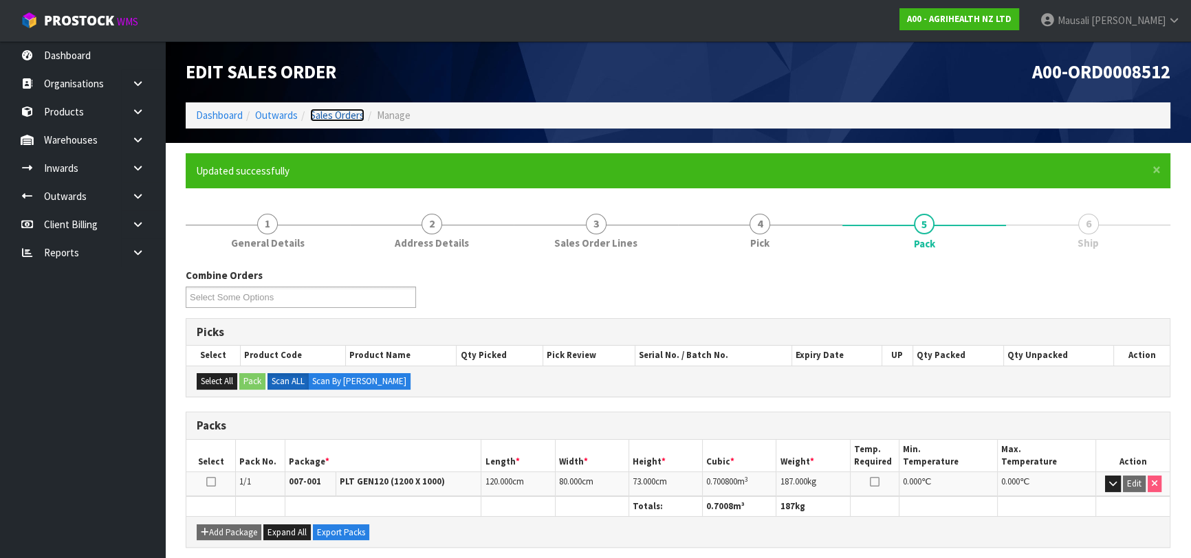
click at [330, 113] on link "Sales Orders" at bounding box center [337, 115] width 54 height 13
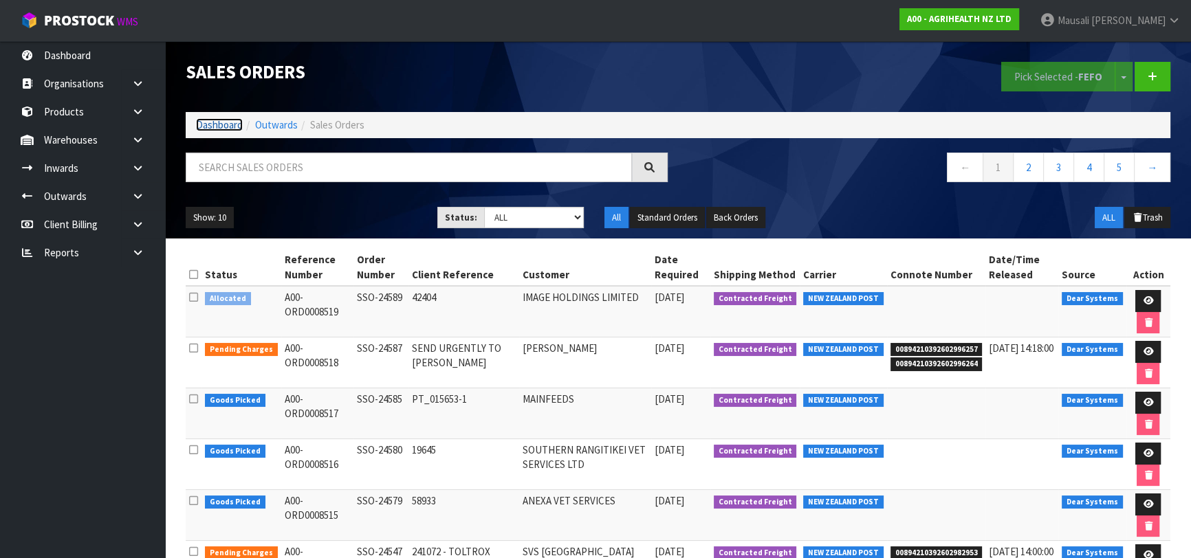
click at [231, 122] on link "Dashboard" at bounding box center [219, 124] width 47 height 13
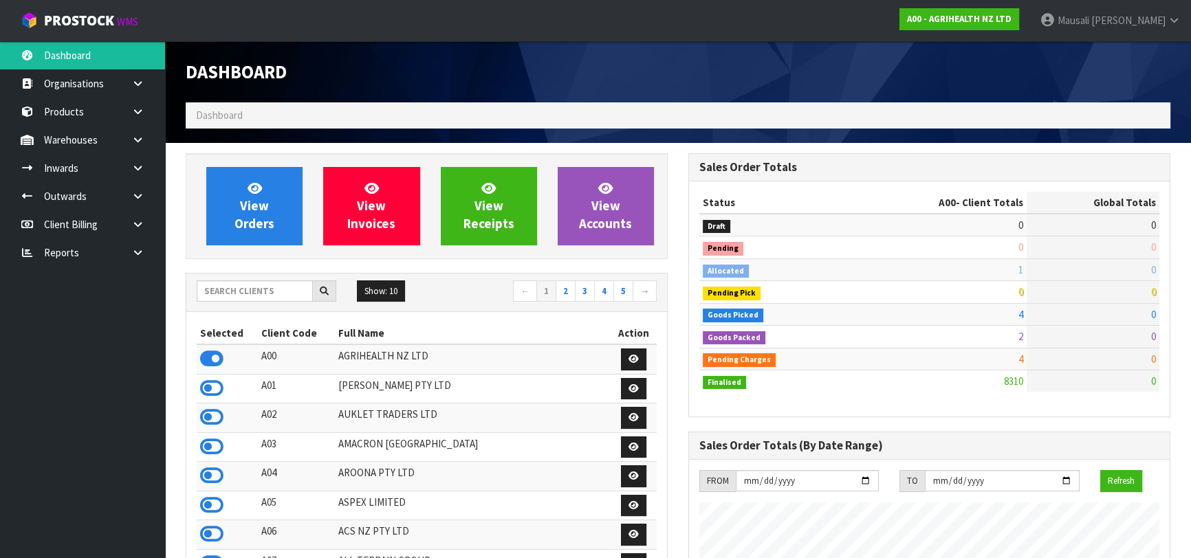
scroll to position [1040, 502]
click at [222, 293] on input "text" at bounding box center [255, 291] width 116 height 21
click at [220, 292] on input "text" at bounding box center [255, 291] width 116 height 21
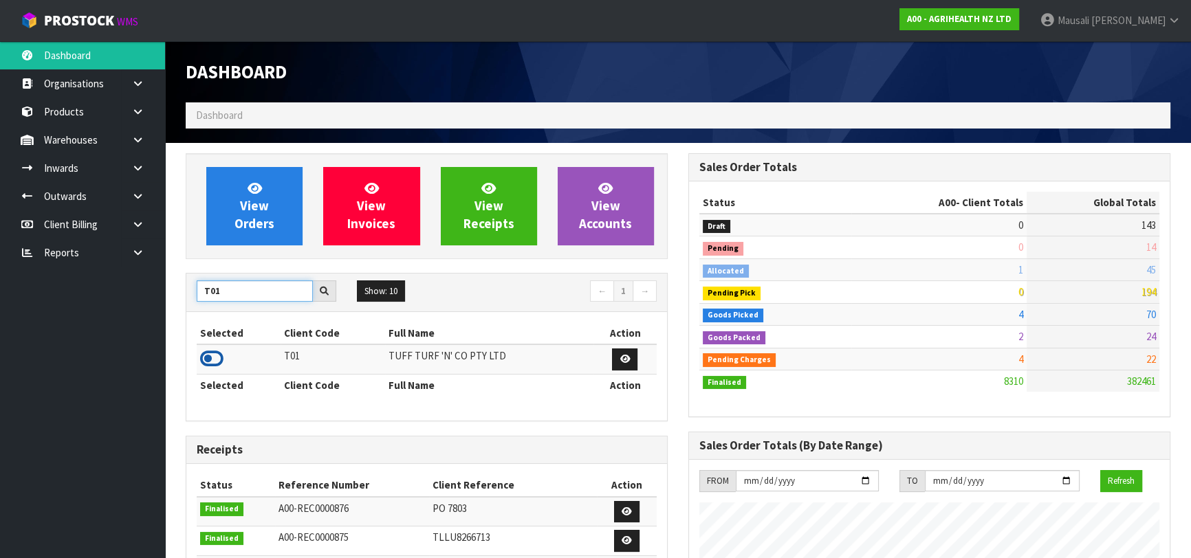
type input "T01"
click at [217, 356] on icon at bounding box center [211, 359] width 23 height 21
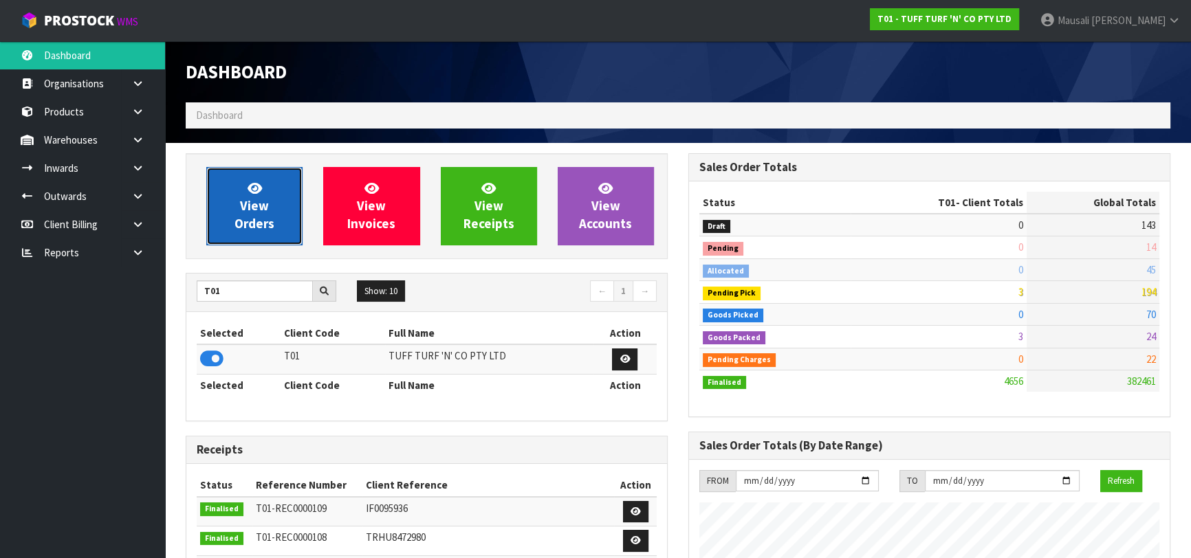
click at [234, 219] on link "View Orders" at bounding box center [254, 206] width 96 height 78
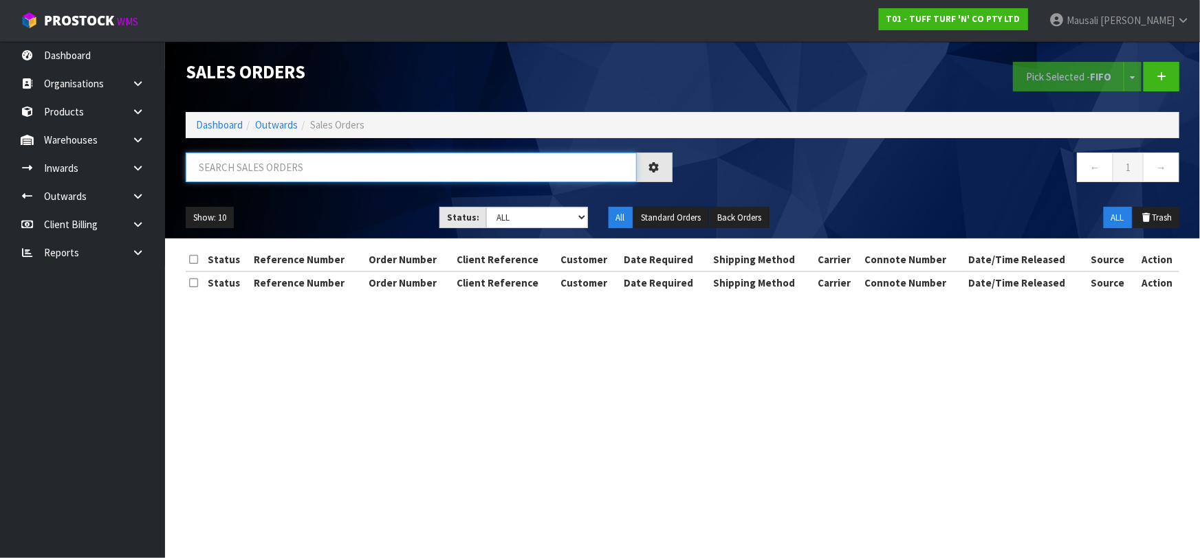
click at [219, 164] on input "text" at bounding box center [411, 168] width 451 height 30
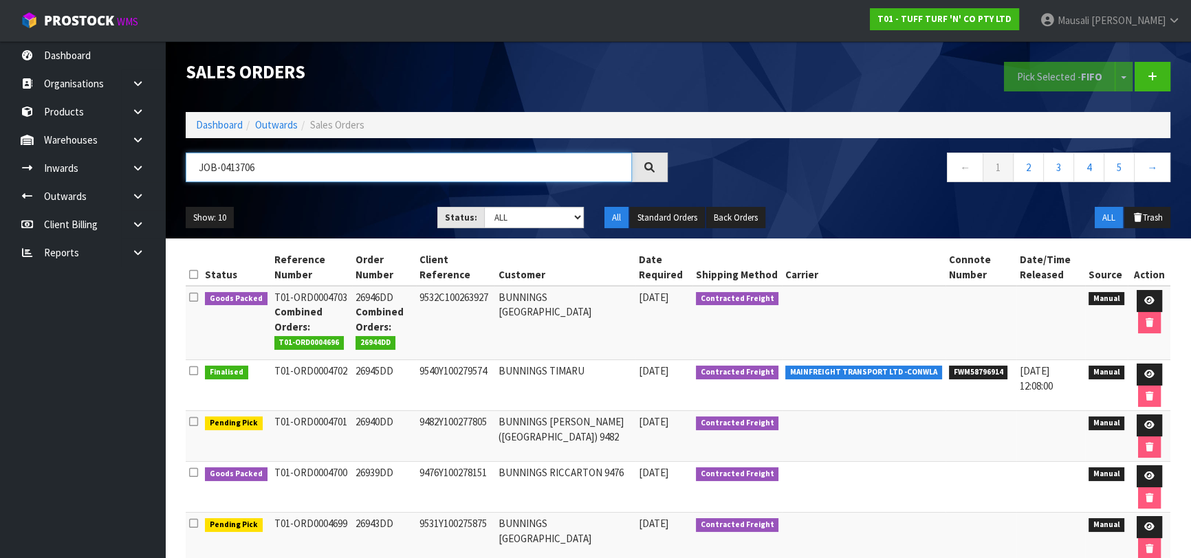
type input "JOB-0413706"
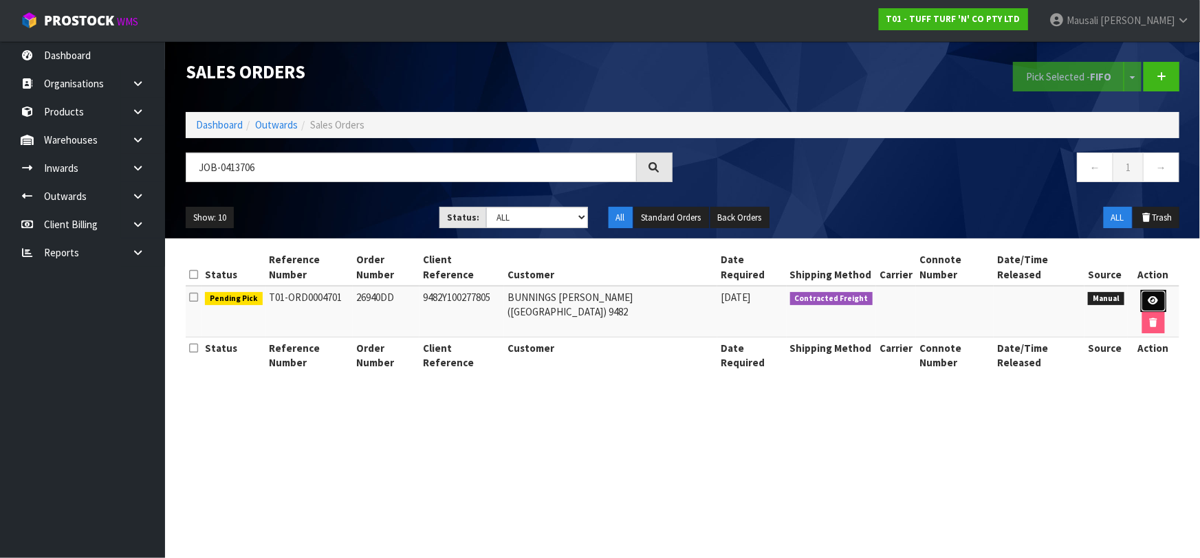
click at [1141, 290] on link at bounding box center [1153, 301] width 25 height 22
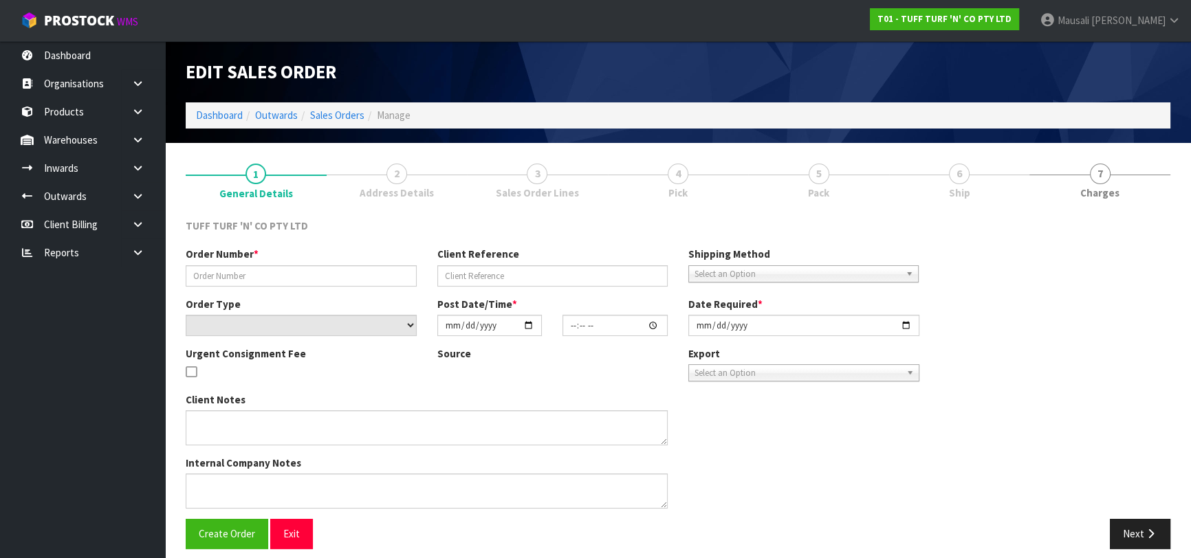
type input "26940DD"
type input "9482Y100277805"
select select "number:0"
type input "[DATE]"
type input "11:54:00.000"
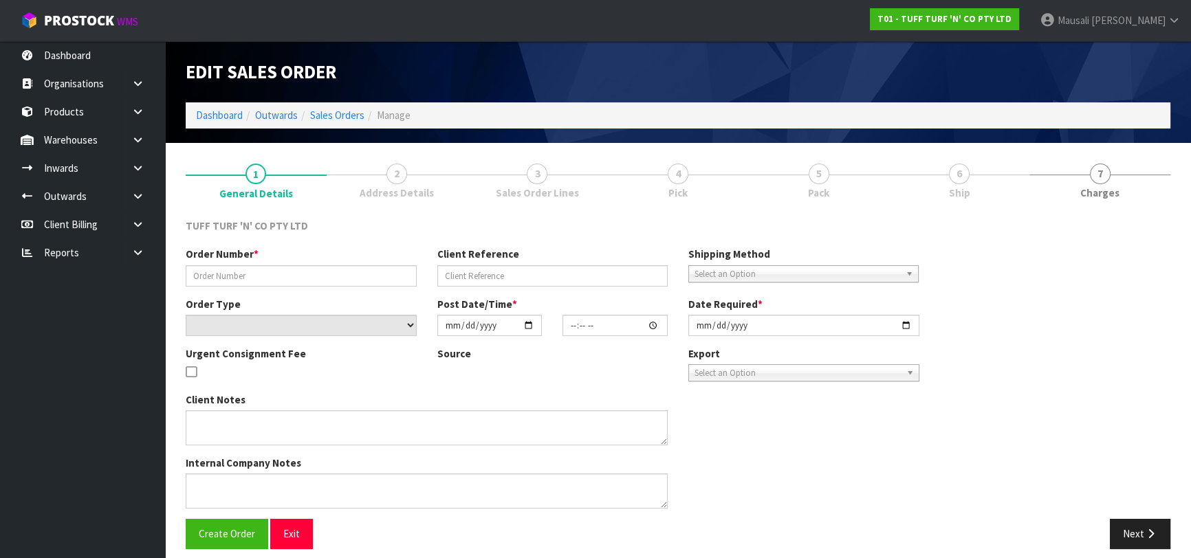
type input "[DATE]"
type textarea "DANGEROUS GOODS"
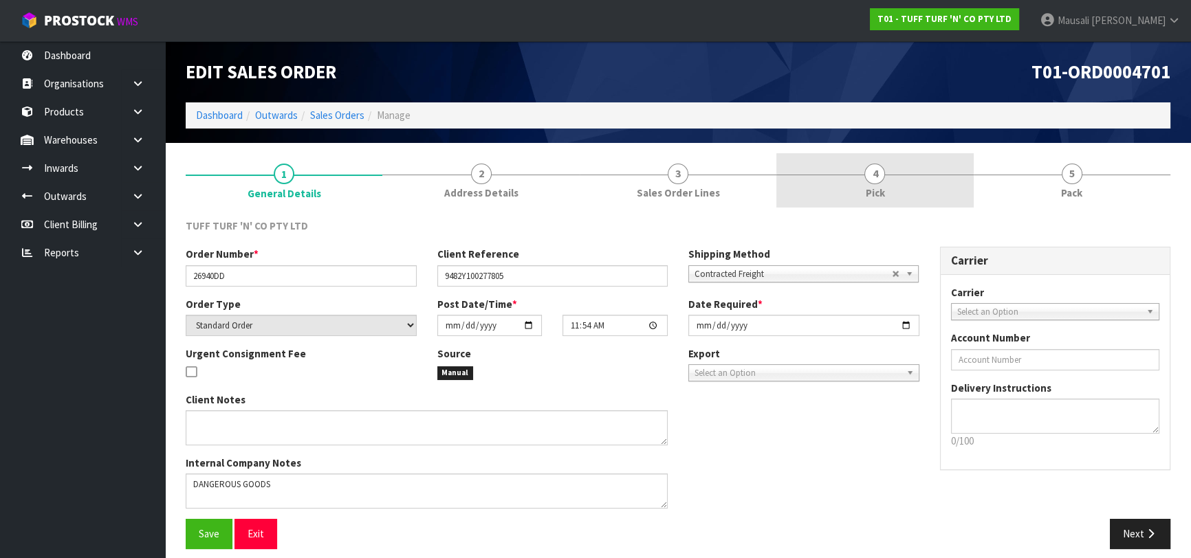
click at [855, 185] on link "4 Pick" at bounding box center [874, 180] width 197 height 54
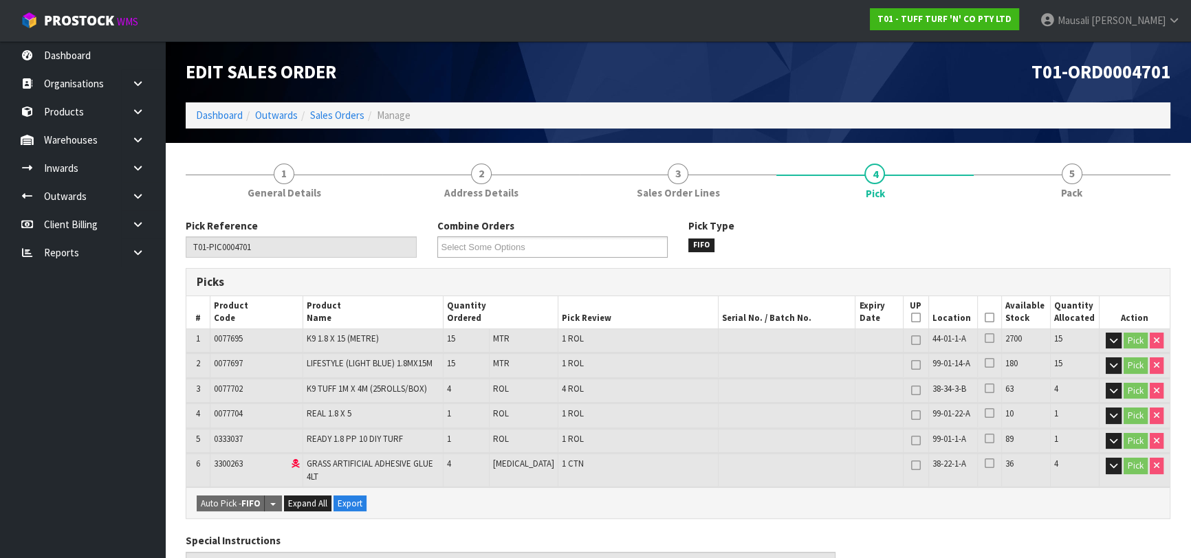
click at [985, 318] on icon at bounding box center [990, 318] width 10 height 1
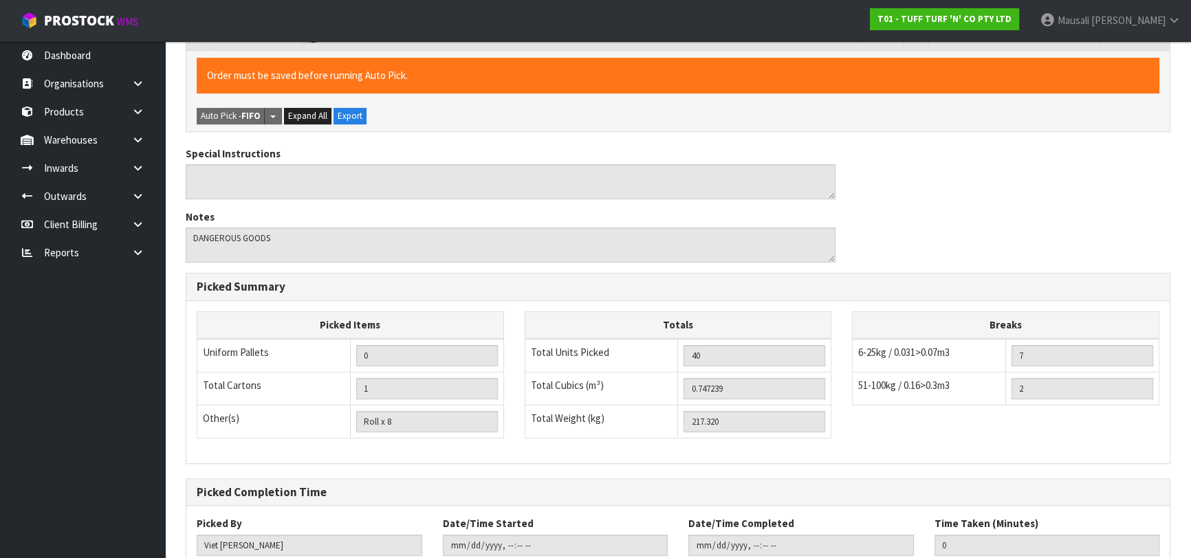
scroll to position [528, 0]
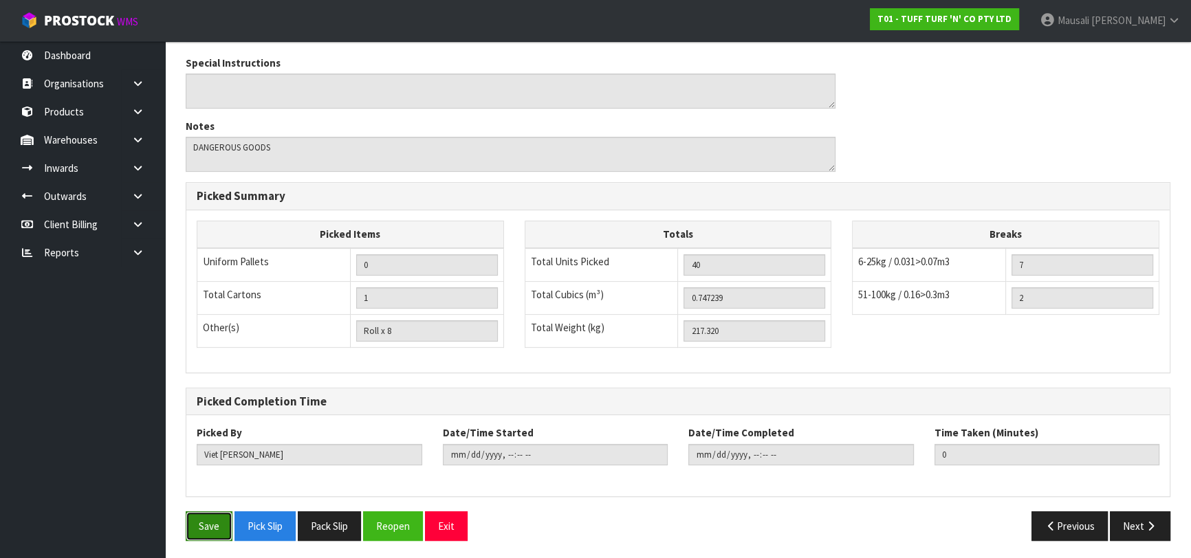
click at [216, 521] on button "Save" at bounding box center [209, 527] width 47 height 30
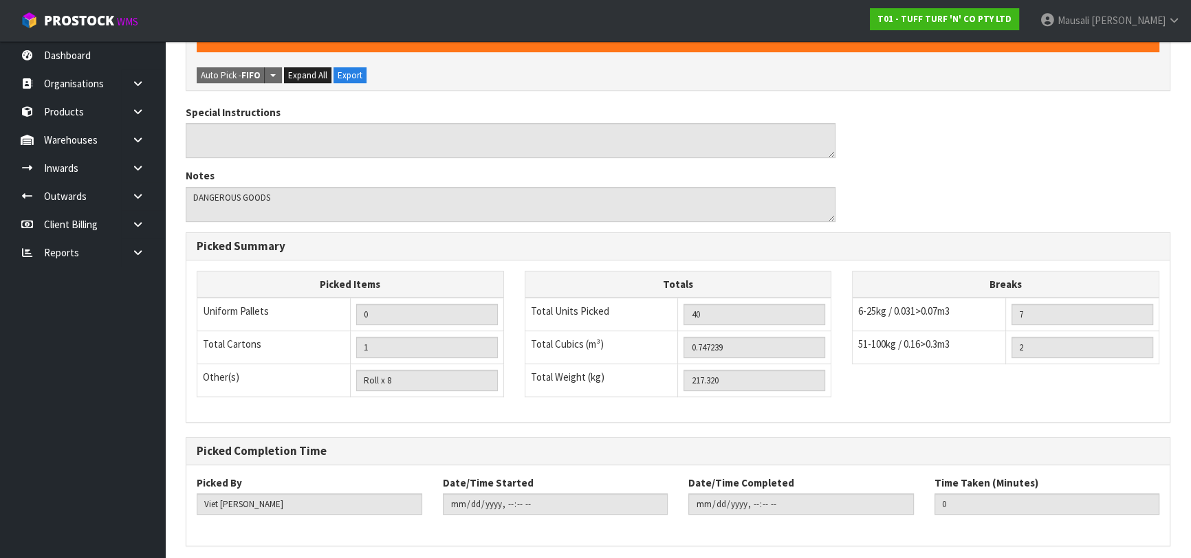
scroll to position [0, 0]
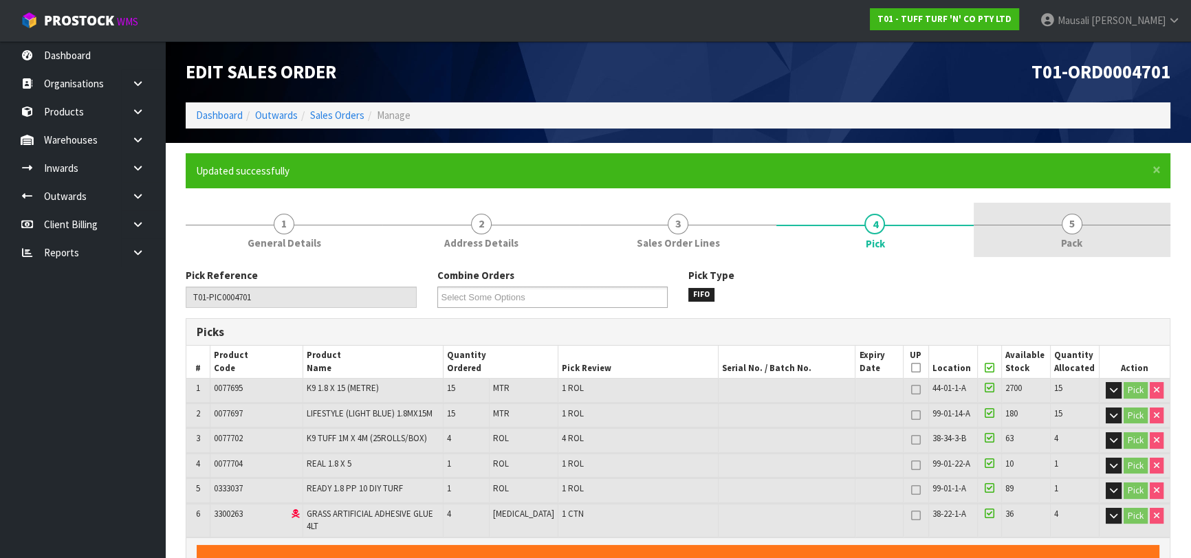
type input "[PERSON_NAME]"
type input "[DATE]T14:37:07"
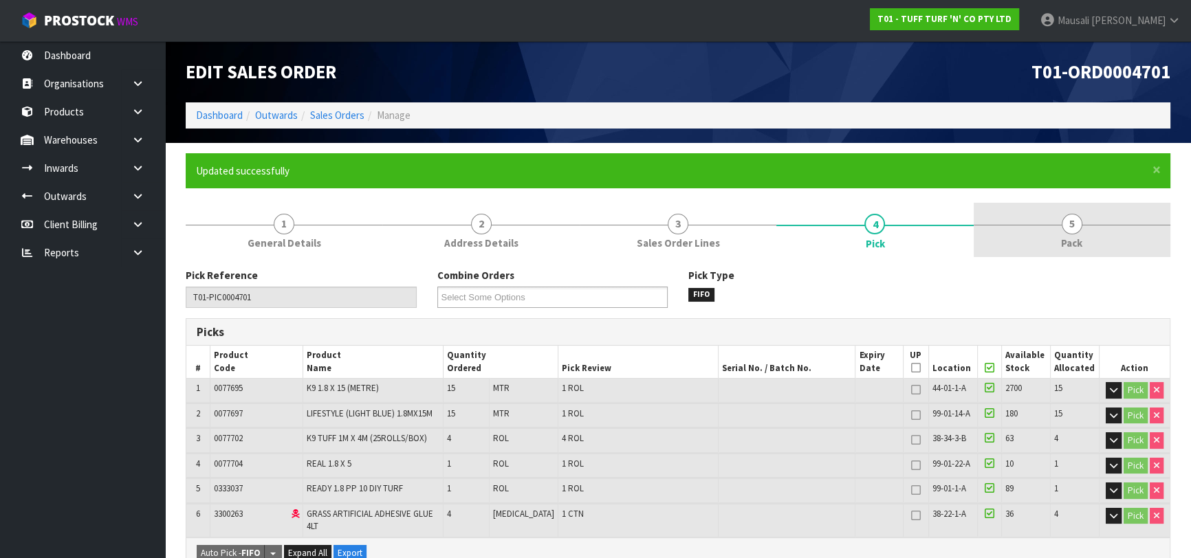
click at [1070, 229] on span "5" at bounding box center [1072, 224] width 21 height 21
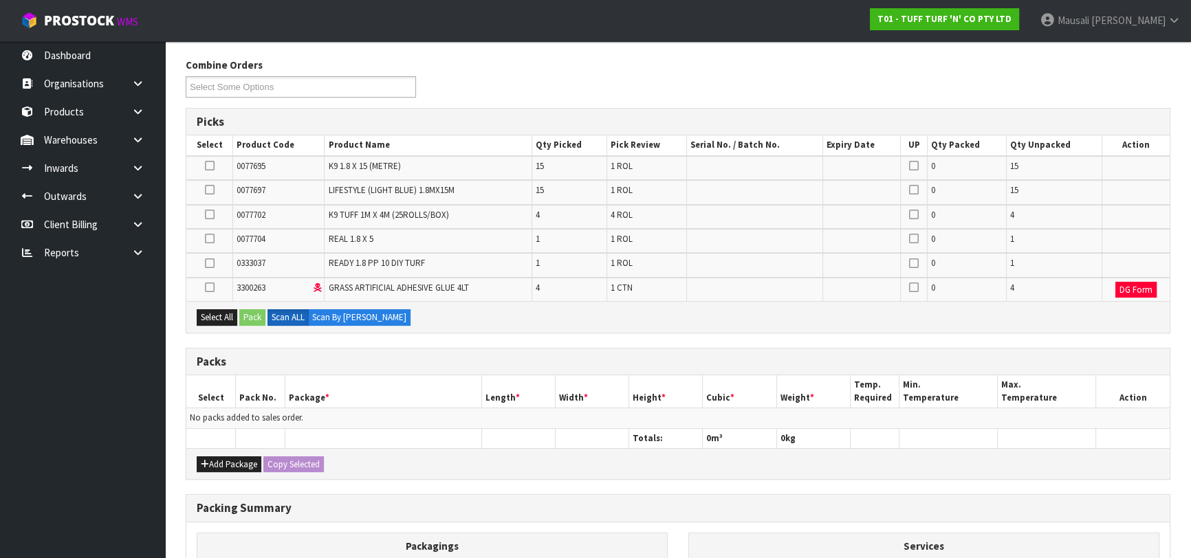
scroll to position [312, 0]
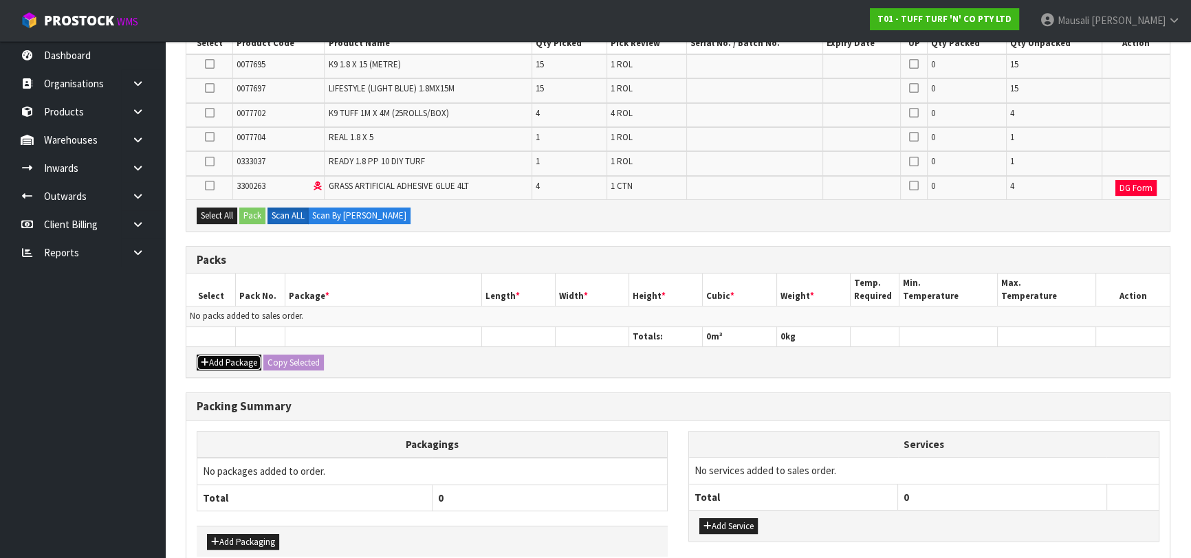
click at [234, 362] on button "Add Package" at bounding box center [229, 363] width 65 height 17
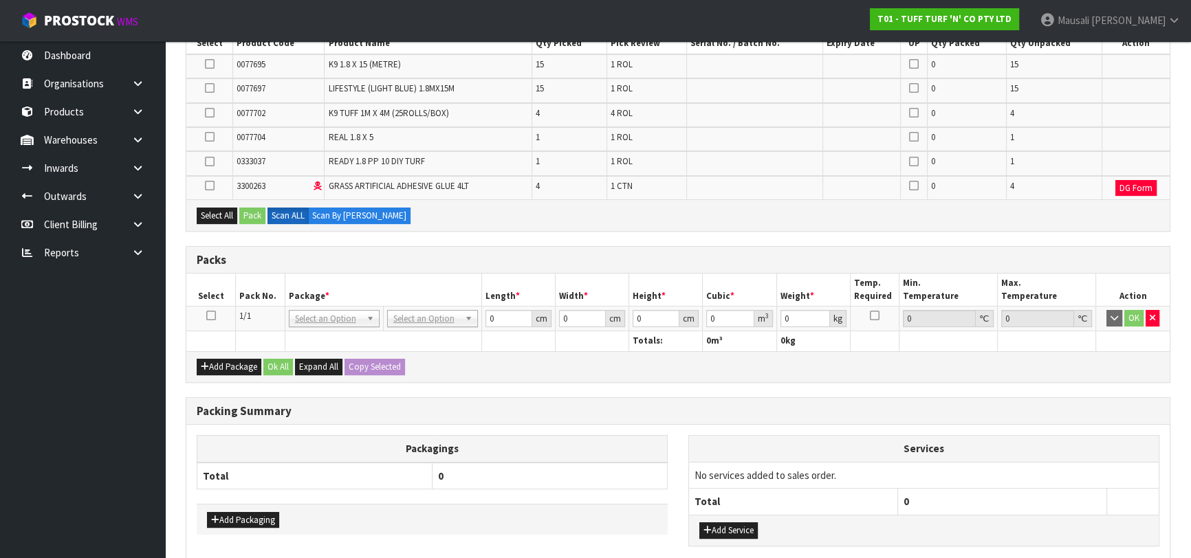
click at [210, 316] on icon at bounding box center [211, 316] width 10 height 1
click at [224, 210] on button "Select All" at bounding box center [217, 216] width 41 height 17
click at [248, 212] on button "Pack" at bounding box center [252, 216] width 26 height 17
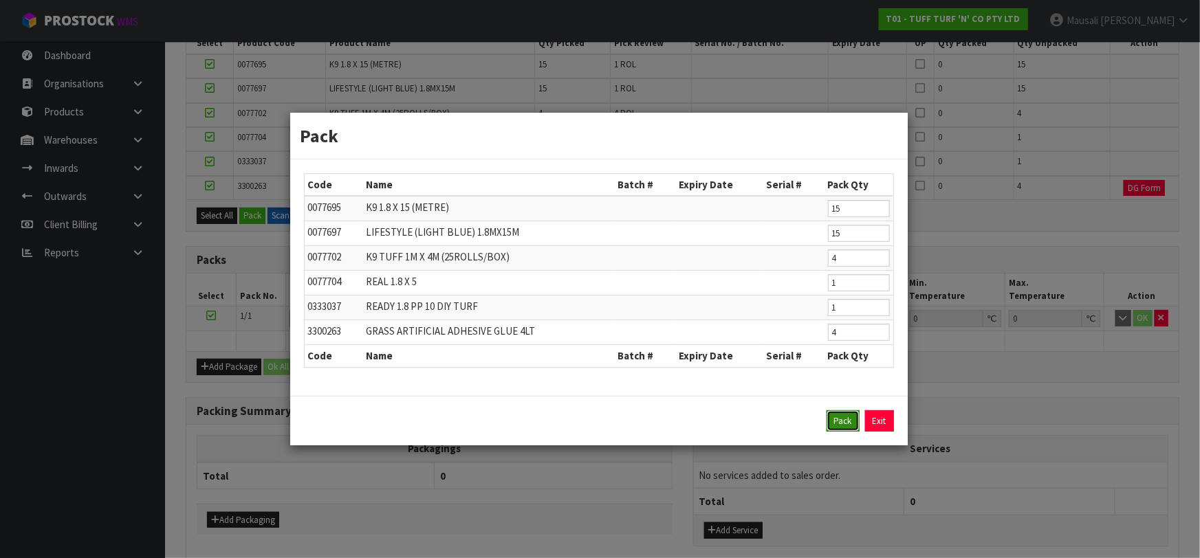
click at [843, 421] on button "Pack" at bounding box center [842, 421] width 33 height 22
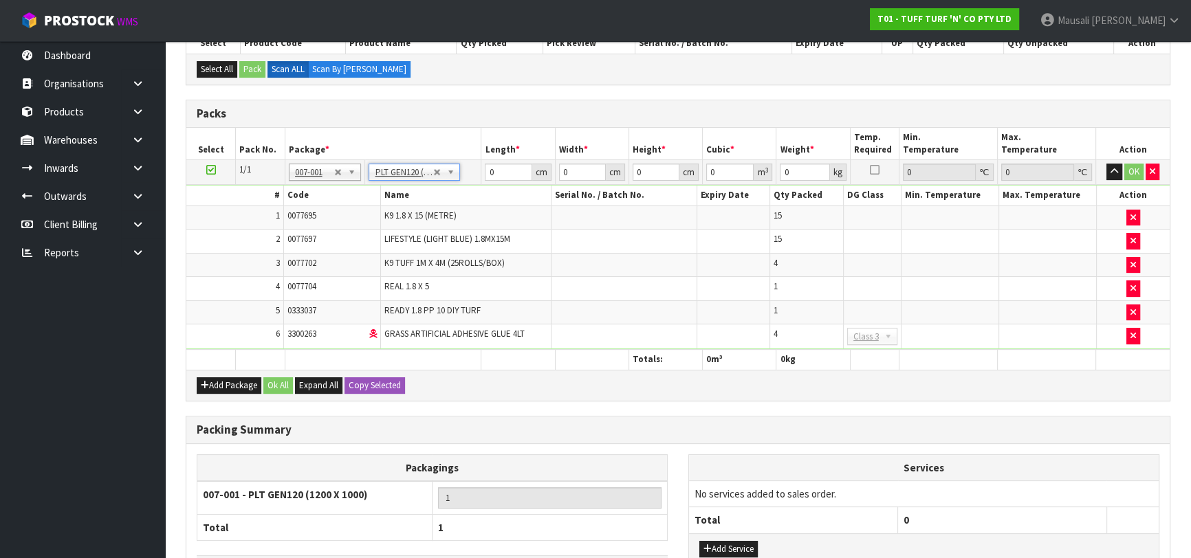
type input "120"
type input "100"
type input "217.32"
drag, startPoint x: 510, startPoint y: 169, endPoint x: 471, endPoint y: 181, distance: 40.2
click at [471, 181] on tr "1/1 NONE 007-001 007-002 007-004 007-009 007-013 007-014 007-015 007-017 007-01…" at bounding box center [677, 172] width 983 height 25
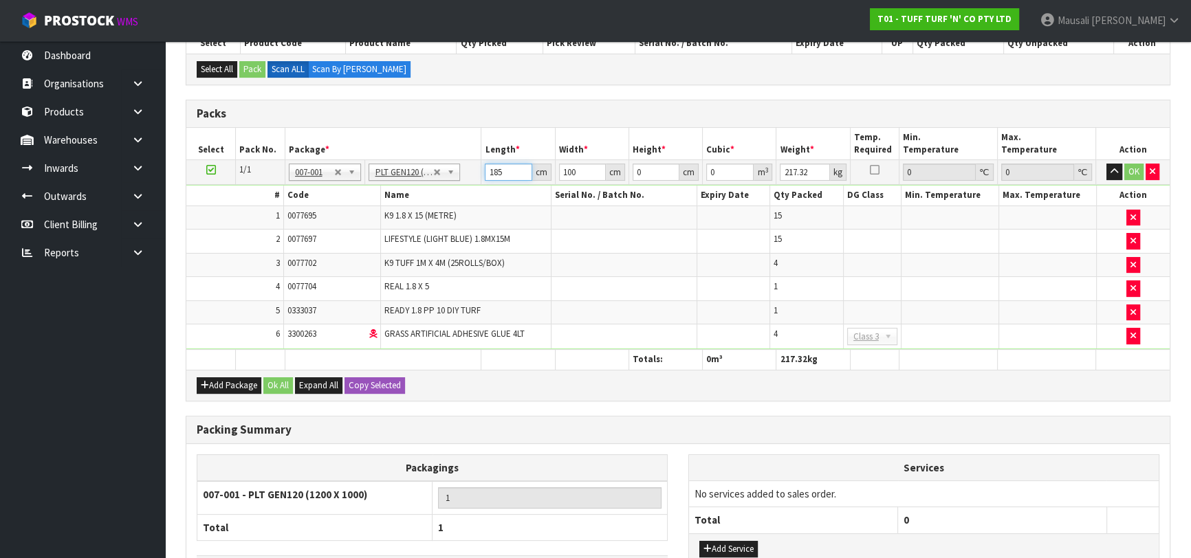
type input "185"
type input "120"
type input "6"
type input "0.1332"
type input "67"
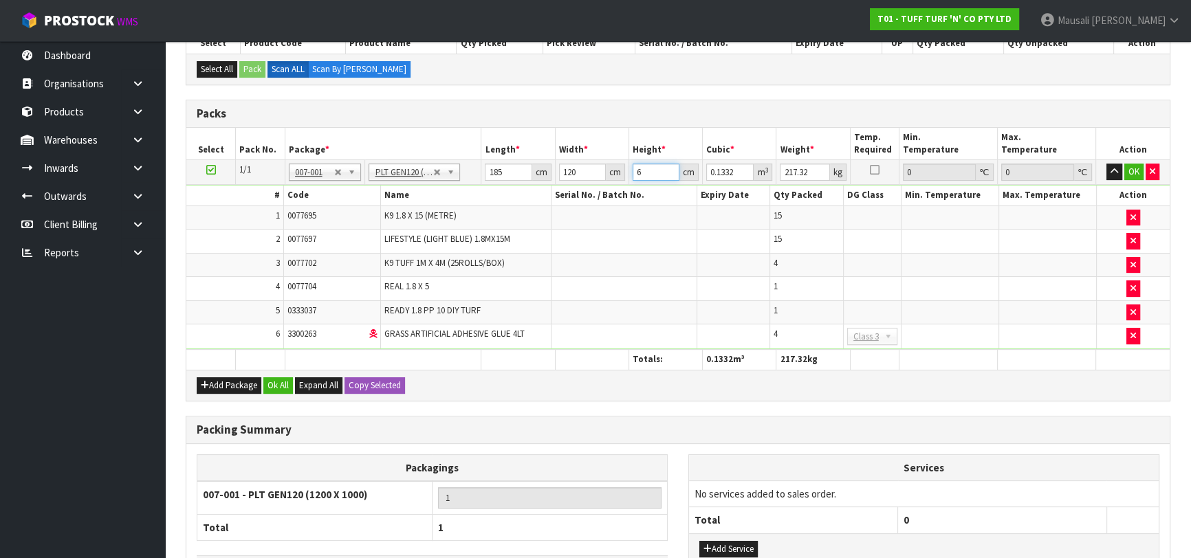
type input "1.4874"
type input "67"
type input "220"
click at [282, 384] on button "Ok All" at bounding box center [278, 385] width 30 height 17
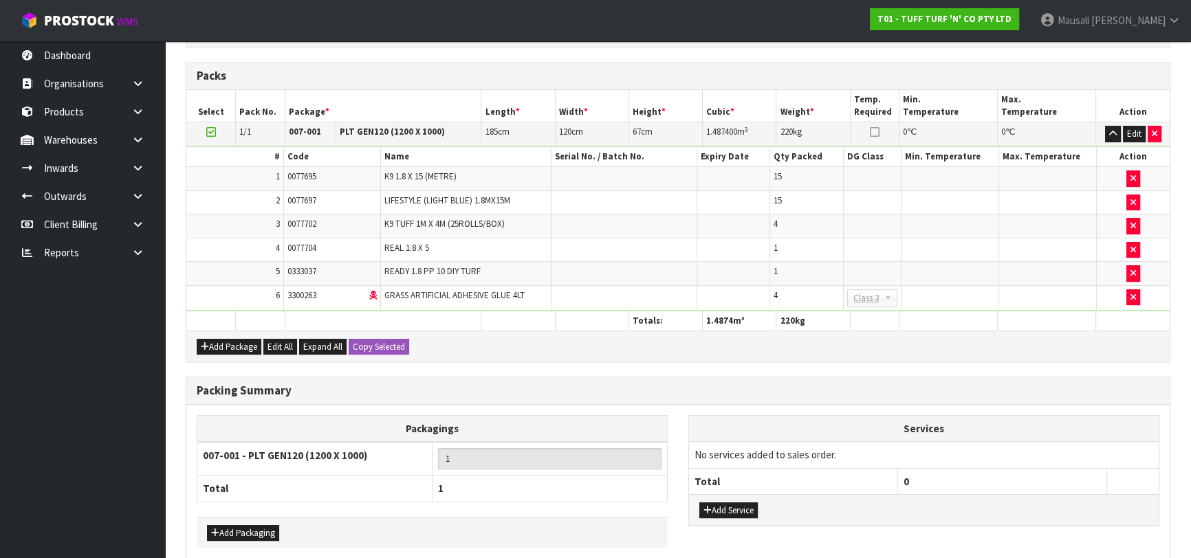
scroll to position [411, 0]
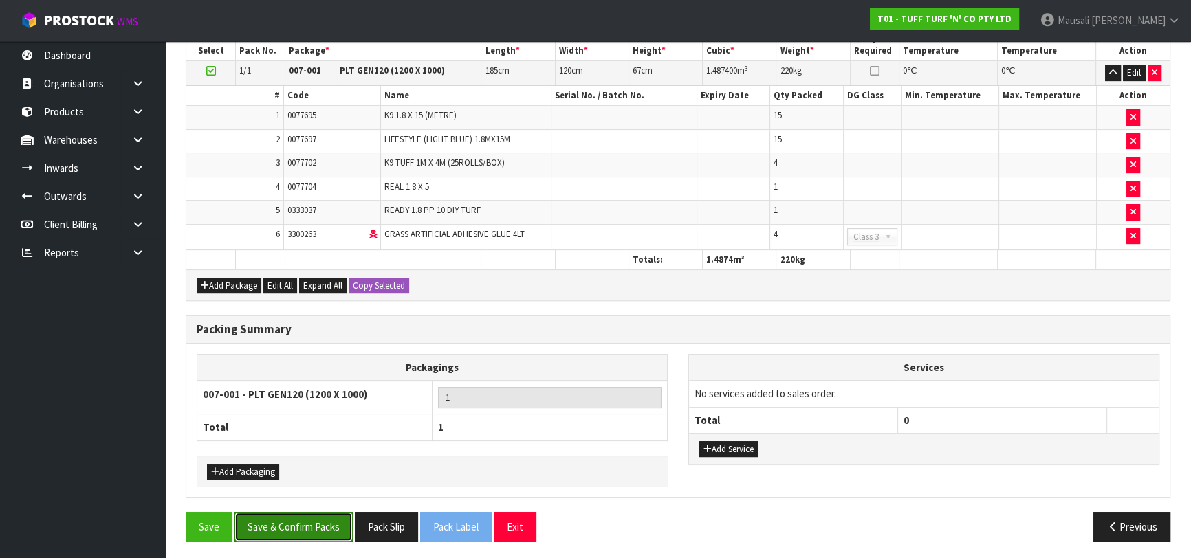
click at [308, 523] on button "Save & Confirm Packs" at bounding box center [293, 527] width 118 height 30
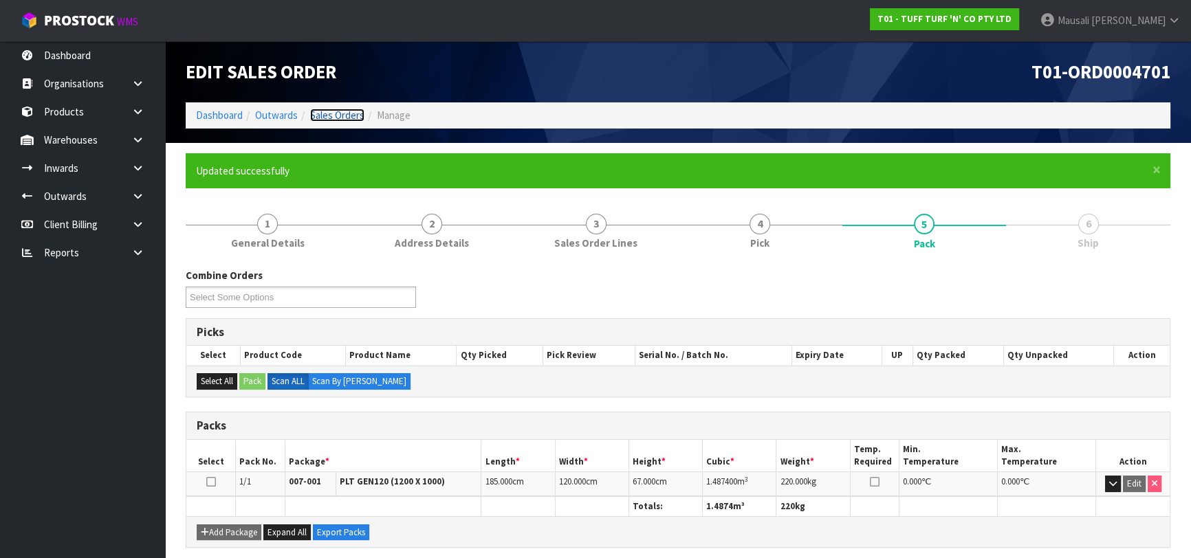
click at [338, 113] on link "Sales Orders" at bounding box center [337, 115] width 54 height 13
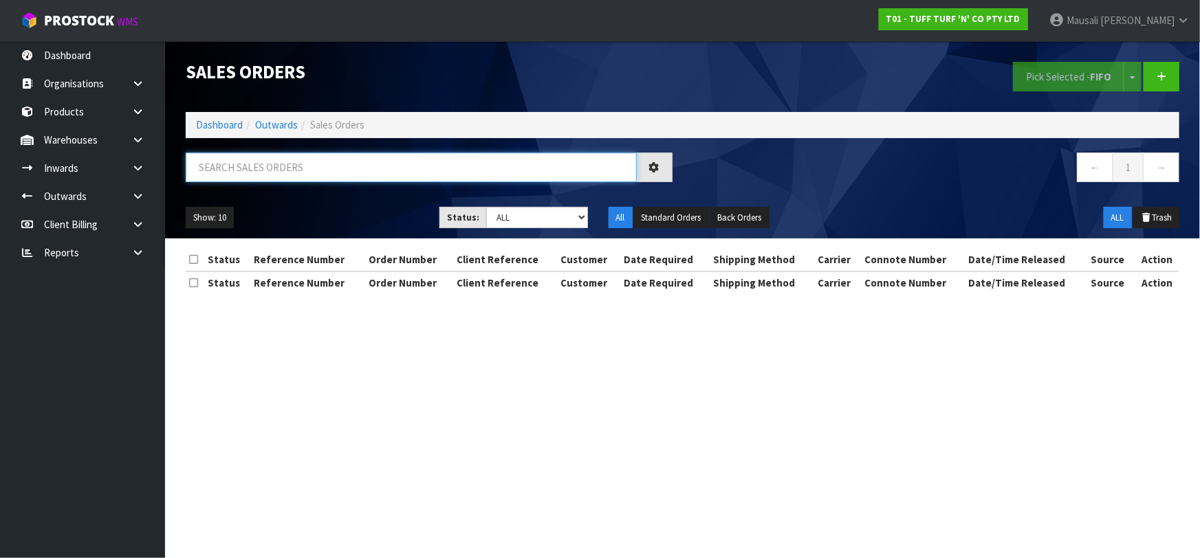
click at [245, 160] on input "text" at bounding box center [411, 168] width 451 height 30
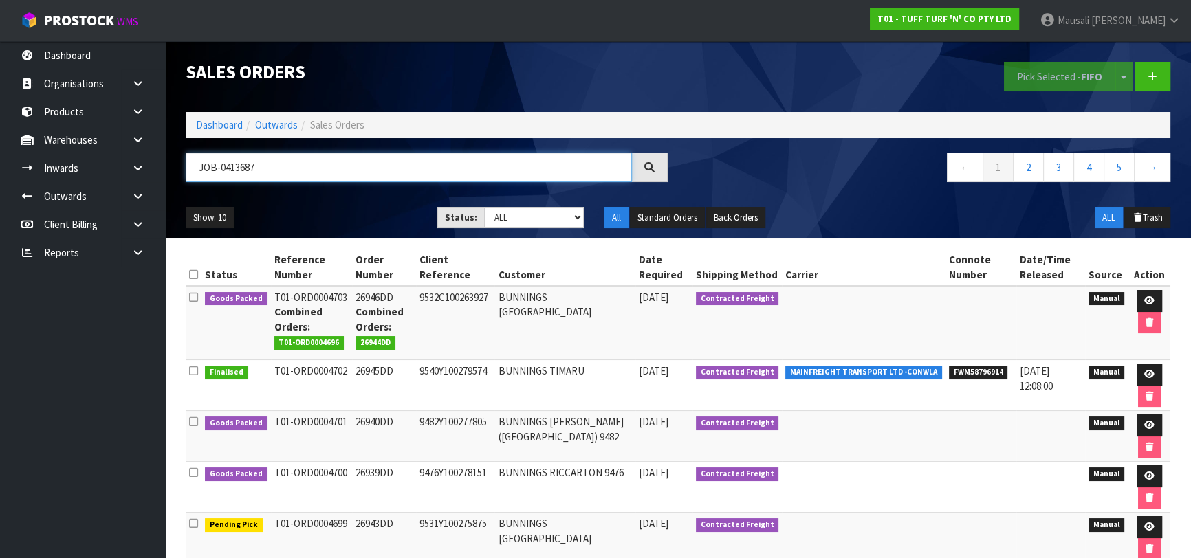
type input "JOB-0413687"
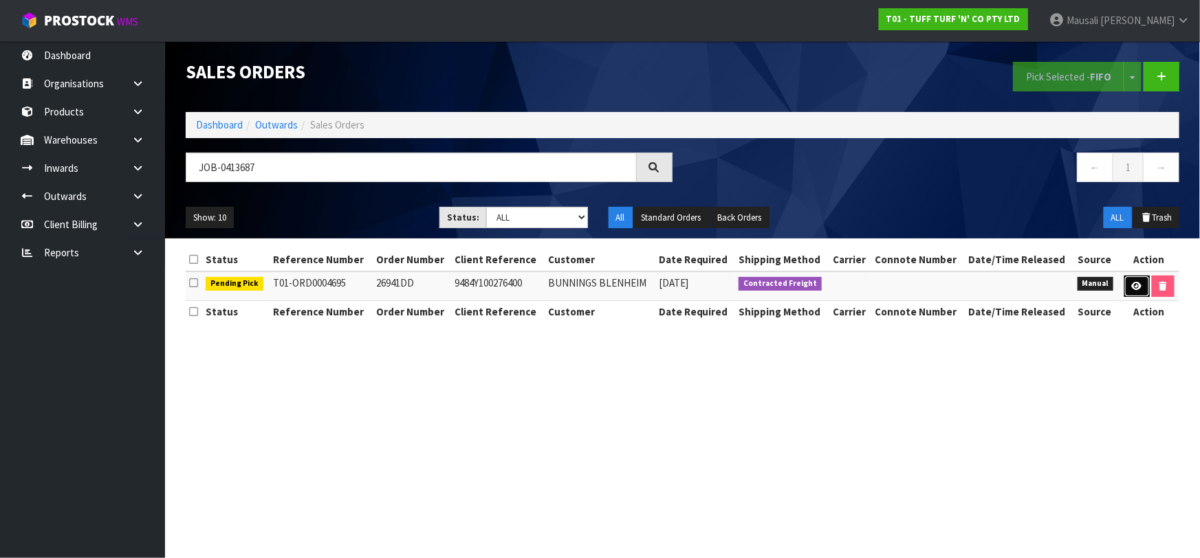
click at [1134, 287] on icon at bounding box center [1137, 286] width 10 height 9
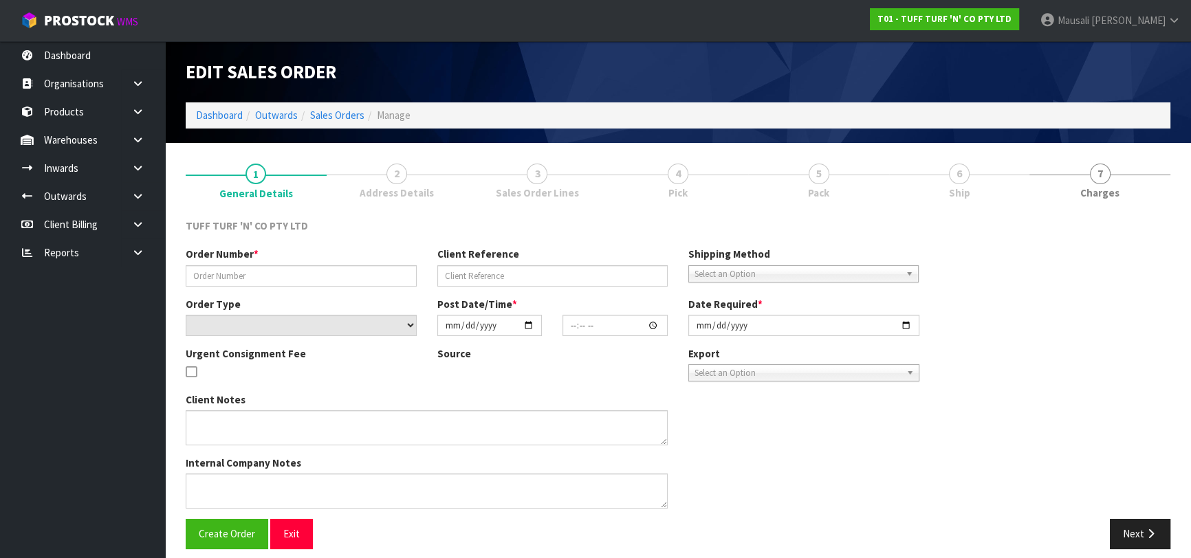
type input "26941DD"
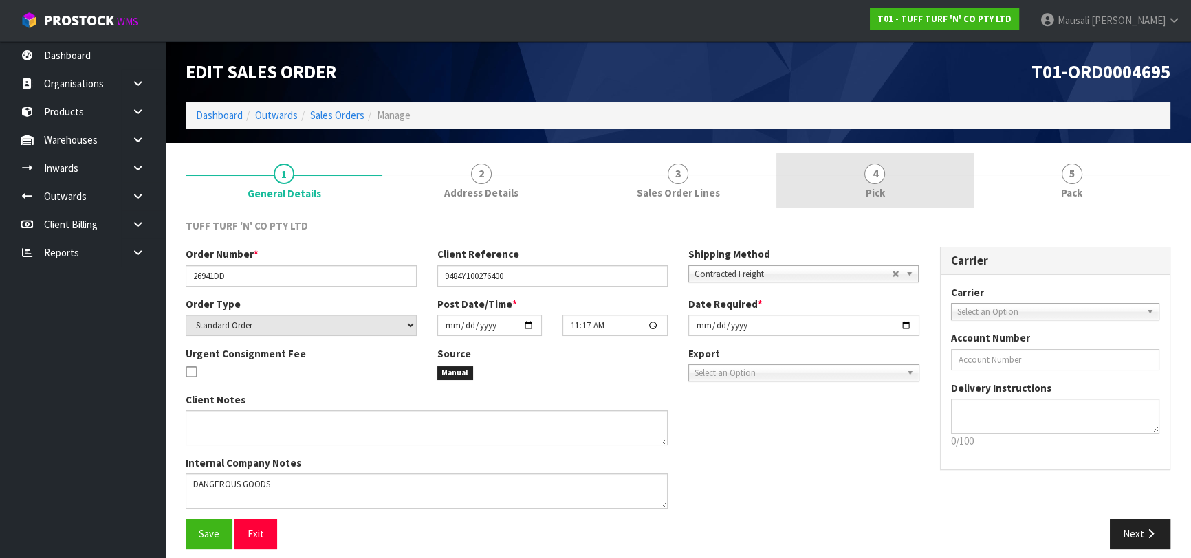
click at [905, 190] on link "4 Pick" at bounding box center [874, 180] width 197 height 54
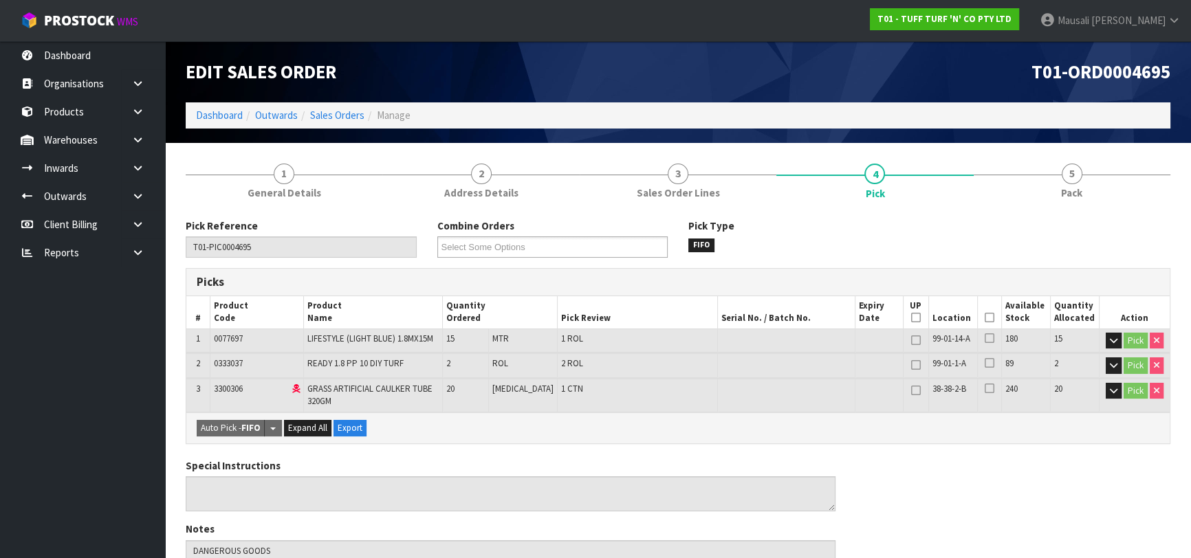
click at [985, 318] on icon at bounding box center [990, 318] width 10 height 1
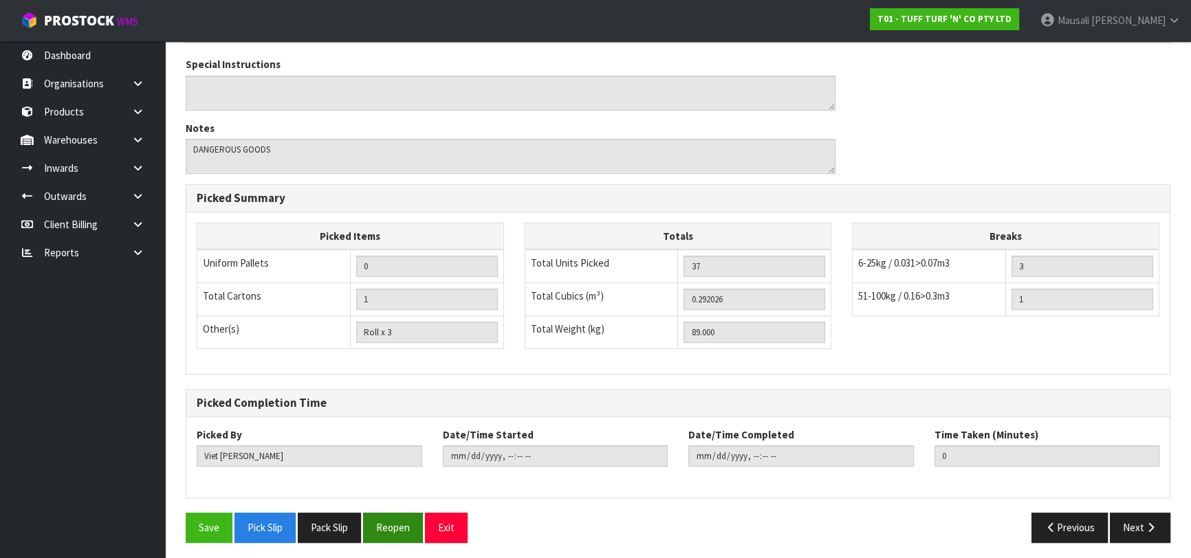
scroll to position [454, 0]
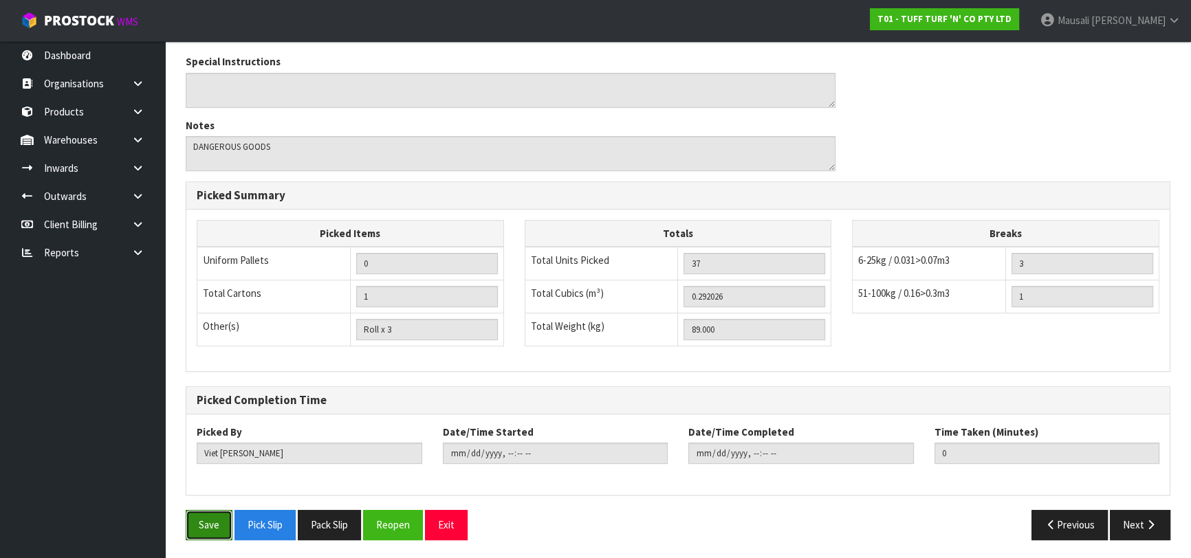
drag, startPoint x: 189, startPoint y: 532, endPoint x: 207, endPoint y: 527, distance: 18.3
click at [190, 531] on button "Save" at bounding box center [209, 525] width 47 height 30
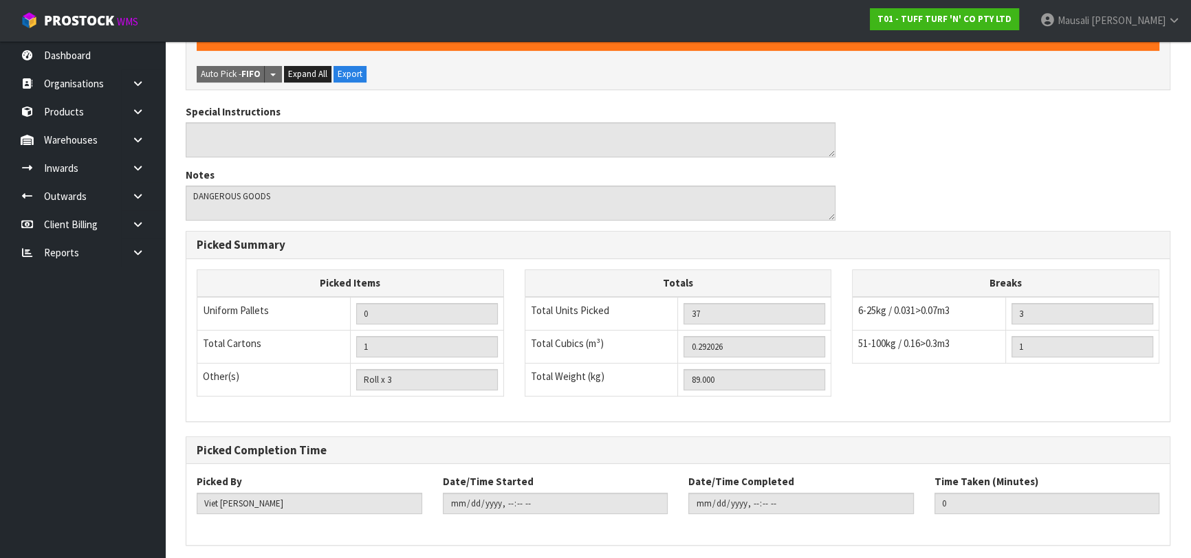
scroll to position [0, 0]
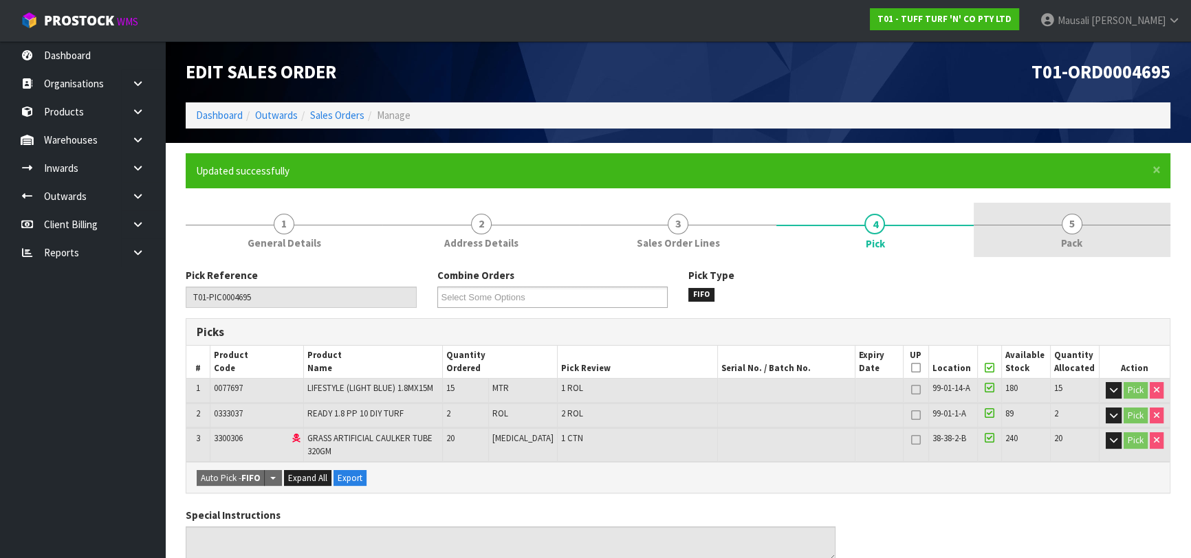
click at [1071, 227] on span "5" at bounding box center [1072, 224] width 21 height 21
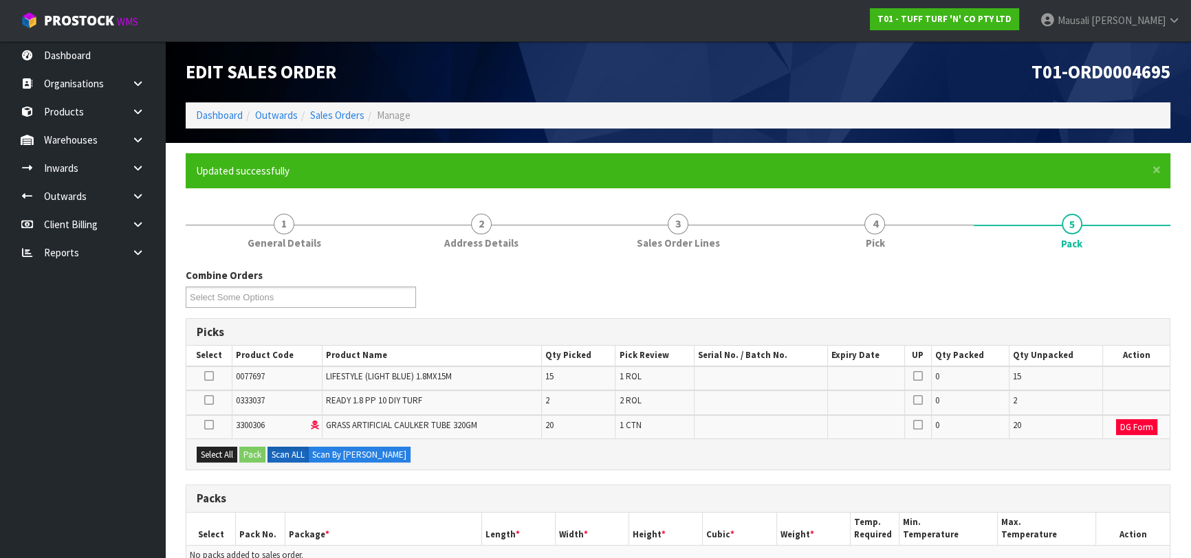
scroll to position [250, 0]
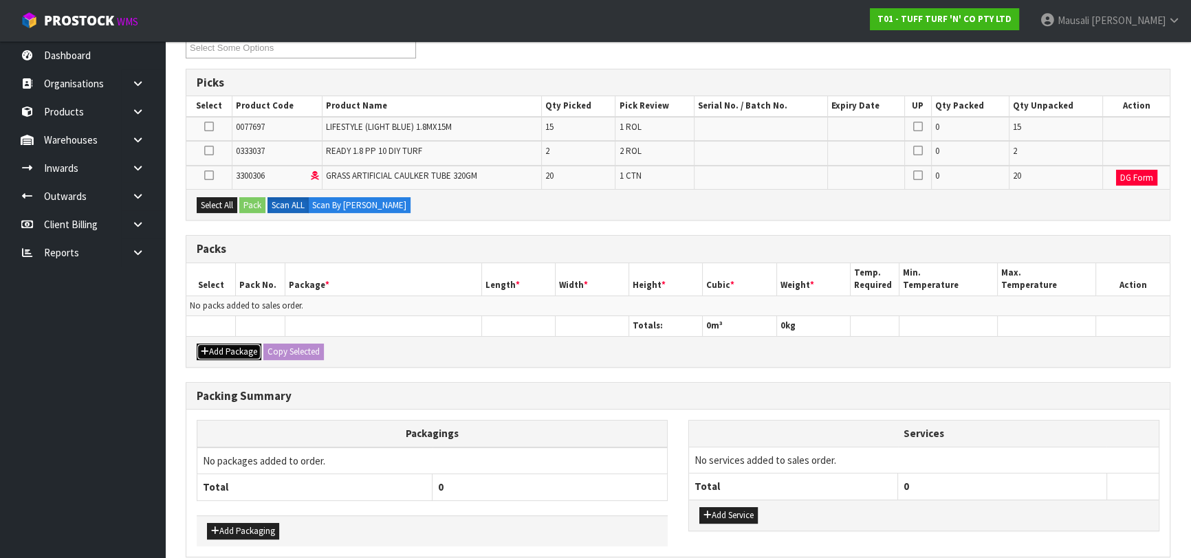
click at [210, 351] on button "Add Package" at bounding box center [229, 352] width 65 height 17
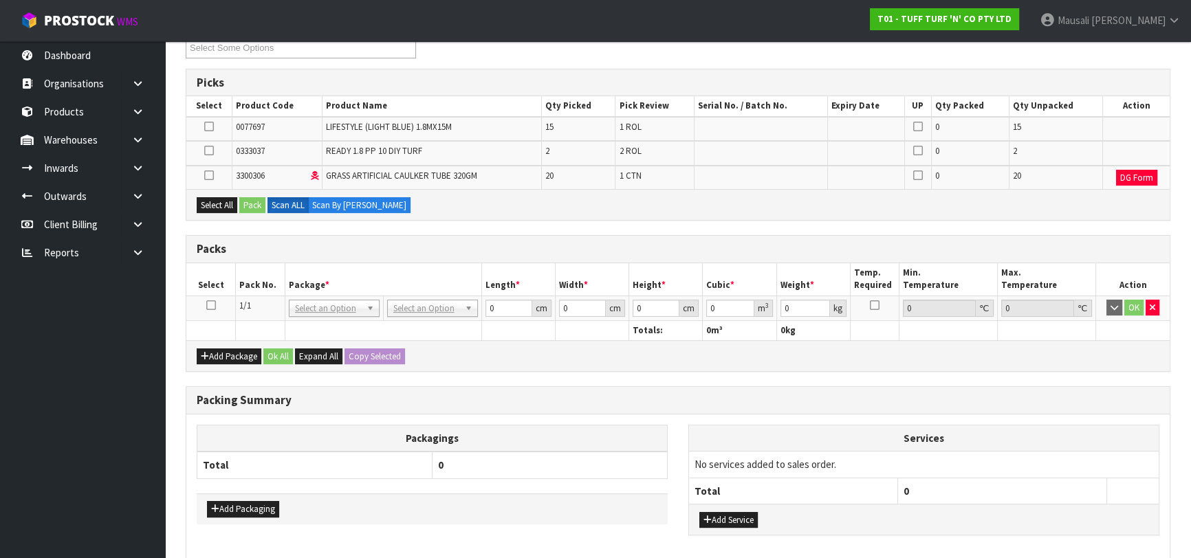
click at [207, 305] on icon at bounding box center [211, 305] width 10 height 1
click at [219, 201] on button "Select All" at bounding box center [217, 205] width 41 height 17
click at [251, 202] on button "Pack" at bounding box center [252, 205] width 26 height 17
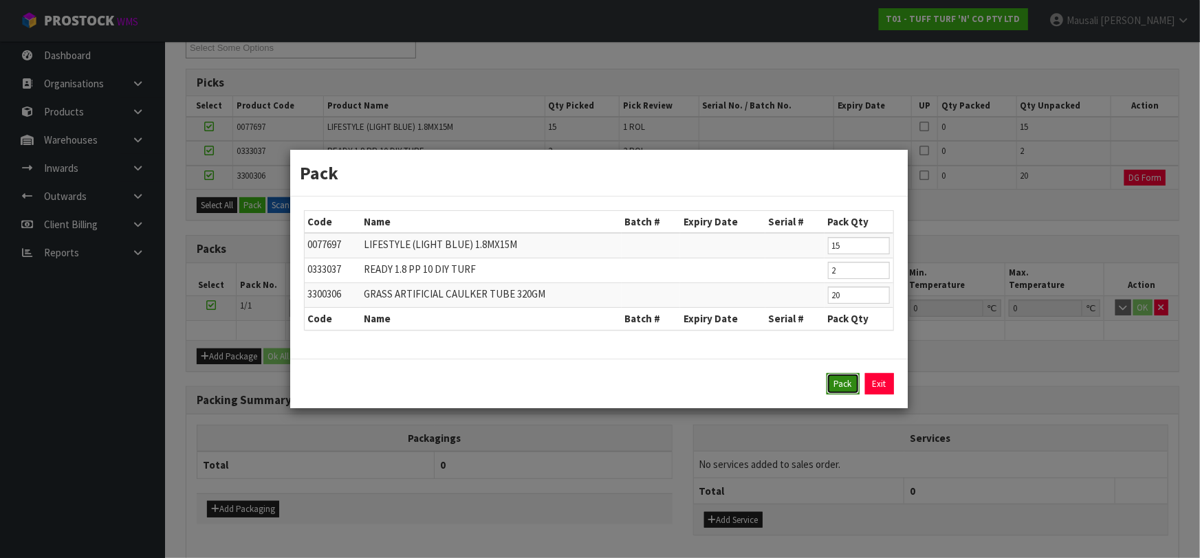
click at [833, 385] on button "Pack" at bounding box center [842, 384] width 33 height 22
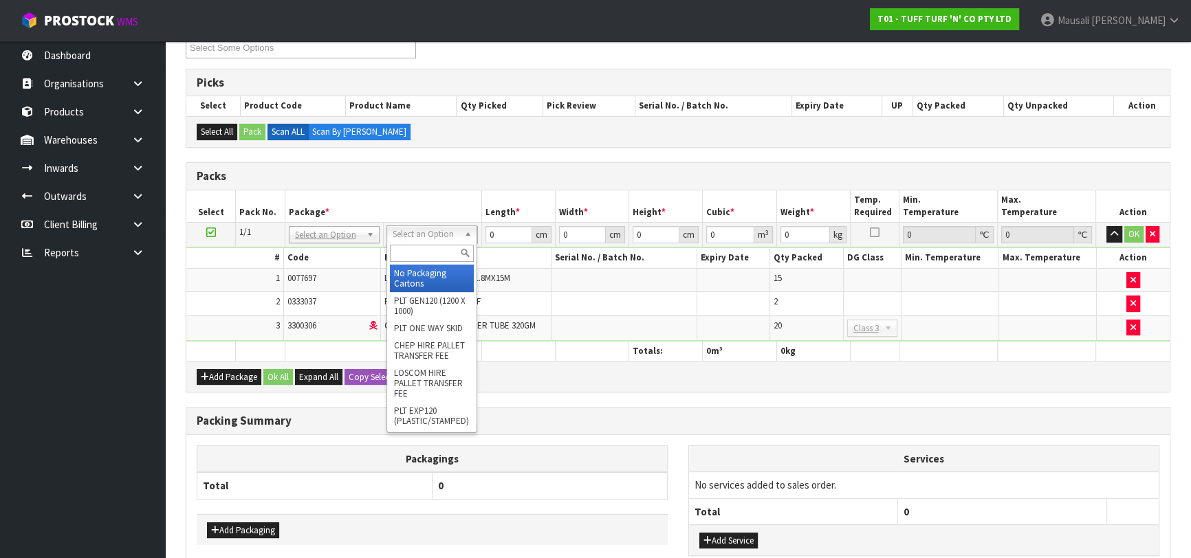
click at [416, 251] on input "text" at bounding box center [432, 253] width 84 height 17
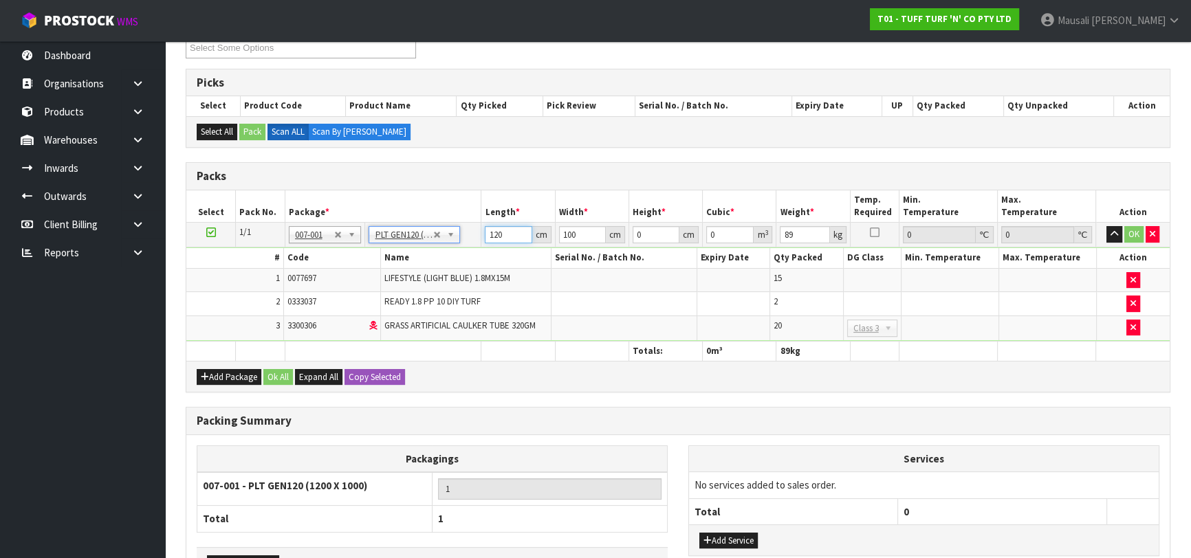
drag, startPoint x: 505, startPoint y: 232, endPoint x: 454, endPoint y: 241, distance: 52.2
click at [463, 239] on tr "1/1 NONE 007-001 007-002 007-004 007-009 007-013 007-014 007-015 007-017 007-01…" at bounding box center [677, 235] width 983 height 25
click at [282, 370] on button "Ok All" at bounding box center [278, 377] width 30 height 17
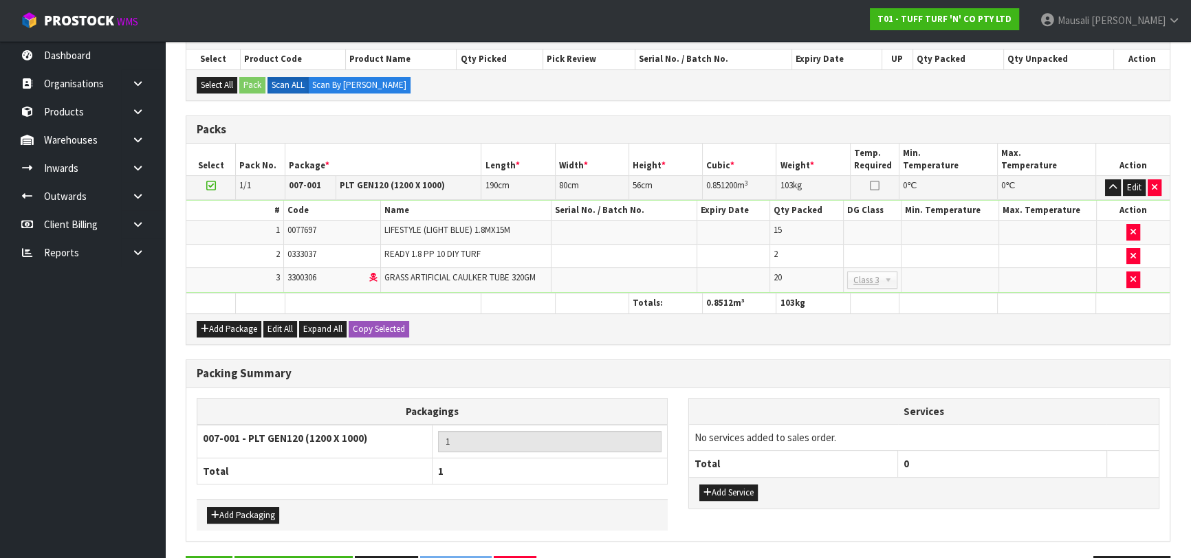
scroll to position [340, 0]
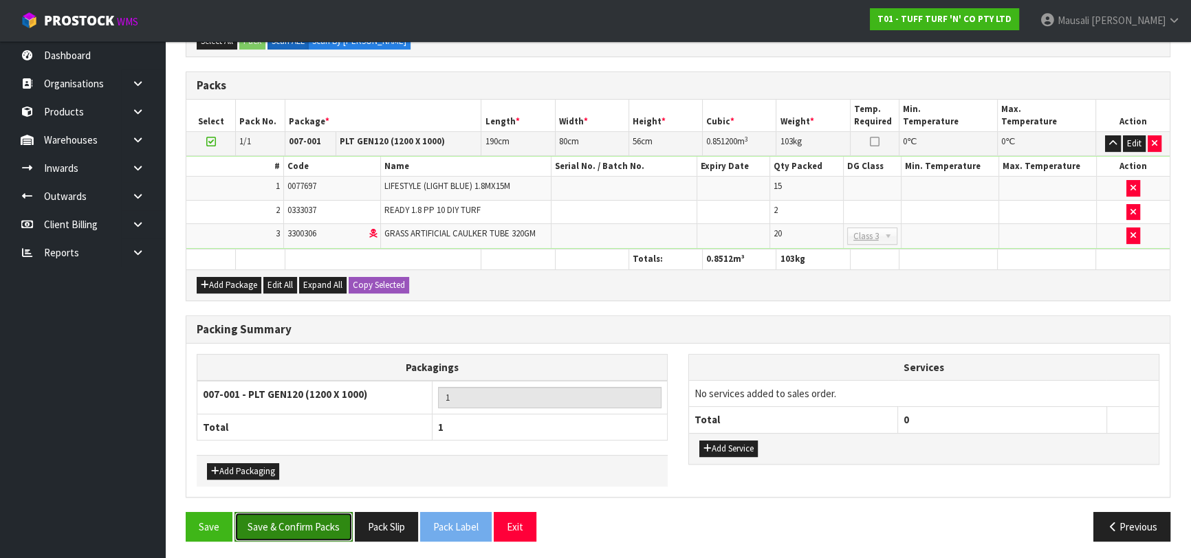
click at [307, 516] on button "Save & Confirm Packs" at bounding box center [293, 527] width 118 height 30
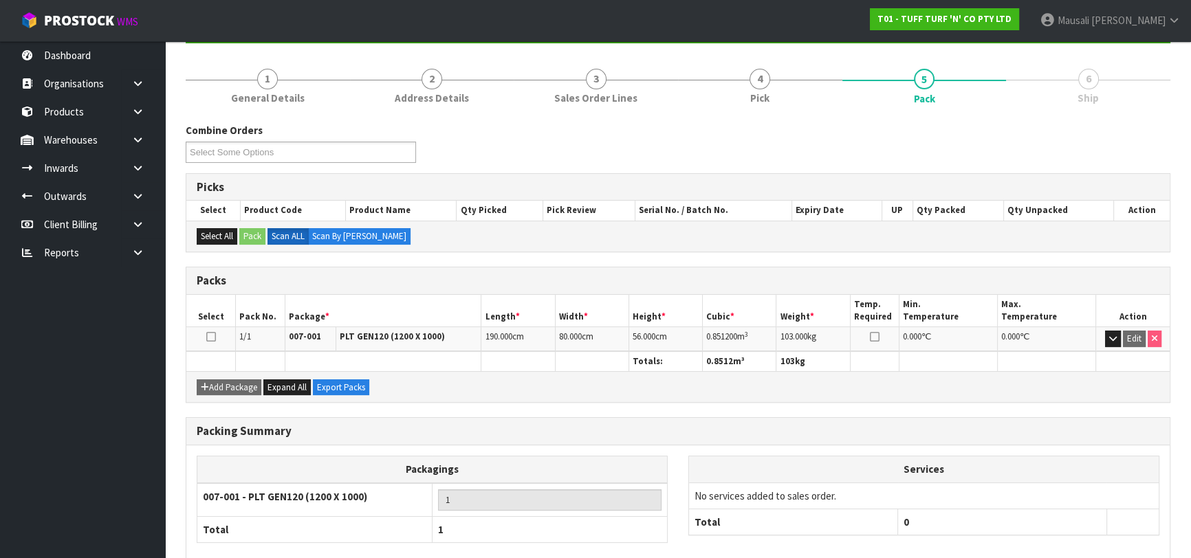
scroll to position [0, 0]
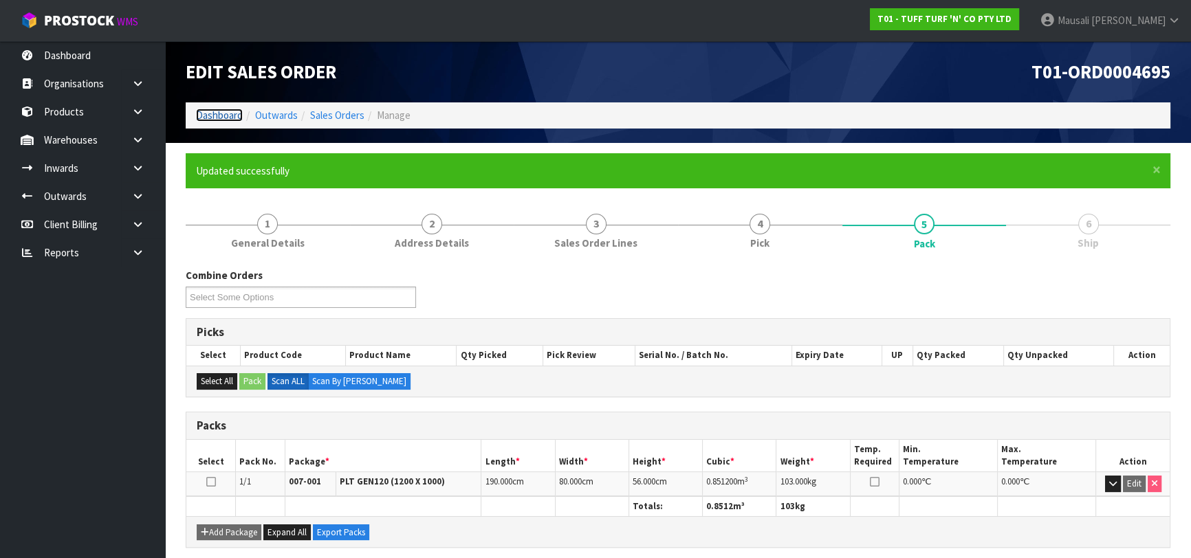
click at [227, 109] on link "Dashboard" at bounding box center [219, 115] width 47 height 13
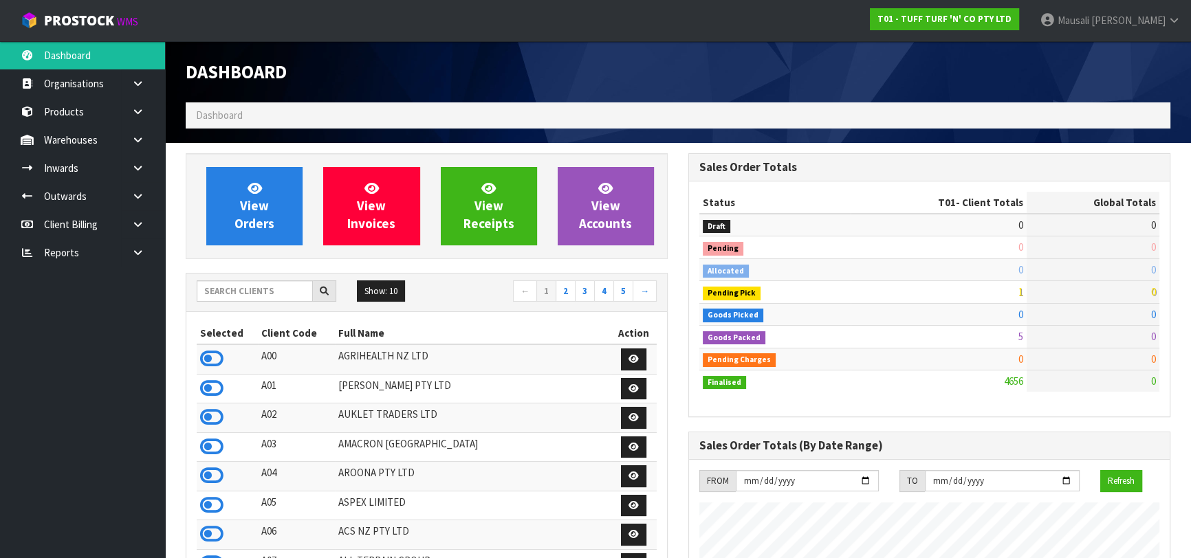
scroll to position [1040, 502]
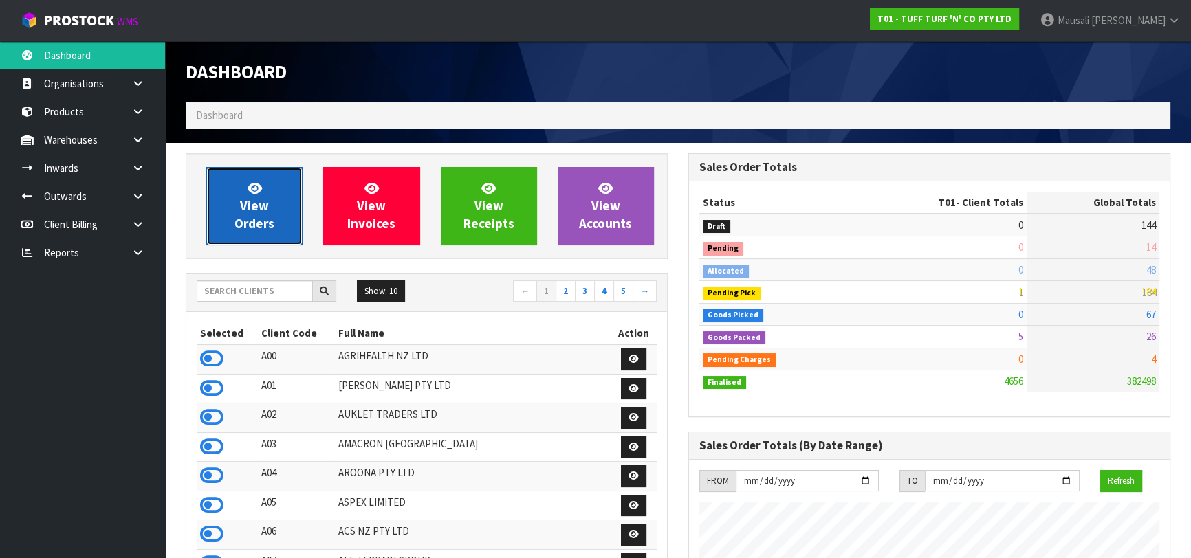
click at [250, 199] on span "View Orders" at bounding box center [254, 206] width 40 height 52
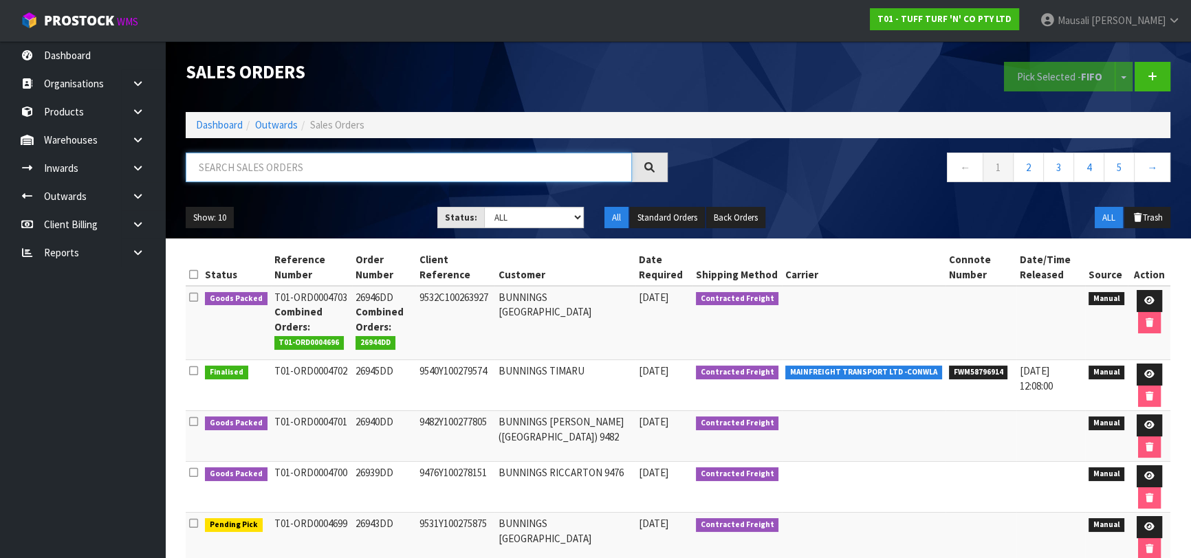
click at [229, 173] on input "text" at bounding box center [409, 168] width 446 height 30
click at [210, 122] on link "Dashboard" at bounding box center [219, 124] width 47 height 13
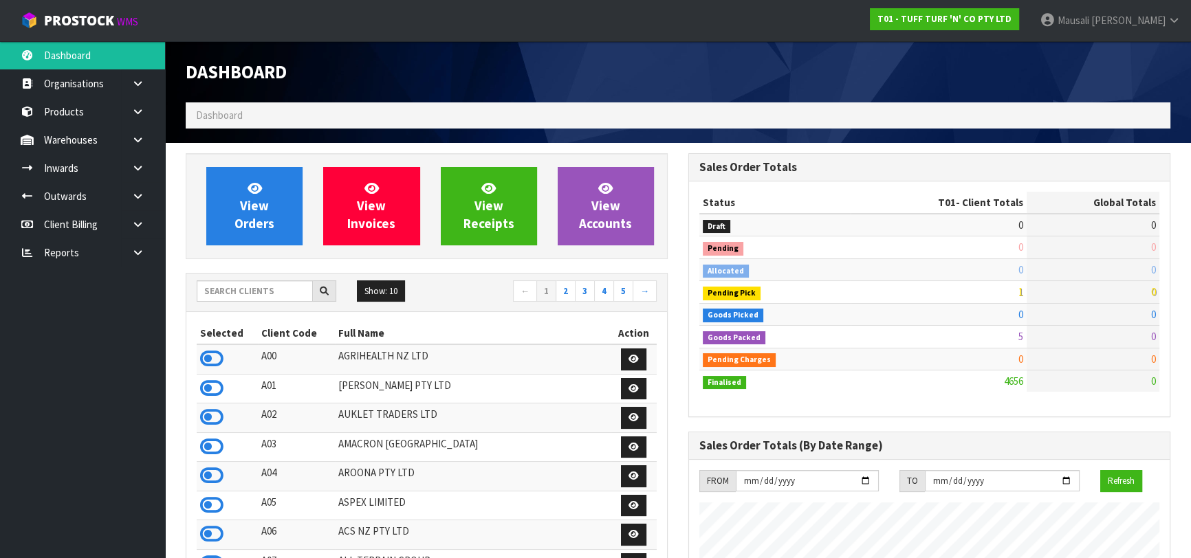
scroll to position [1040, 502]
click at [215, 291] on input "text" at bounding box center [255, 291] width 116 height 21
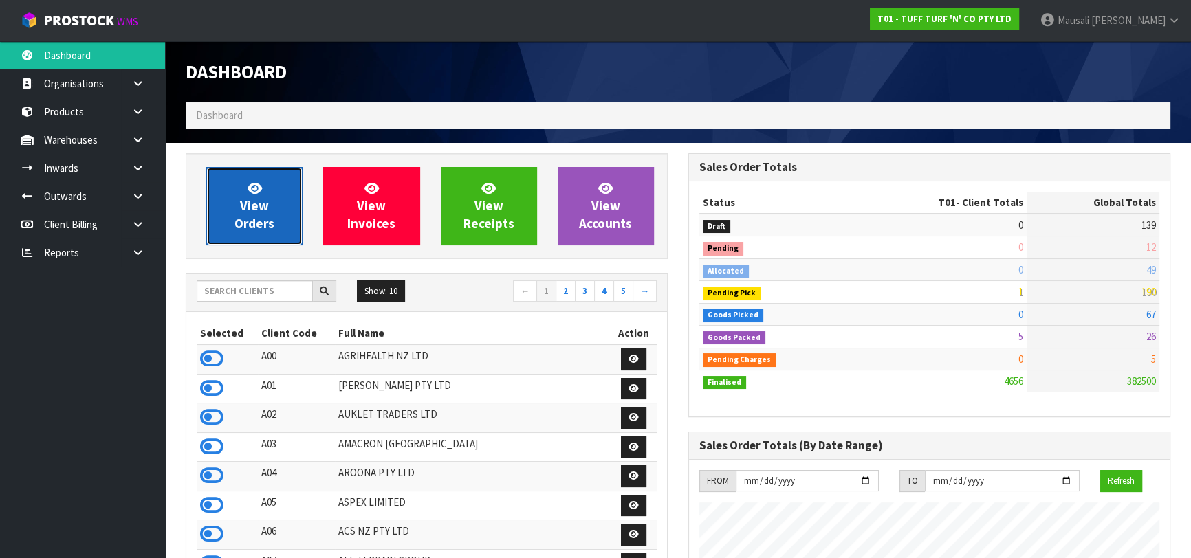
click at [249, 206] on span "View Orders" at bounding box center [254, 206] width 40 height 52
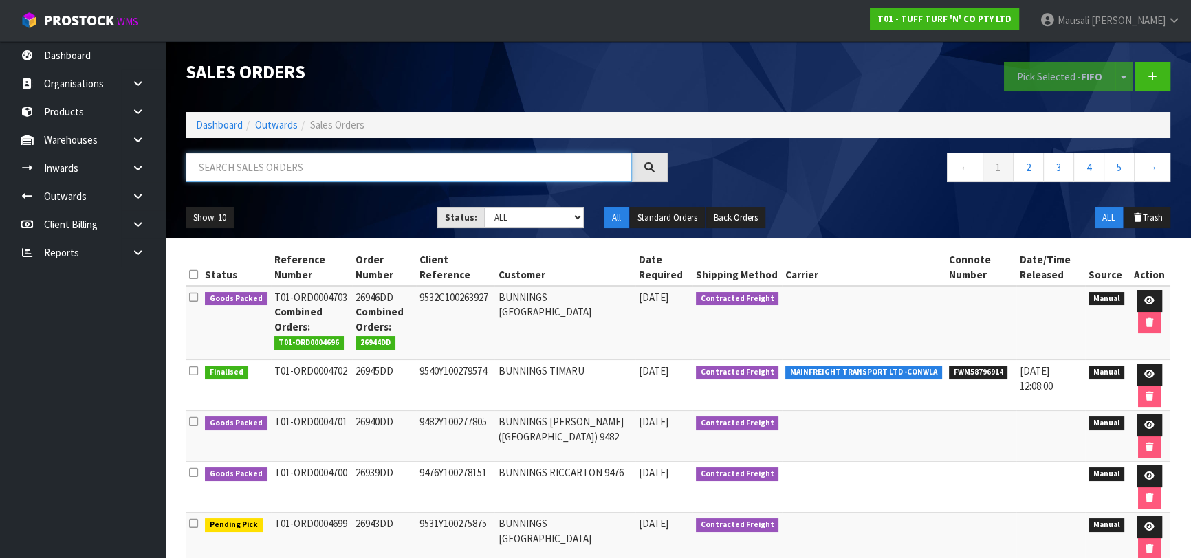
click at [236, 157] on input "text" at bounding box center [409, 168] width 446 height 30
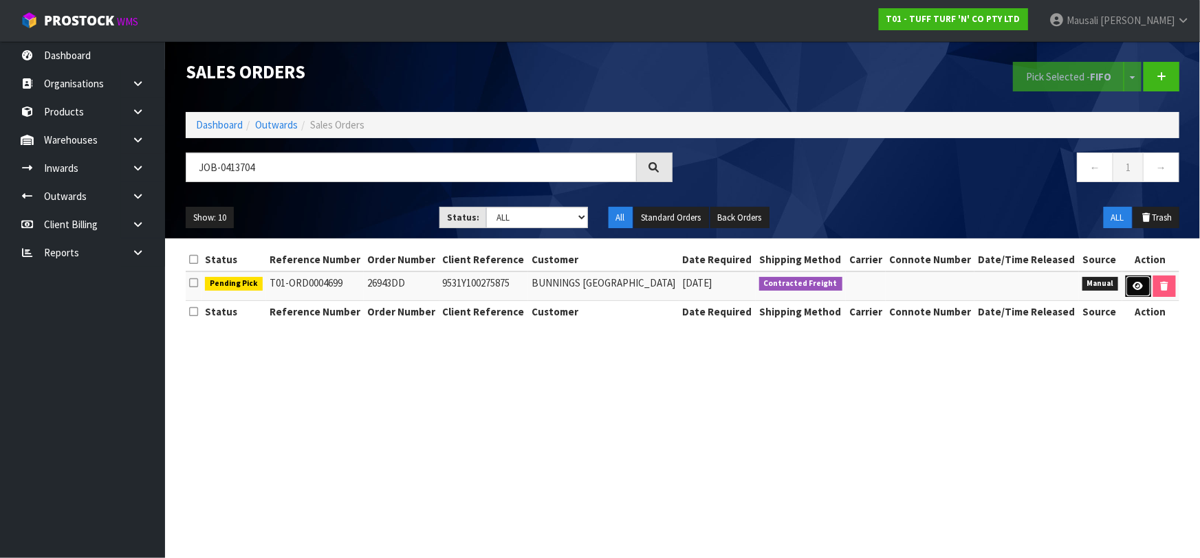
click at [1130, 289] on link at bounding box center [1138, 287] width 25 height 22
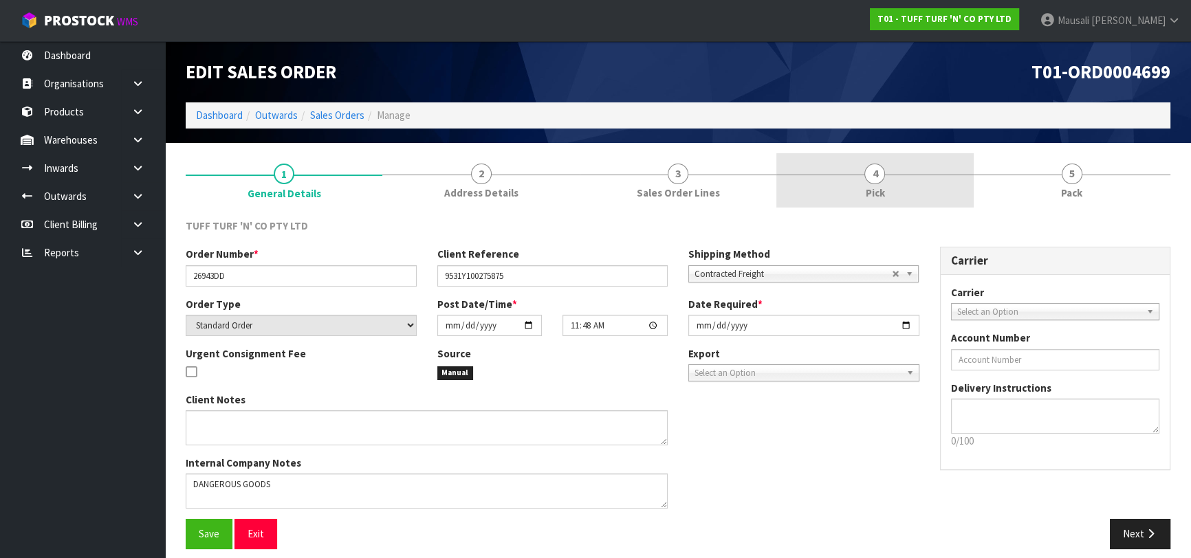
click at [875, 177] on span "4" at bounding box center [874, 174] width 21 height 21
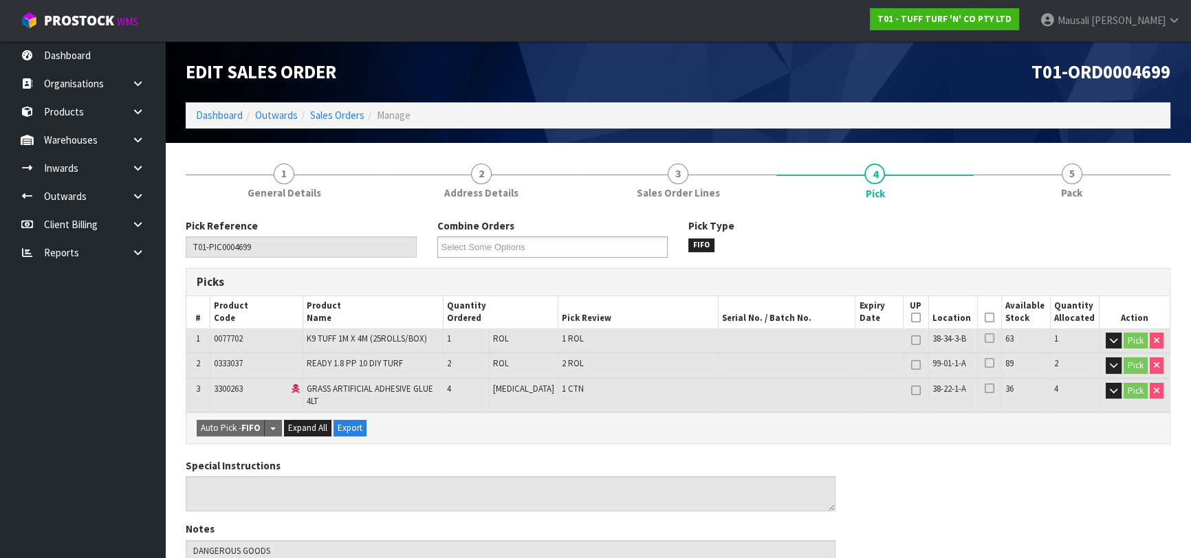
click at [991, 314] on th "Picked" at bounding box center [989, 312] width 24 height 32
click at [985, 318] on icon at bounding box center [990, 318] width 10 height 1
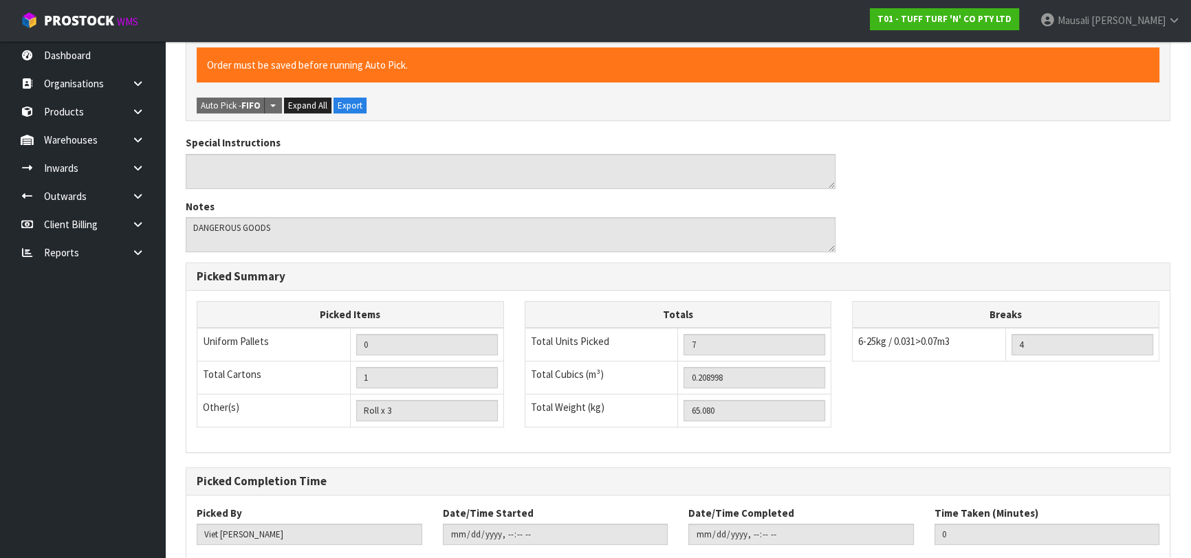
scroll to position [454, 0]
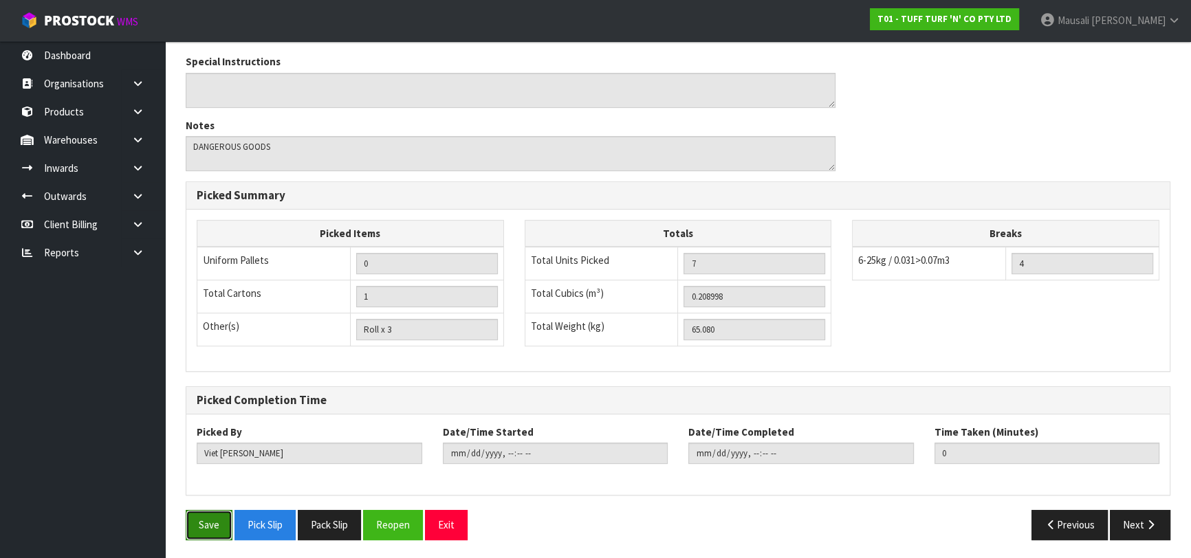
click at [194, 518] on button "Save" at bounding box center [209, 525] width 47 height 30
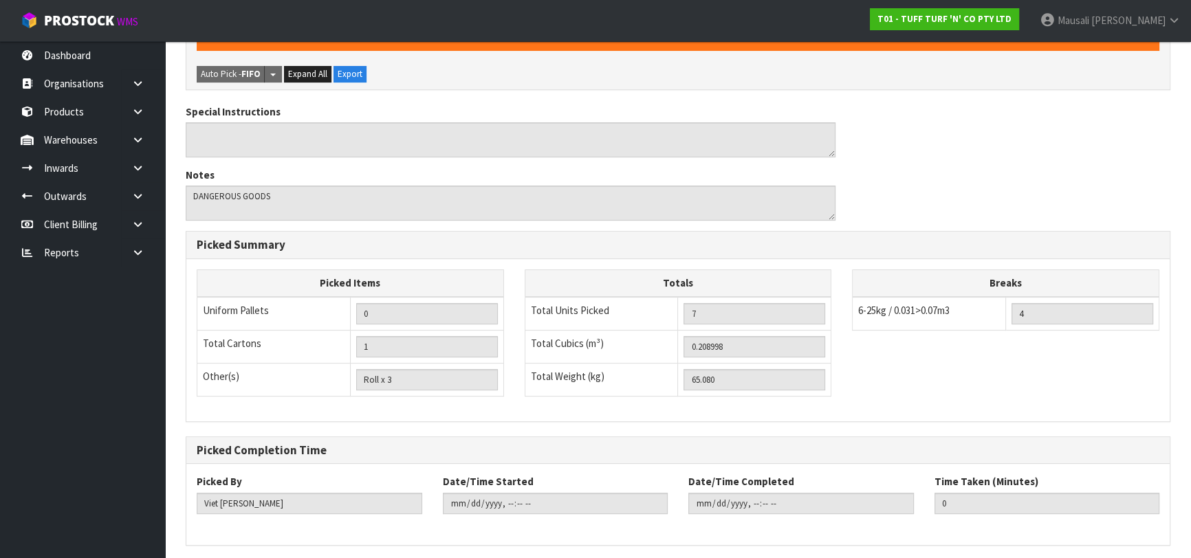
scroll to position [0, 0]
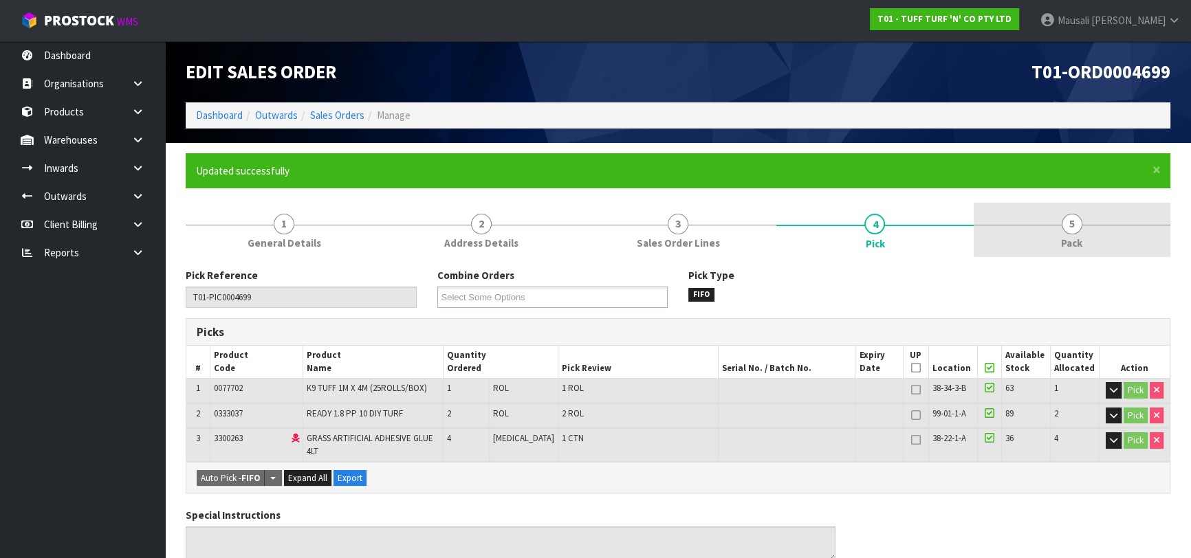
click at [1049, 232] on link "5 Pack" at bounding box center [1072, 230] width 197 height 54
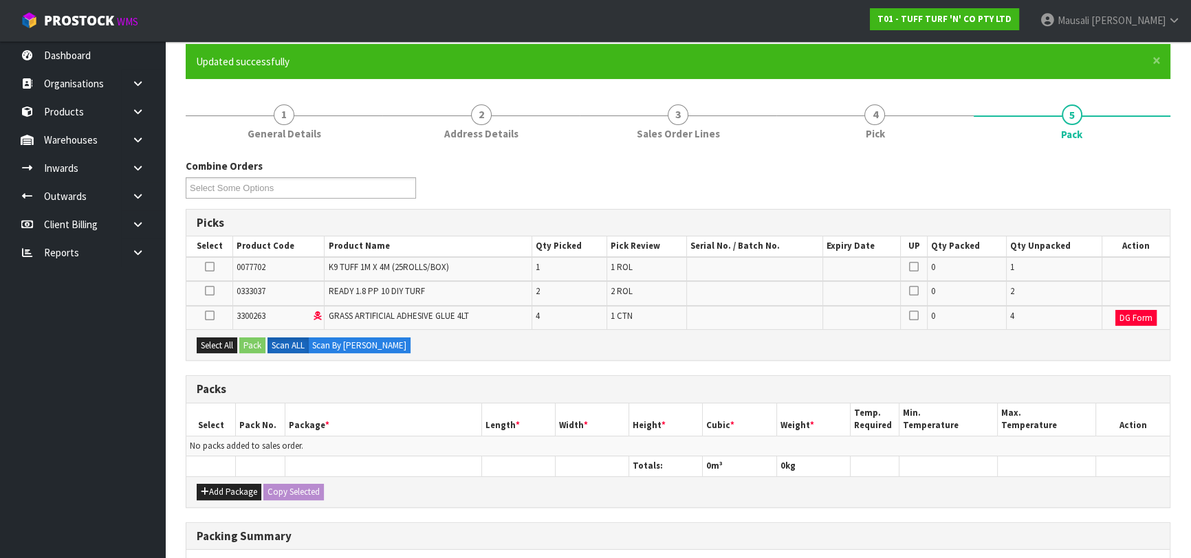
scroll to position [187, 0]
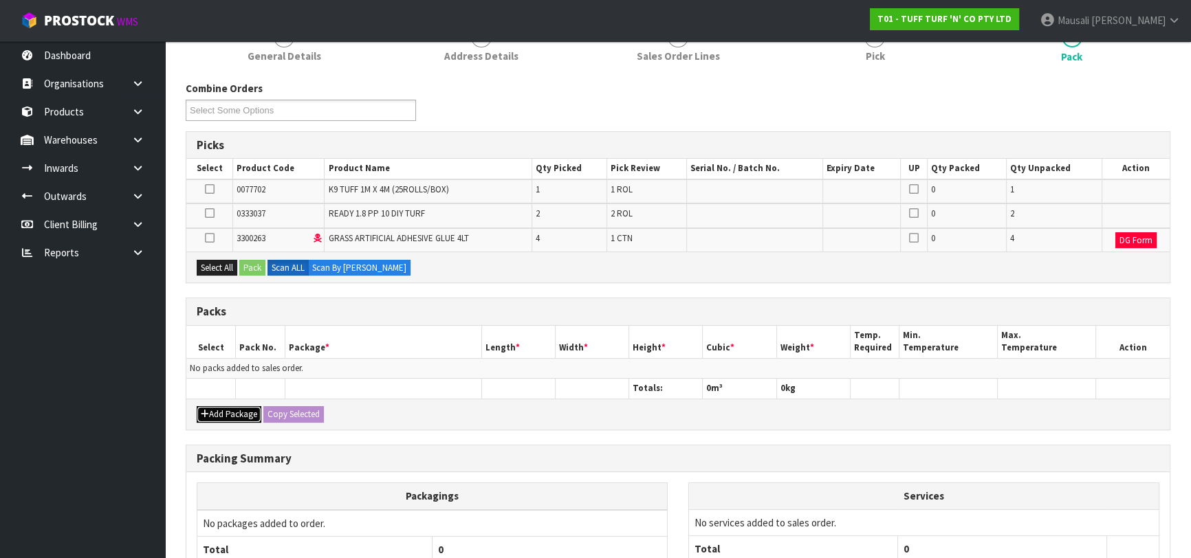
click at [219, 412] on button "Add Package" at bounding box center [229, 414] width 65 height 17
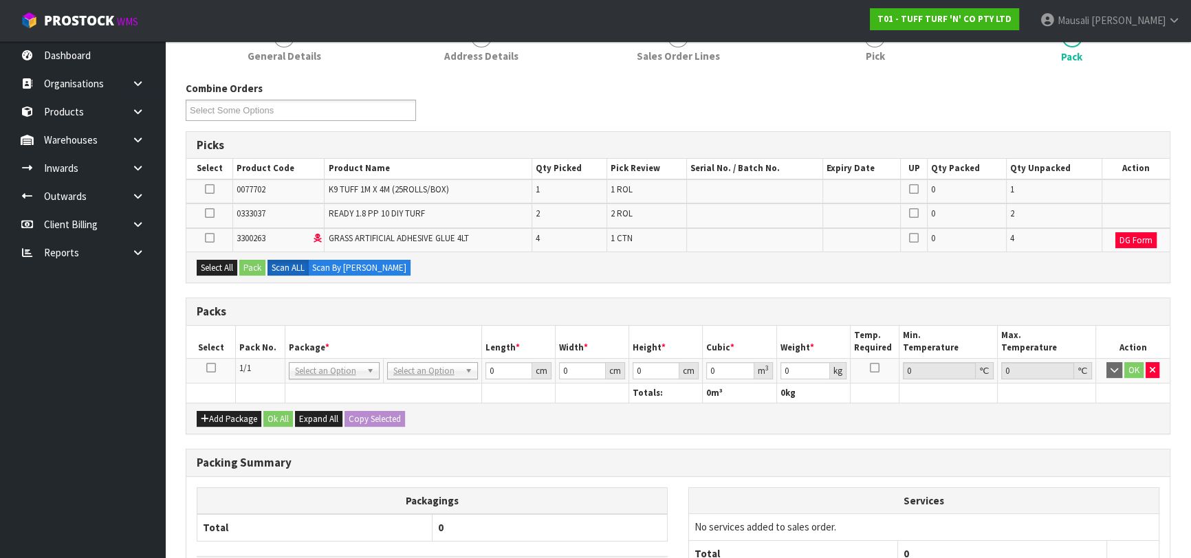
click at [212, 368] on icon at bounding box center [211, 368] width 10 height 1
click at [221, 270] on button "Select All" at bounding box center [217, 268] width 41 height 17
click at [250, 269] on button "Pack" at bounding box center [252, 268] width 26 height 17
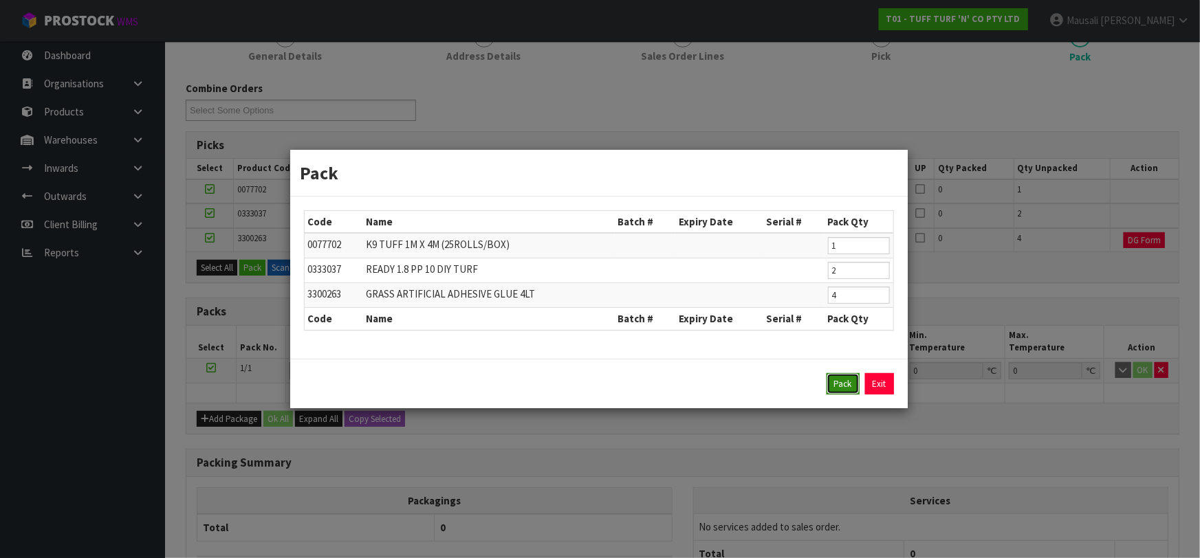
click at [851, 380] on button "Pack" at bounding box center [842, 384] width 33 height 22
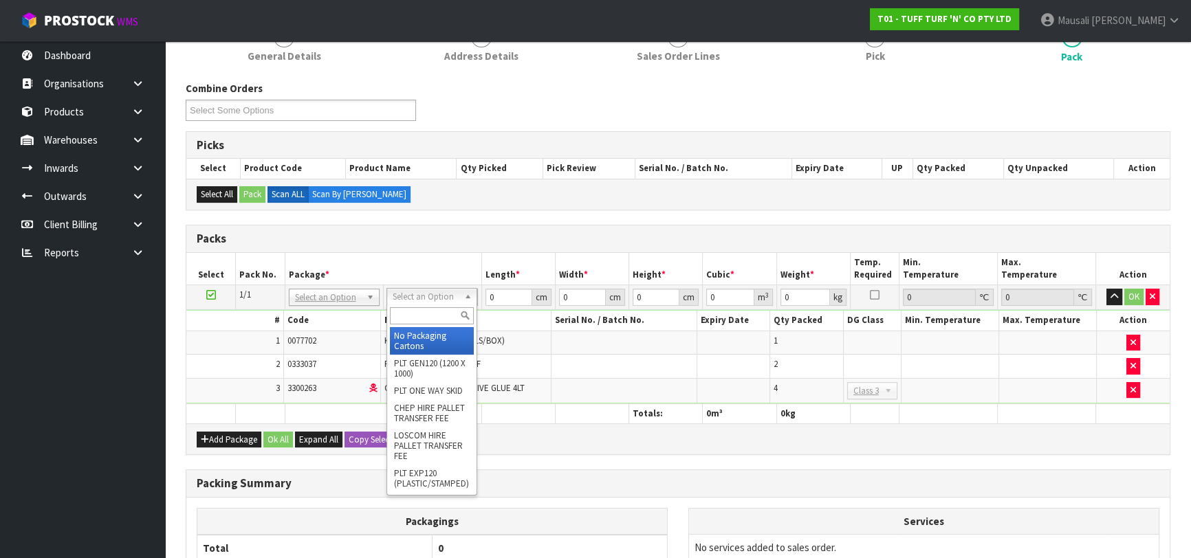
click at [426, 316] on input "text" at bounding box center [432, 315] width 84 height 17
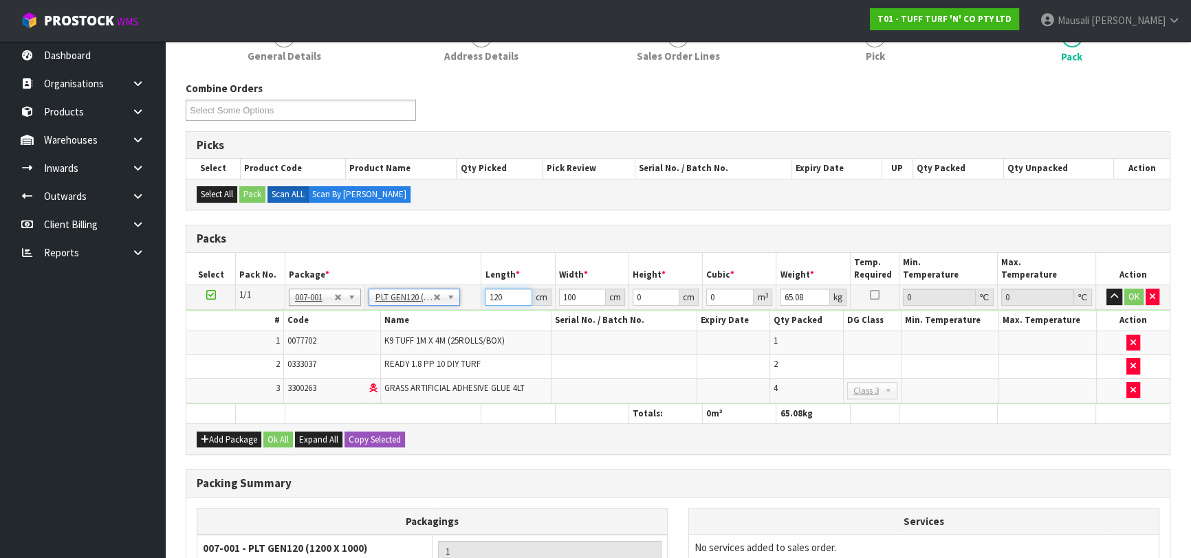
drag, startPoint x: 510, startPoint y: 298, endPoint x: 481, endPoint y: 302, distance: 28.5
click at [481, 302] on td "120 cm" at bounding box center [518, 297] width 74 height 25
click at [282, 432] on button "Ok All" at bounding box center [278, 440] width 30 height 17
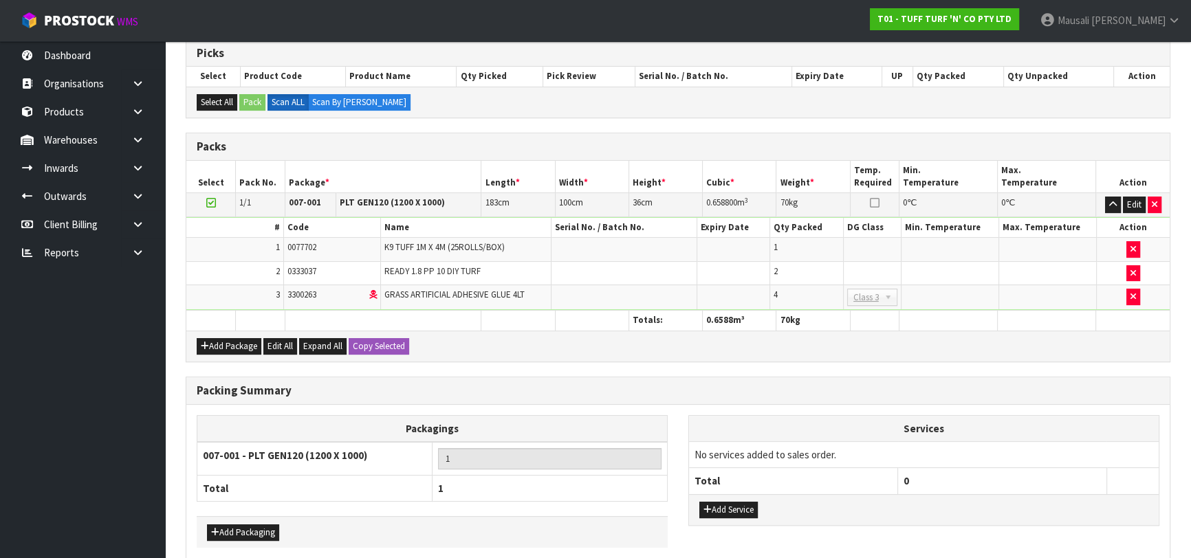
scroll to position [340, 0]
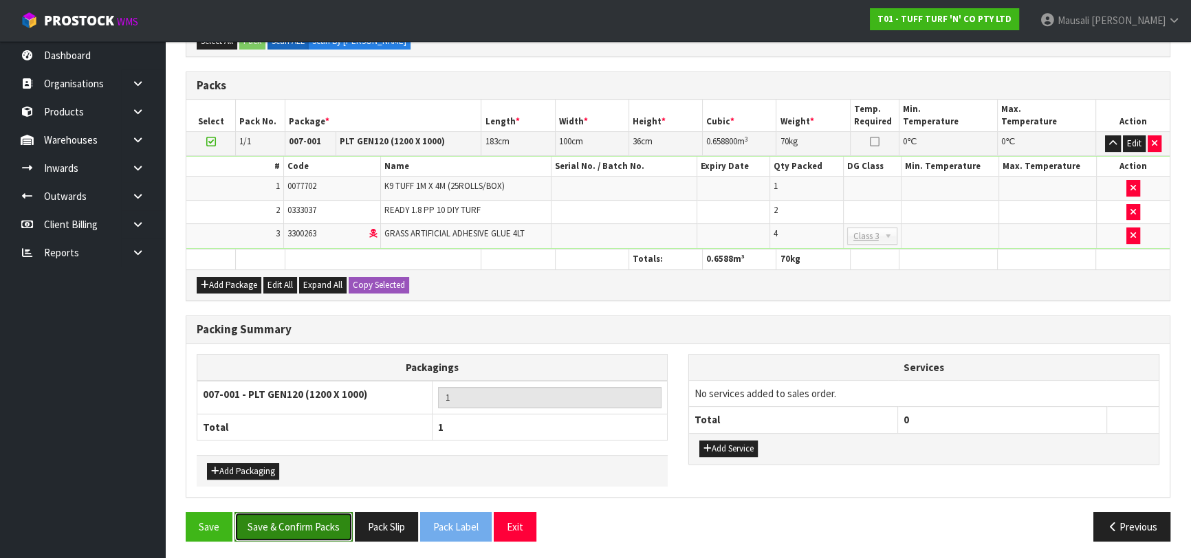
click at [293, 521] on button "Save & Confirm Packs" at bounding box center [293, 527] width 118 height 30
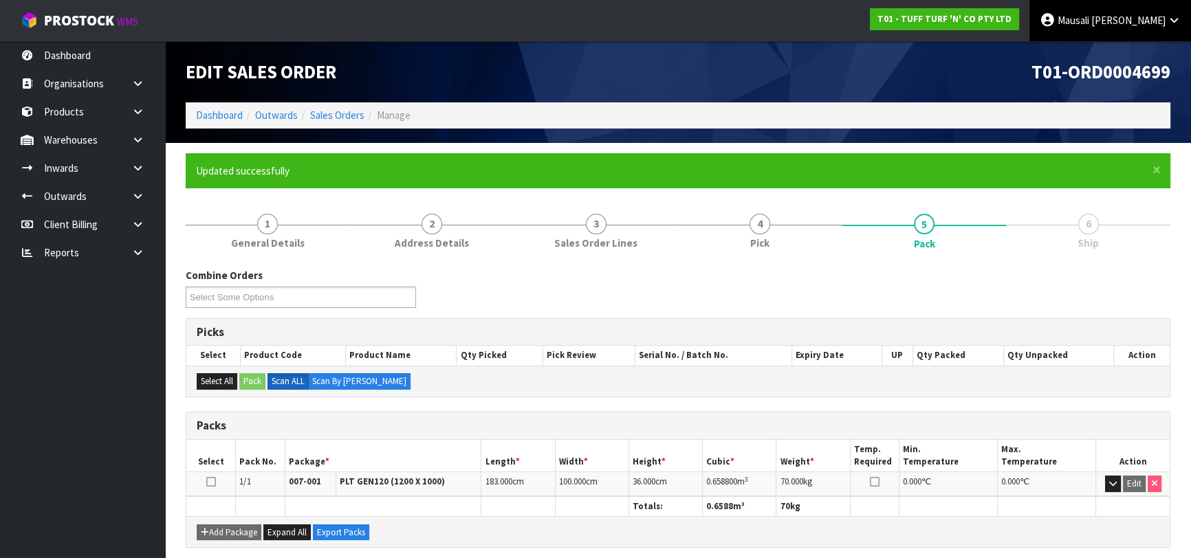
click at [1089, 25] on span "Mausali" at bounding box center [1074, 20] width 32 height 13
click at [1141, 50] on link "Logout" at bounding box center [1136, 54] width 109 height 19
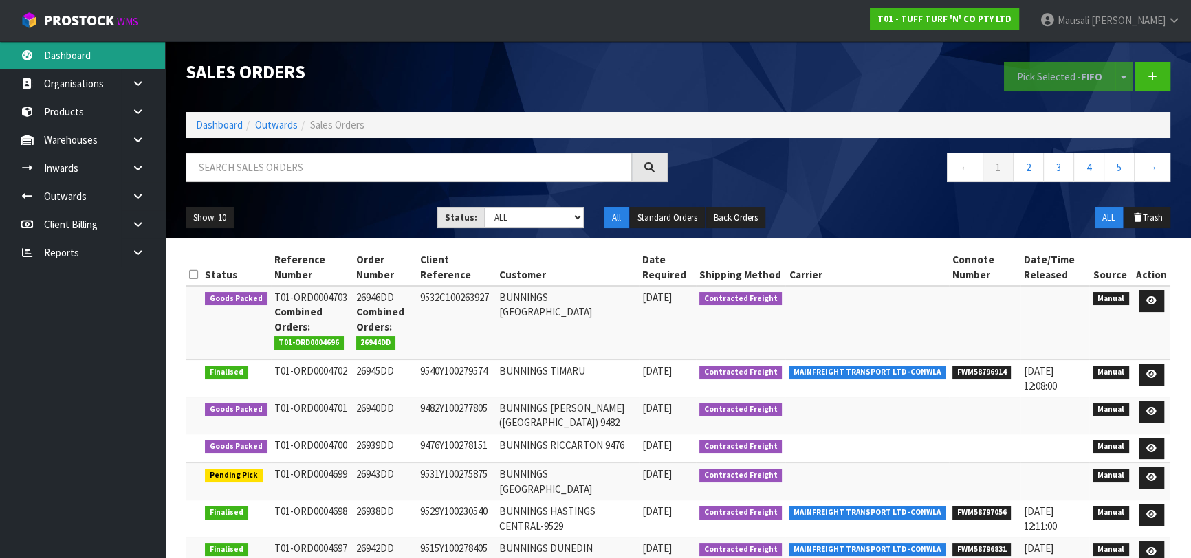
click at [83, 59] on link "Dashboard" at bounding box center [82, 55] width 165 height 28
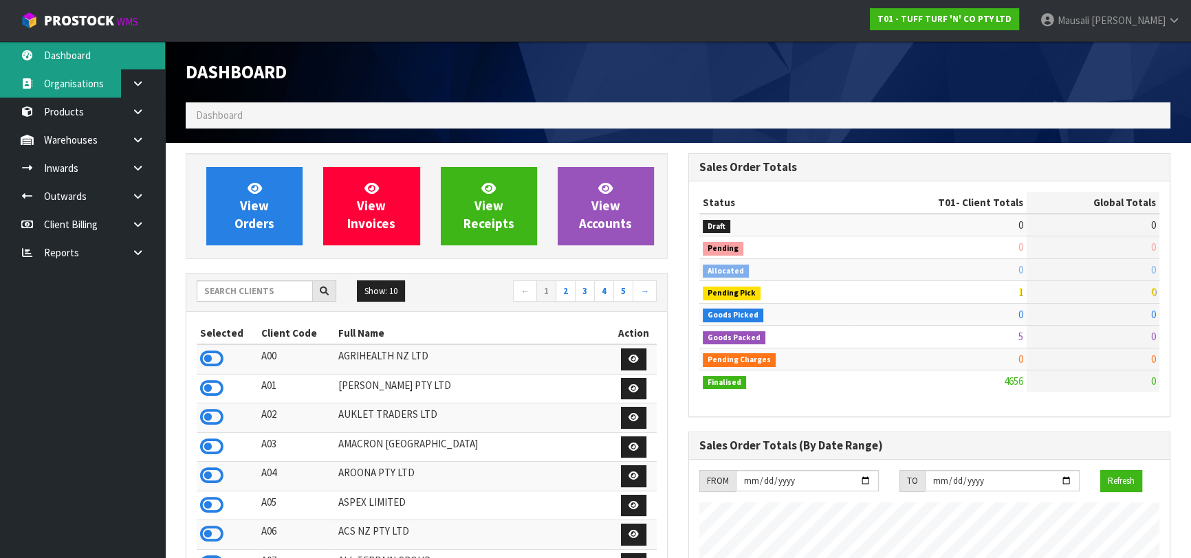
scroll to position [1040, 502]
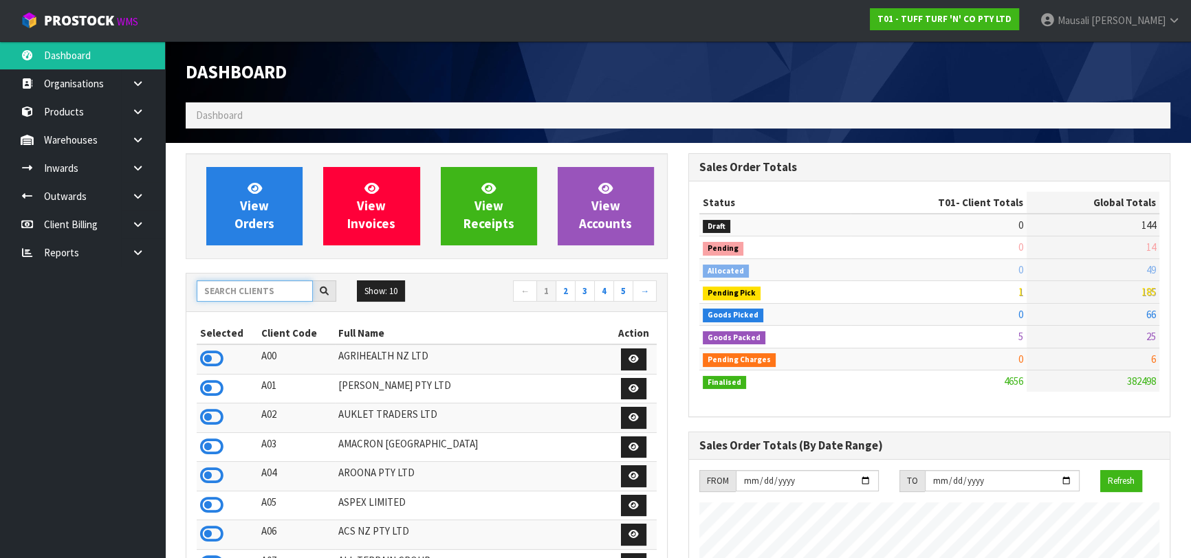
click at [225, 291] on input "text" at bounding box center [255, 291] width 116 height 21
type input "K01"
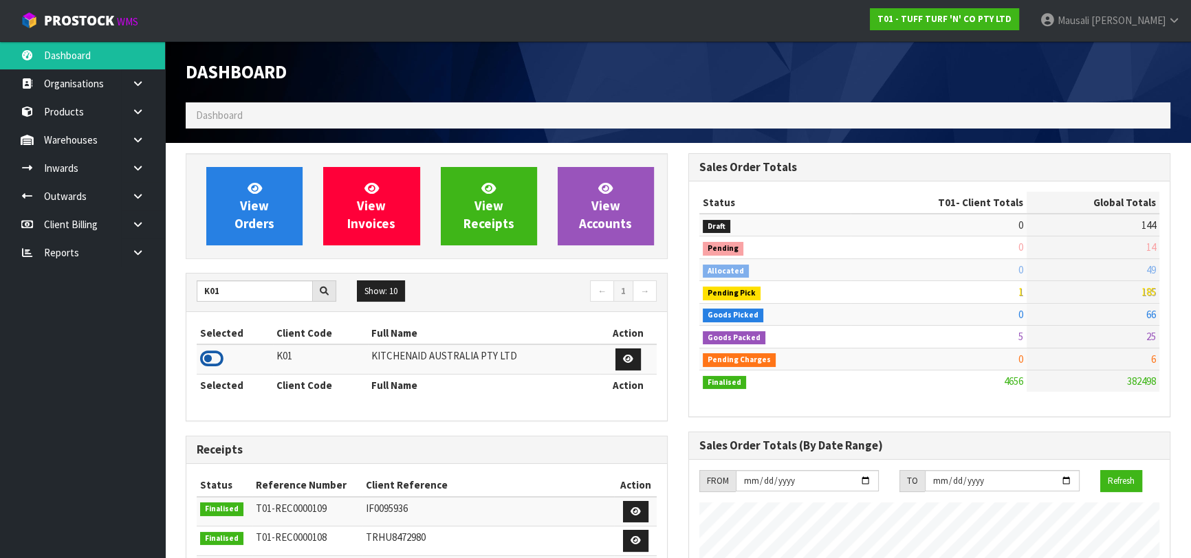
click at [213, 361] on icon at bounding box center [211, 359] width 23 height 21
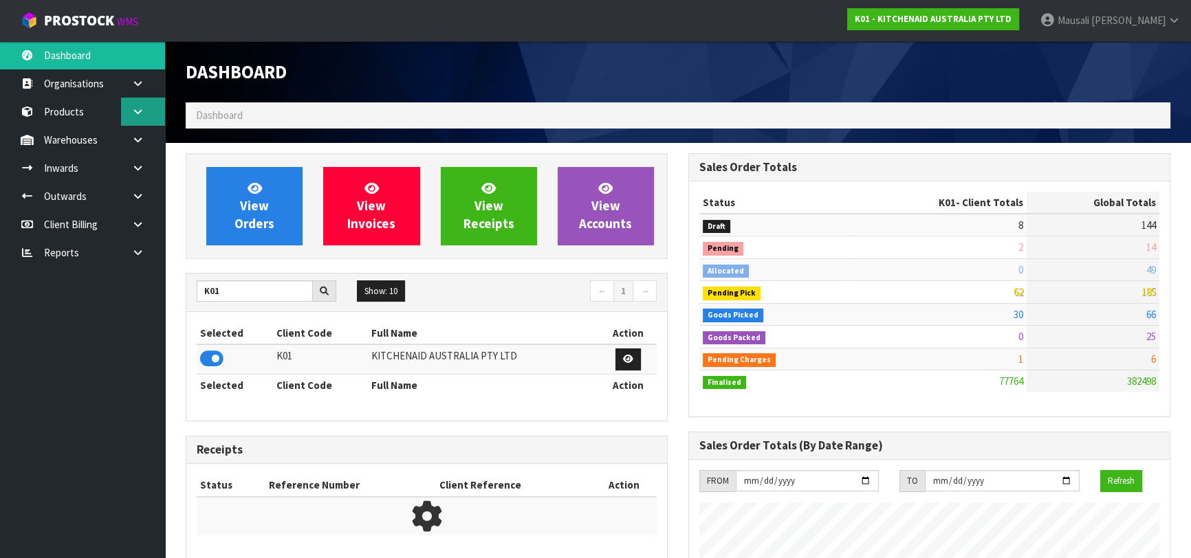
click at [131, 117] on link at bounding box center [143, 112] width 44 height 28
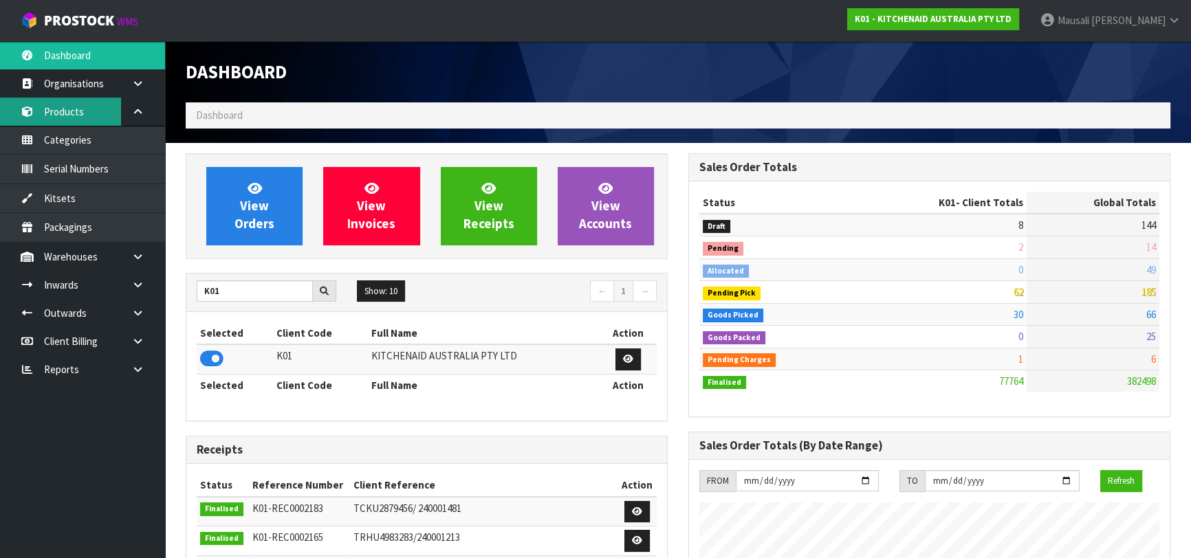
click at [102, 119] on link "Products" at bounding box center [82, 112] width 165 height 28
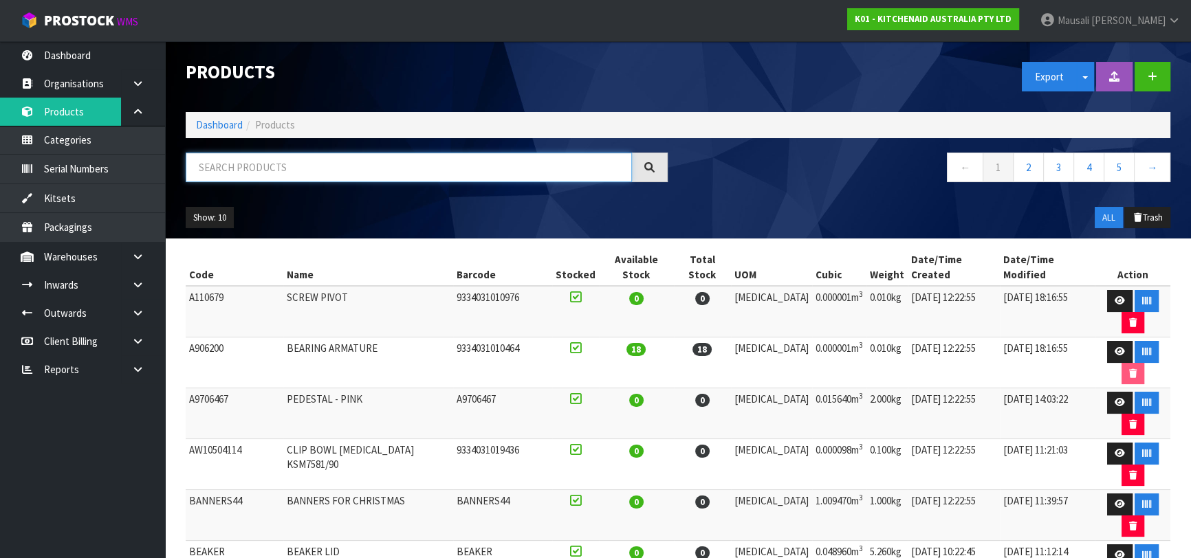
click at [233, 168] on input "text" at bounding box center [409, 168] width 446 height 30
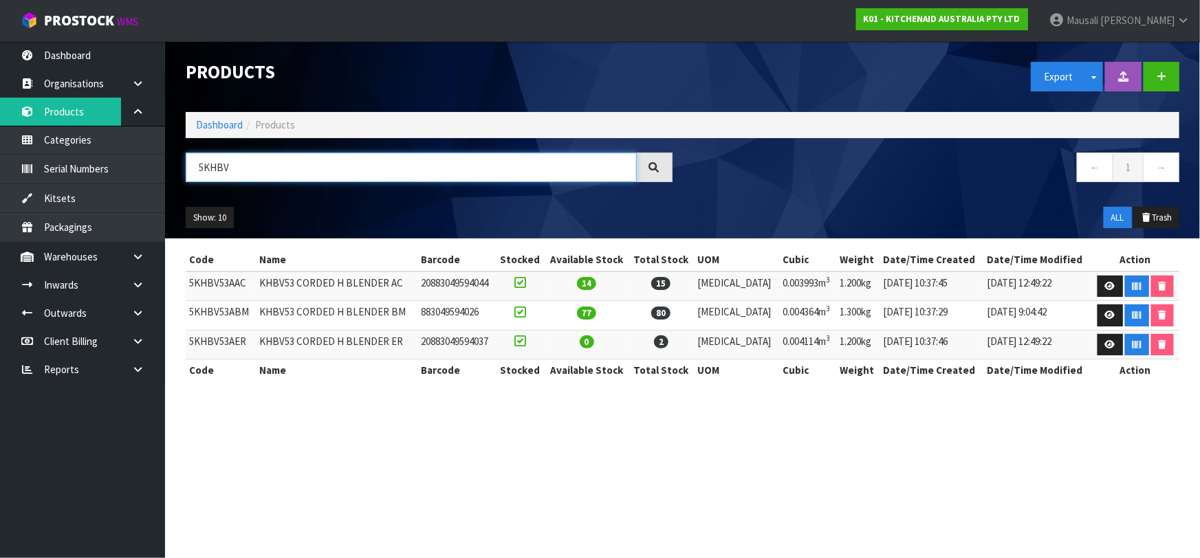
type input "5KHBV"
click at [239, 342] on td "5KHBV53AER" at bounding box center [221, 345] width 70 height 30
copy td "5KHBV53AER"
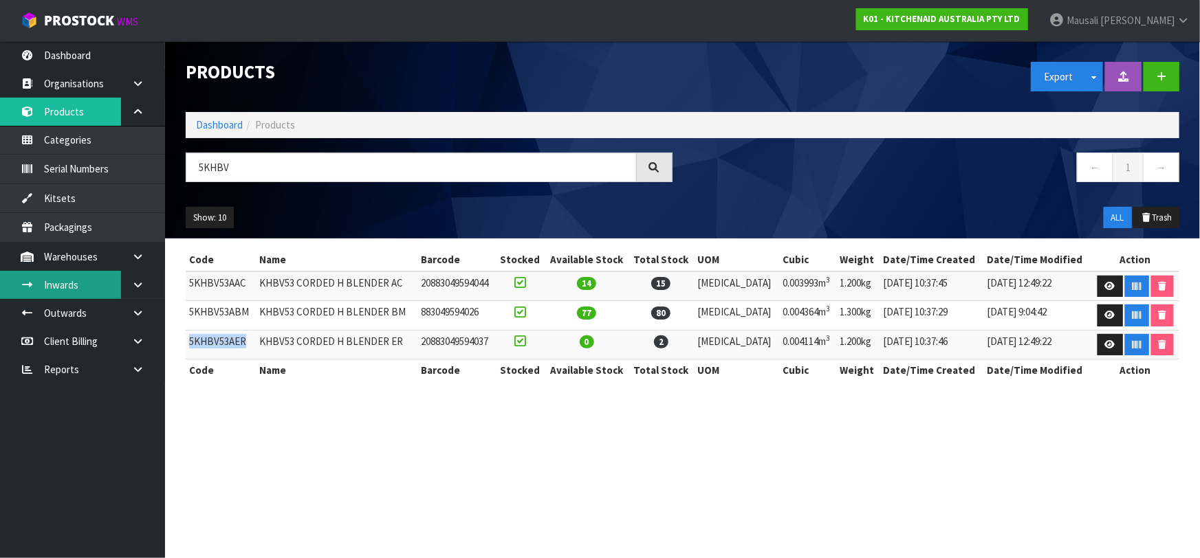
click at [84, 279] on link "Inwards" at bounding box center [82, 285] width 165 height 28
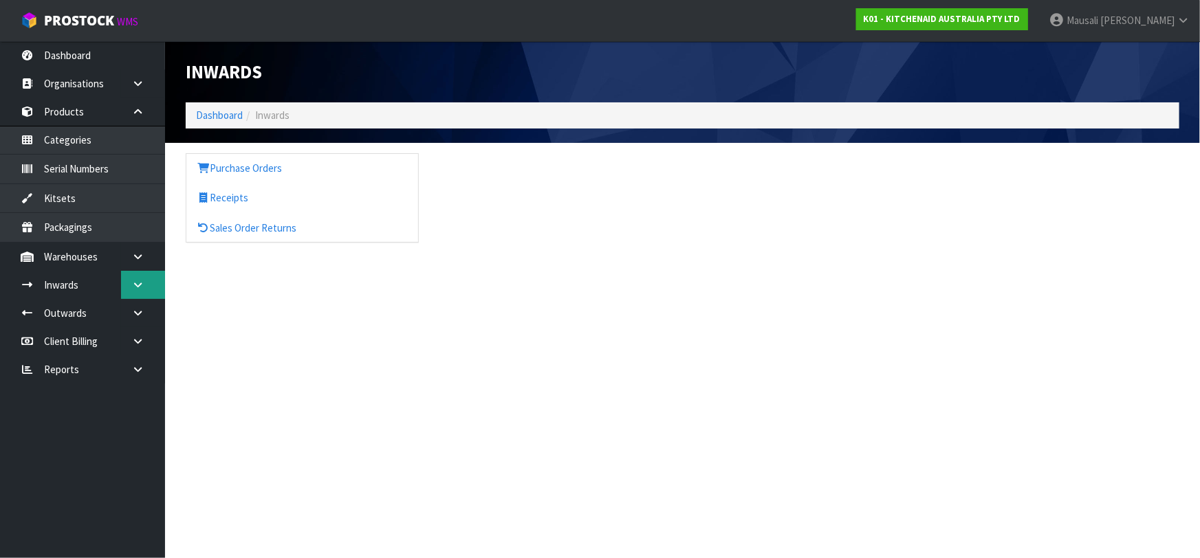
click at [136, 283] on icon at bounding box center [137, 285] width 13 height 10
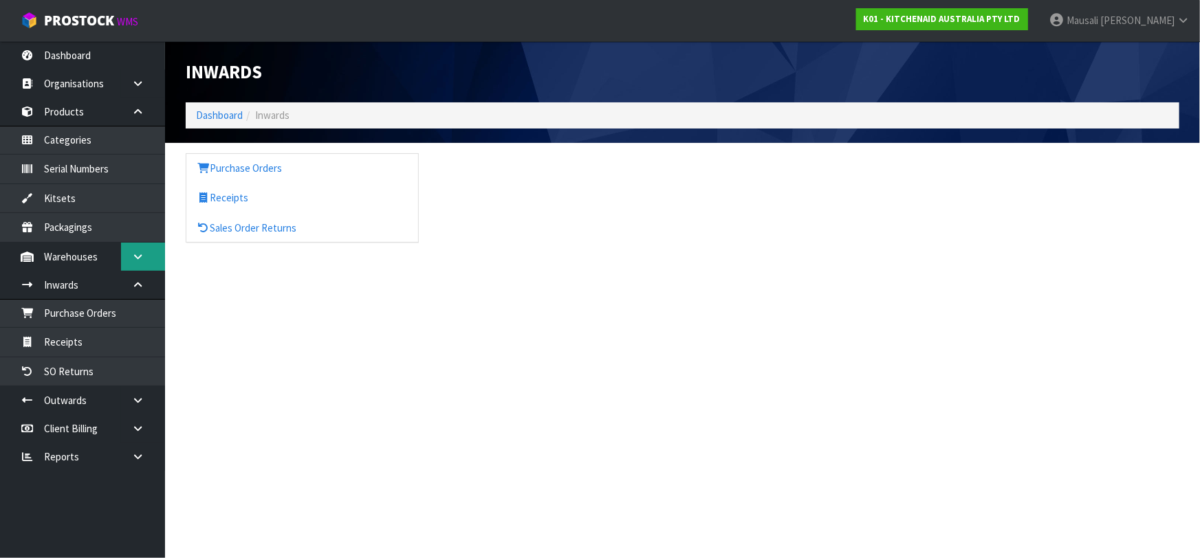
click at [138, 263] on link at bounding box center [143, 257] width 44 height 28
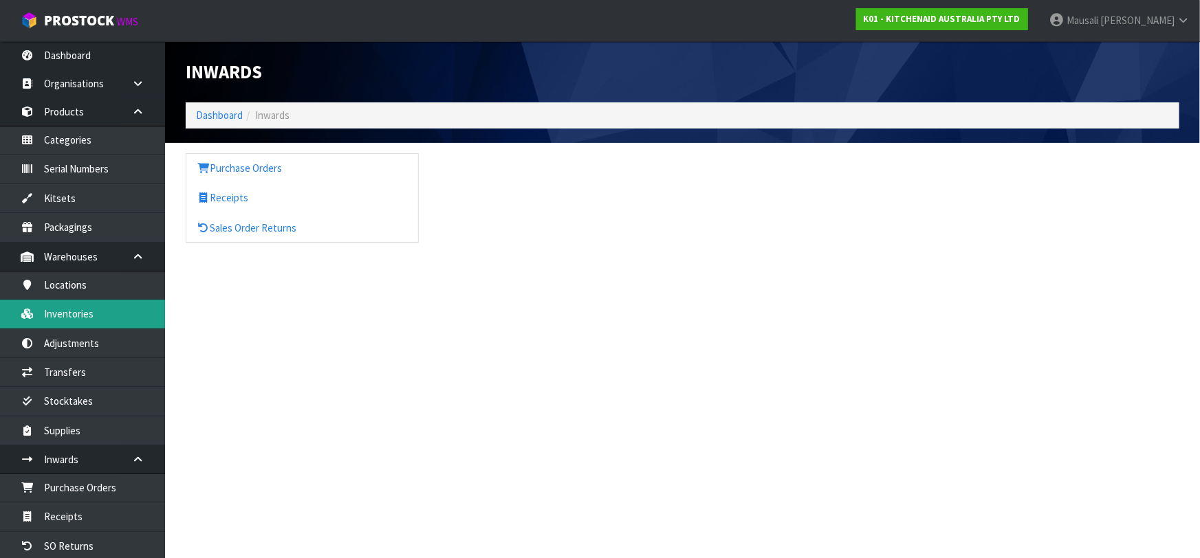
click at [111, 305] on link "Inventories" at bounding box center [82, 314] width 165 height 28
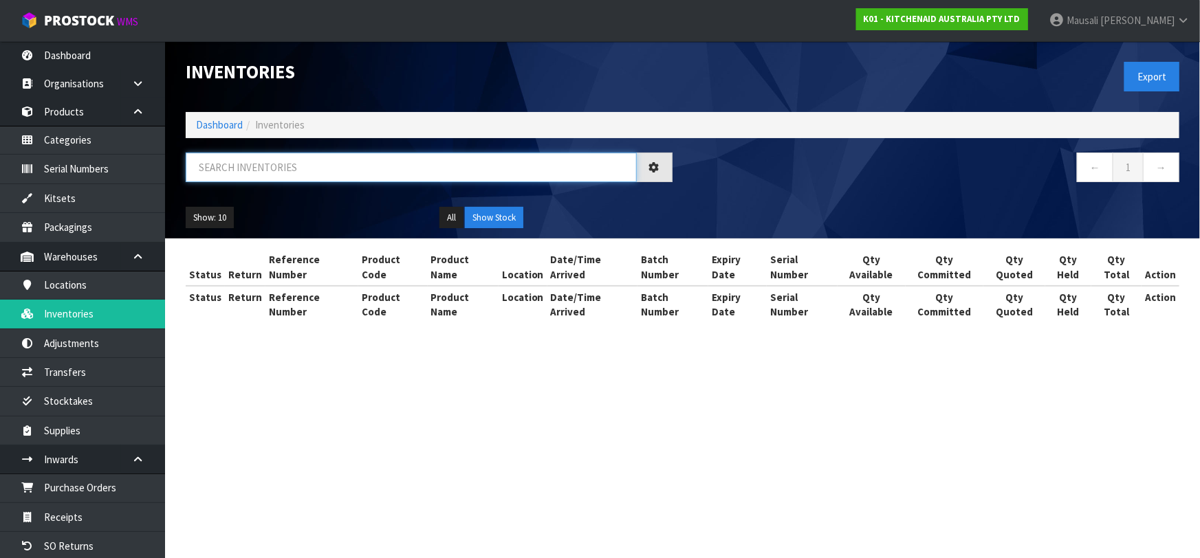
click at [231, 160] on input "text" at bounding box center [411, 168] width 451 height 30
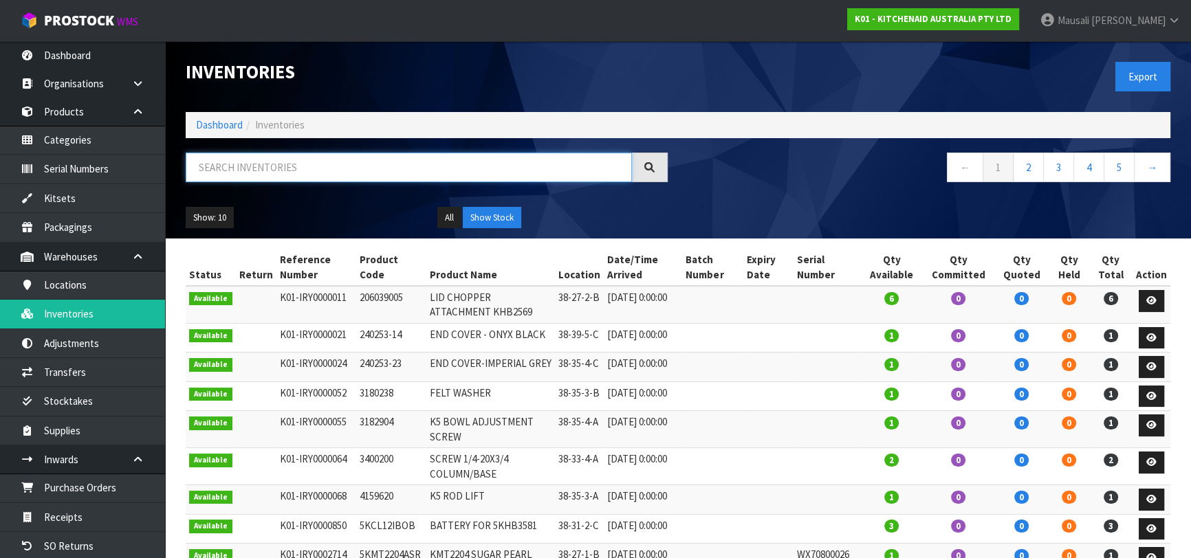
paste input "5KHBV53AER"
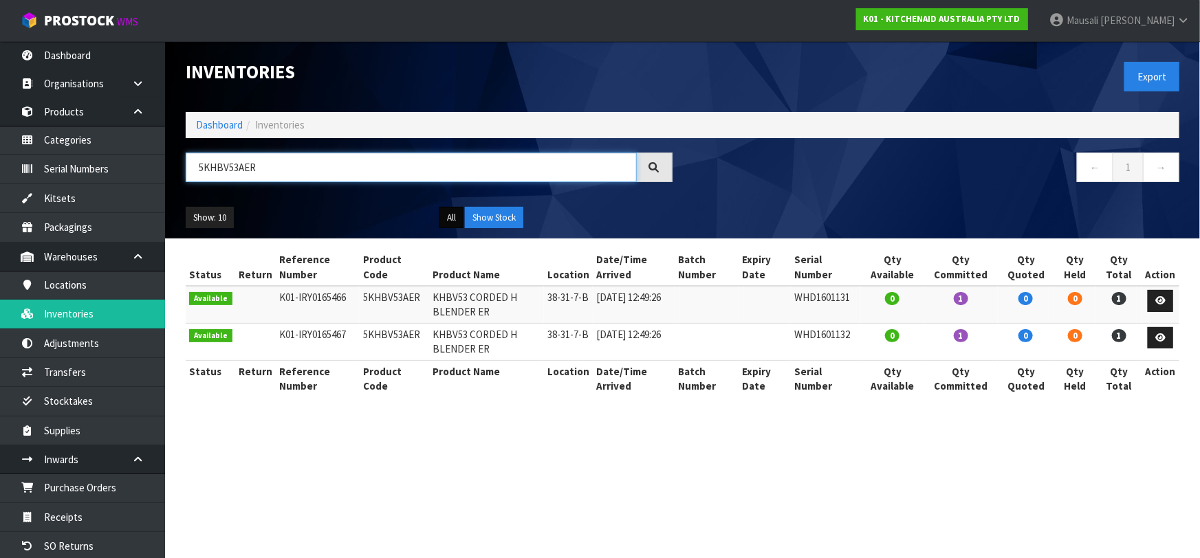
type input "5KHBV53AER"
click at [454, 208] on button "All" at bounding box center [451, 218] width 24 height 22
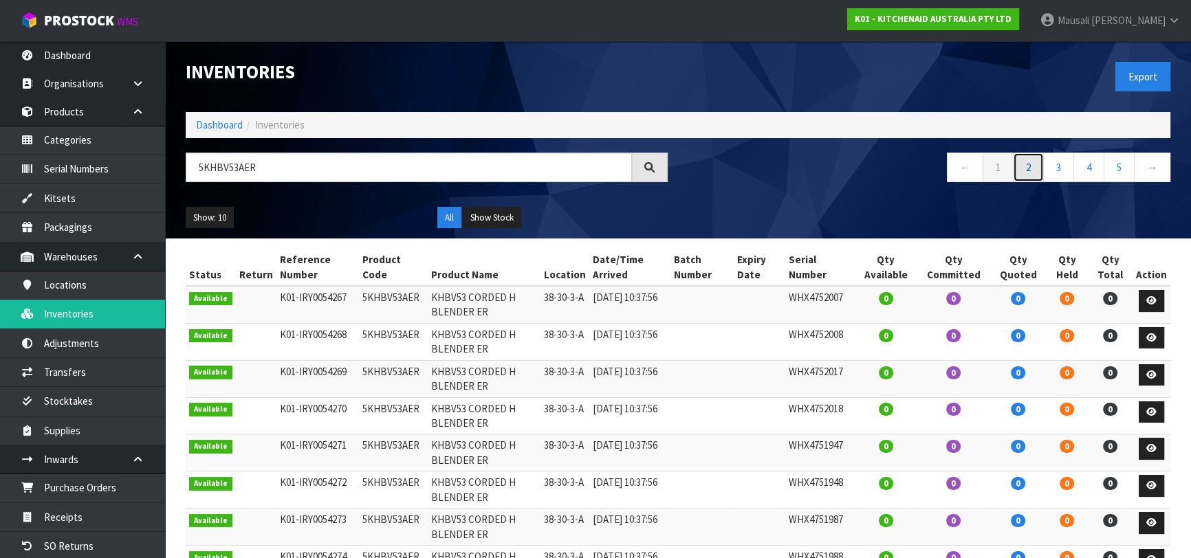
click at [1032, 174] on link "2" at bounding box center [1028, 168] width 31 height 30
click at [492, 218] on button "Show Stock" at bounding box center [492, 218] width 58 height 22
